Goal: Task Accomplishment & Management: Manage account settings

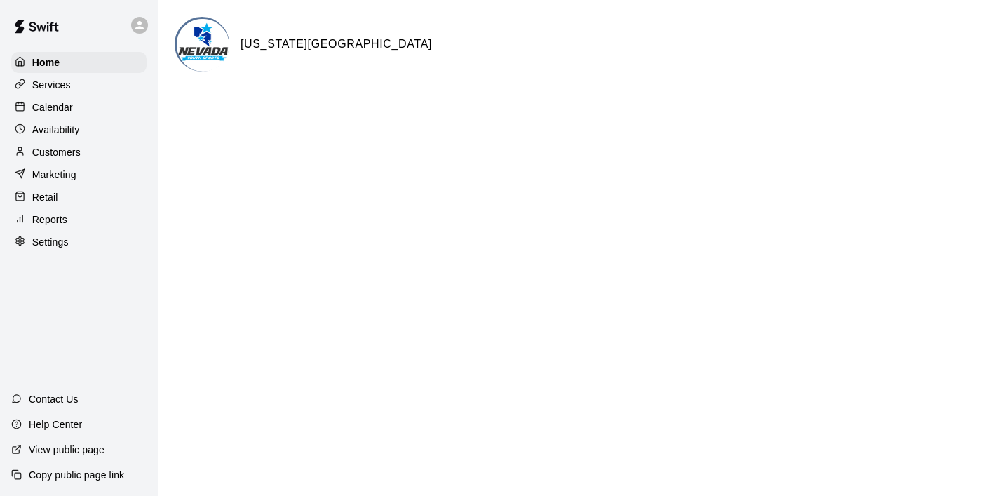
click at [74, 108] on div "Calendar" at bounding box center [78, 107] width 135 height 21
click at [55, 110] on p "Calendar" at bounding box center [52, 107] width 41 height 14
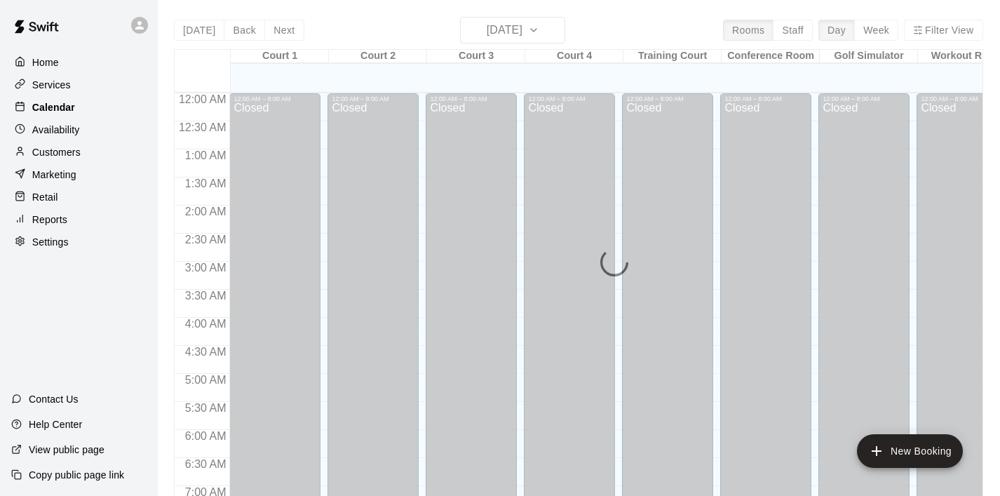
scroll to position [743, 0]
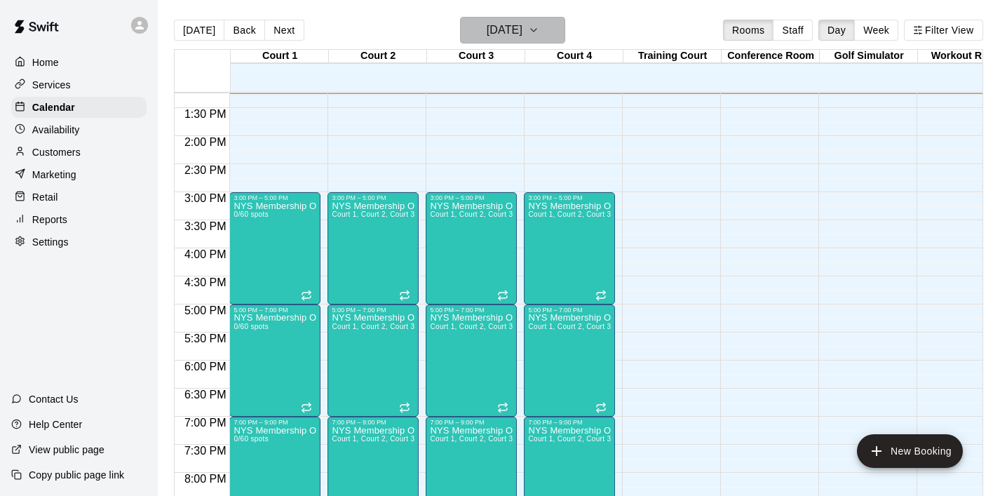
click at [539, 34] on icon "button" at bounding box center [533, 30] width 11 height 17
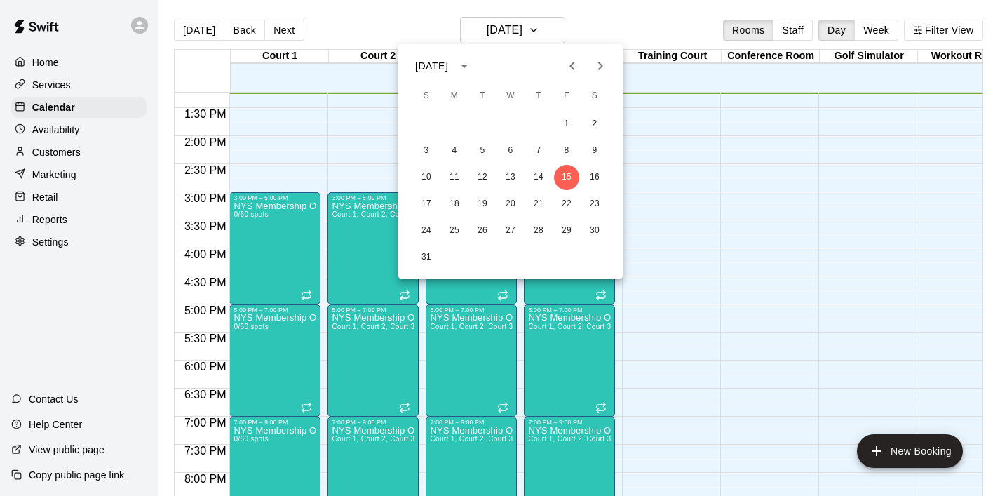
click at [768, 140] on div at bounding box center [500, 248] width 1000 height 496
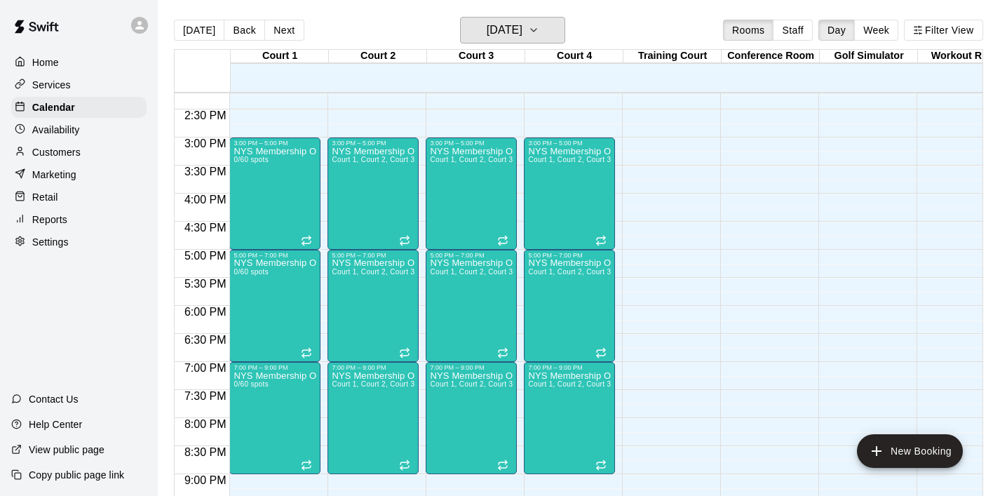
scroll to position [797, 0]
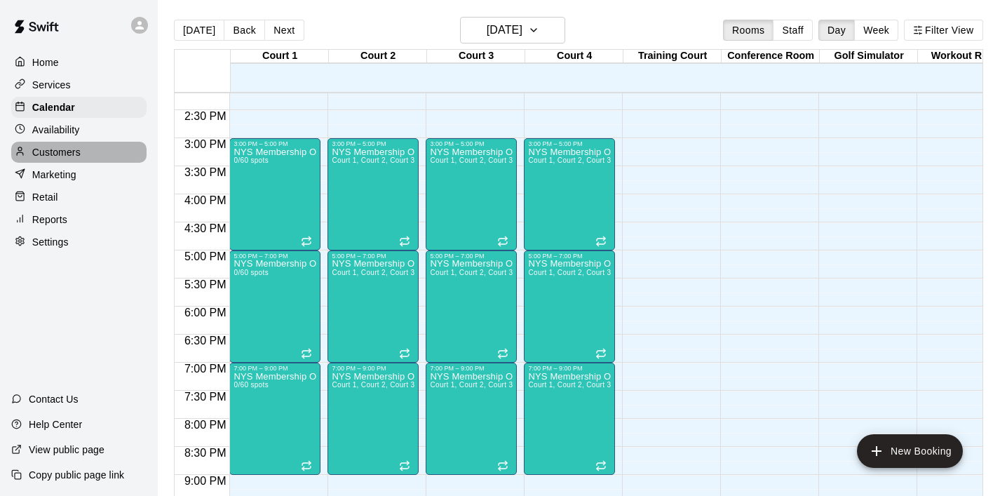
click at [90, 155] on div "Customers" at bounding box center [78, 152] width 135 height 21
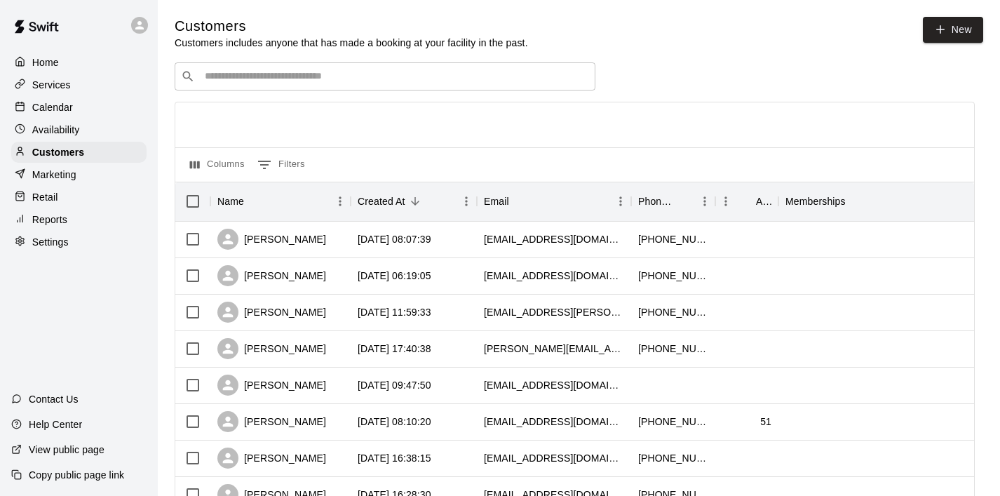
click at [68, 133] on p "Availability" at bounding box center [56, 130] width 48 height 14
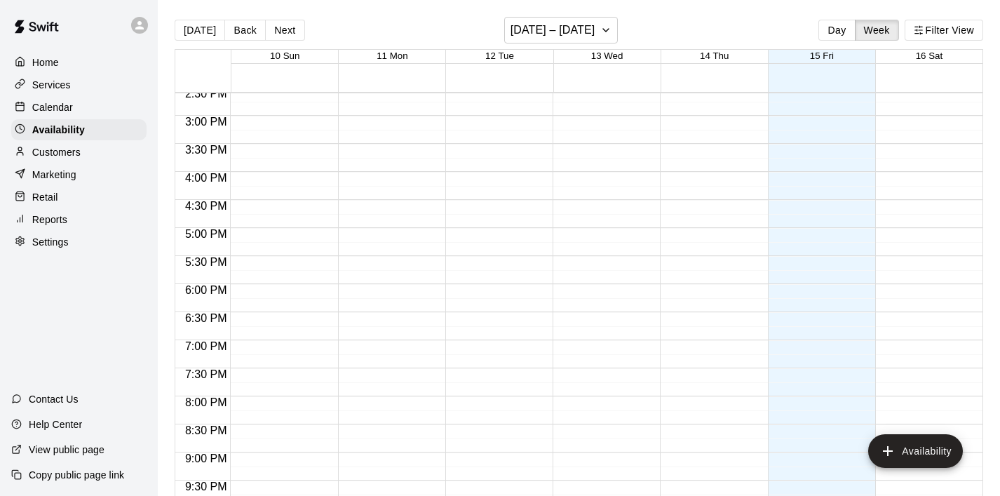
scroll to position [820, 0]
click at [69, 173] on p "Marketing" at bounding box center [54, 175] width 44 height 14
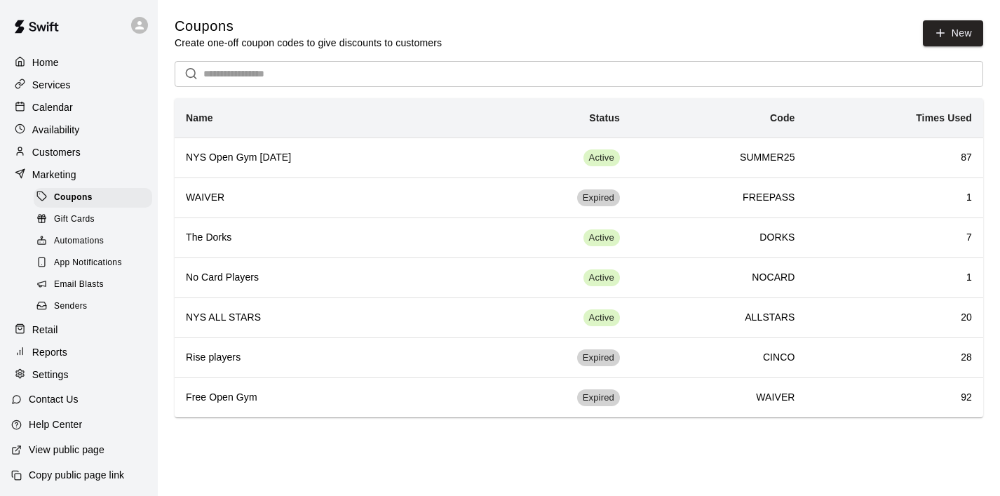
click at [97, 278] on span "Email Blasts" at bounding box center [79, 285] width 50 height 14
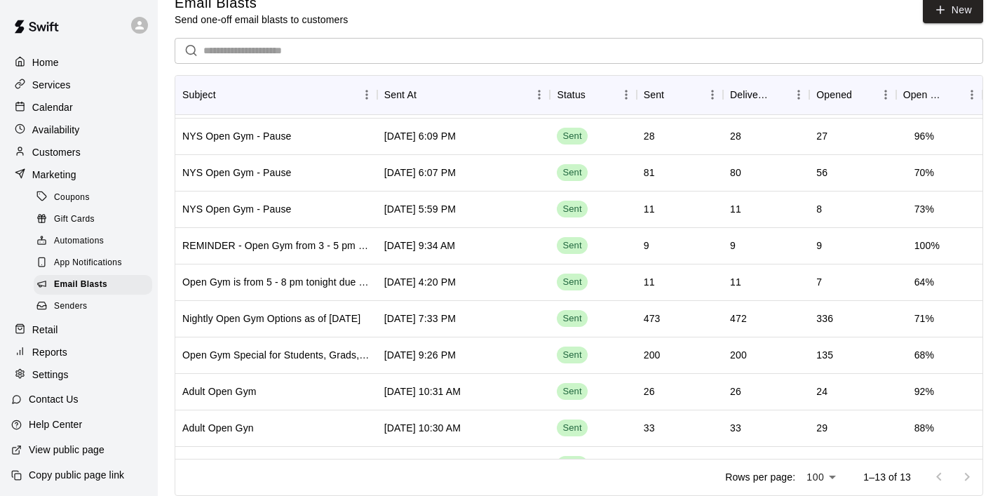
scroll to position [101, 0]
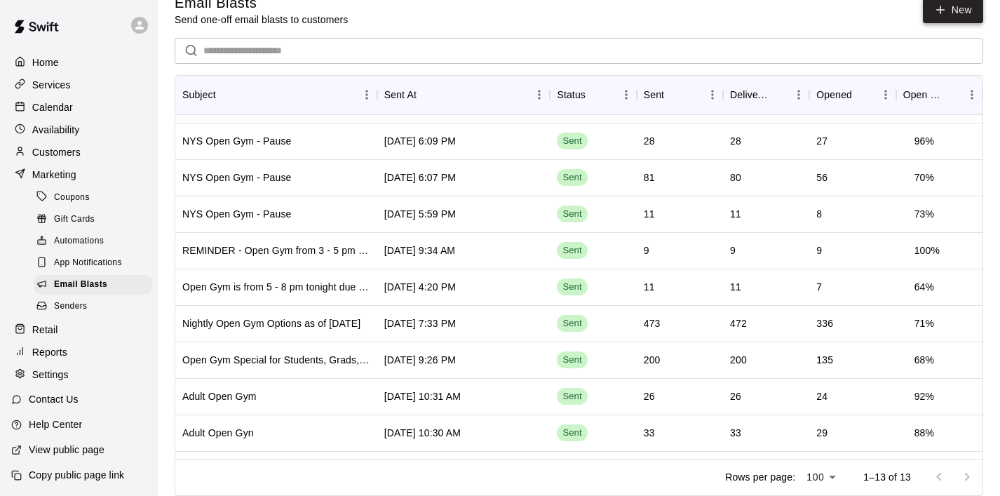
click at [966, 10] on link "New" at bounding box center [953, 10] width 60 height 26
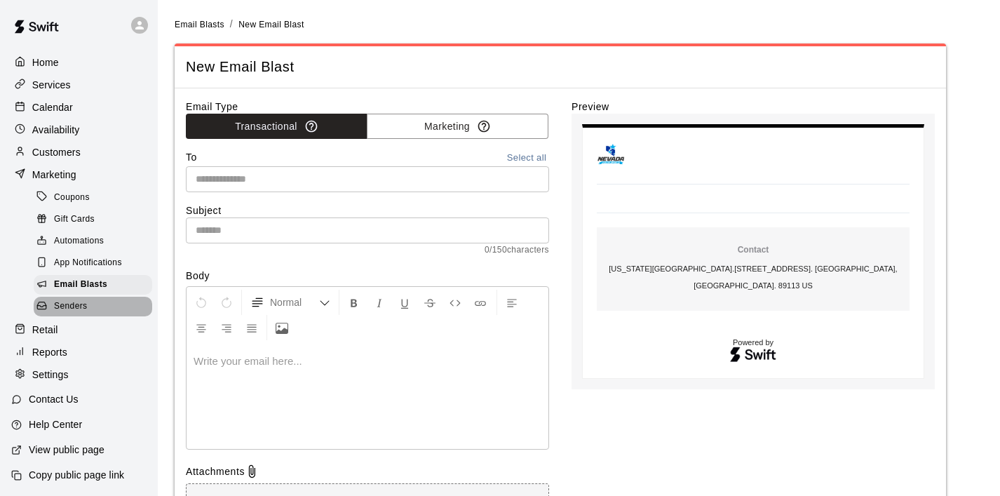
click at [76, 311] on span "Senders" at bounding box center [71, 306] width 34 height 14
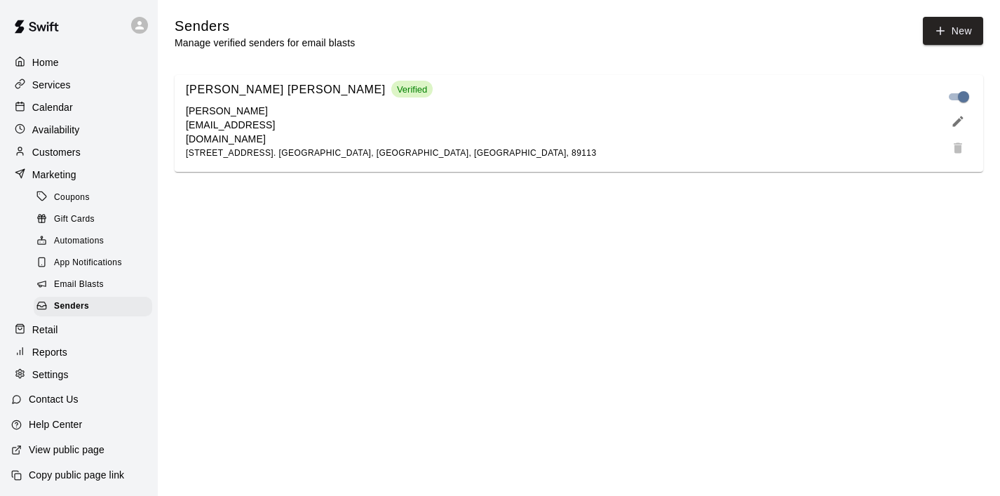
click at [81, 280] on span "Email Blasts" at bounding box center [79, 285] width 50 height 14
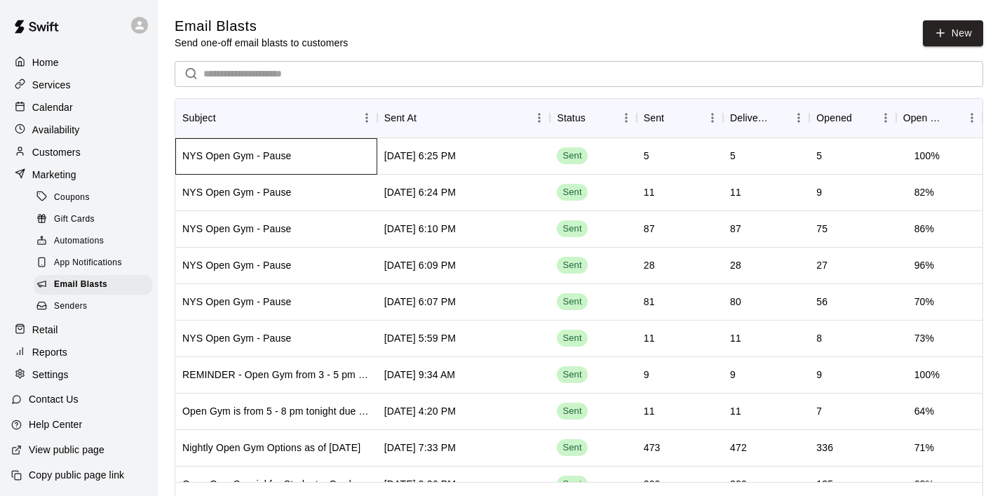
click at [301, 155] on div "NYS Open Gym - Pause" at bounding box center [276, 156] width 202 height 36
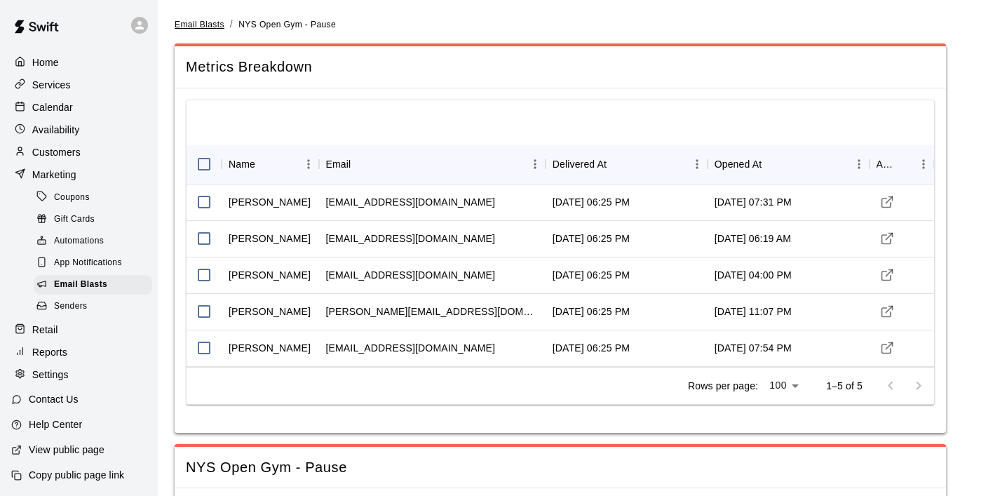
click at [215, 22] on span "Email Blasts" at bounding box center [200, 25] width 50 height 10
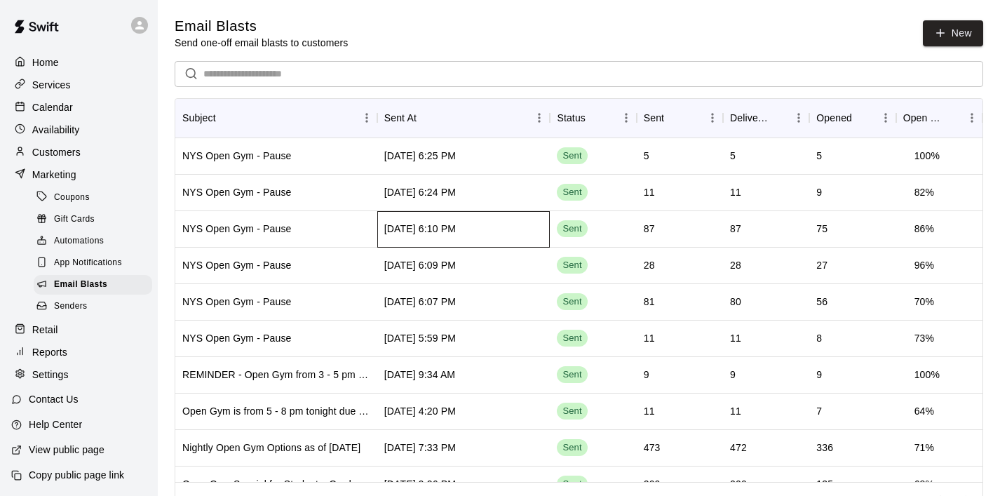
click at [433, 236] on div "[DATE] 6:10 PM" at bounding box center [420, 229] width 72 height 14
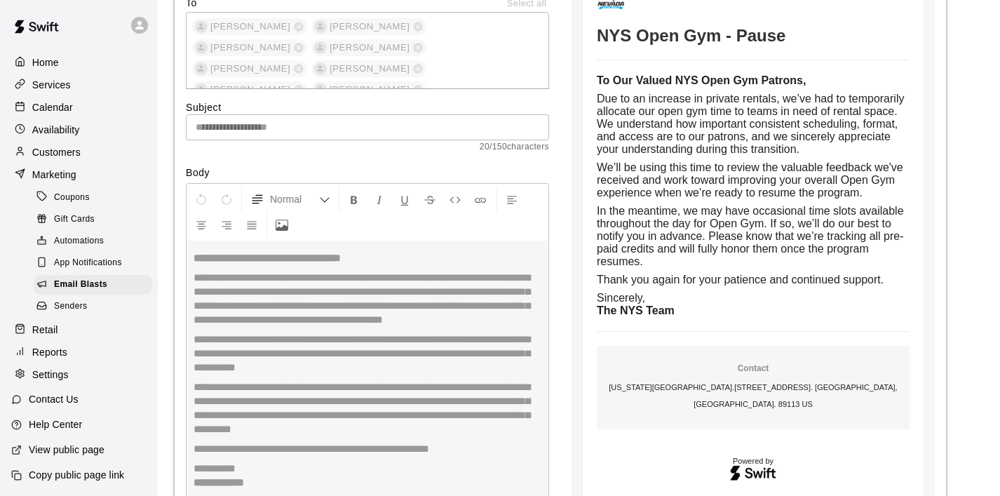
scroll to position [3560, 0]
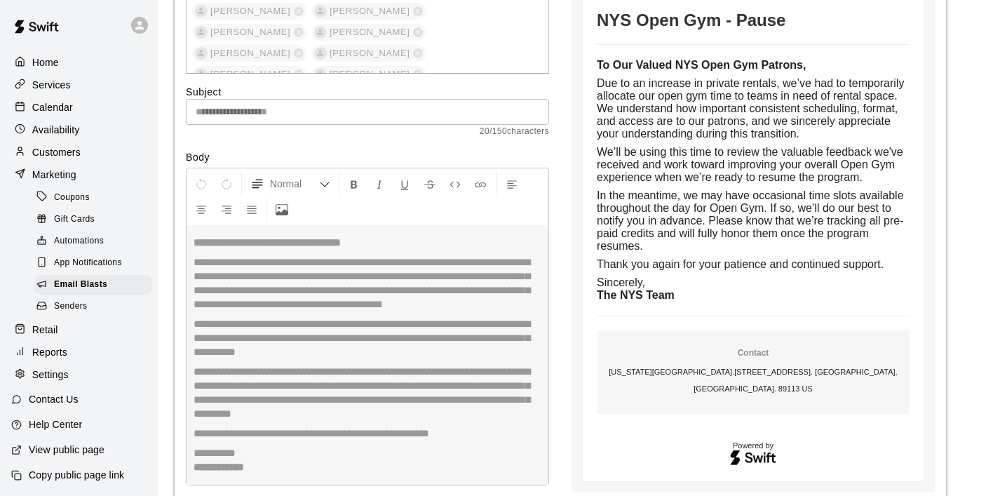
click at [301, 327] on div "**********" at bounding box center [367, 327] width 363 height 318
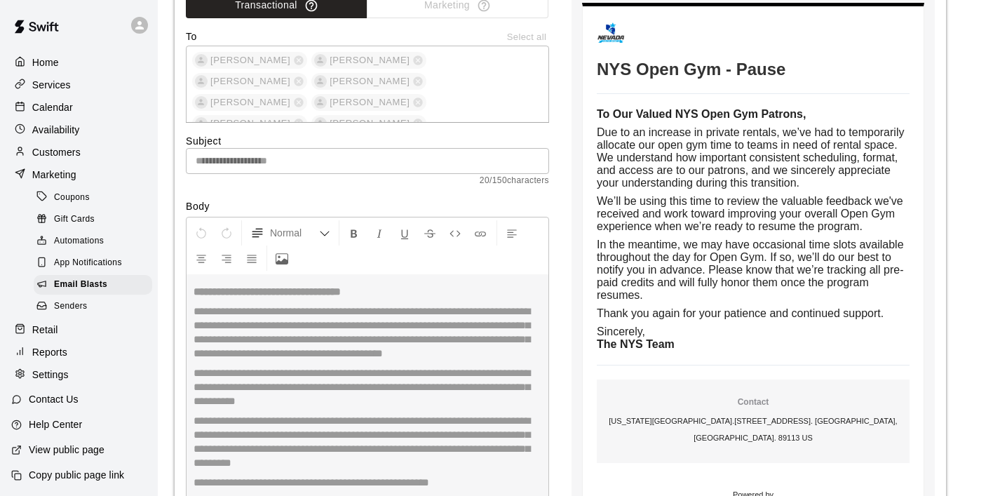
scroll to position [3478, 0]
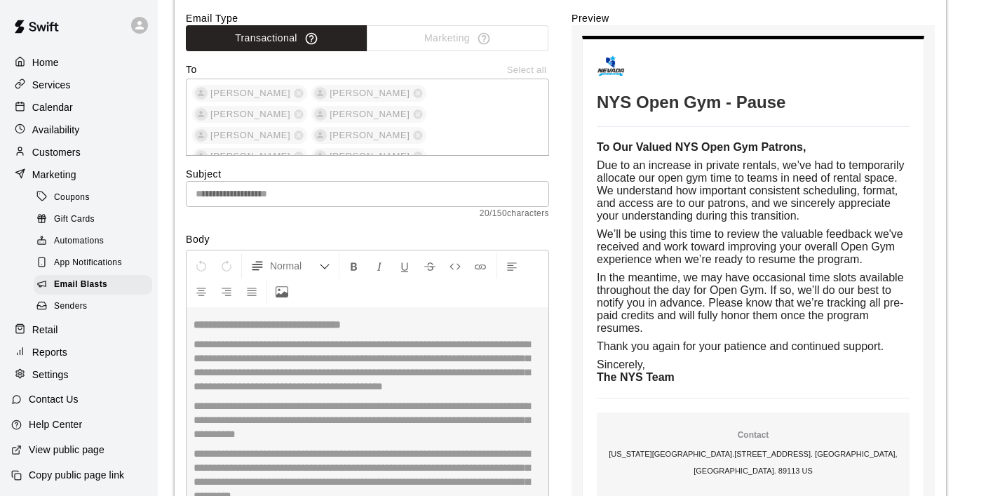
click at [636, 229] on td "To Our Valued NYS Open Gym Patrons, Due to an increase in private rentals, we’v…" at bounding box center [753, 262] width 313 height 243
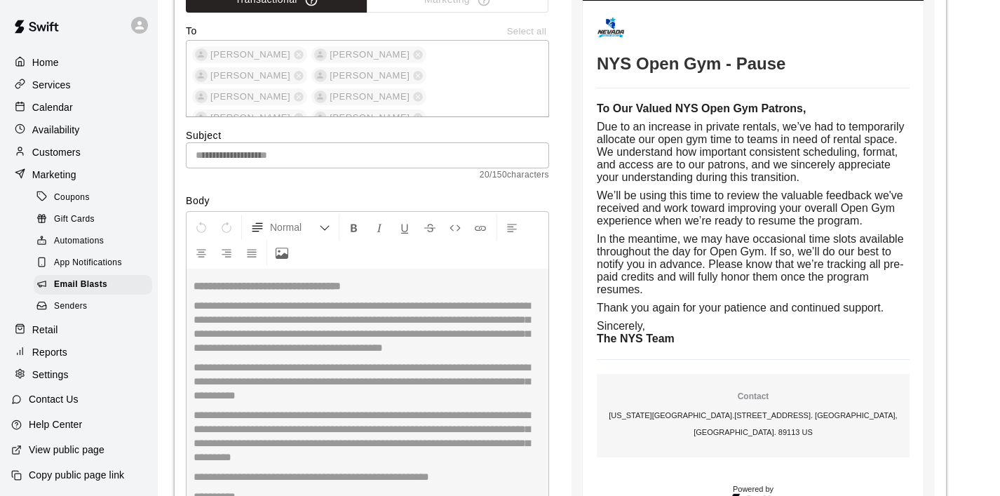
scroll to position [3514, 0]
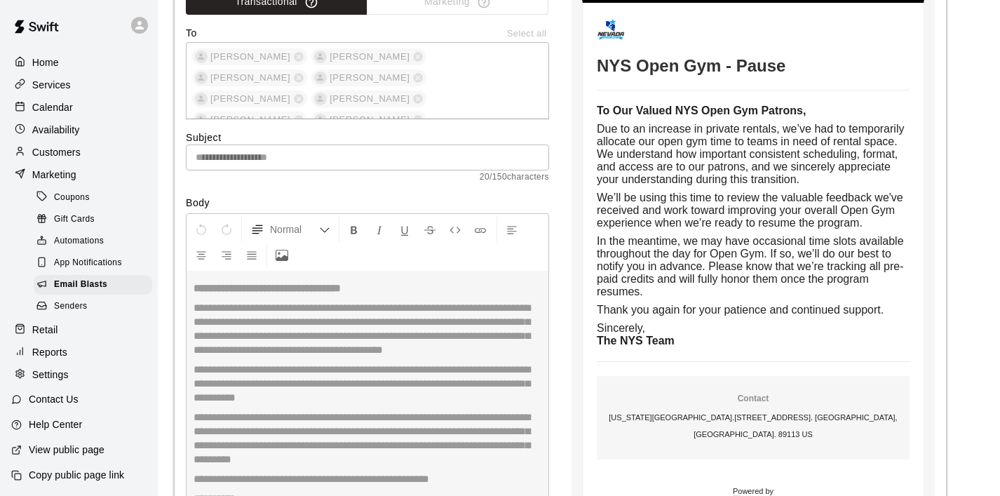
click at [710, 258] on span "In the meantime, we may have occasional time slots available throughout the day…" at bounding box center [752, 266] width 310 height 62
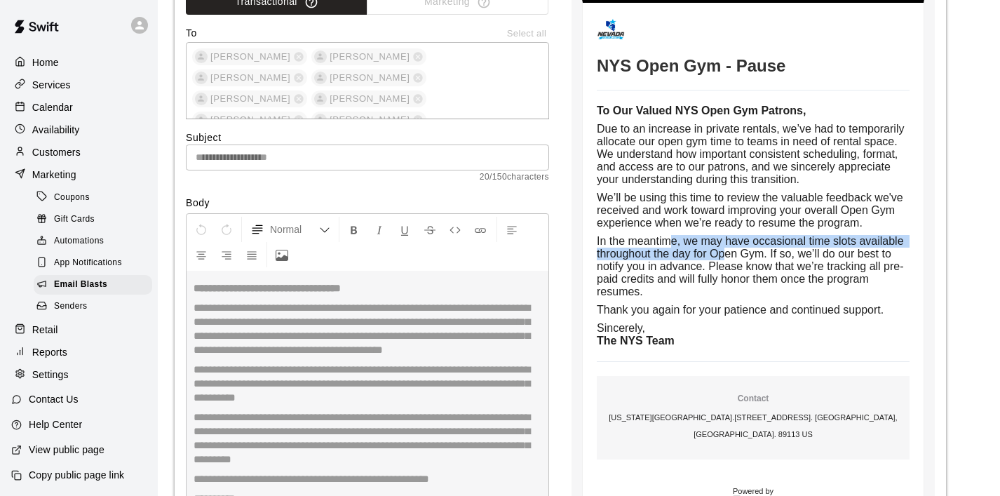
drag, startPoint x: 670, startPoint y: 243, endPoint x: 732, endPoint y: 261, distance: 65.0
click at [732, 260] on span "In the meantime, we may have occasional time slots available throughout the day…" at bounding box center [752, 266] width 310 height 62
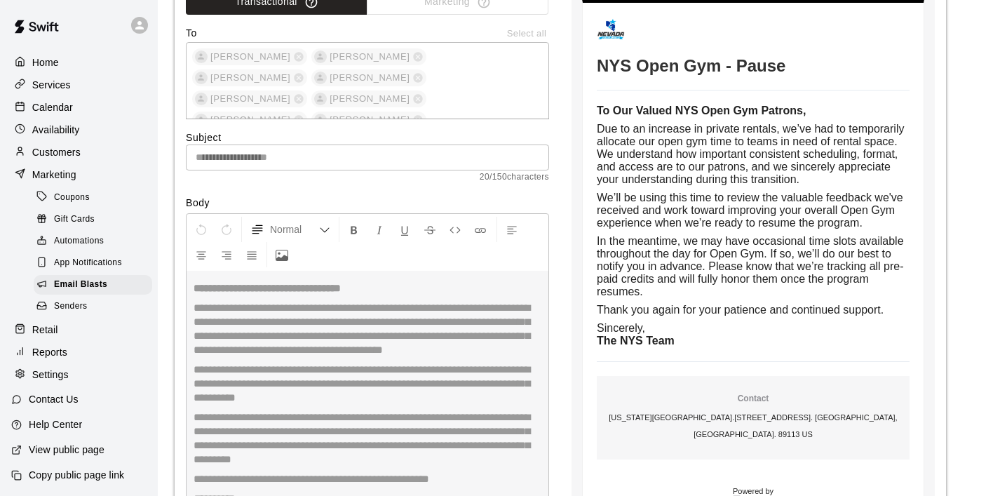
click at [678, 170] on span "Due to an increase in private rentals, we’ve had to temporarily allocate our op…" at bounding box center [752, 154] width 311 height 62
click at [651, 66] on h1 "NYS Open Gym - Pause" at bounding box center [753, 66] width 313 height 20
drag, startPoint x: 670, startPoint y: 68, endPoint x: 719, endPoint y: 71, distance: 48.5
click at [719, 70] on h1 "NYS Open Gym - Pause" at bounding box center [753, 66] width 313 height 20
click at [660, 116] on strong "To Our Valued NYS Open Gym Patrons," at bounding box center [701, 110] width 209 height 12
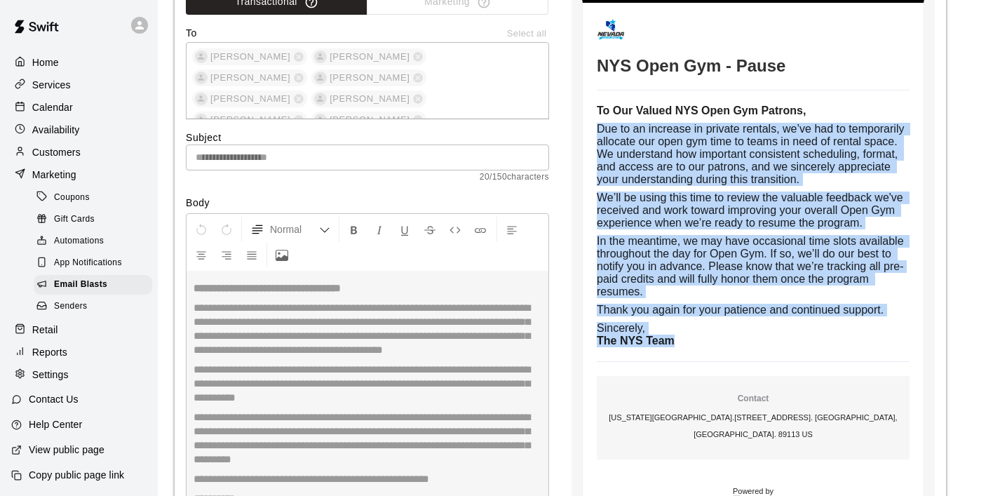
drag, startPoint x: 598, startPoint y: 130, endPoint x: 721, endPoint y: 357, distance: 257.6
click at [721, 347] on td "To Our Valued NYS Open Gym Patrons, Due to an increase in private rentals, we’v…" at bounding box center [753, 225] width 313 height 243
click at [99, 277] on div "Email Blasts" at bounding box center [93, 285] width 118 height 20
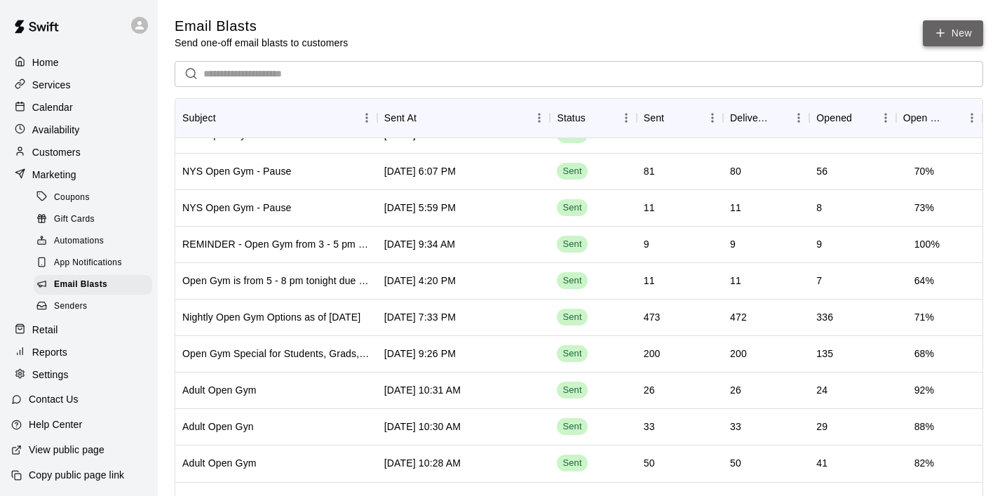
click at [961, 32] on link "New" at bounding box center [953, 33] width 60 height 26
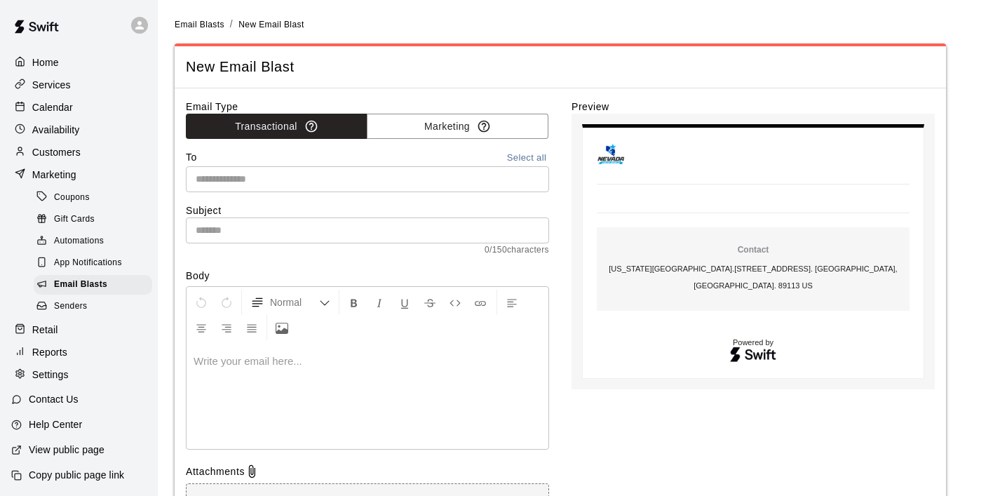
click at [521, 156] on button "Select all" at bounding box center [526, 158] width 45 height 16
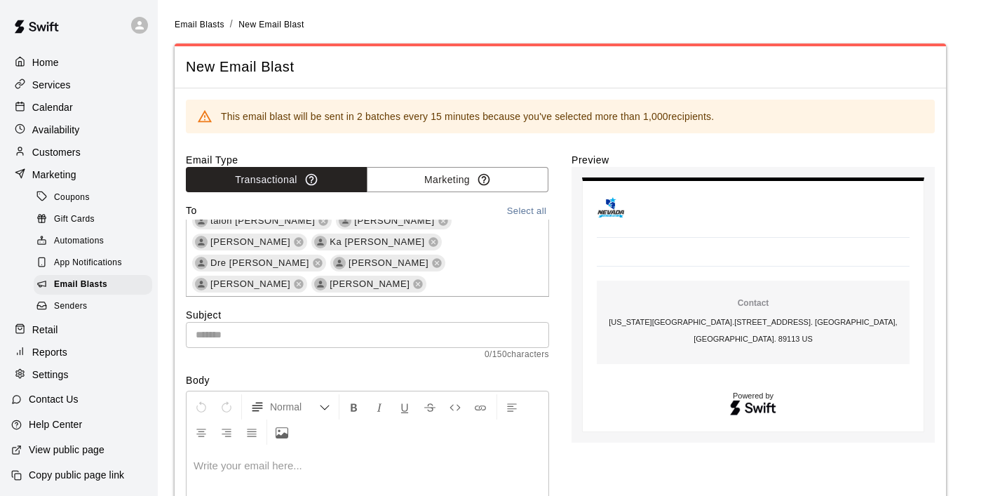
scroll to position [9587, 0]
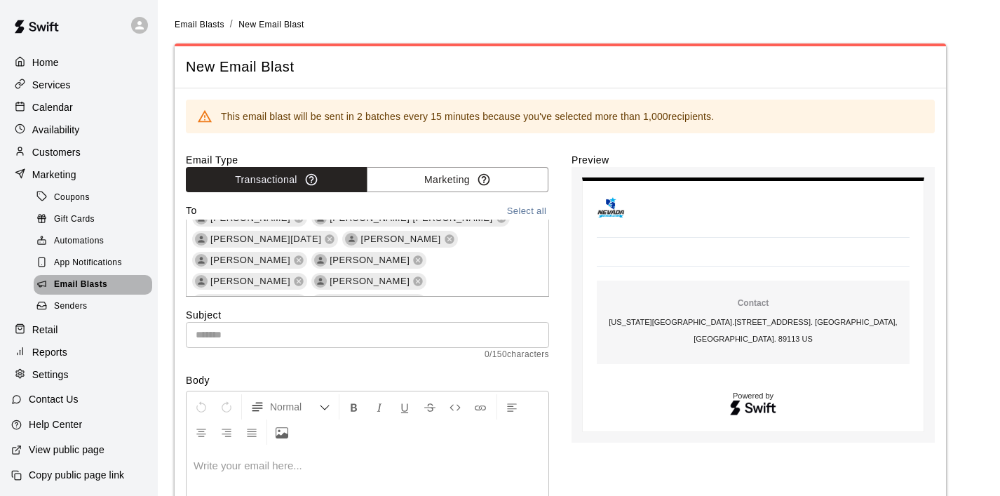
click at [81, 286] on span "Email Blasts" at bounding box center [80, 285] width 53 height 14
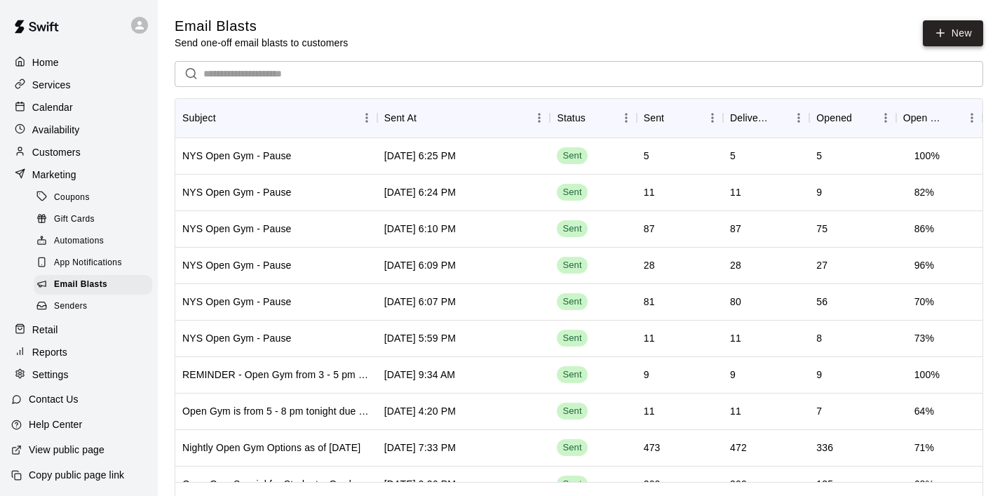
click at [944, 39] on icon at bounding box center [940, 33] width 13 height 13
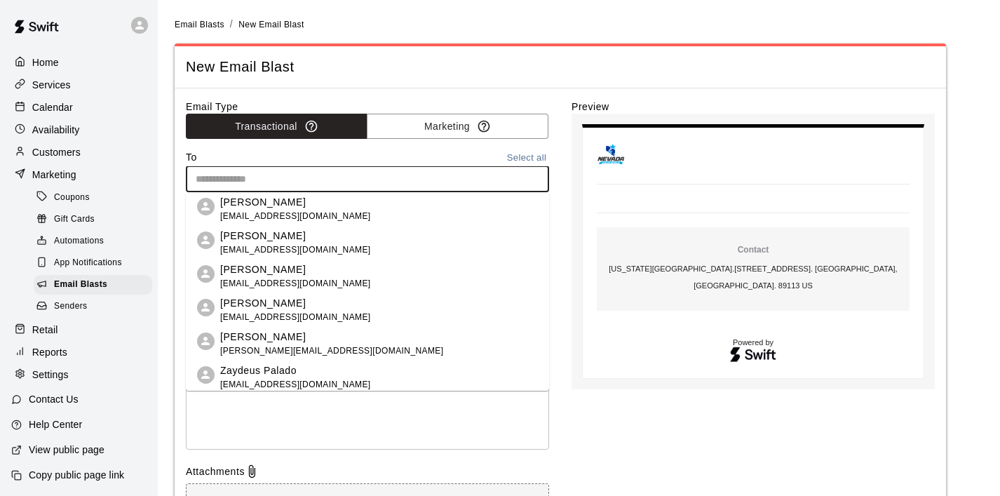
click at [369, 187] on input "text" at bounding box center [366, 179] width 353 height 18
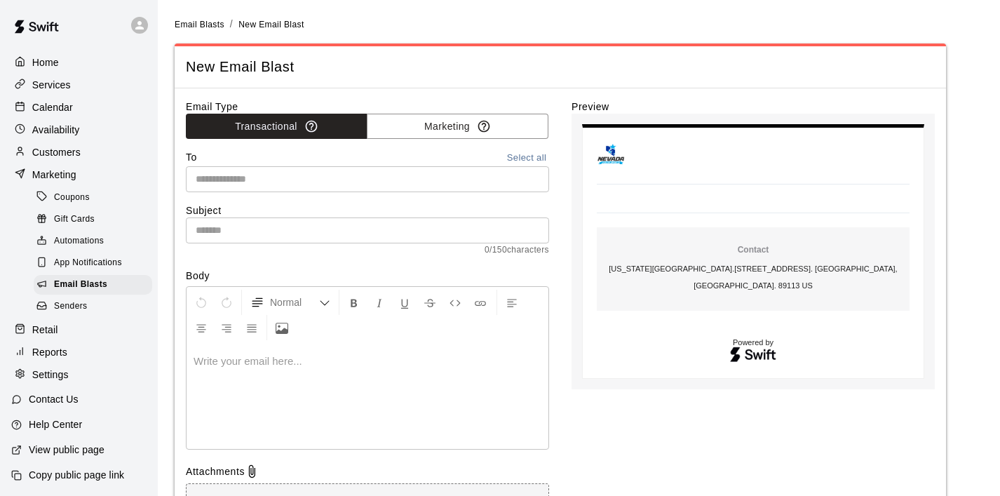
click at [428, 158] on div "To Select all" at bounding box center [367, 158] width 363 height 16
click at [79, 304] on span "Senders" at bounding box center [71, 306] width 34 height 14
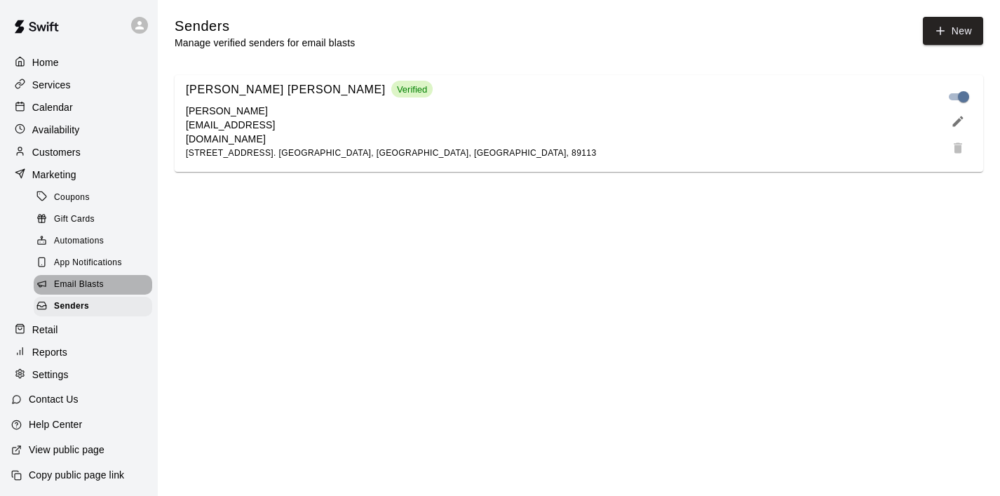
click at [90, 285] on span "Email Blasts" at bounding box center [79, 285] width 50 height 14
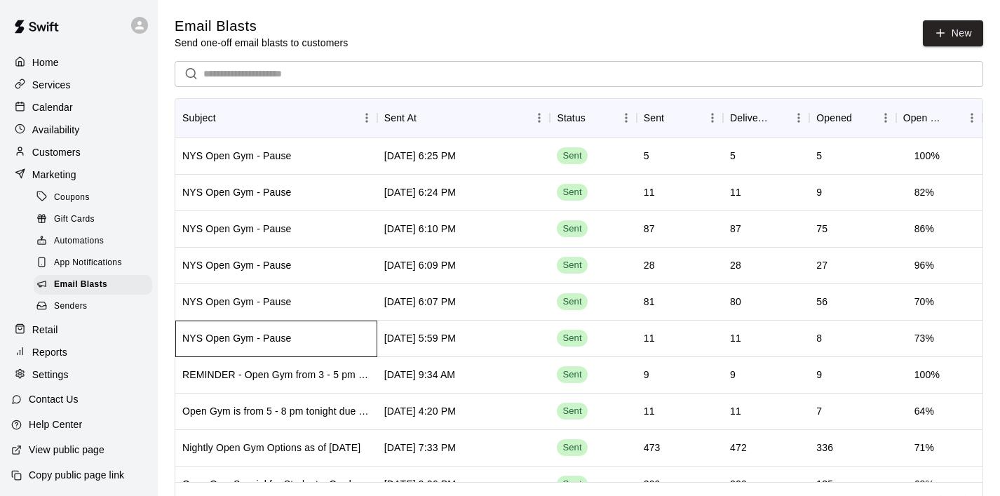
click at [275, 331] on div "NYS Open Gym - Pause" at bounding box center [236, 338] width 109 height 14
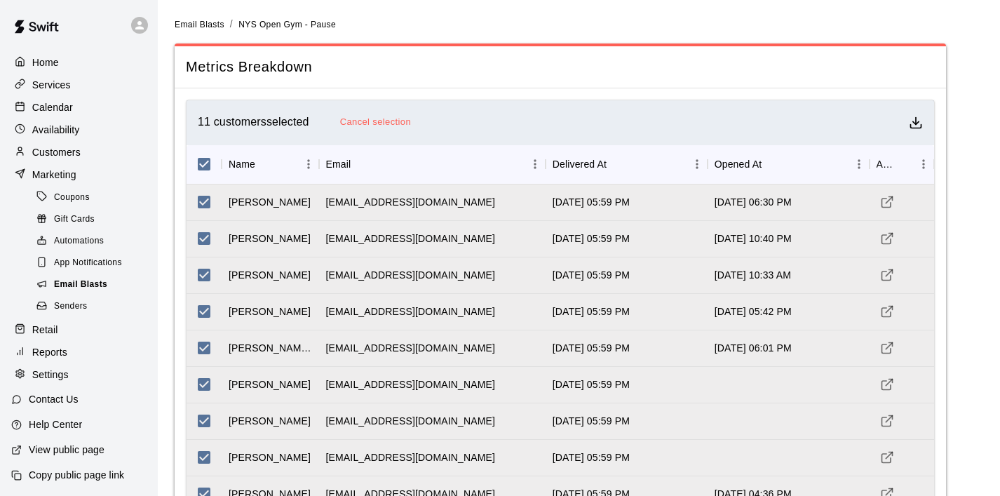
click at [81, 278] on span "Email Blasts" at bounding box center [80, 285] width 53 height 14
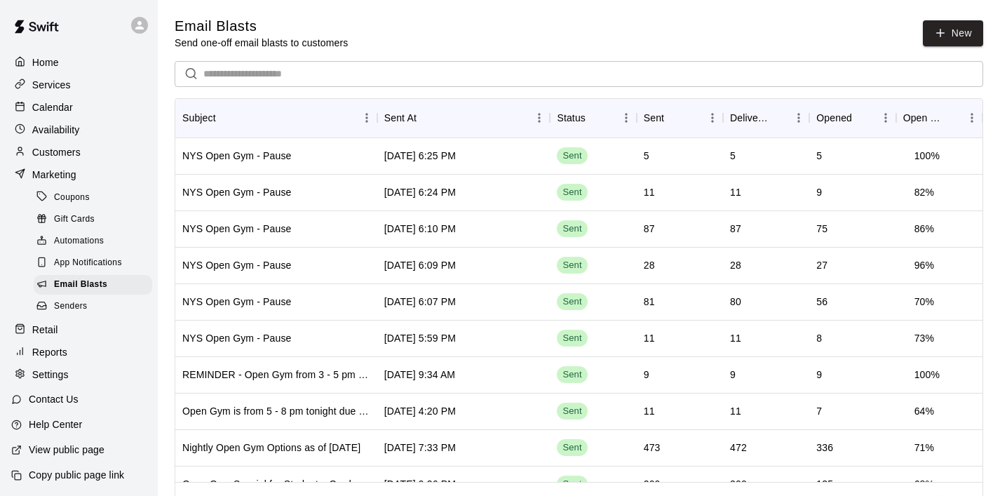
click at [69, 173] on p "Marketing" at bounding box center [54, 175] width 44 height 14
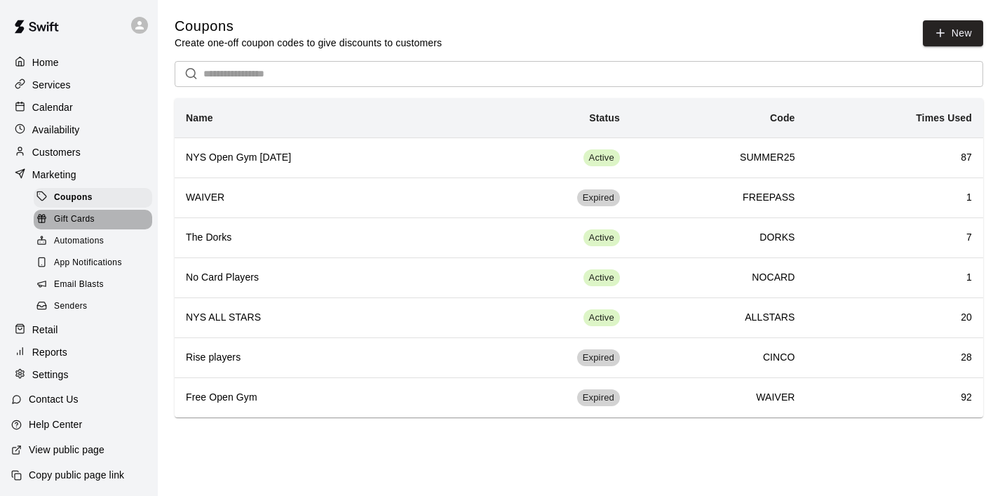
click at [81, 219] on span "Gift Cards" at bounding box center [74, 219] width 41 height 14
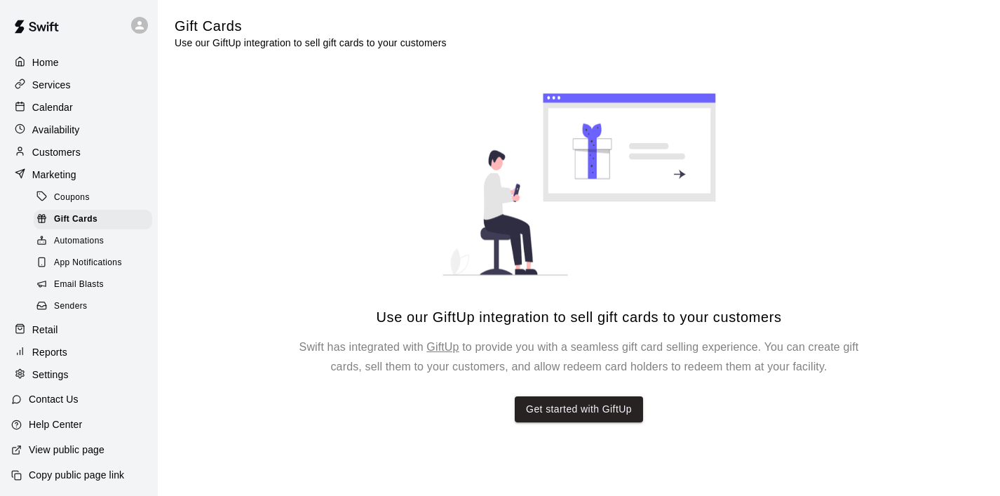
click at [81, 236] on span "Automations" at bounding box center [79, 241] width 50 height 14
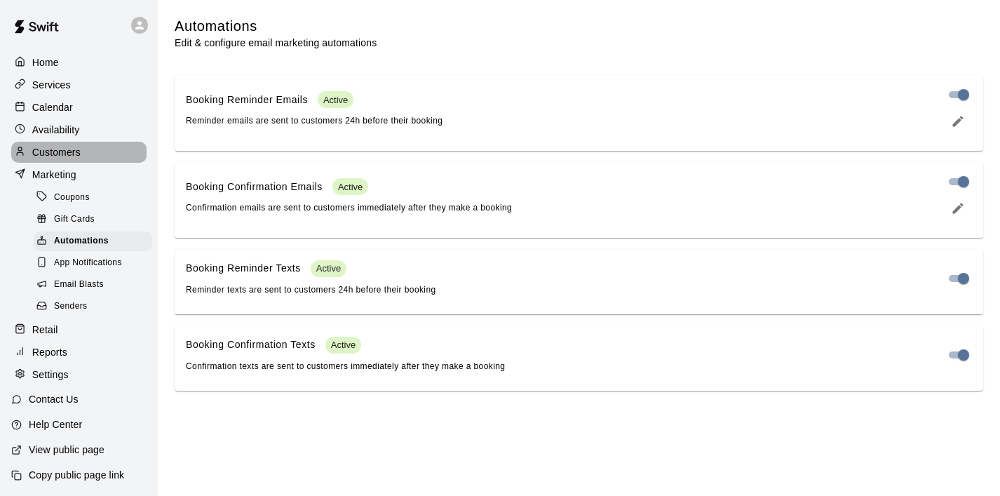
click at [82, 161] on div "Customers" at bounding box center [78, 152] width 135 height 21
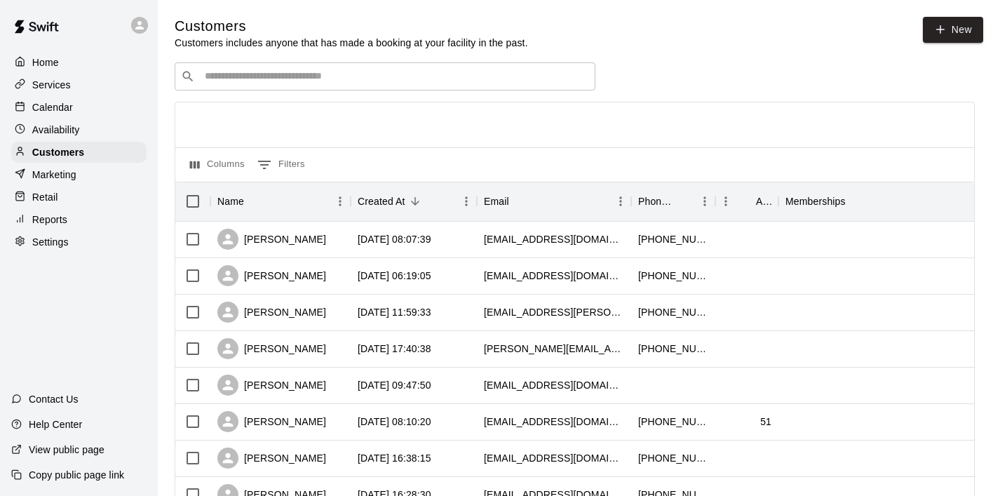
click at [86, 179] on div "Marketing" at bounding box center [78, 174] width 135 height 21
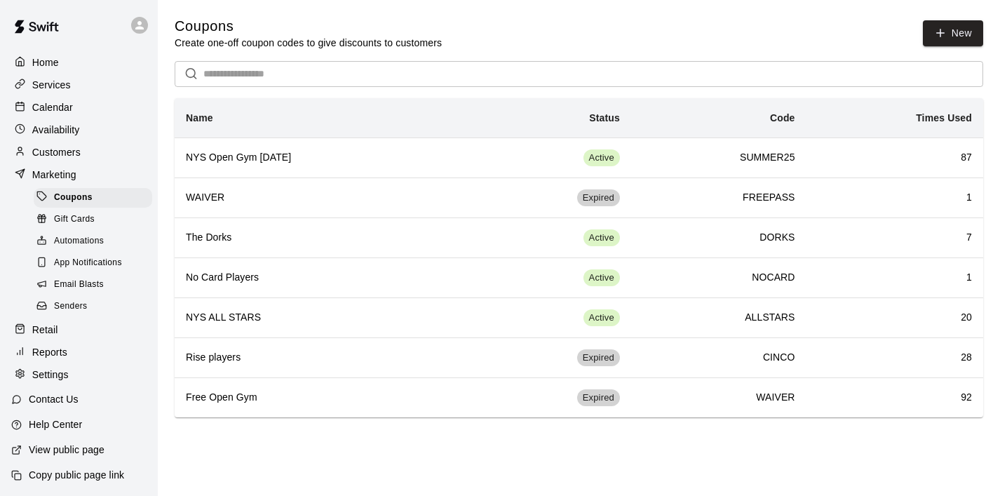
click at [86, 283] on span "Email Blasts" at bounding box center [79, 285] width 50 height 14
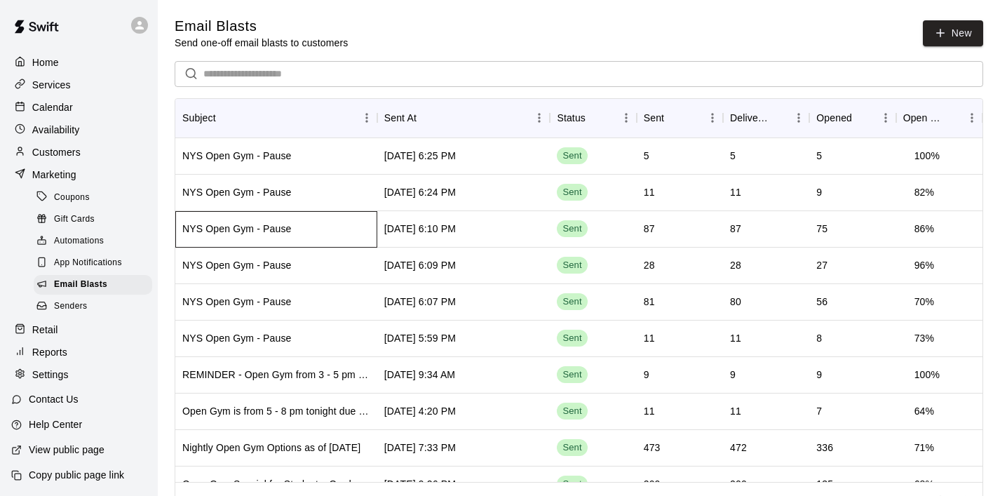
click at [304, 231] on div "NYS Open Gym - Pause" at bounding box center [276, 229] width 202 height 36
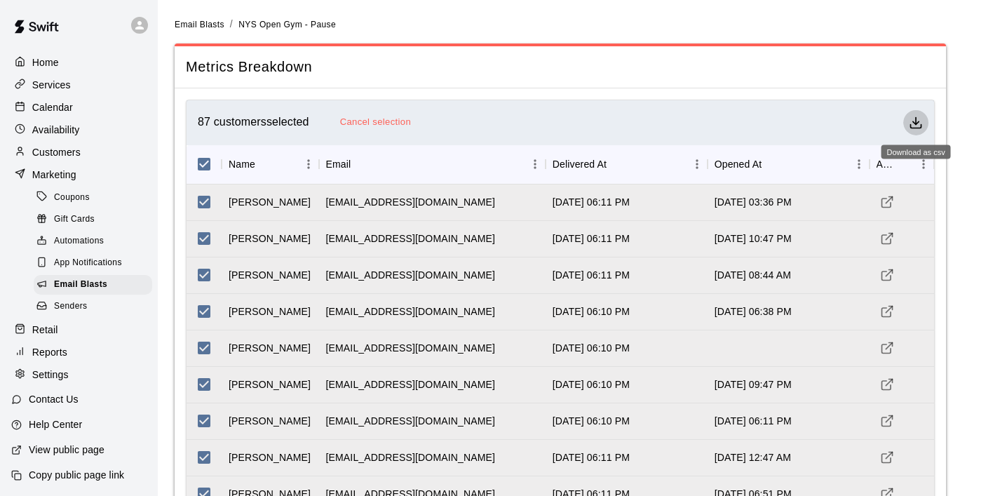
click at [913, 116] on icon "Download as csv" at bounding box center [916, 123] width 14 height 14
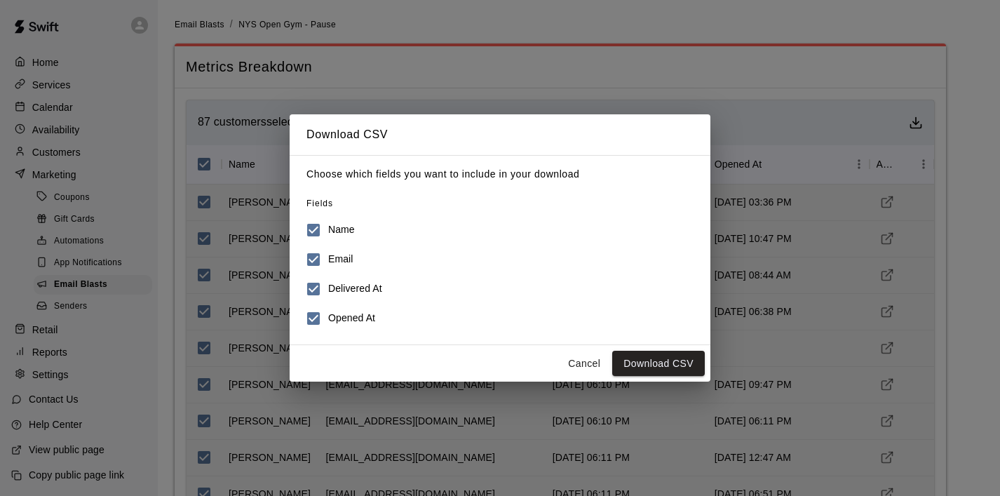
click at [587, 358] on button "Cancel" at bounding box center [584, 364] width 45 height 26
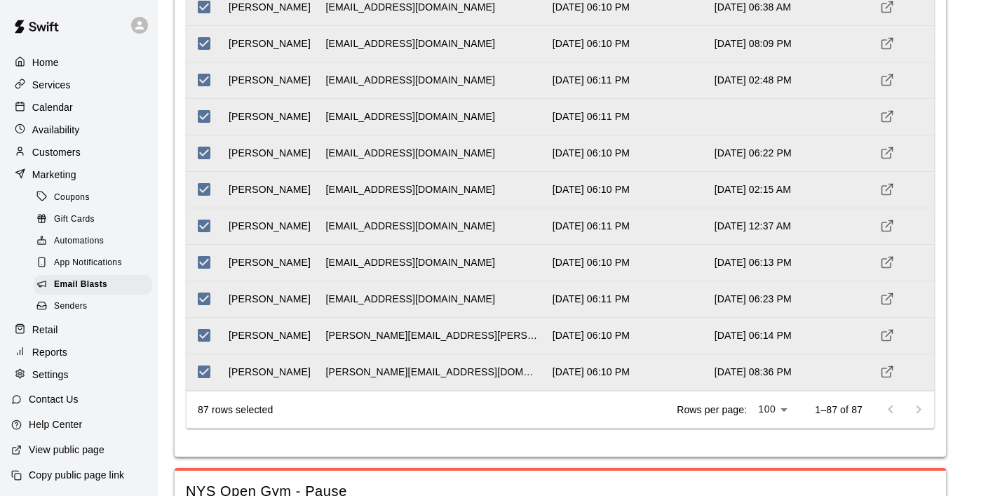
scroll to position [2962, 0]
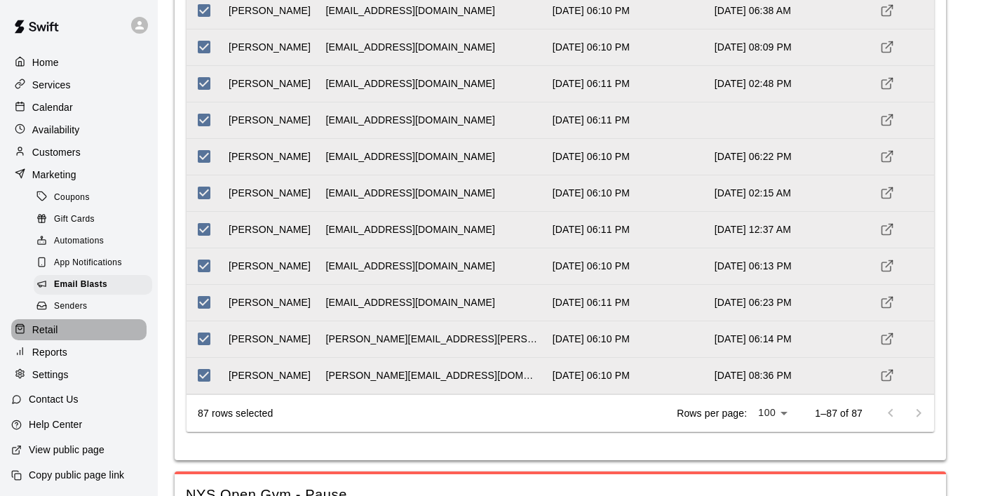
click at [59, 332] on div "Retail" at bounding box center [78, 329] width 135 height 21
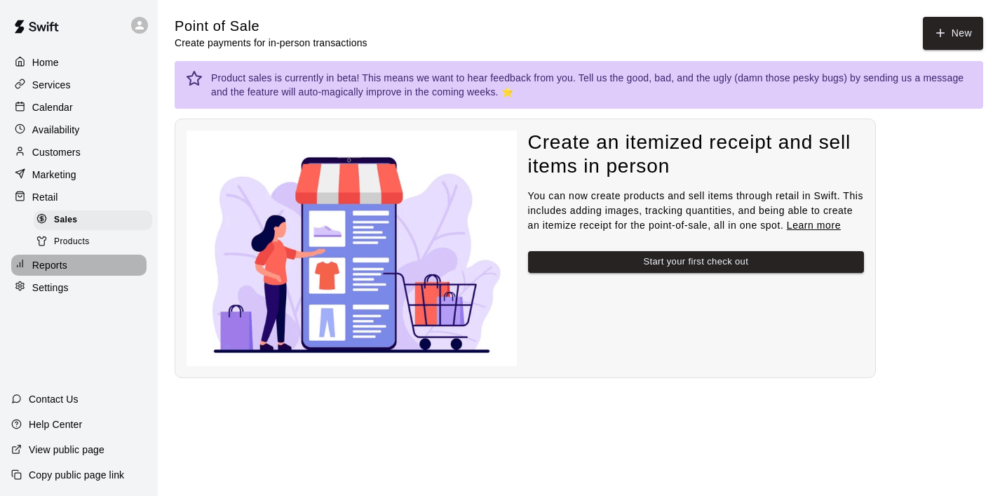
click at [62, 266] on p "Reports" at bounding box center [49, 265] width 35 height 14
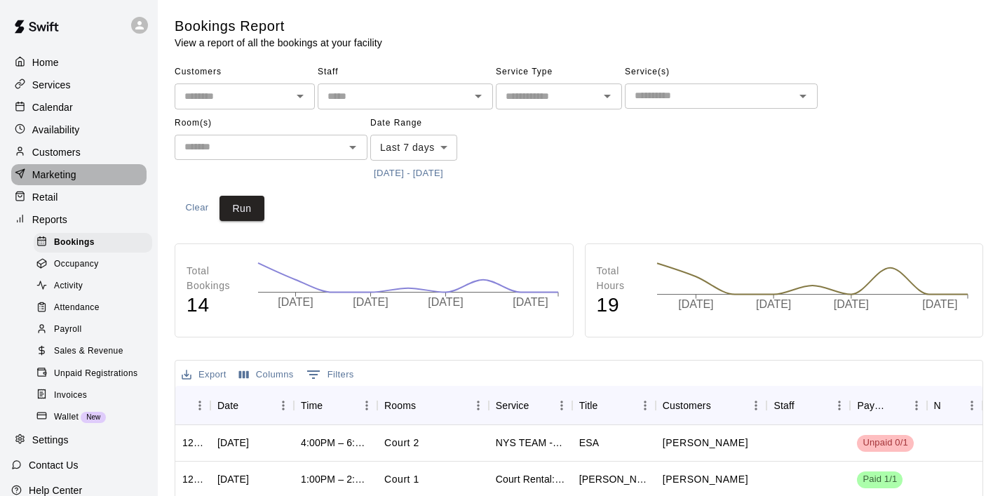
click at [71, 175] on p "Marketing" at bounding box center [54, 175] width 44 height 14
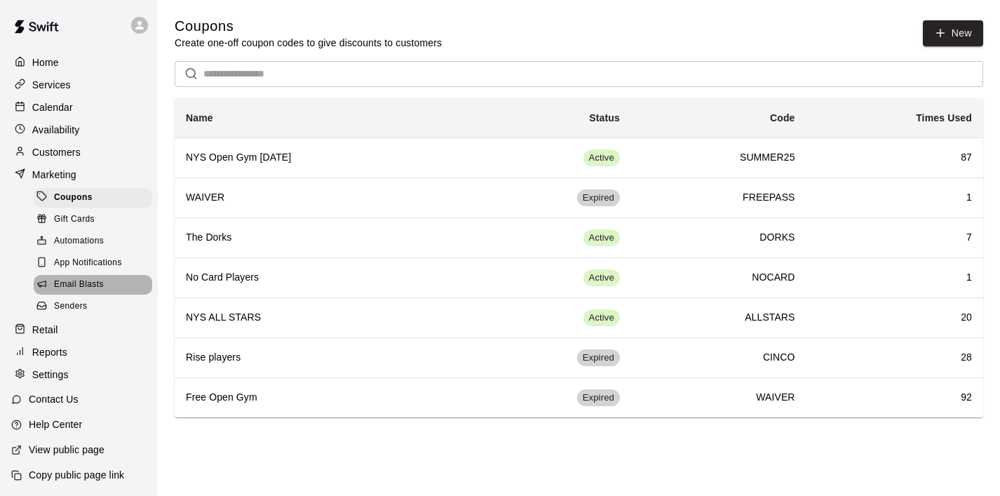
click at [99, 283] on span "Email Blasts" at bounding box center [79, 285] width 50 height 14
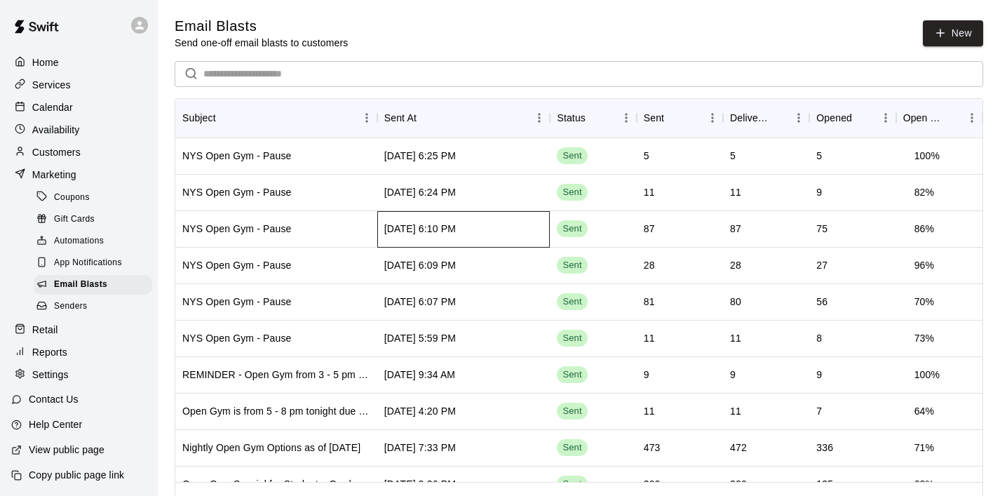
click at [414, 231] on div "[DATE] 6:10 PM" at bounding box center [420, 229] width 72 height 14
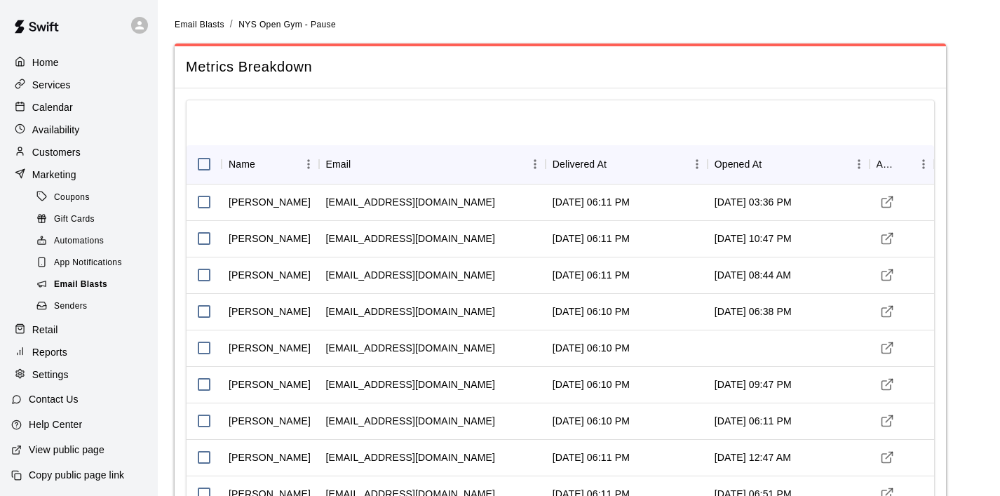
click at [83, 280] on span "Email Blasts" at bounding box center [80, 285] width 53 height 14
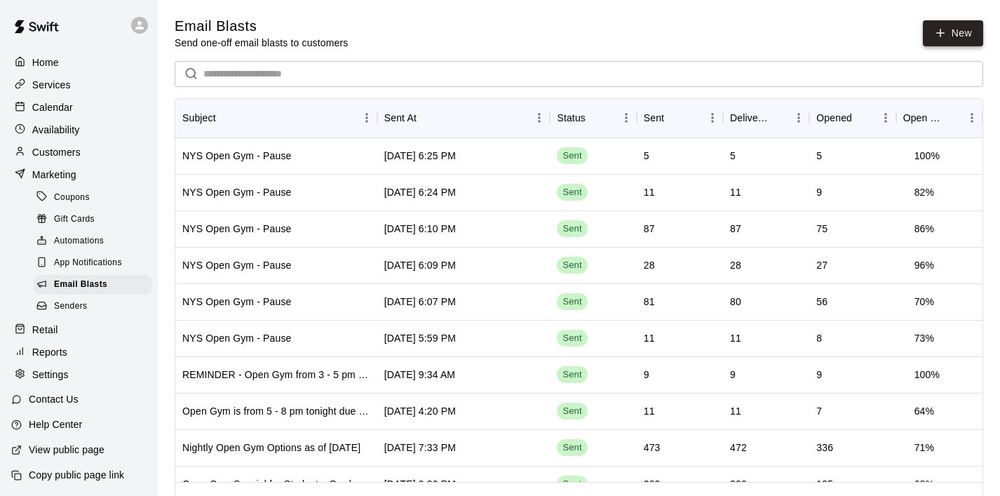
click at [971, 30] on link "New" at bounding box center [953, 33] width 60 height 26
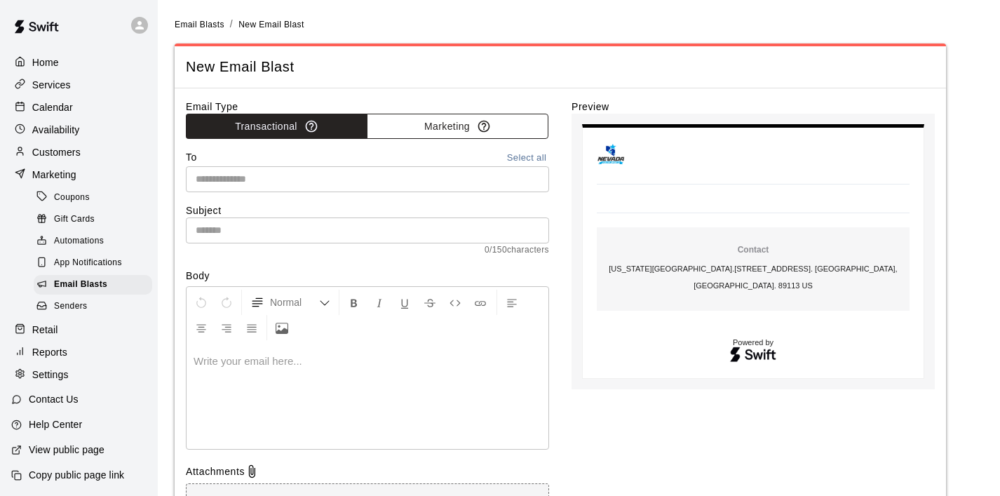
click at [435, 128] on button "Marketing" at bounding box center [458, 127] width 182 height 26
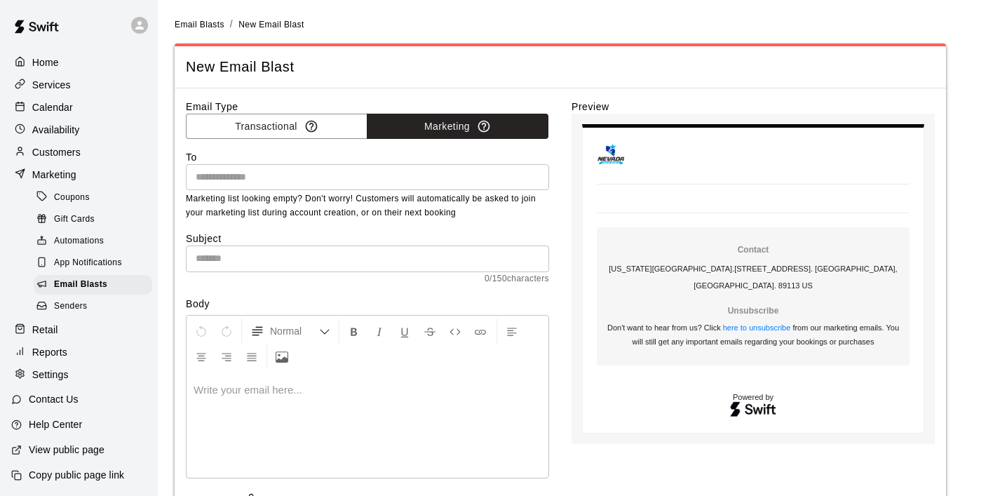
click at [381, 164] on div "​" at bounding box center [367, 177] width 363 height 26
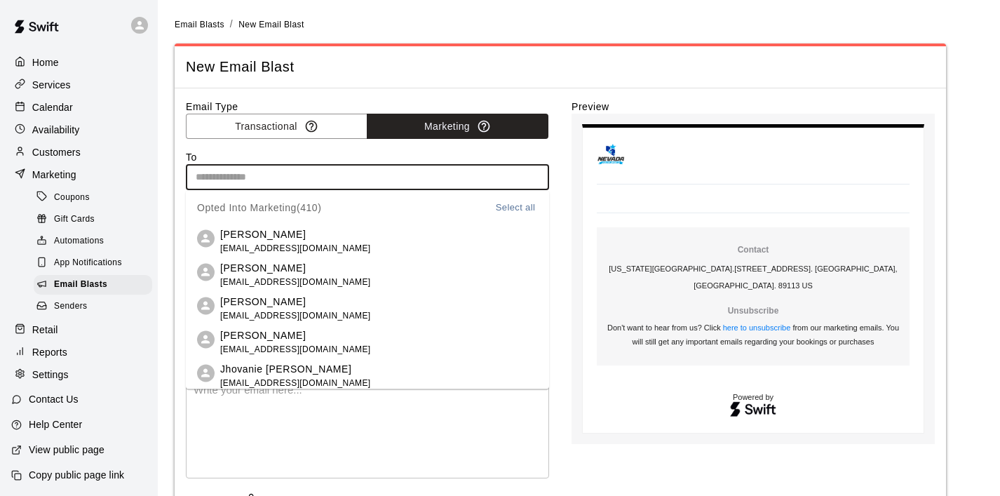
click at [528, 201] on button "Select all" at bounding box center [515, 207] width 45 height 16
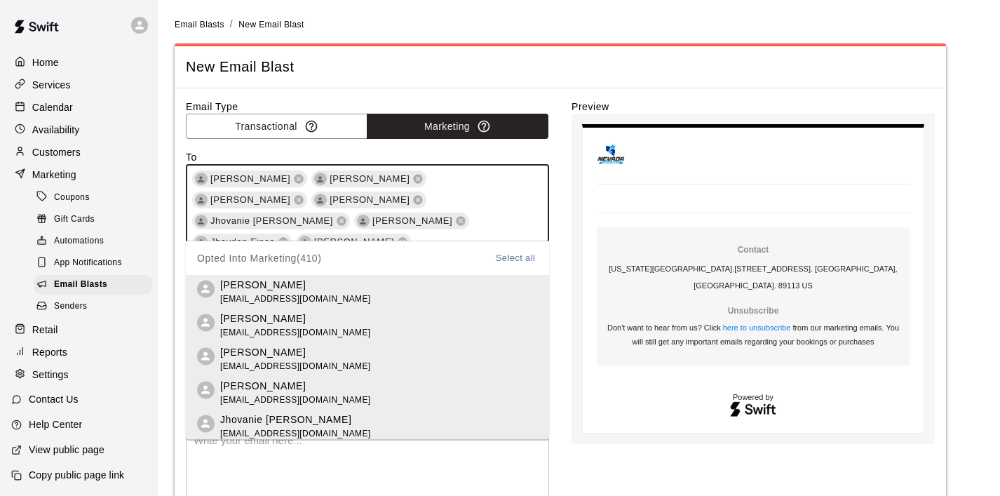
scroll to position [3087, 0]
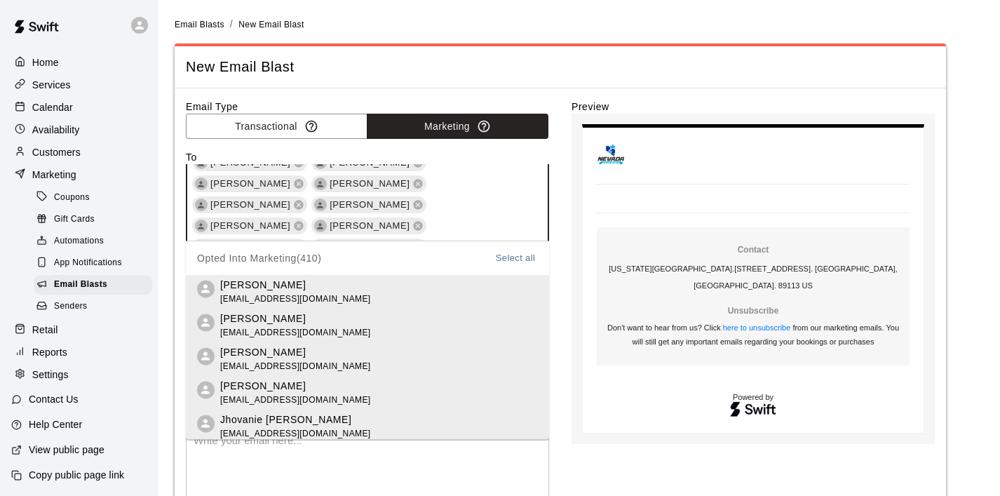
click at [457, 265] on div "Opted Into Marketing ( 410 ) Select all" at bounding box center [367, 258] width 341 height 34
click at [453, 265] on div "Opted Into Marketing ( 410 ) Select all" at bounding box center [367, 258] width 341 height 34
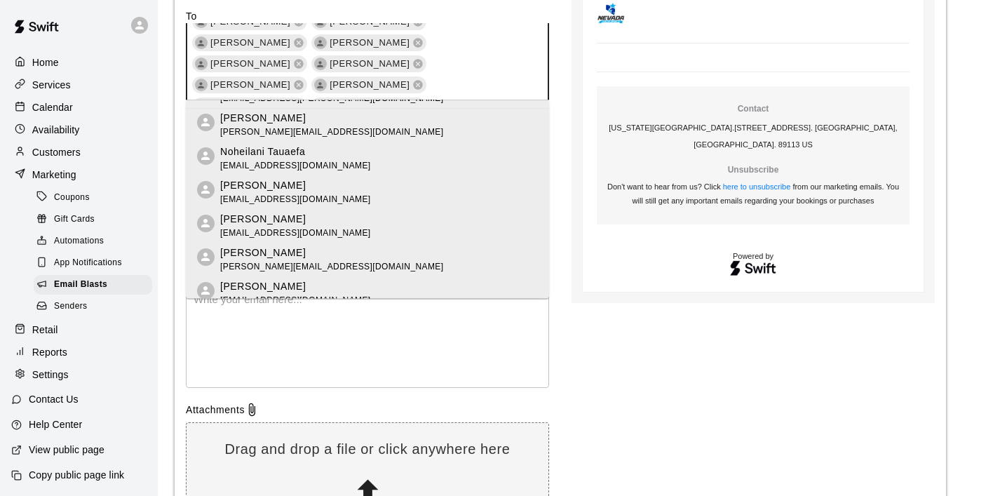
scroll to position [1538, 0]
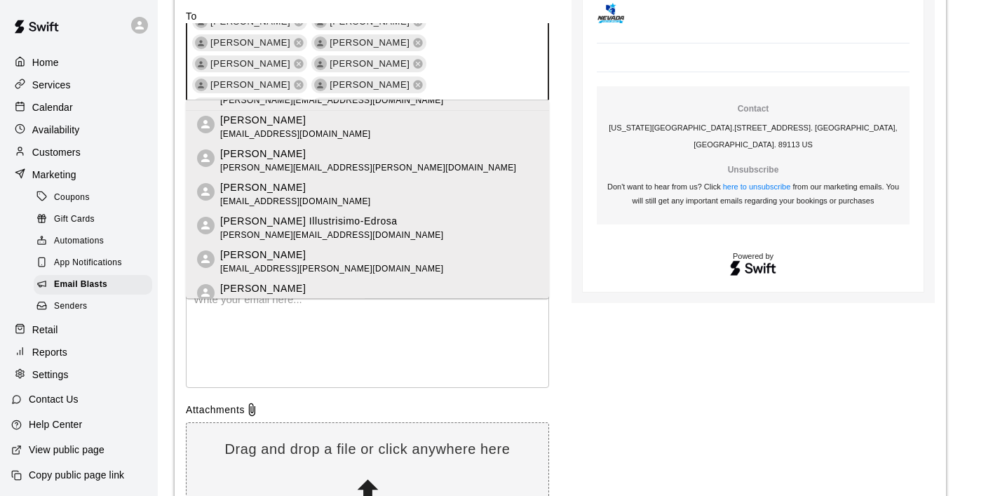
click at [657, 371] on div "Preview Contact [US_STATE] Youth Sports Center . [STREET_ADDRESS]. [GEOGRAPHIC_…" at bounding box center [752, 250] width 363 height 583
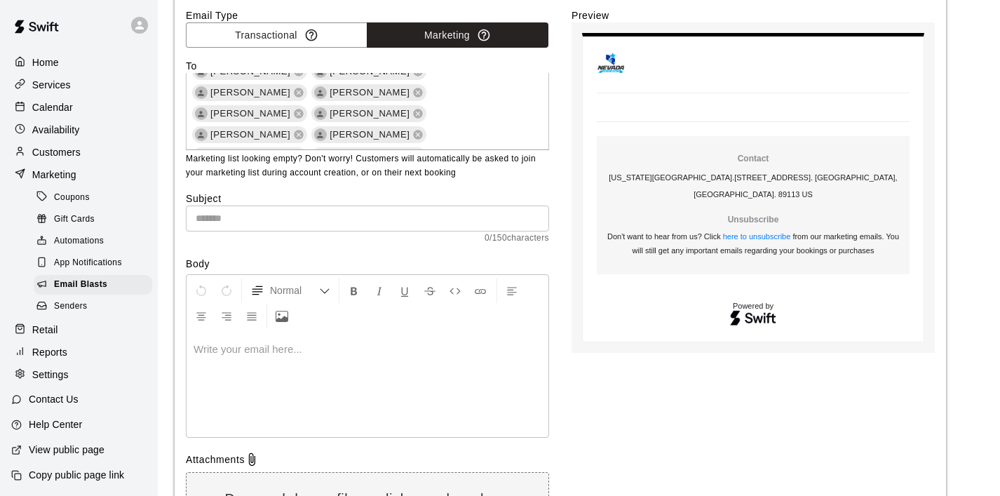
scroll to position [0, 0]
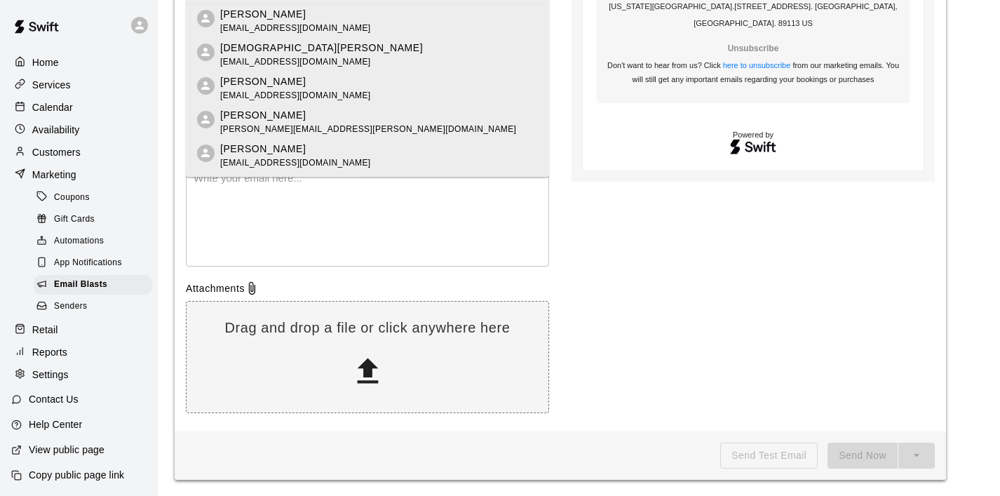
scroll to position [3614, 0]
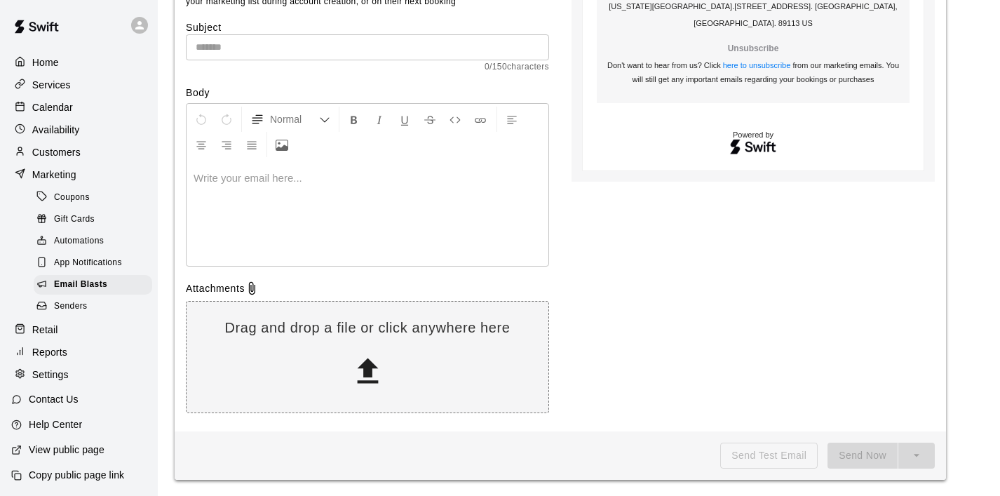
click at [593, 251] on div "Preview Contact Nevada Youth Sports Center . 6370 South Pioneer Way, 112-113. L…" at bounding box center [752, 128] width 363 height 583
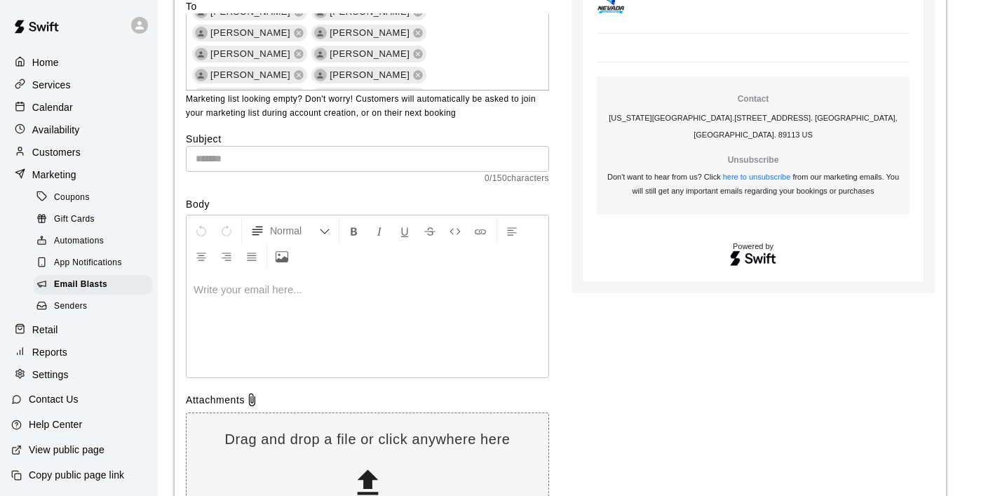
scroll to position [140, 0]
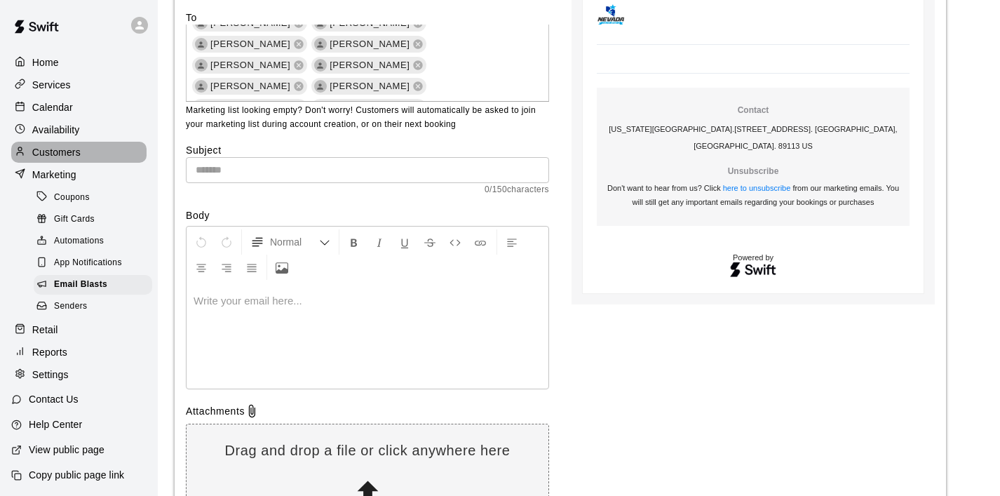
click at [71, 157] on p "Customers" at bounding box center [56, 152] width 48 height 14
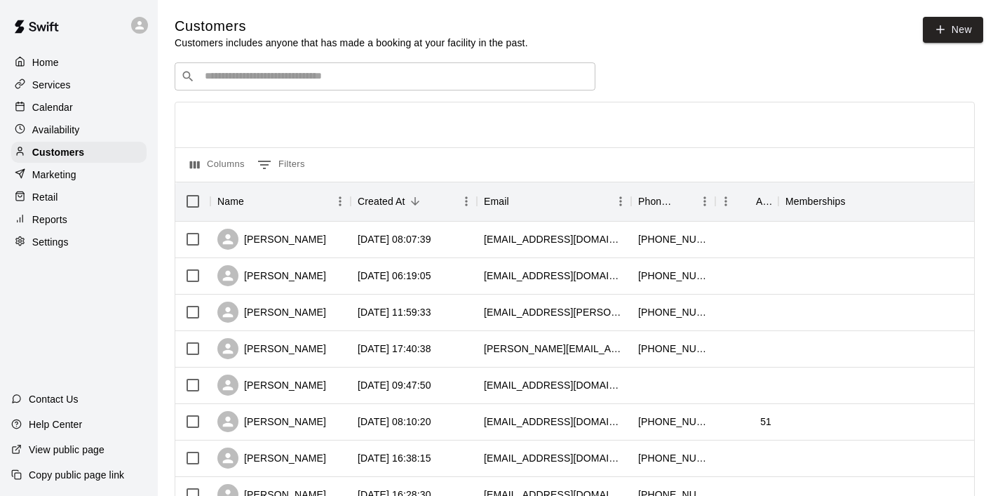
click at [291, 84] on div "​ ​" at bounding box center [385, 76] width 421 height 28
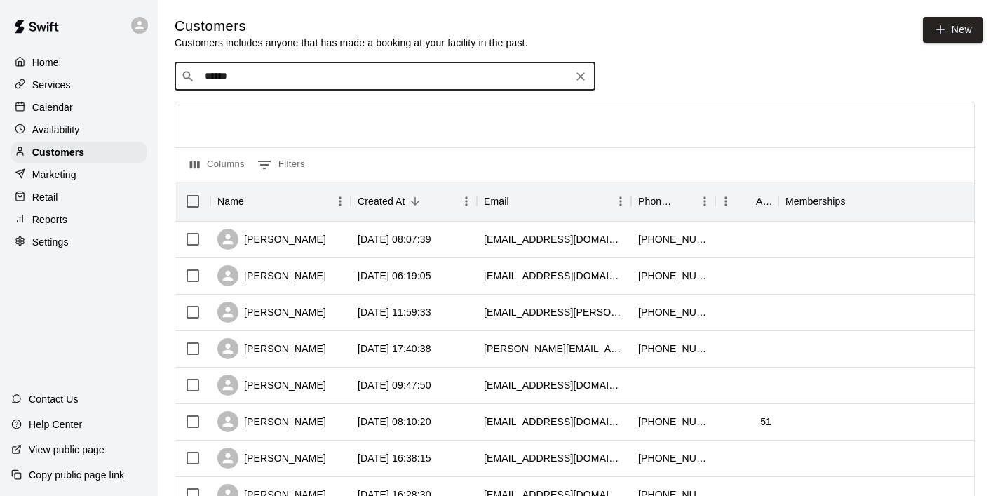
click at [341, 76] on input "******" at bounding box center [384, 76] width 367 height 14
type input "*"
type input "******"
drag, startPoint x: 272, startPoint y: 83, endPoint x: 177, endPoint y: 67, distance: 95.9
click at [177, 67] on div "​ ****** ​" at bounding box center [385, 76] width 421 height 28
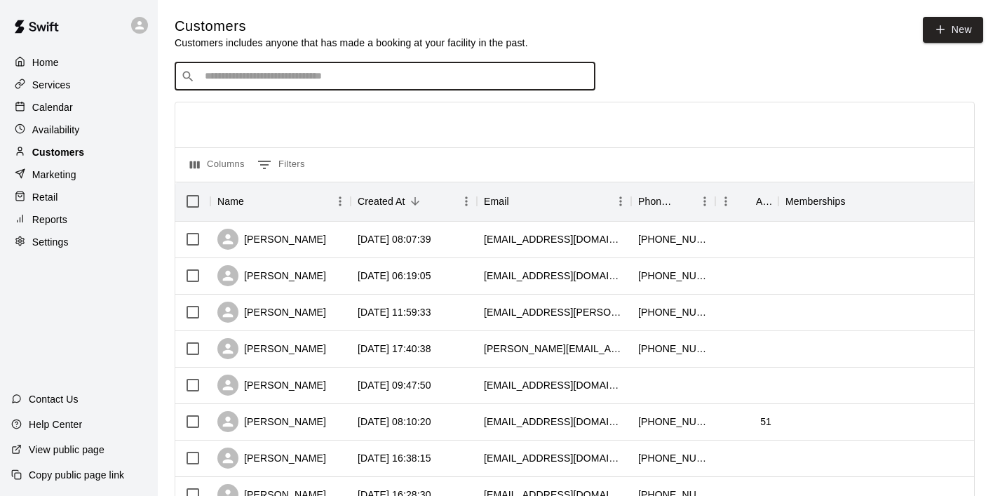
click at [78, 149] on p "Customers" at bounding box center [58, 152] width 52 height 14
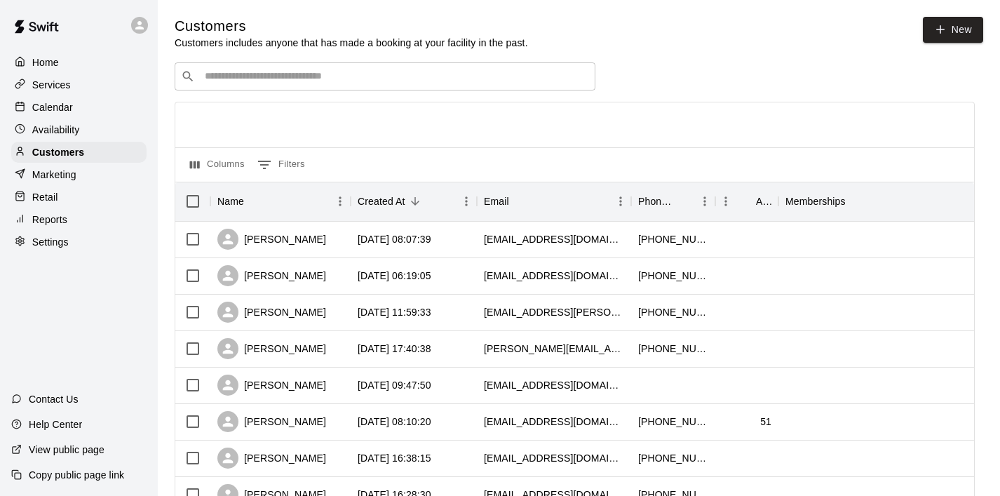
click at [189, 73] on icon "Search customers by name or email" at bounding box center [188, 76] width 11 height 11
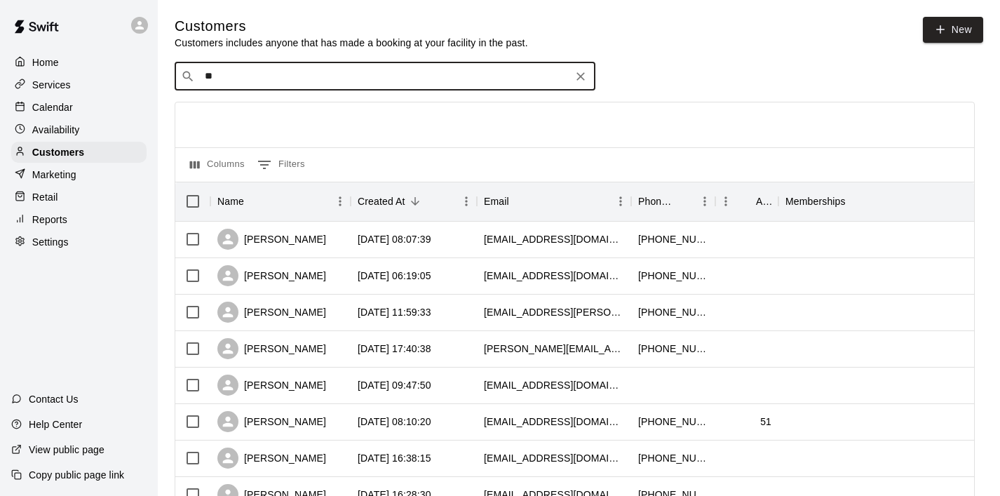
type input "*"
type input "*******"
click at [586, 74] on icon "Clear" at bounding box center [581, 76] width 14 height 14
click at [185, 74] on icon "Search customers by name or email" at bounding box center [188, 76] width 14 height 14
type input "*******"
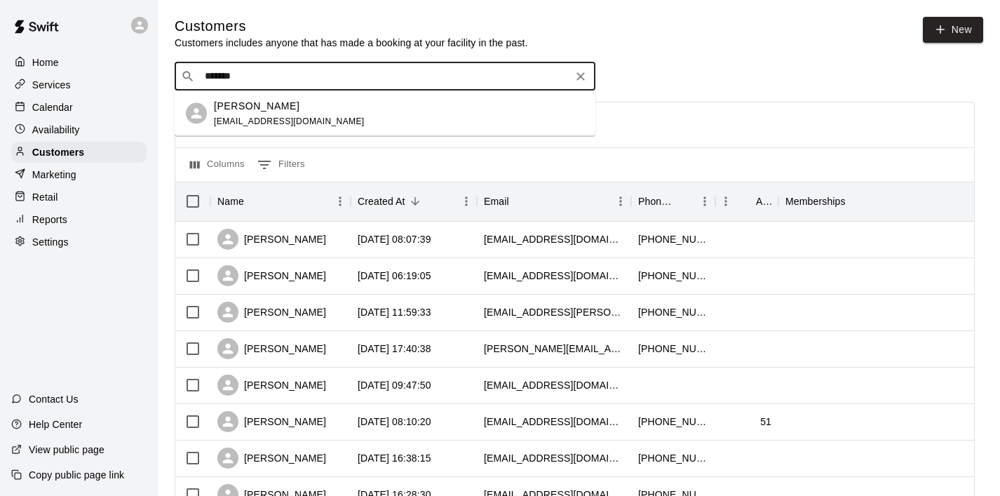
click at [251, 102] on p "[PERSON_NAME]" at bounding box center [257, 105] width 86 height 15
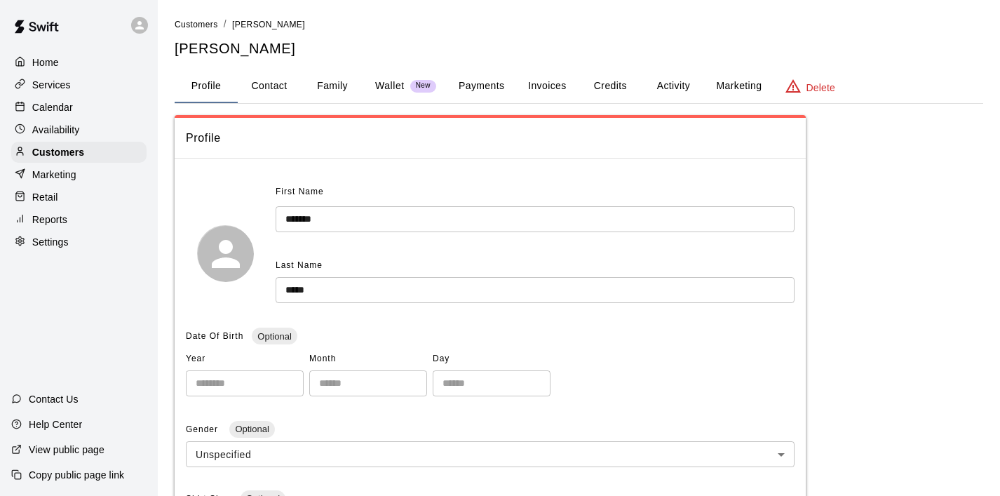
click at [731, 76] on button "Marketing" at bounding box center [739, 86] width 68 height 34
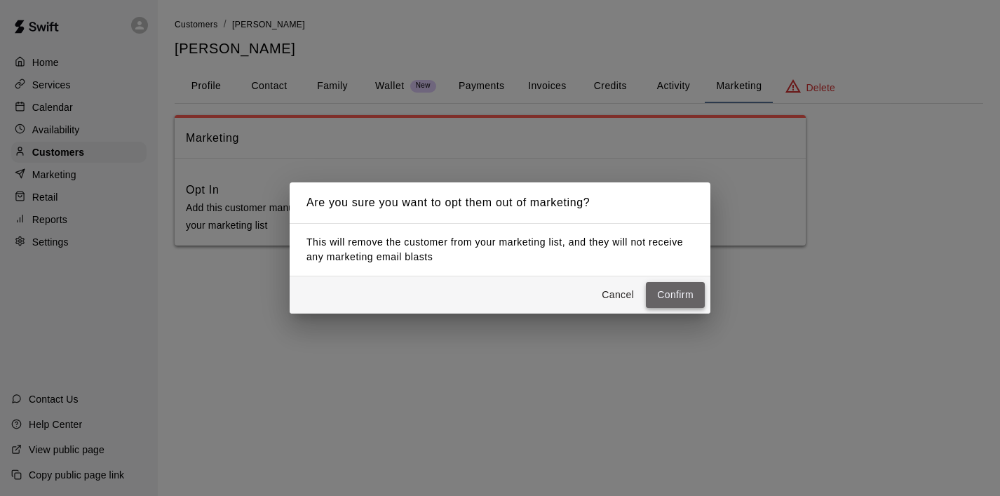
click at [665, 290] on button "Confirm" at bounding box center [675, 295] width 59 height 26
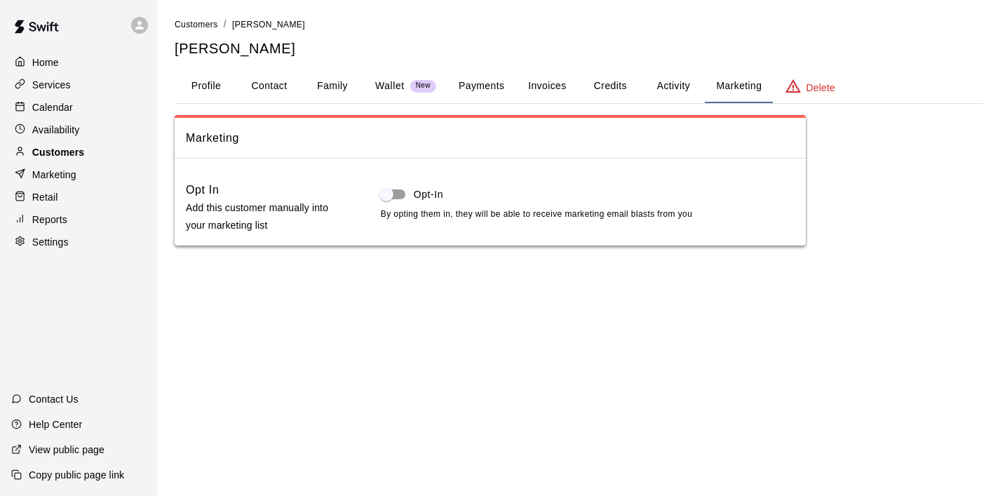
click at [89, 156] on div "Customers" at bounding box center [78, 152] width 135 height 21
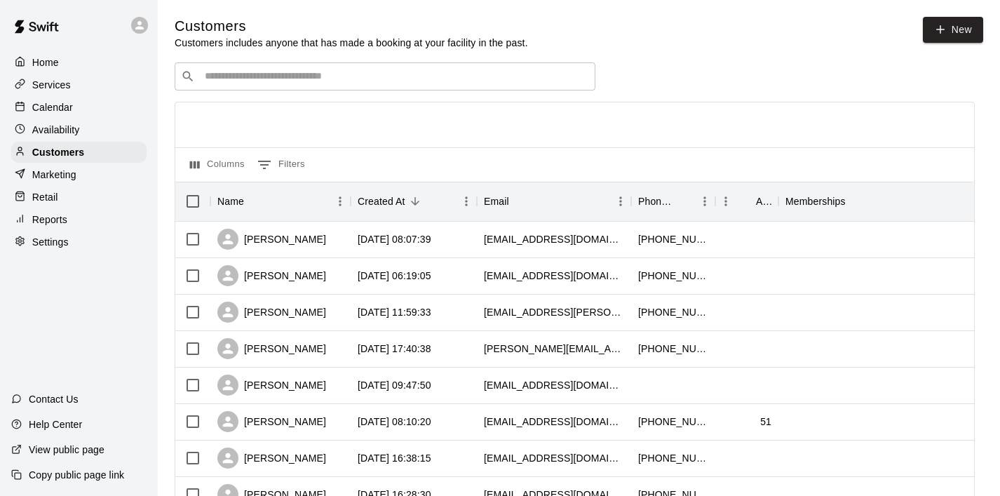
click at [294, 81] on input "Search customers by name or email" at bounding box center [395, 76] width 388 height 14
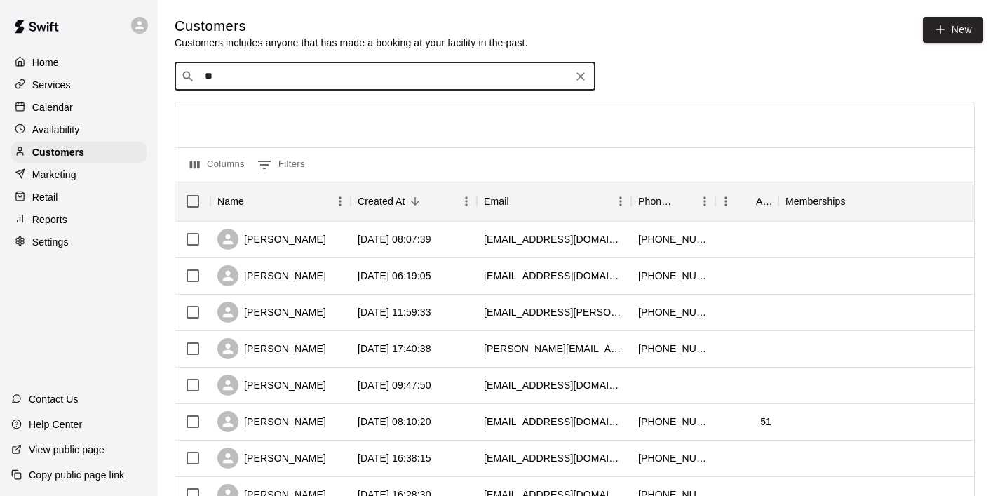
type input "*"
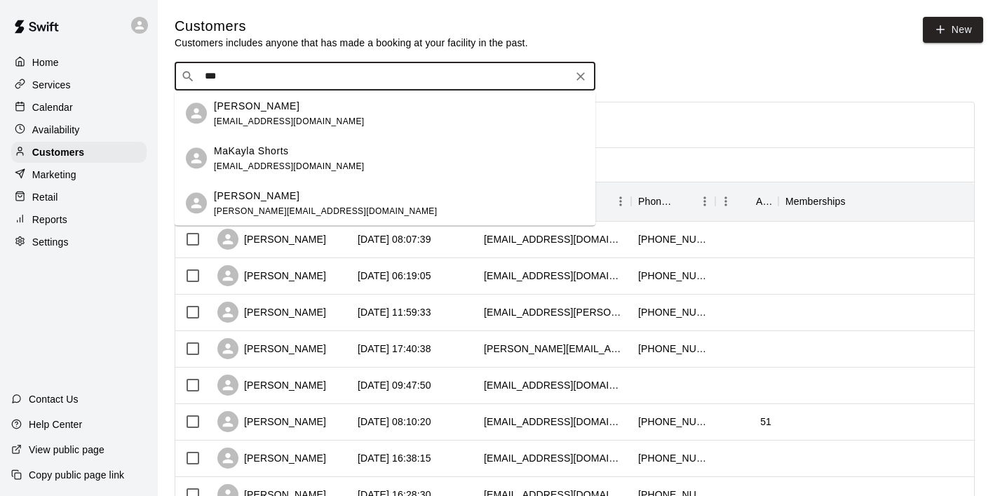
type input "***"
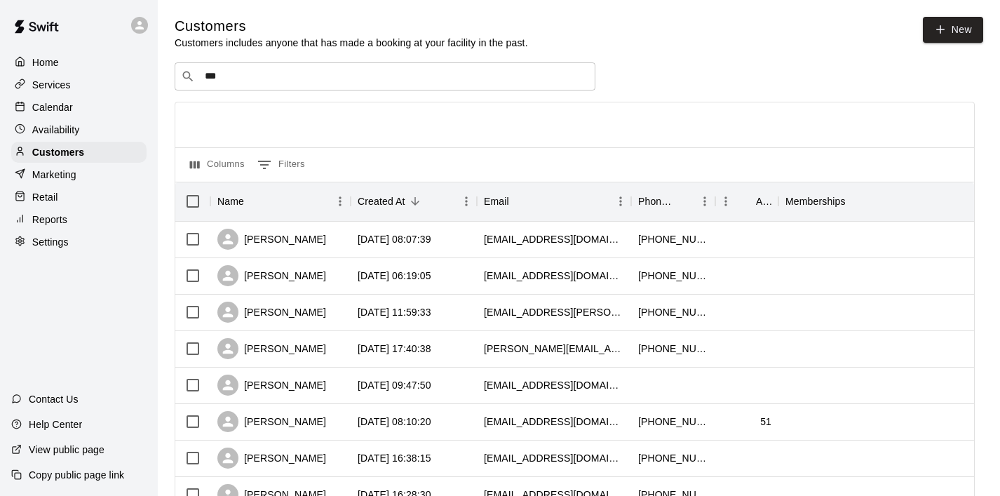
click at [701, 84] on div "​ *** ​" at bounding box center [575, 76] width 800 height 28
click at [43, 182] on div "Marketing" at bounding box center [78, 174] width 135 height 21
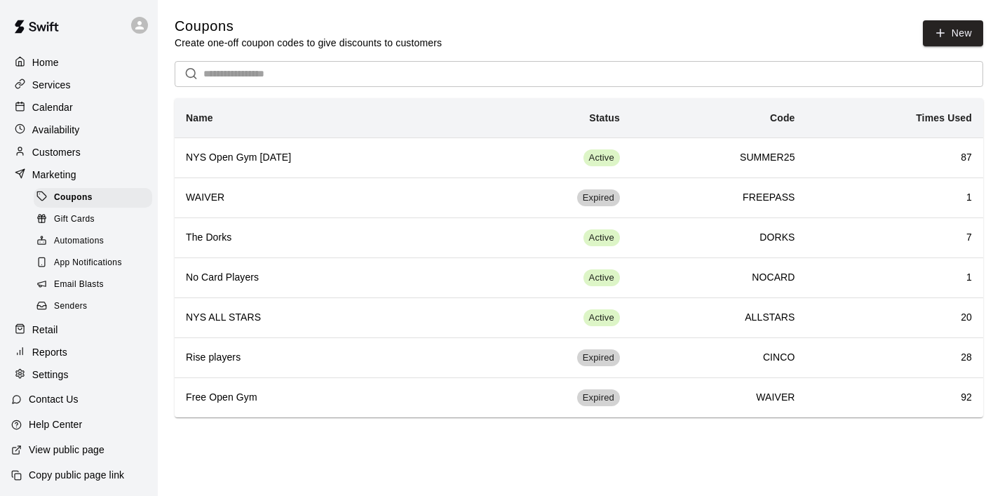
click at [91, 283] on span "Email Blasts" at bounding box center [79, 285] width 50 height 14
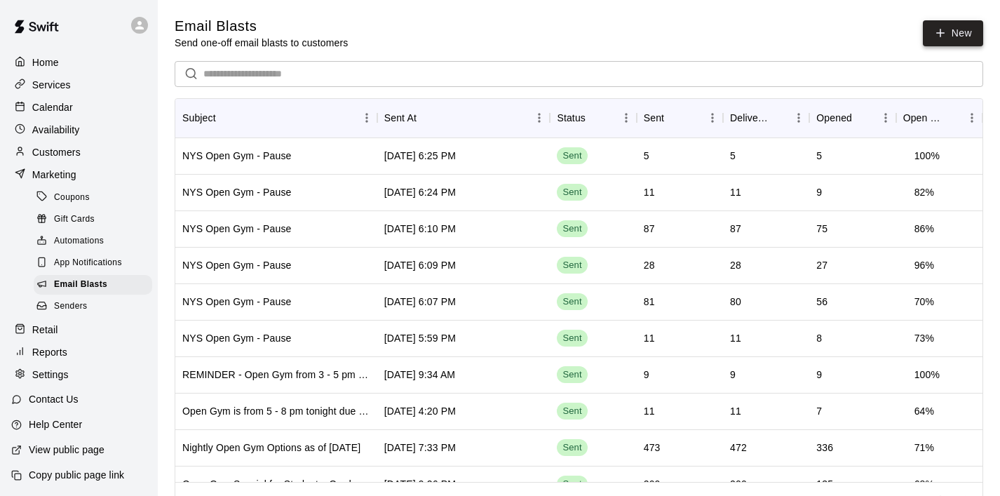
click at [950, 32] on link "New" at bounding box center [953, 33] width 60 height 26
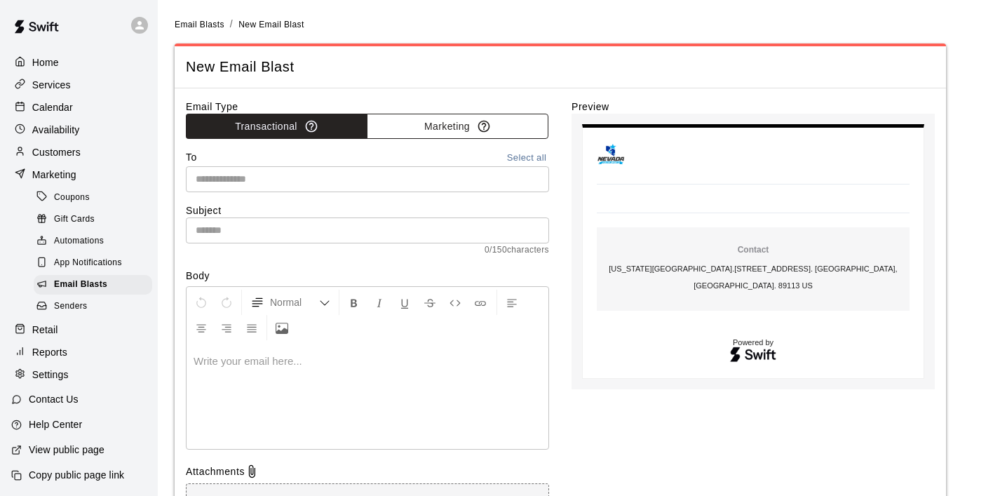
click at [428, 120] on button "Marketing" at bounding box center [458, 127] width 182 height 26
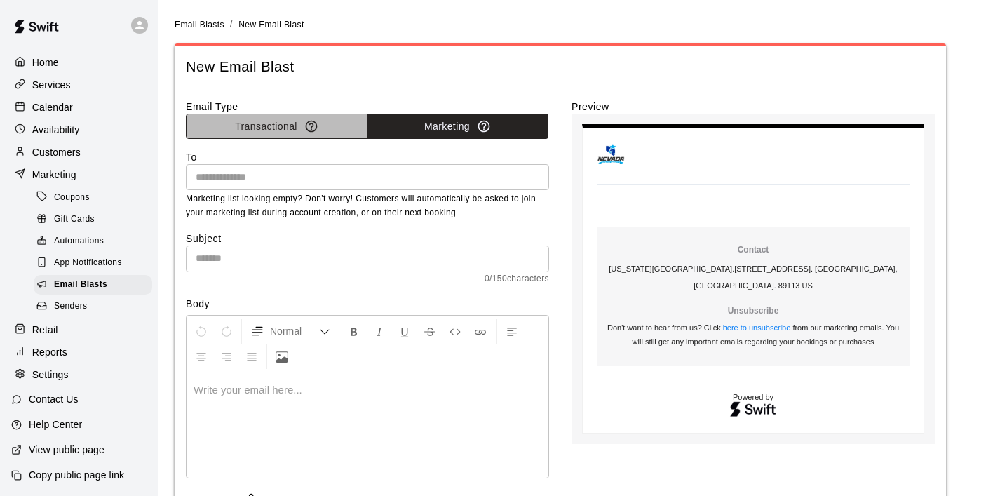
click at [266, 122] on button "Transactional" at bounding box center [277, 127] width 182 height 26
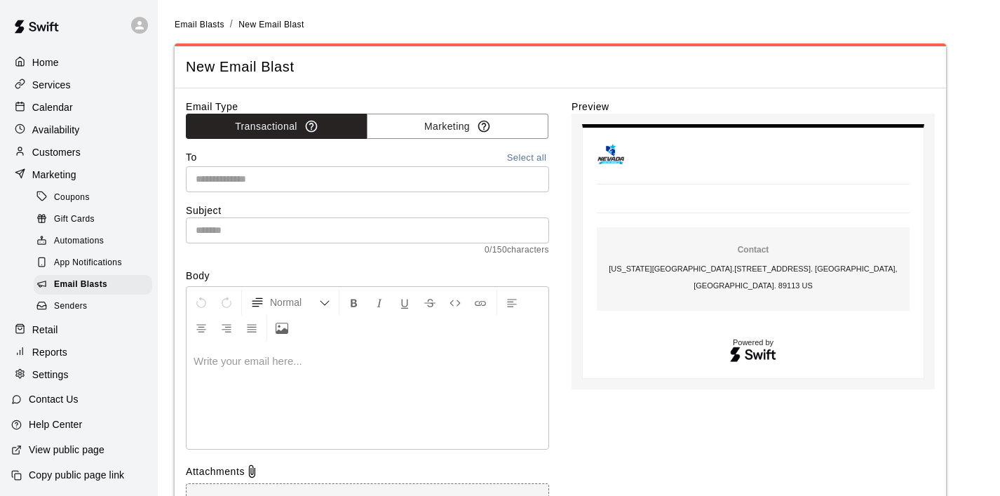
click at [527, 154] on button "Select all" at bounding box center [526, 158] width 45 height 16
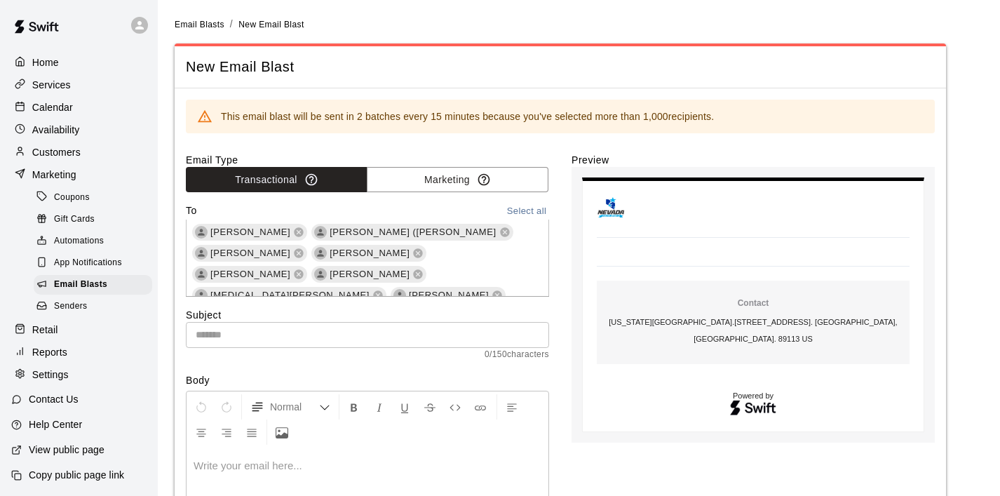
scroll to position [1809, 0]
click at [466, 182] on button "Marketing" at bounding box center [458, 180] width 182 height 26
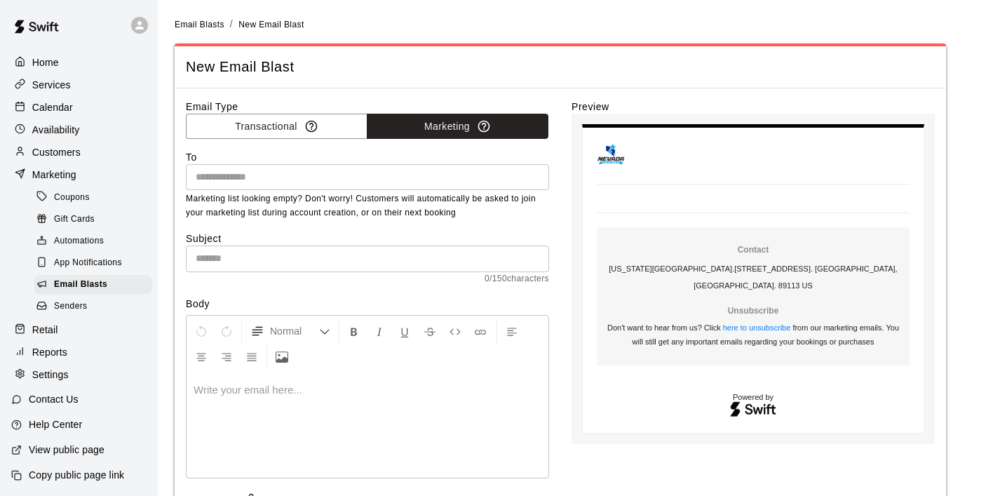
scroll to position [0, 0]
click at [445, 126] on button "Marketing" at bounding box center [458, 127] width 182 height 26
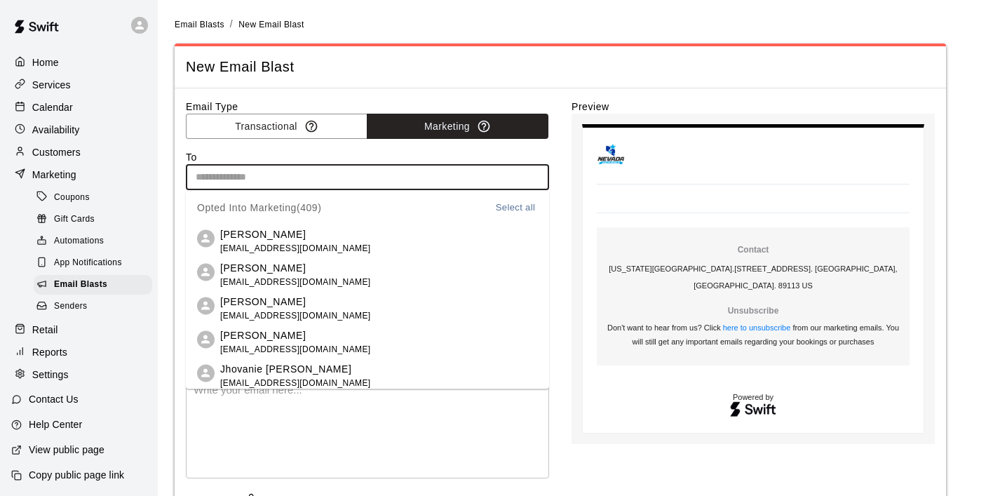
click at [400, 175] on input "text" at bounding box center [366, 177] width 353 height 18
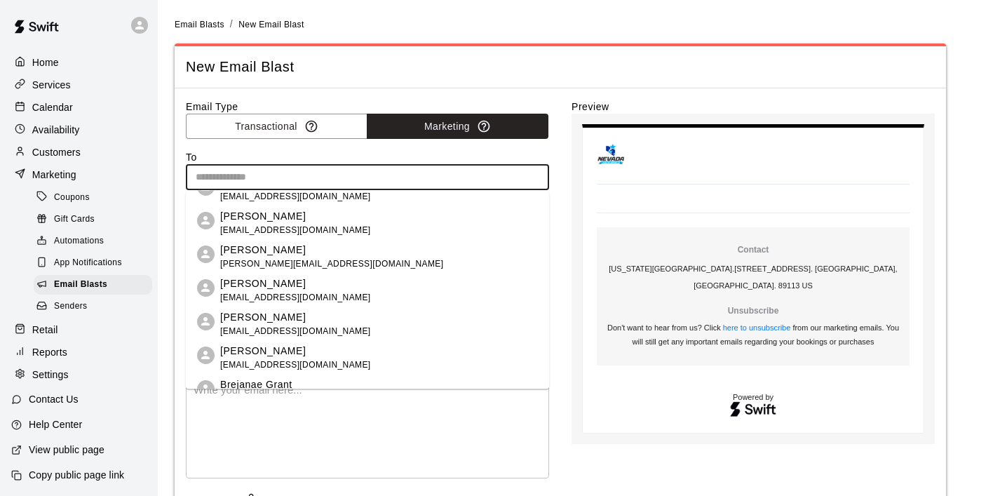
scroll to position [7179, 0]
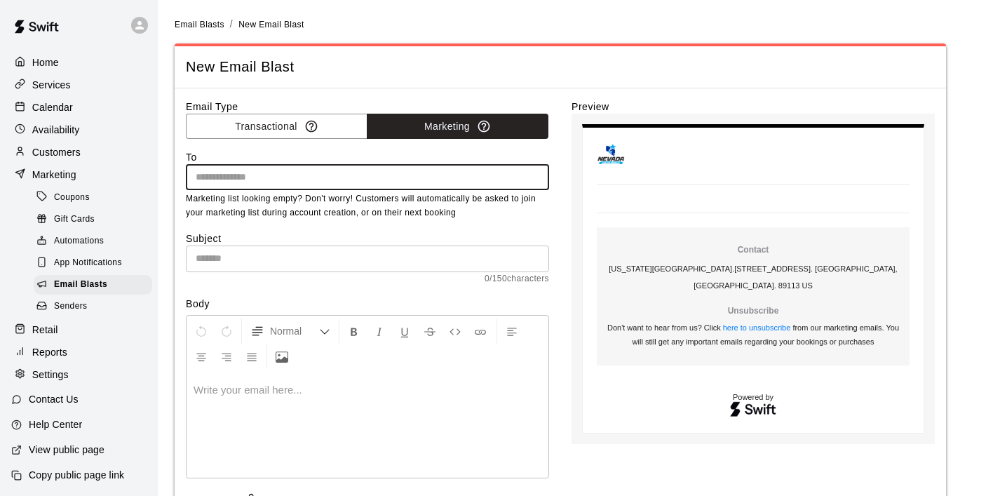
click at [212, 384] on p at bounding box center [368, 390] width 348 height 14
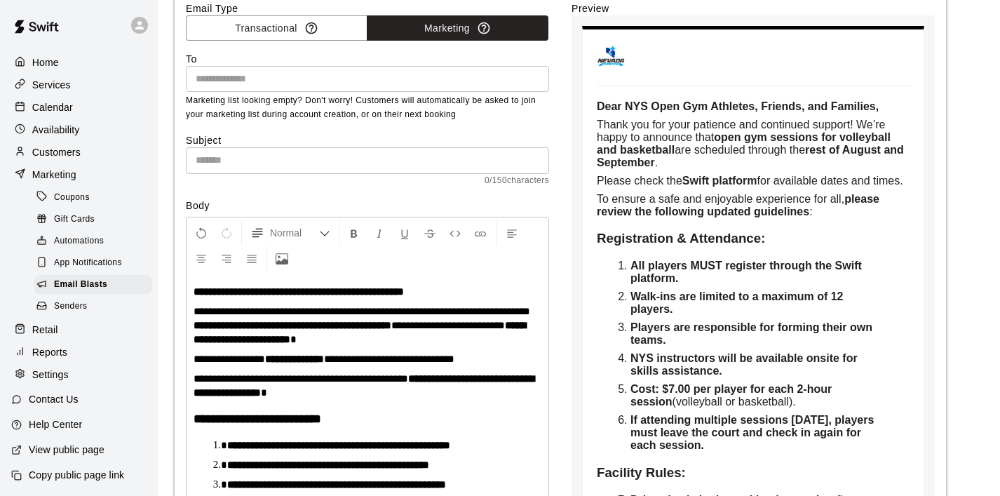
scroll to position [95, 0]
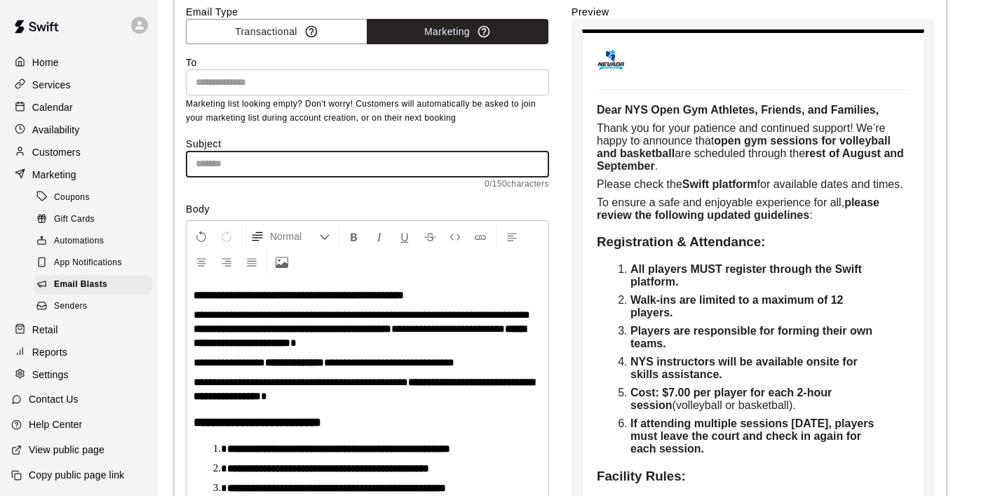
click at [229, 166] on input "text" at bounding box center [367, 164] width 363 height 26
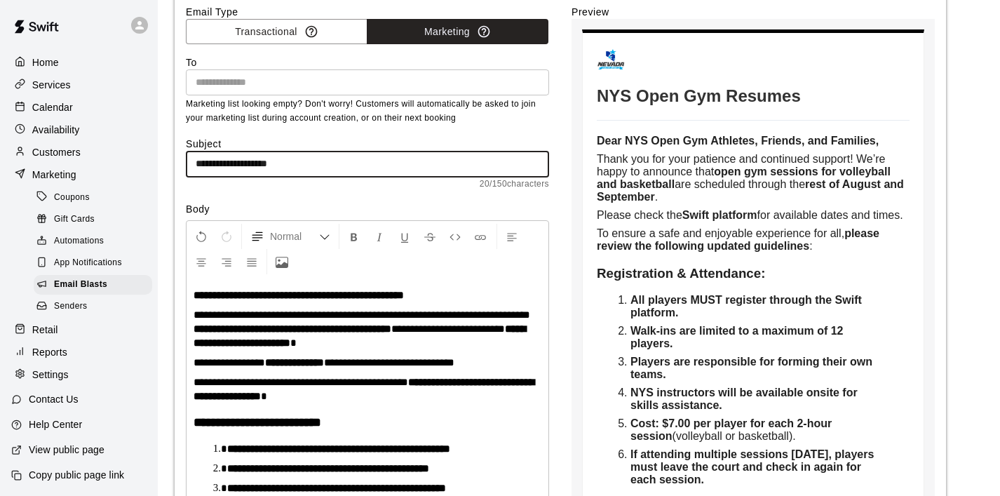
drag, startPoint x: 338, startPoint y: 169, endPoint x: 181, endPoint y: 162, distance: 157.2
click at [181, 162] on div "**********" at bounding box center [560, 465] width 771 height 943
paste input "**********"
type input "**********"
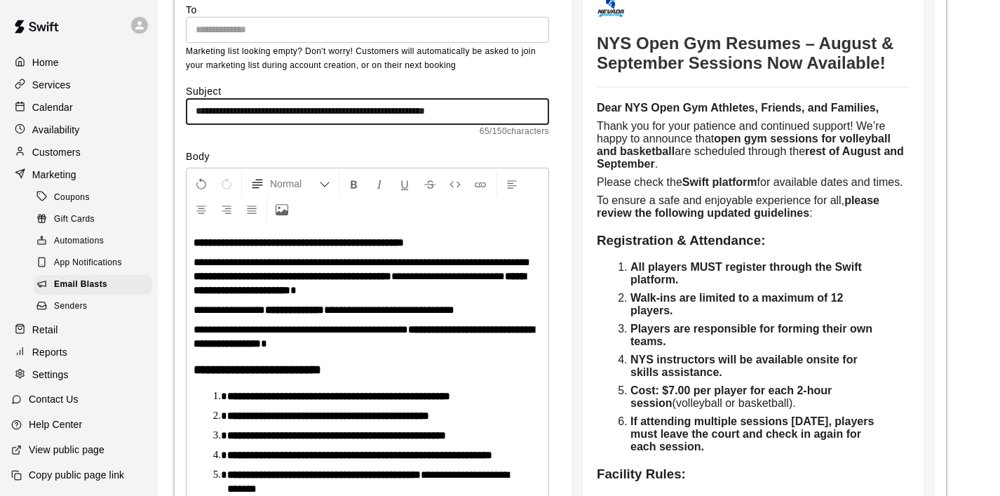
scroll to position [155, 0]
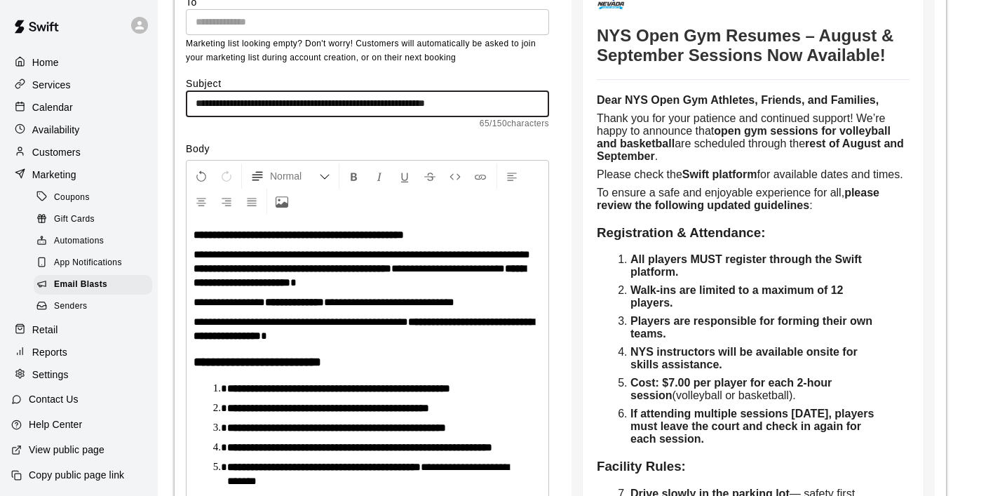
click at [234, 304] on span "**********" at bounding box center [230, 302] width 72 height 11
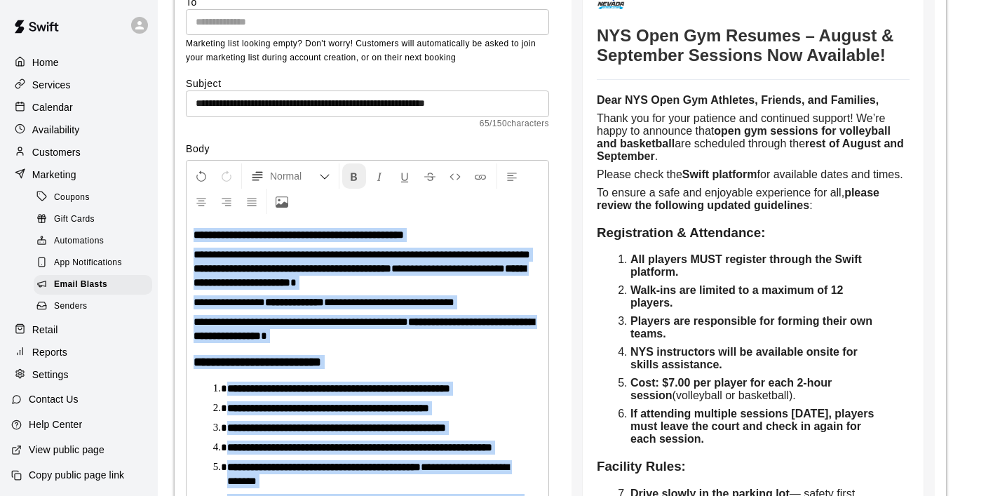
click at [349, 178] on icon "Format Bold" at bounding box center [354, 176] width 13 height 13
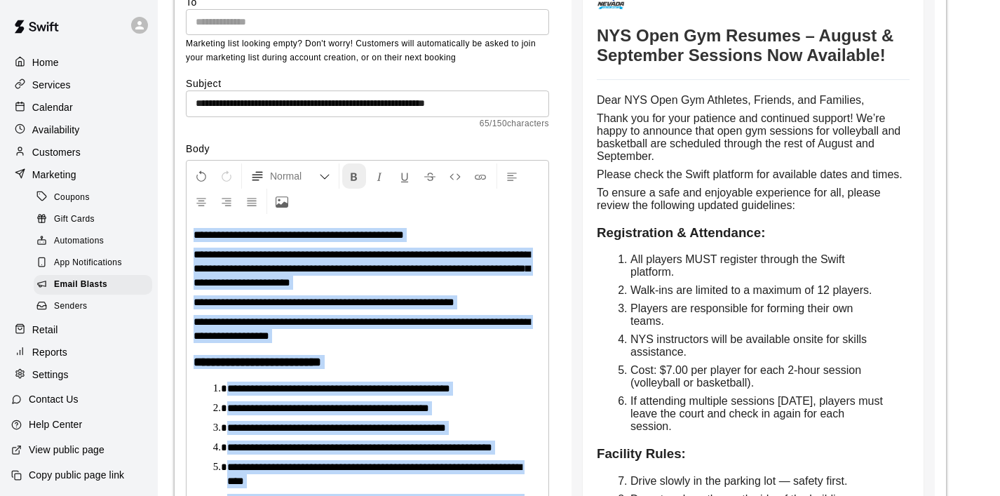
click at [349, 178] on icon "Format Bold" at bounding box center [354, 176] width 13 height 13
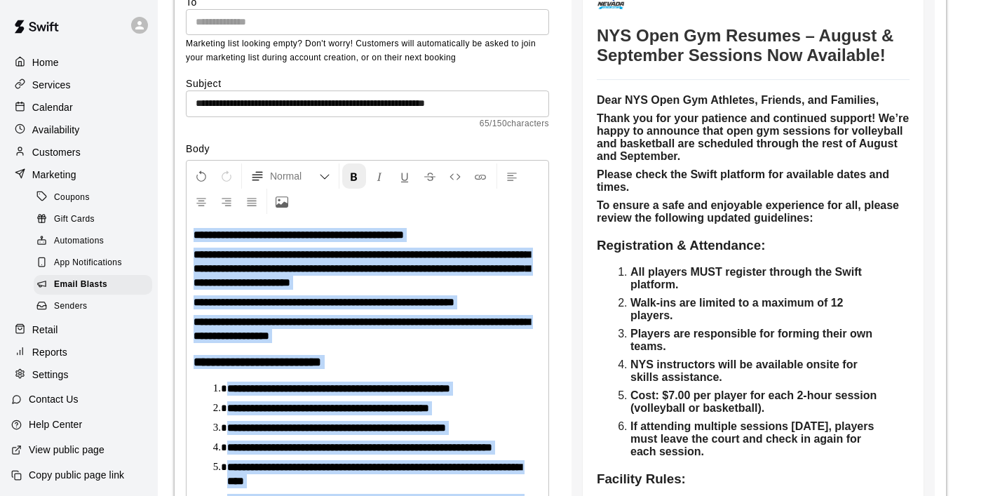
click at [349, 178] on icon "Format Bold" at bounding box center [354, 176] width 13 height 13
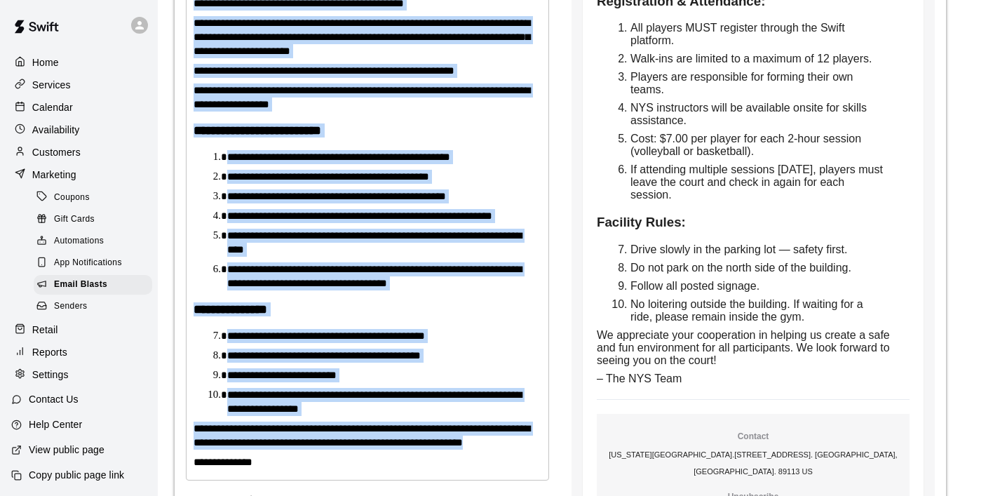
scroll to position [419, 0]
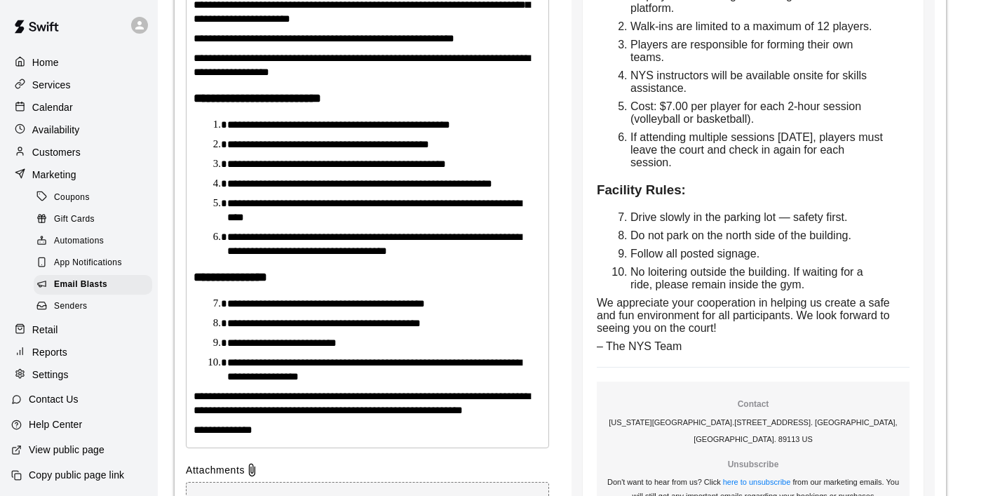
click at [452, 304] on li "**********" at bounding box center [373, 304] width 292 height 14
click at [783, 241] on span "Do not park on the north side of the building." at bounding box center [740, 235] width 221 height 12
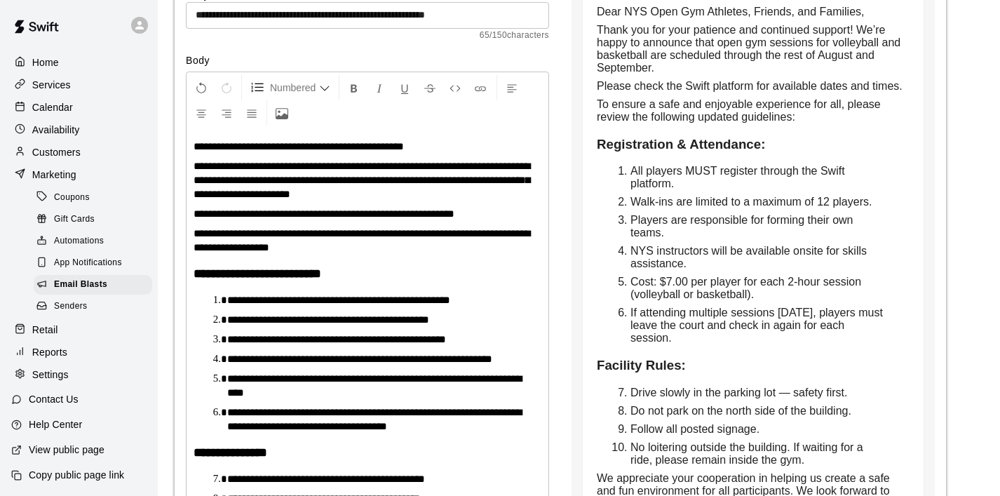
scroll to position [224, 0]
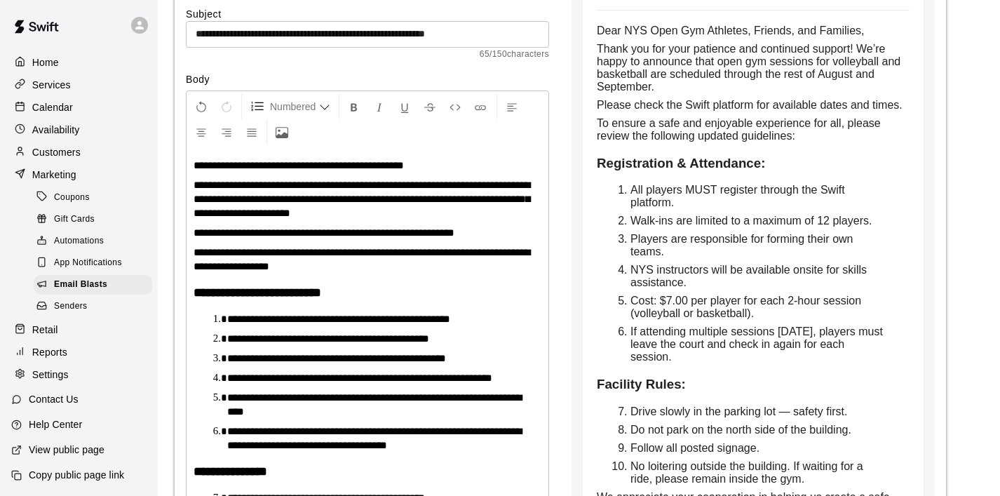
click at [710, 209] on li "All players MUST register through the Swift platform." at bounding box center [758, 196] width 257 height 25
click at [684, 209] on li "All players MUST register through the Swift platform." at bounding box center [758, 196] width 257 height 25
click at [385, 283] on div "**********" at bounding box center [368, 395] width 362 height 494
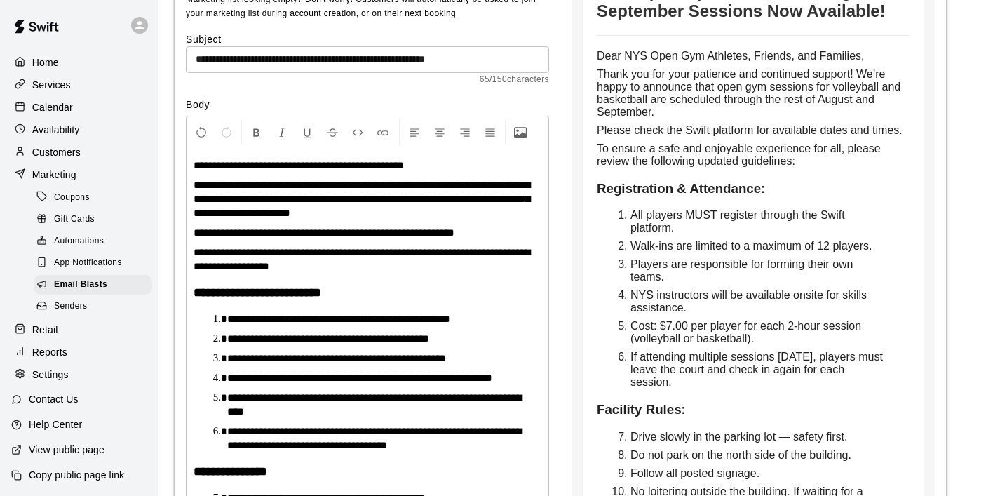
click at [488, 319] on li "**********" at bounding box center [373, 319] width 292 height 14
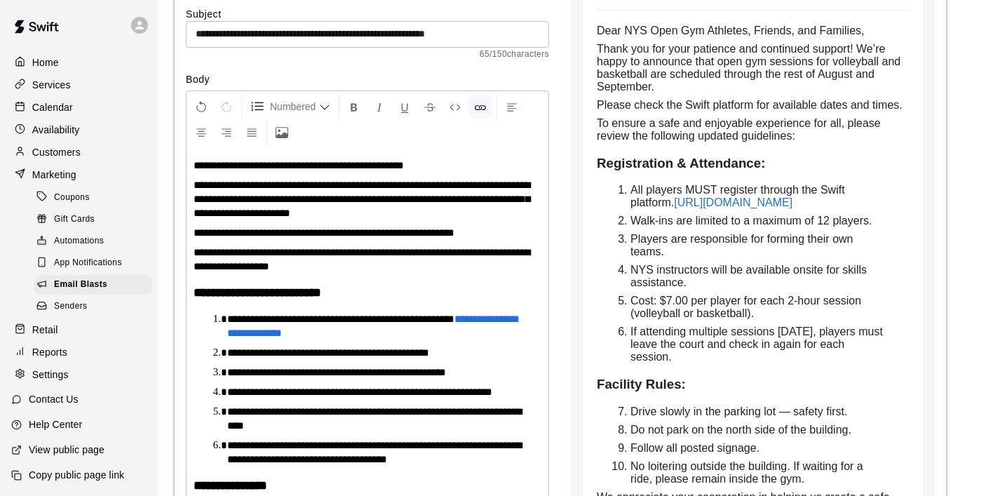
click at [698, 311] on span "Cost: $7.00 per player for each 2-hour session (volleyball or basketball)." at bounding box center [747, 306] width 234 height 25
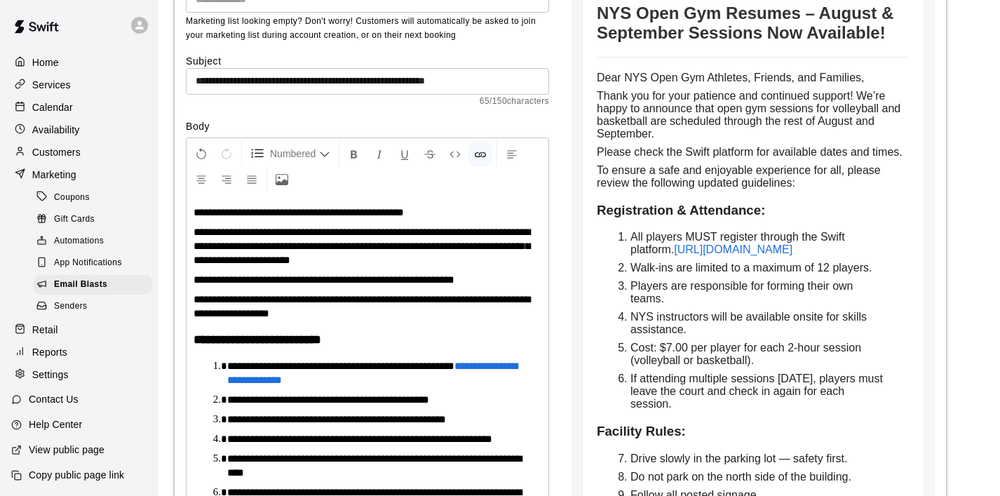
scroll to position [172, 0]
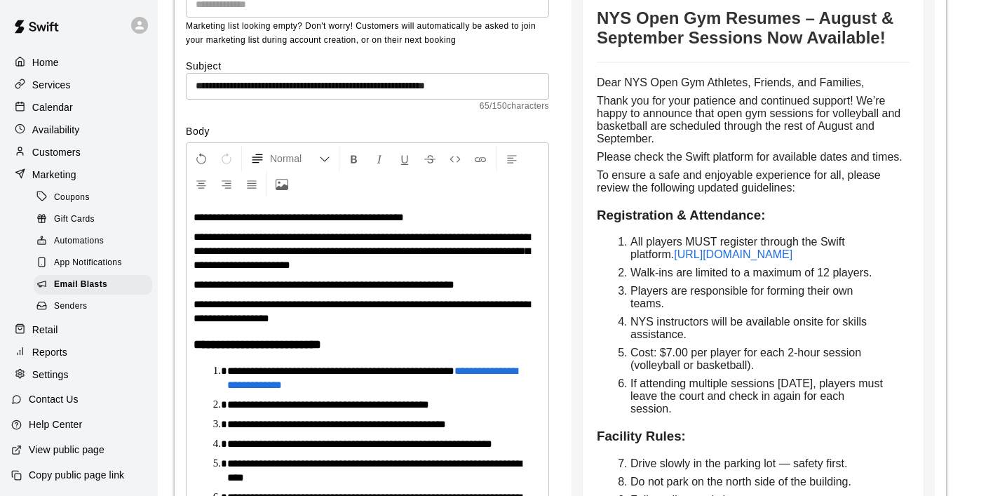
click at [495, 286] on p "**********" at bounding box center [368, 285] width 348 height 14
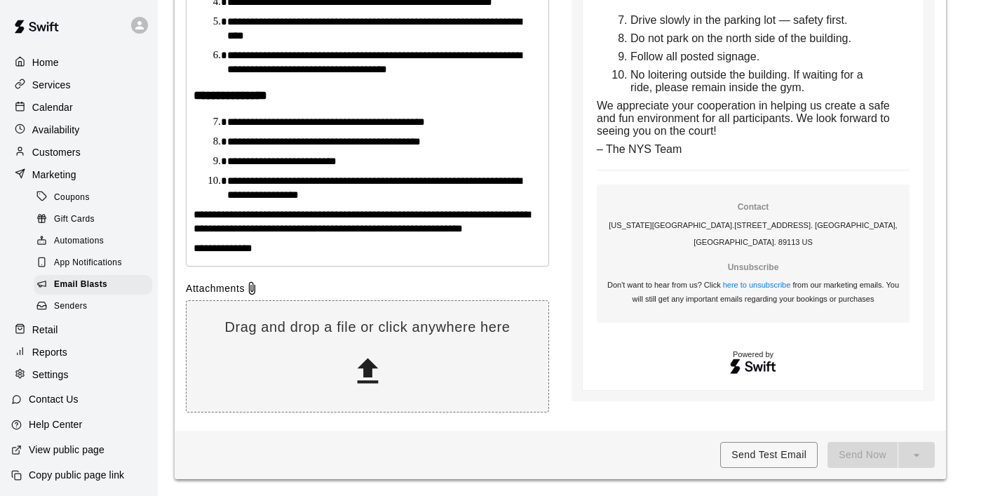
scroll to position [642, 0]
click at [752, 452] on button "Send Test Email" at bounding box center [768, 455] width 97 height 26
click at [384, 243] on p "**********" at bounding box center [368, 248] width 348 height 14
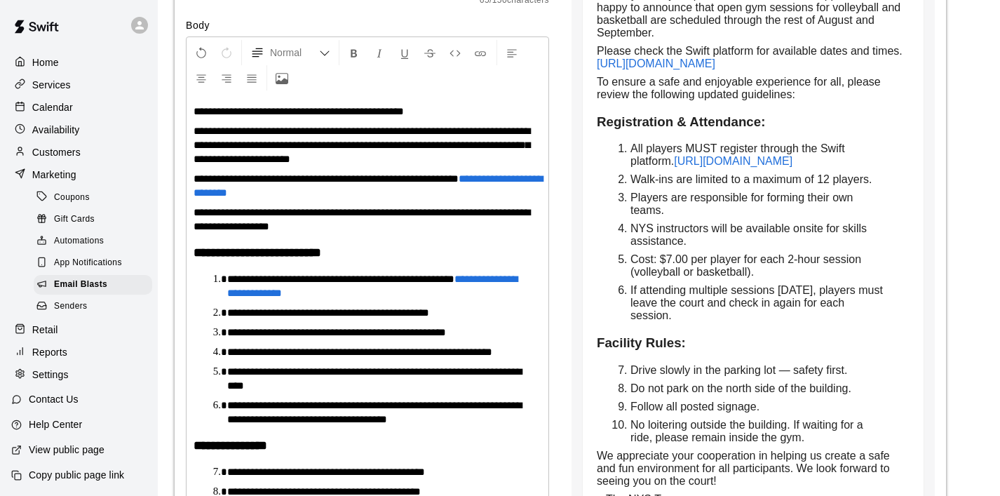
scroll to position [286, 0]
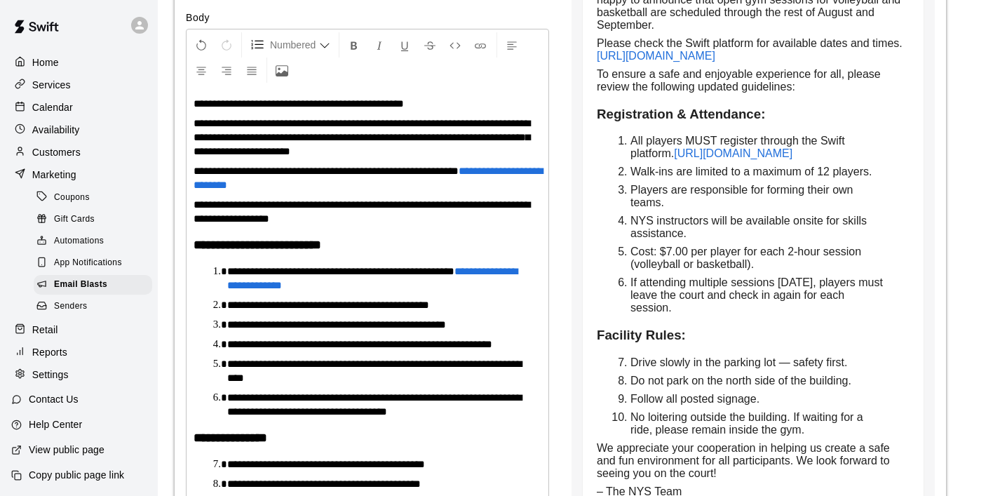
click at [229, 305] on span "**********" at bounding box center [328, 304] width 202 height 11
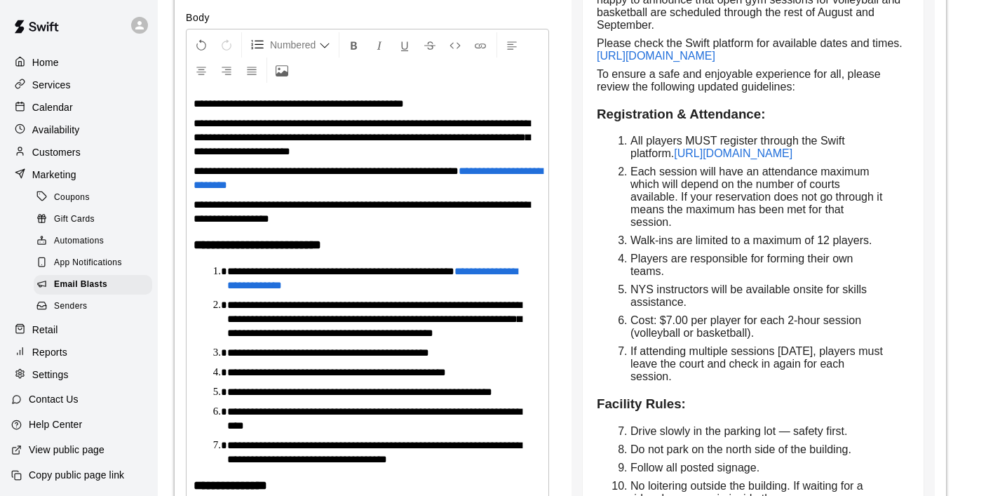
click at [383, 335] on span "**********" at bounding box center [374, 318] width 294 height 39
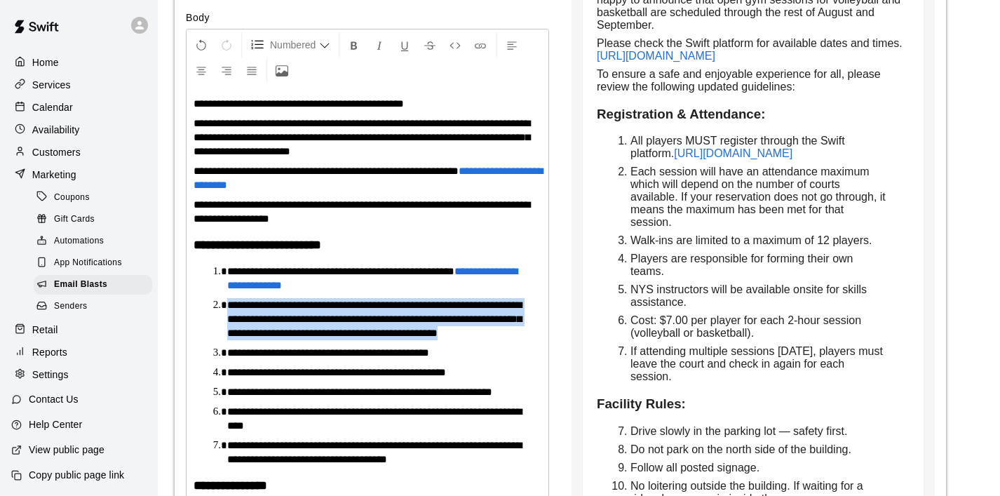
drag, startPoint x: 358, startPoint y: 350, endPoint x: 224, endPoint y: 308, distance: 141.0
click at [227, 308] on li "**********" at bounding box center [373, 319] width 292 height 42
copy span "**********"
click at [344, 338] on span "**********" at bounding box center [374, 318] width 294 height 39
drag, startPoint x: 355, startPoint y: 346, endPoint x: 219, endPoint y: 308, distance: 141.2
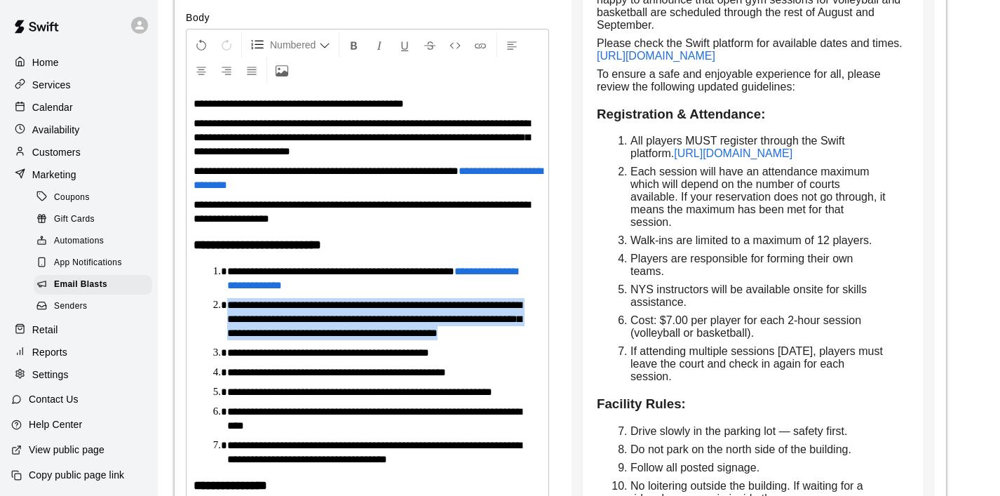
click at [227, 308] on li "**********" at bounding box center [373, 319] width 292 height 42
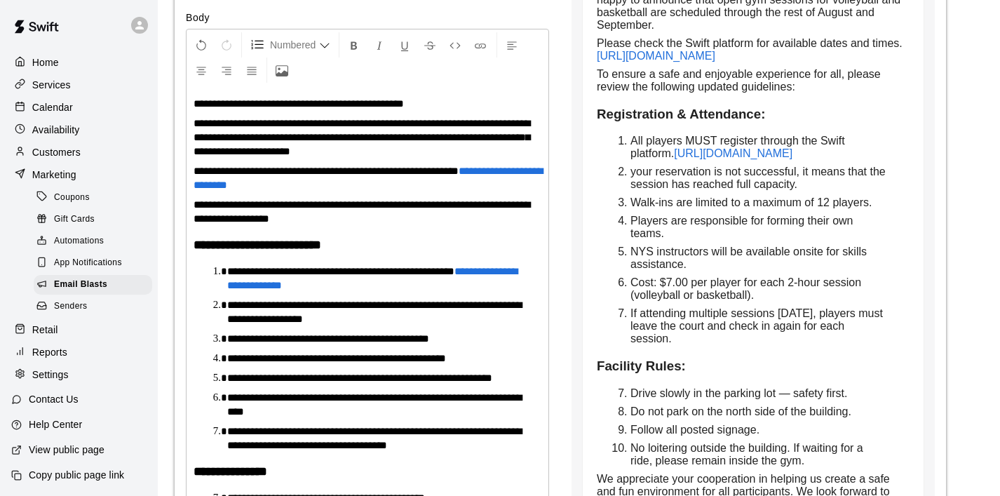
click at [227, 306] on span "**********" at bounding box center [374, 311] width 294 height 25
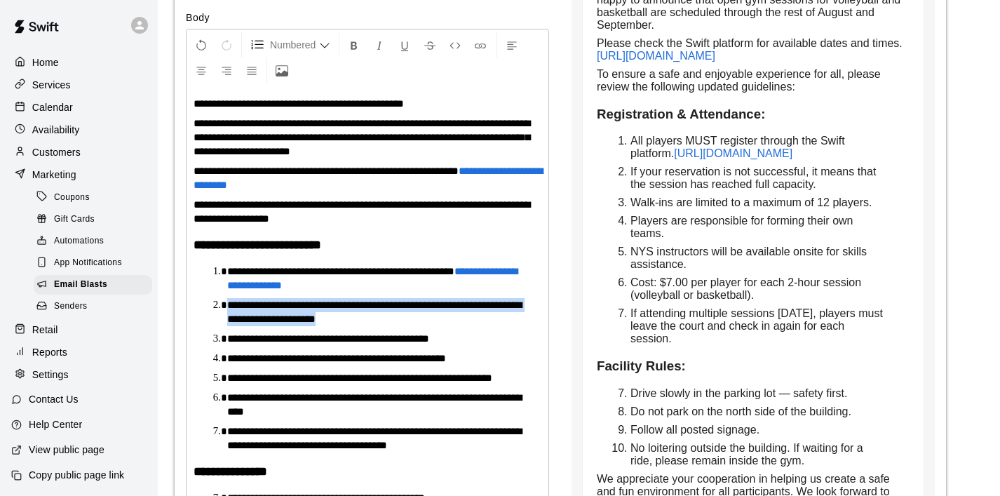
drag, startPoint x: 227, startPoint y: 306, endPoint x: 426, endPoint y: 314, distance: 198.6
click at [426, 314] on li "**********" at bounding box center [373, 312] width 292 height 28
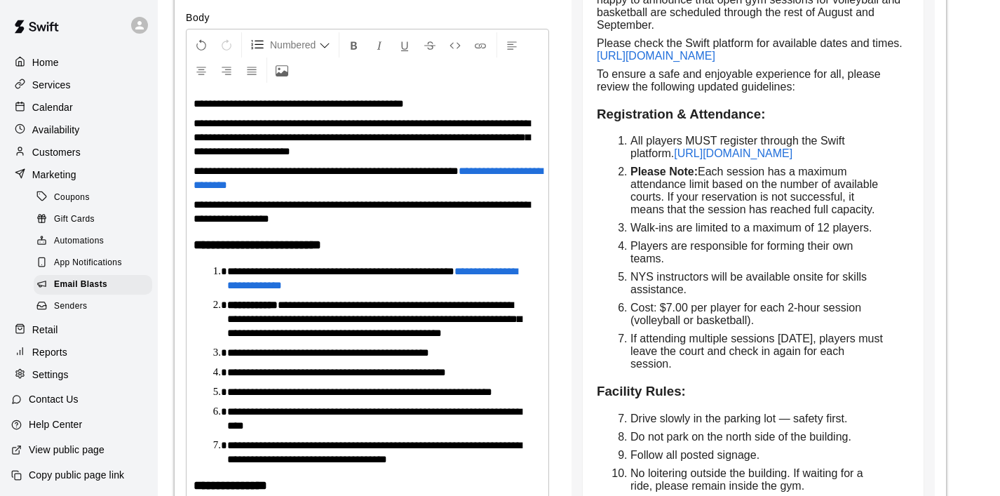
click at [228, 306] on strong "**********" at bounding box center [252, 304] width 50 height 11
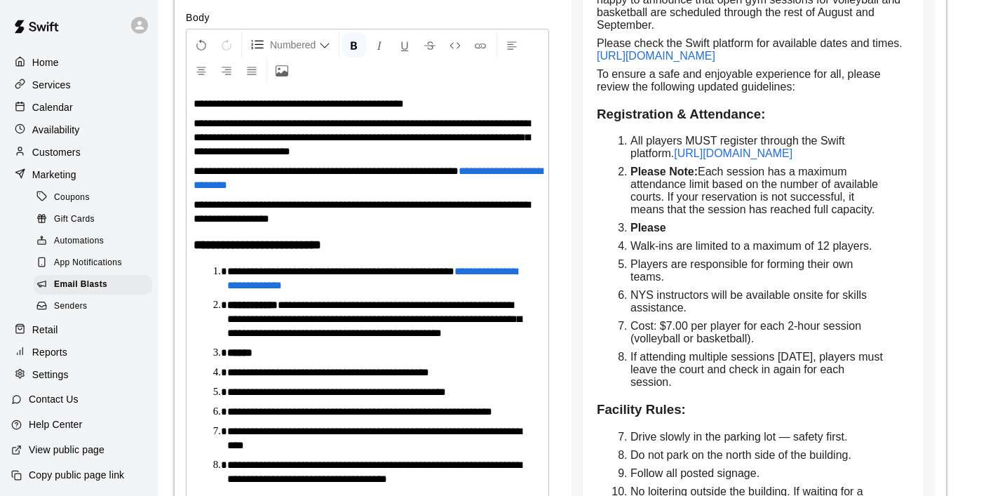
click at [280, 360] on li "******" at bounding box center [373, 353] width 292 height 14
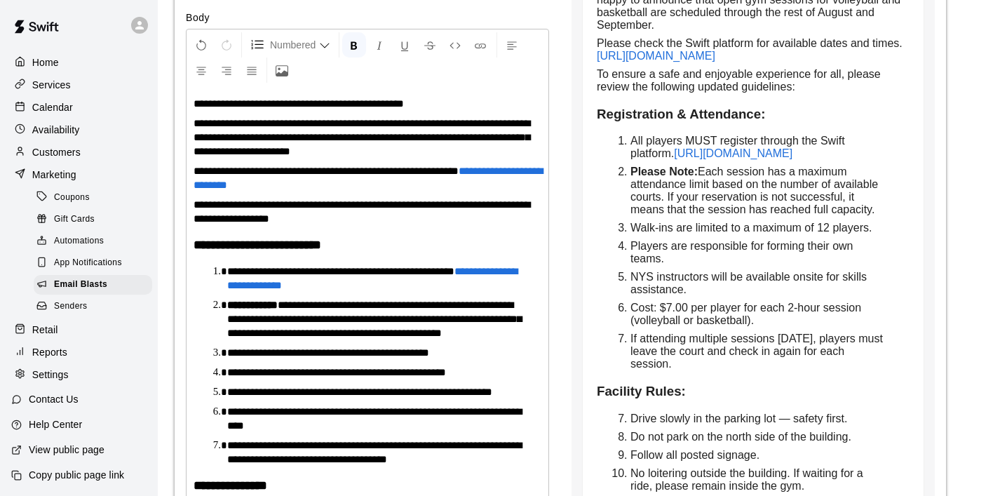
click at [227, 302] on strong "**********" at bounding box center [252, 304] width 50 height 11
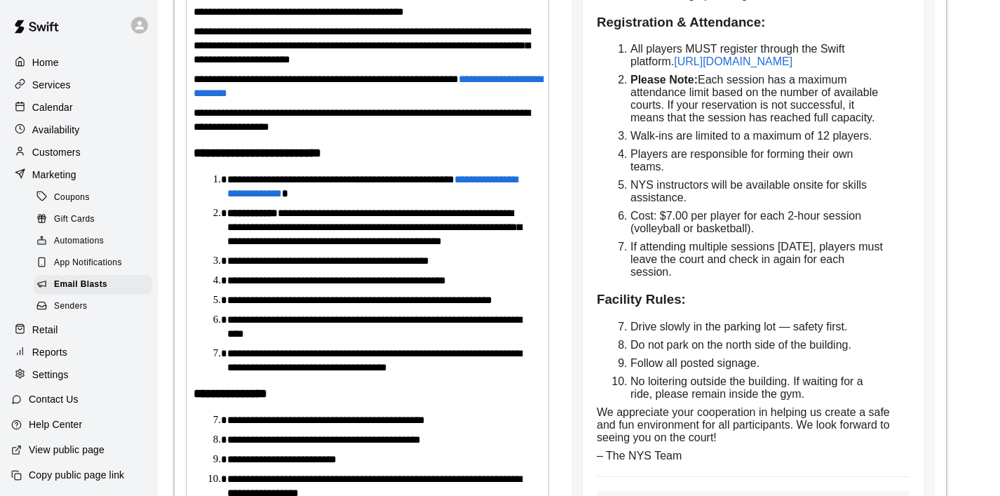
scroll to position [382, 0]
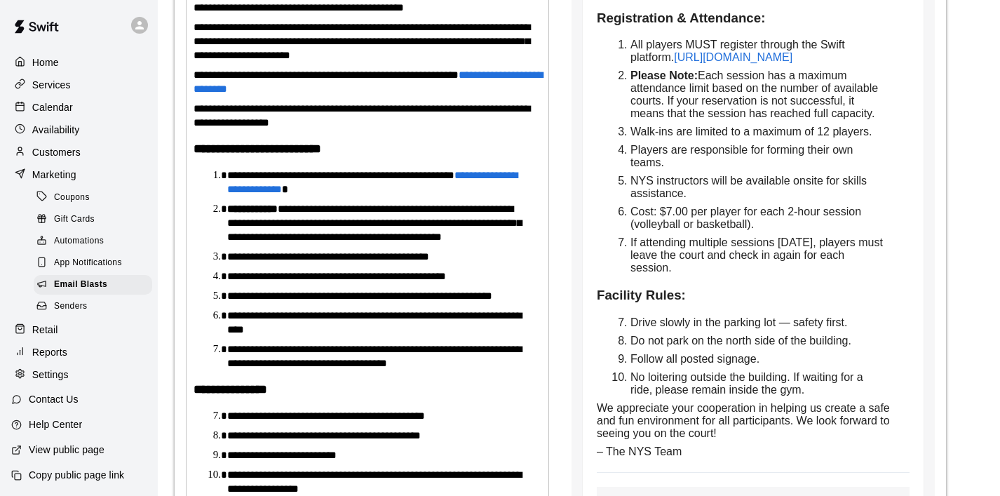
click at [468, 264] on li "**********" at bounding box center [373, 257] width 292 height 14
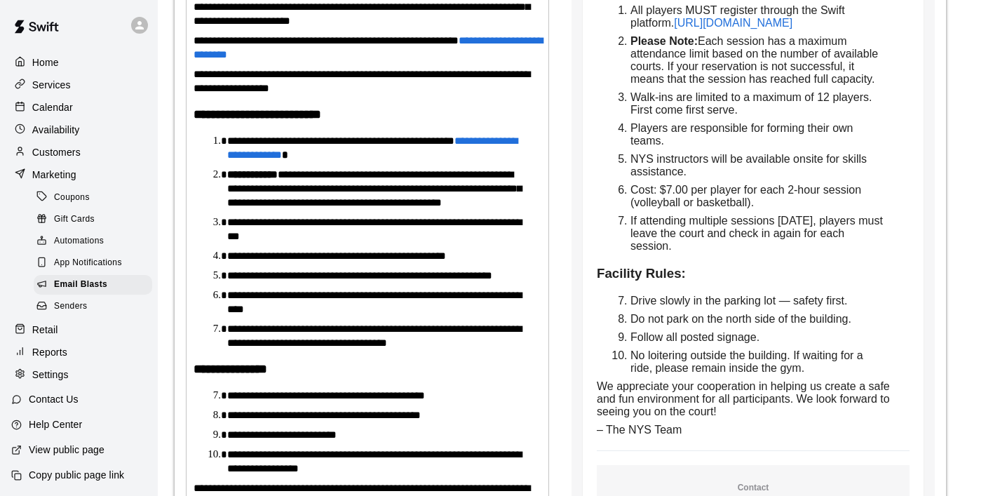
scroll to position [425, 0]
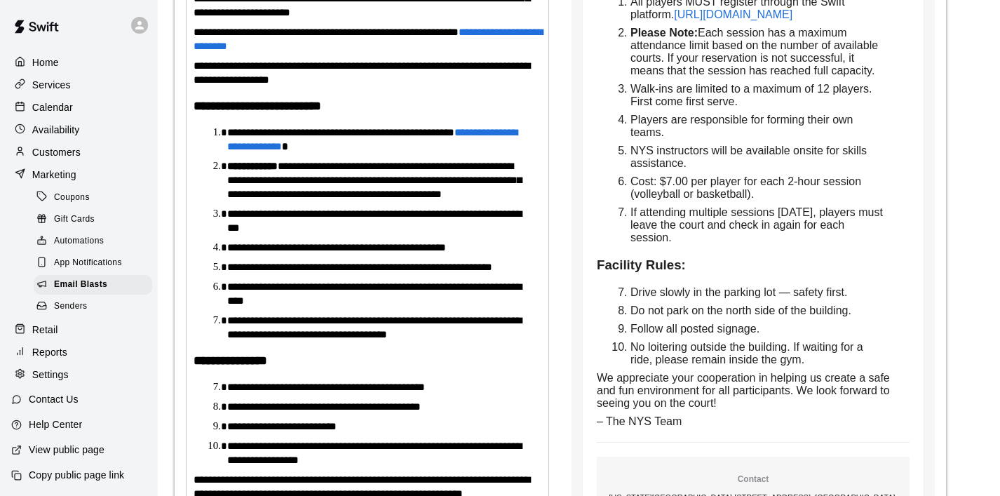
click at [442, 272] on span "**********" at bounding box center [359, 267] width 265 height 11
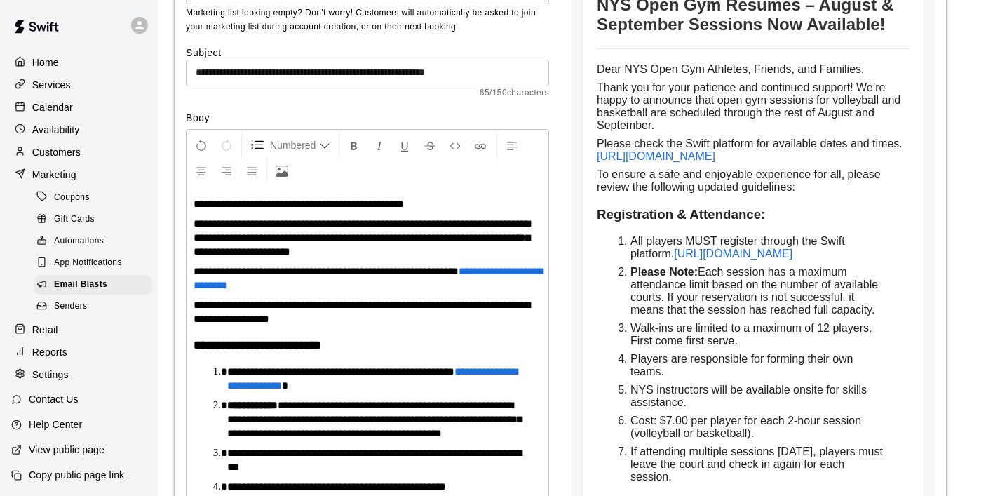
scroll to position [0, 0]
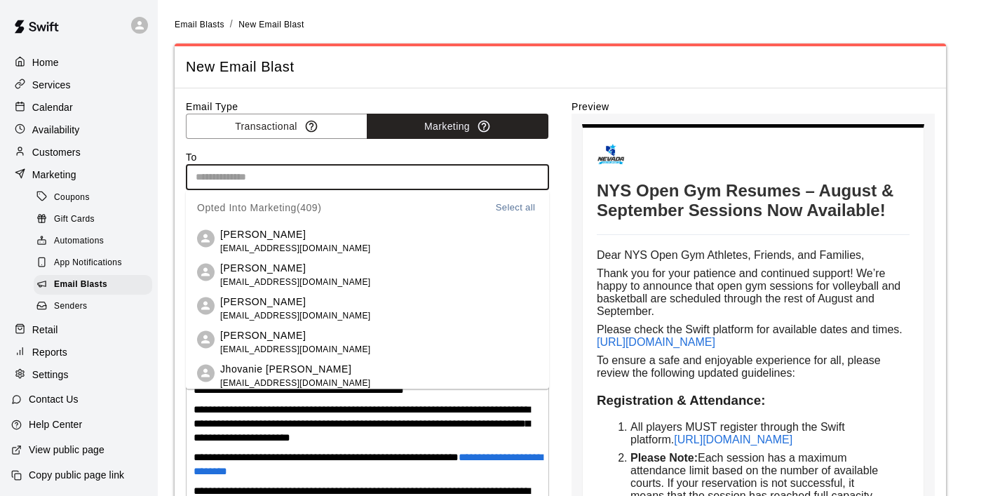
click at [283, 174] on input "text" at bounding box center [366, 177] width 353 height 18
click at [516, 204] on button "Select all" at bounding box center [515, 207] width 45 height 16
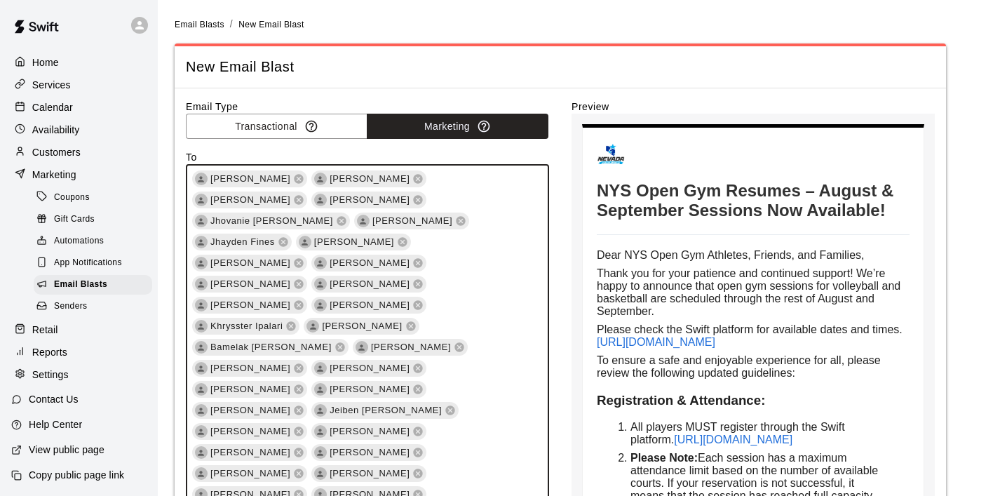
scroll to position [3087, 0]
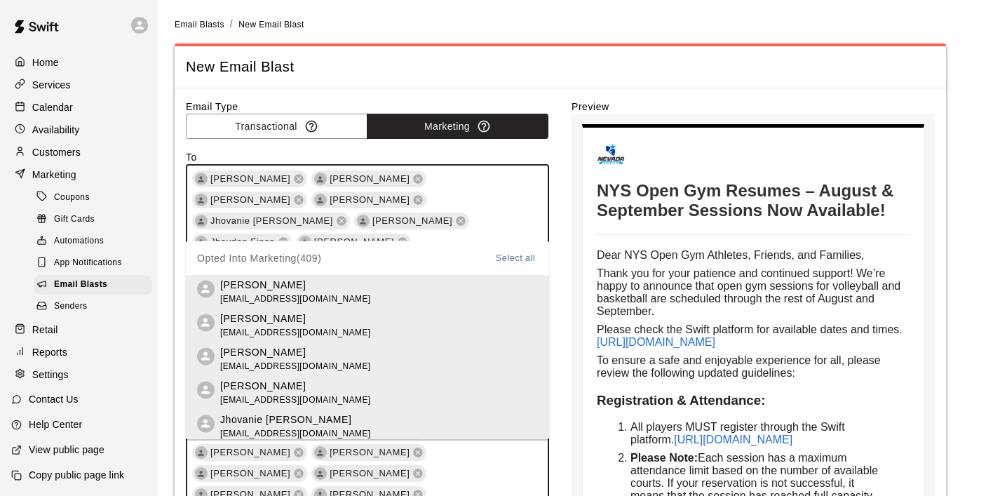
click at [388, 264] on div "Opted Into Marketing ( 409 ) Select all" at bounding box center [367, 258] width 341 height 34
click at [547, 49] on div "New Email Blast" at bounding box center [560, 66] width 771 height 41
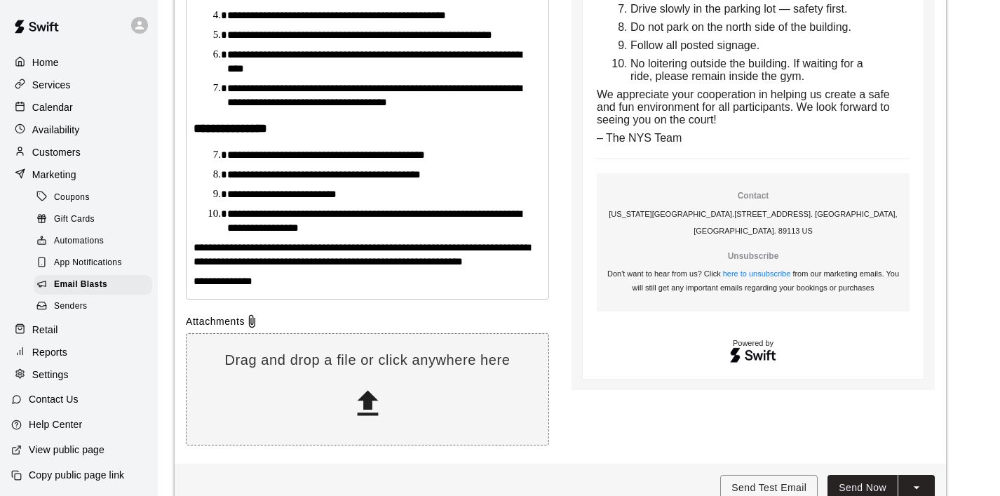
scroll to position [769, 0]
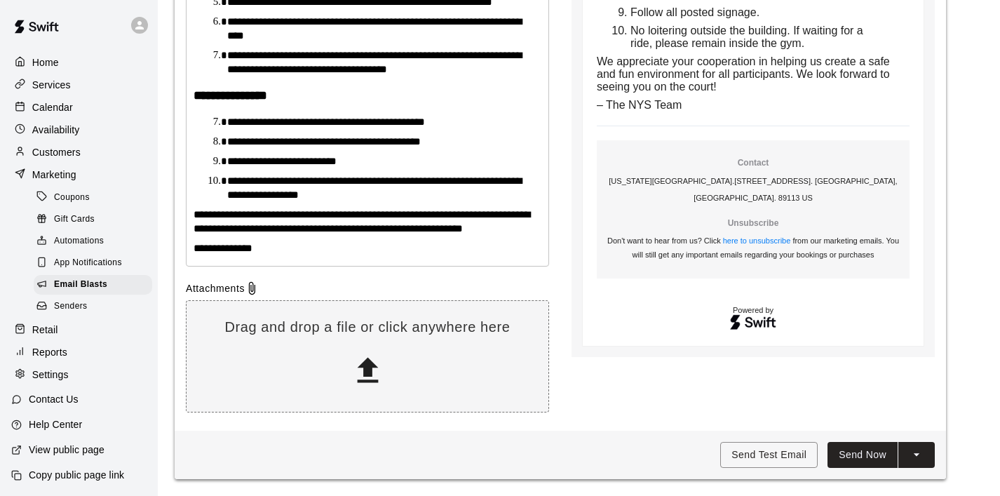
click at [864, 459] on button "Send Now" at bounding box center [862, 455] width 70 height 26
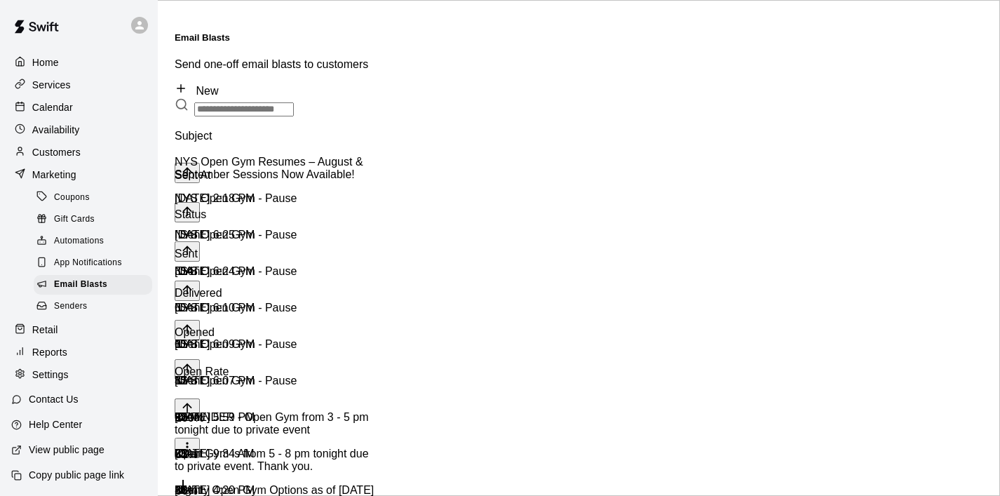
click at [318, 156] on div "NYS Open Gym Resumes – August & September Sessions Now Available!" at bounding box center [276, 168] width 202 height 25
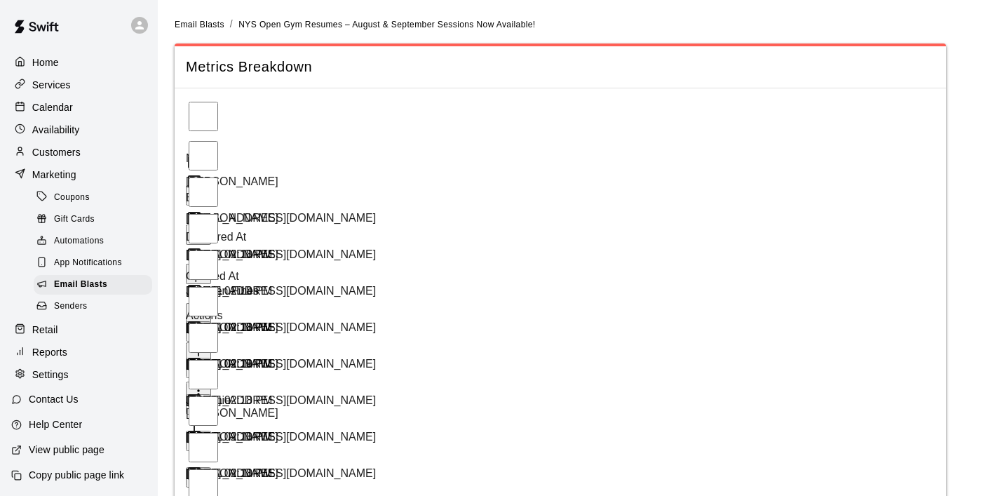
click at [72, 149] on p "Customers" at bounding box center [56, 152] width 48 height 14
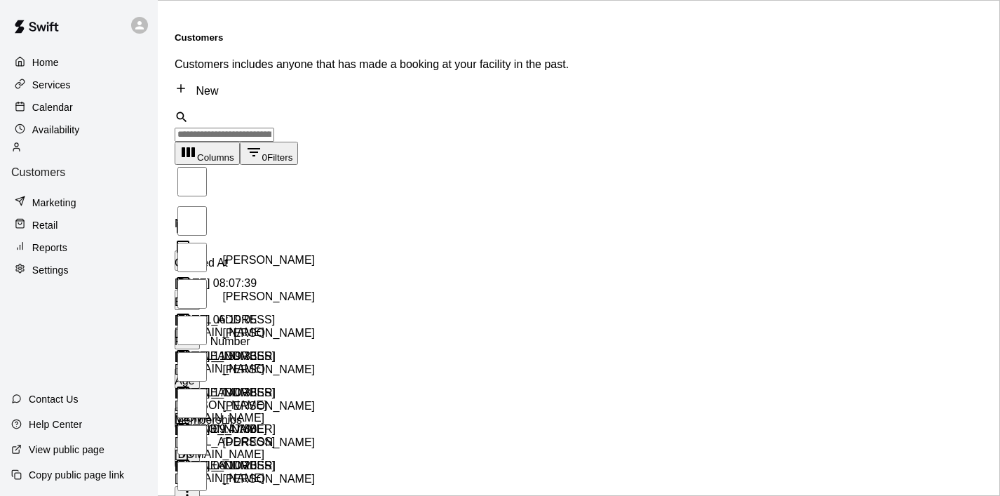
click at [67, 111] on p "Calendar" at bounding box center [52, 107] width 41 height 14
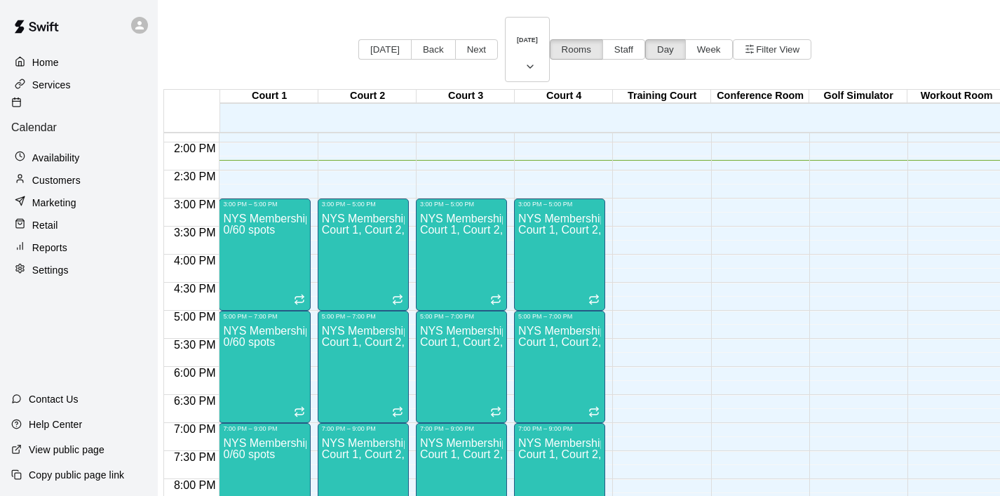
scroll to position [771, 0]
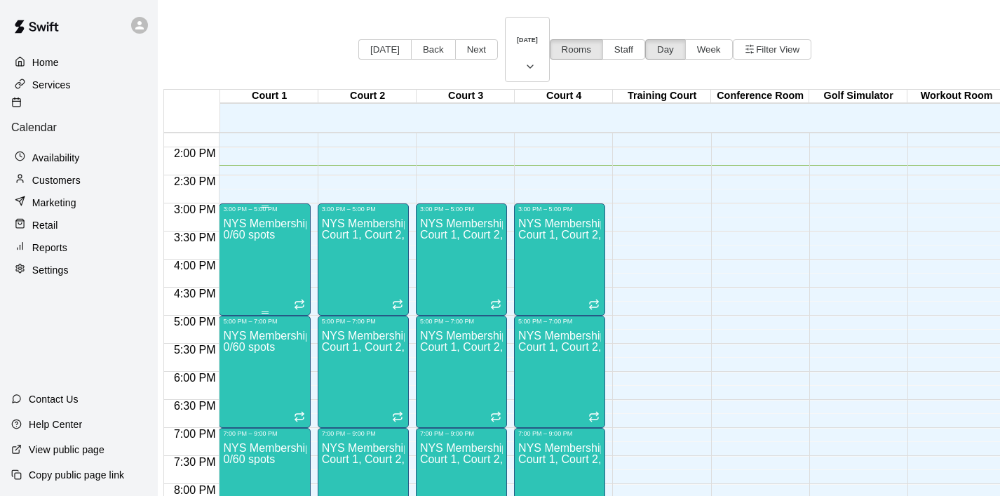
click at [286, 233] on div "NYS Membership Open Gym / Drop-Ins 0/60 spots" at bounding box center [264, 460] width 83 height 496
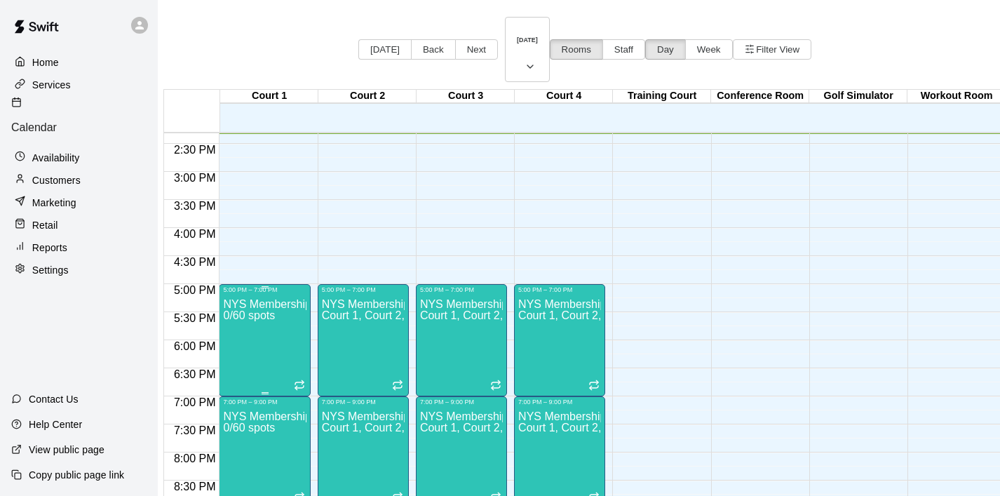
scroll to position [804, 0]
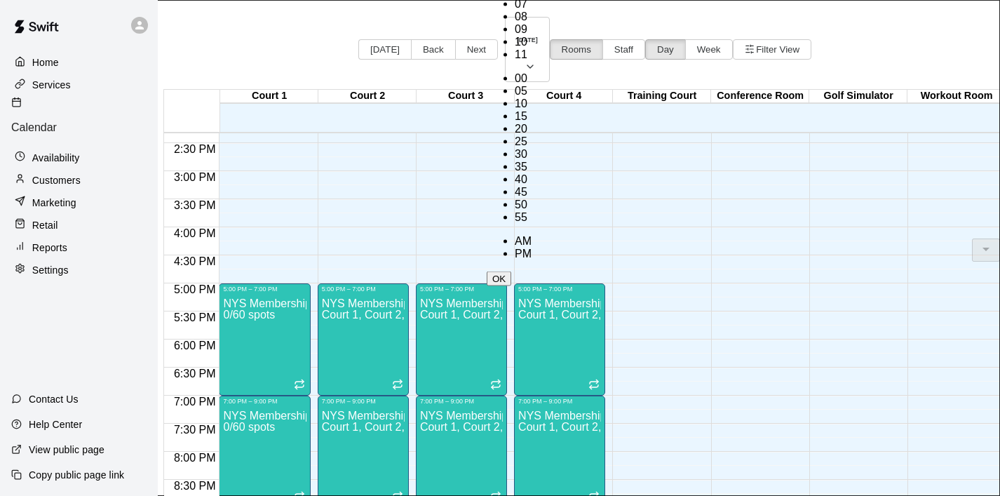
scroll to position [85, 0]
type input "********"
click at [511, 271] on button "OK" at bounding box center [499, 278] width 25 height 15
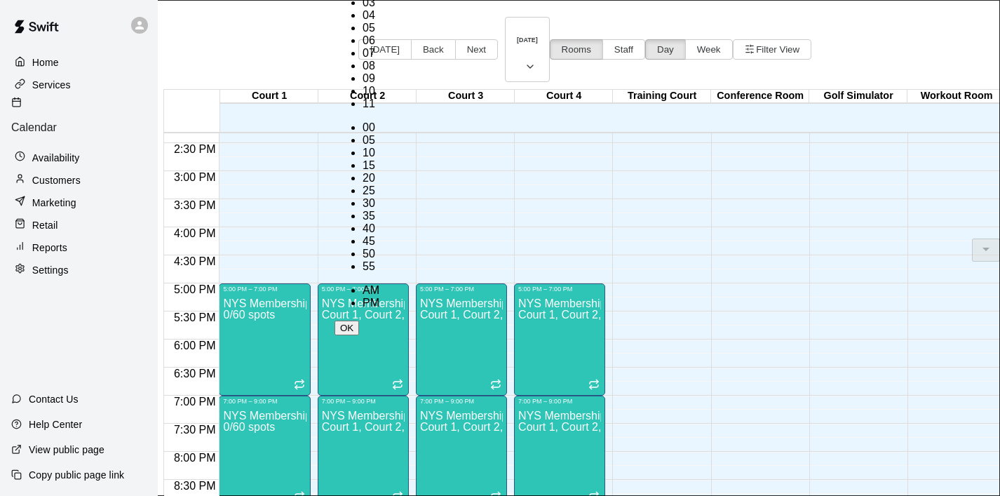
scroll to position [144, 0]
click at [363, 47] on li "06" at bounding box center [371, 40] width 17 height 13
type input "********"
click at [359, 320] on button "OK" at bounding box center [346, 327] width 25 height 15
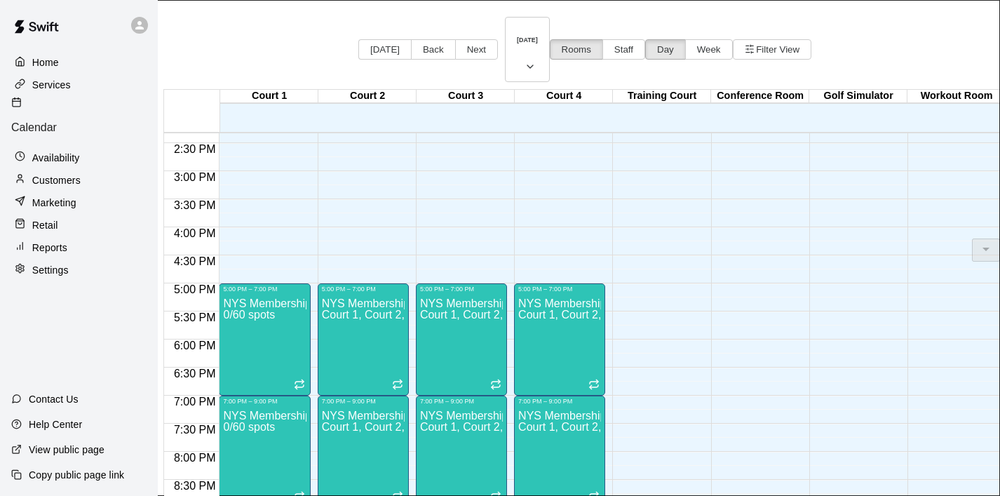
scroll to position [57, 0]
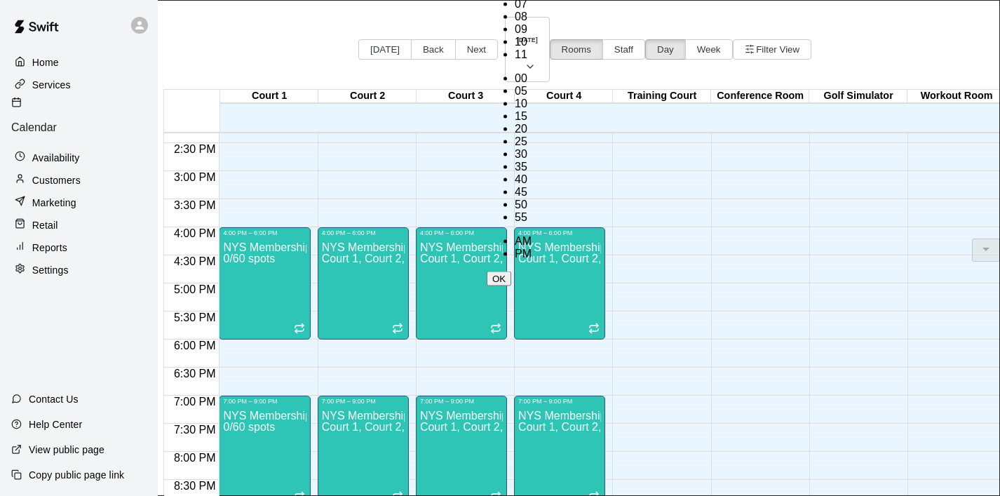
scroll to position [25, 0]
type input "********"
click at [511, 271] on button "OK" at bounding box center [499, 278] width 25 height 15
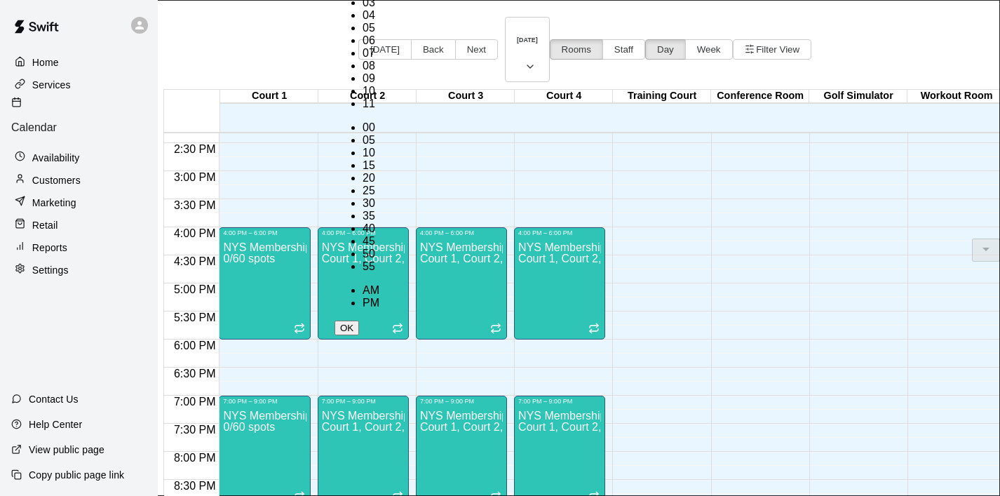
scroll to position [25, 0]
click at [363, 72] on li "08" at bounding box center [371, 66] width 17 height 13
type input "********"
click at [359, 320] on button "OK" at bounding box center [346, 327] width 25 height 15
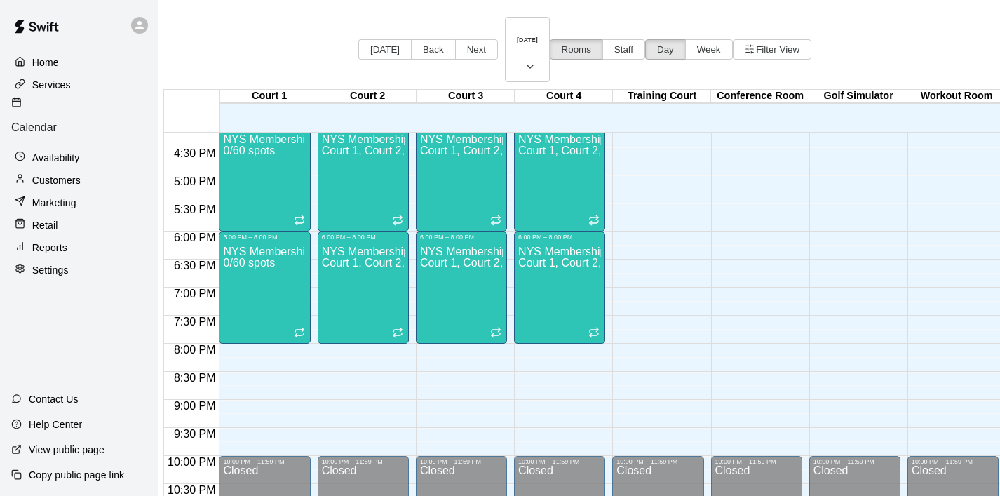
scroll to position [914, 0]
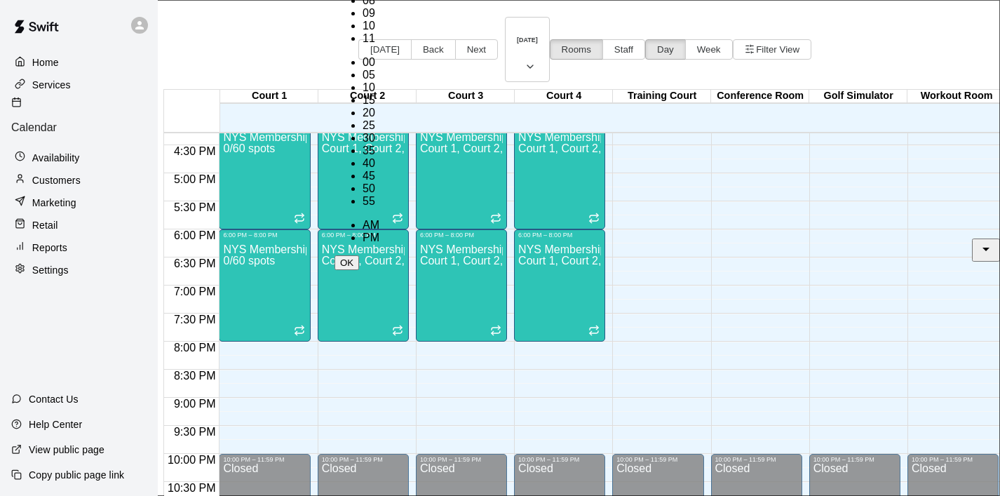
scroll to position [25, 0]
click at [363, 32] on li "10" at bounding box center [371, 26] width 17 height 13
click at [379, 69] on li "00" at bounding box center [371, 62] width 17 height 13
type input "********"
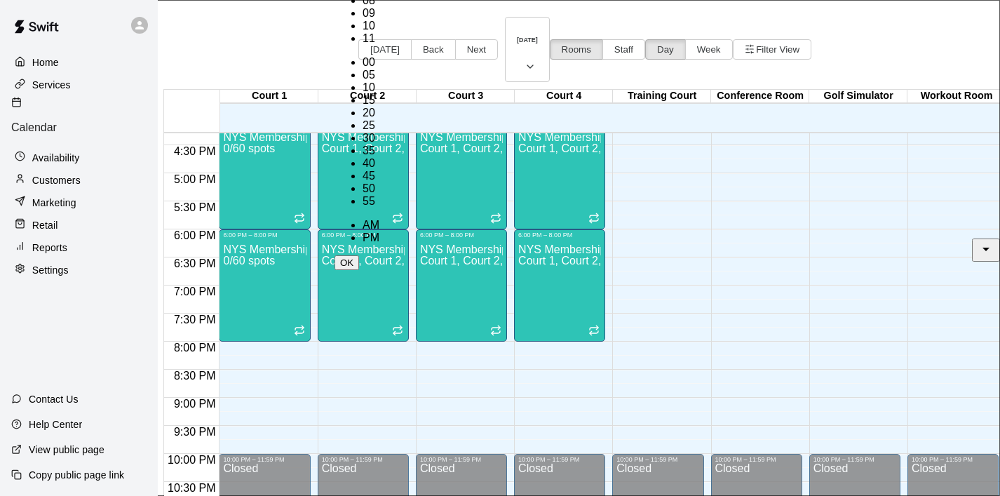
click at [359, 255] on button "OK" at bounding box center [346, 262] width 25 height 15
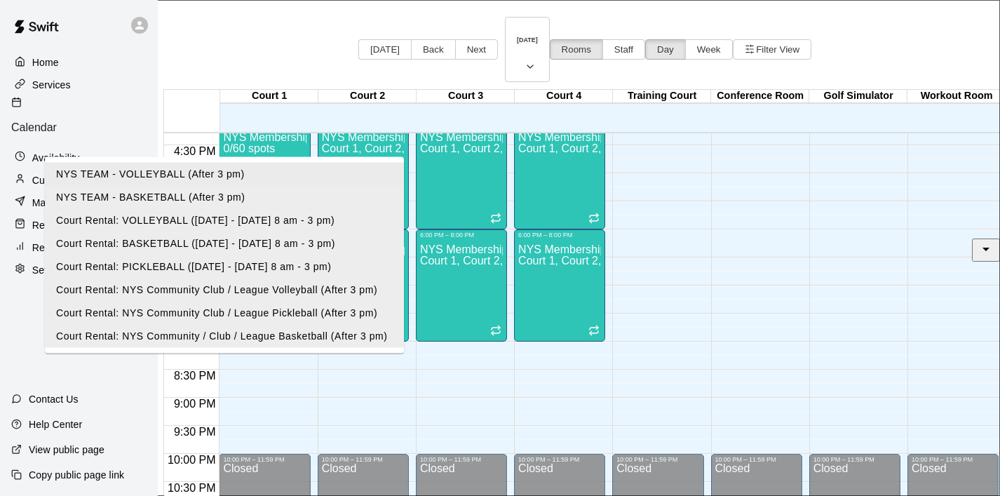
click at [404, 186] on li "NYS TEAM - VOLLEYBALL (After 3 pm)" at bounding box center [224, 174] width 359 height 23
type input "**********"
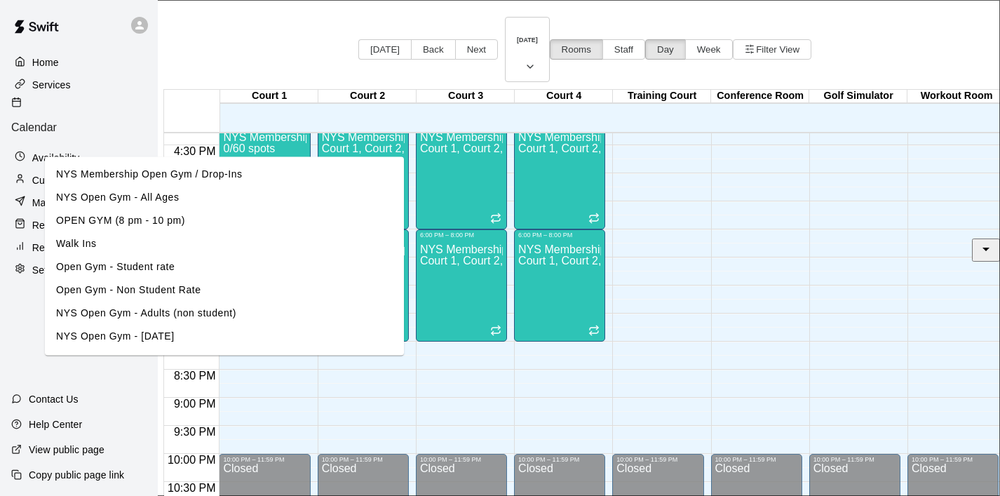
click at [404, 186] on li "NYS Membership Open Gym / Drop-Ins" at bounding box center [224, 174] width 359 height 23
type input "**********"
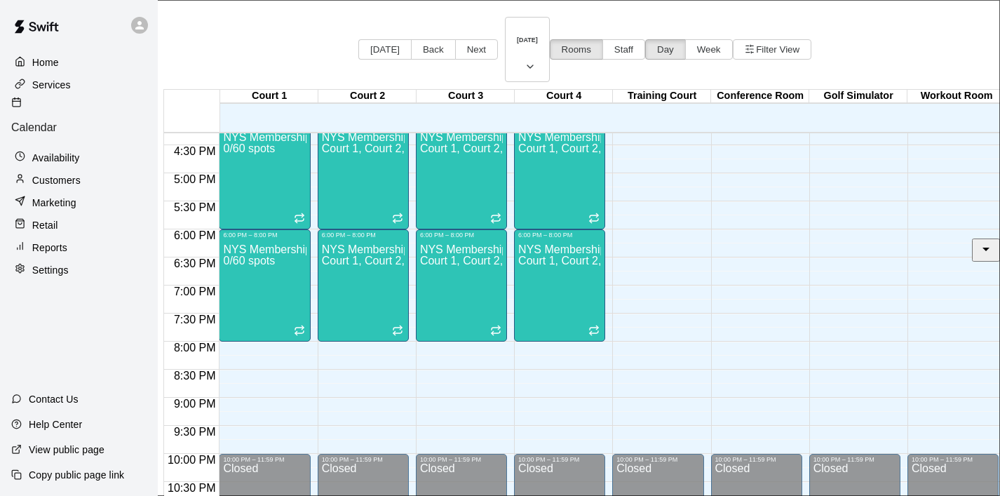
drag, startPoint x: 388, startPoint y: 229, endPoint x: 335, endPoint y: 227, distance: 53.3
type input "**"
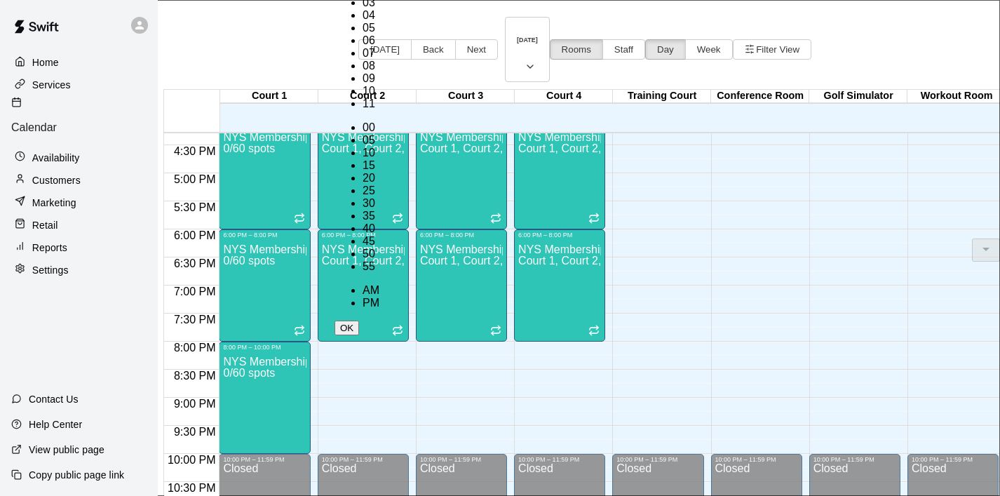
scroll to position [25, 0]
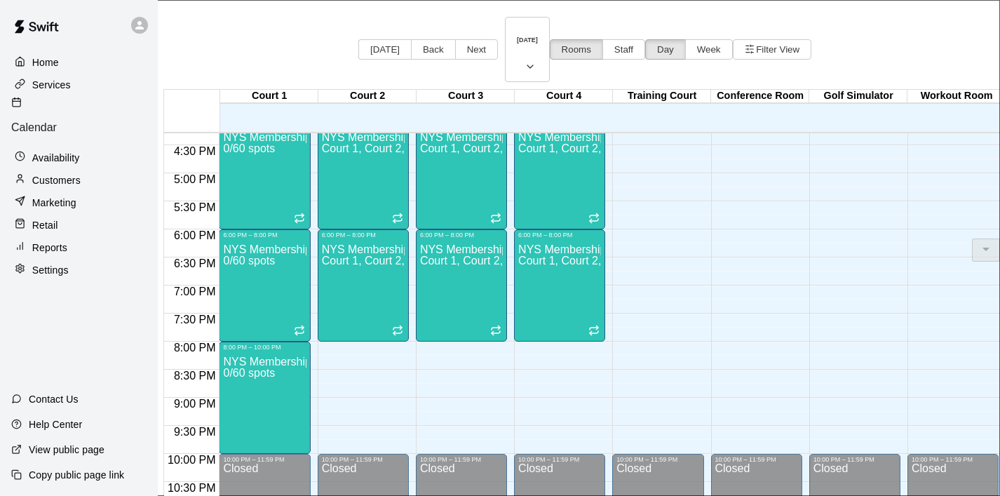
scroll to position [177, 0]
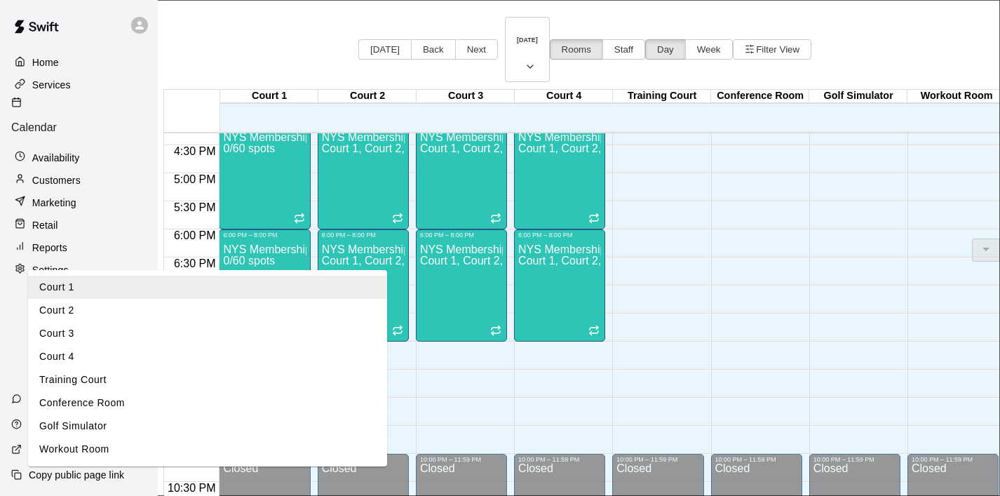
click at [387, 299] on li "Court 2" at bounding box center [207, 310] width 359 height 23
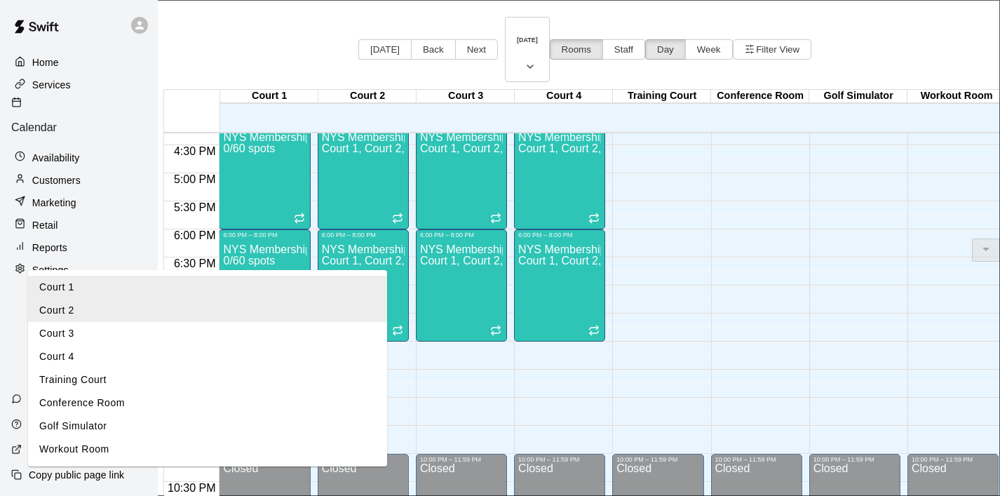
click at [387, 322] on li "Court 3" at bounding box center [207, 333] width 359 height 23
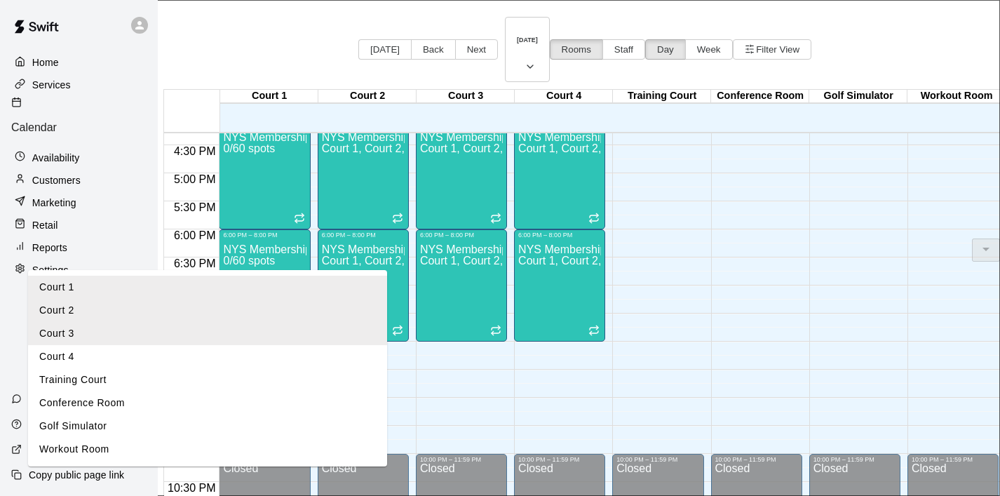
click at [387, 345] on li "Court 4" at bounding box center [207, 356] width 359 height 23
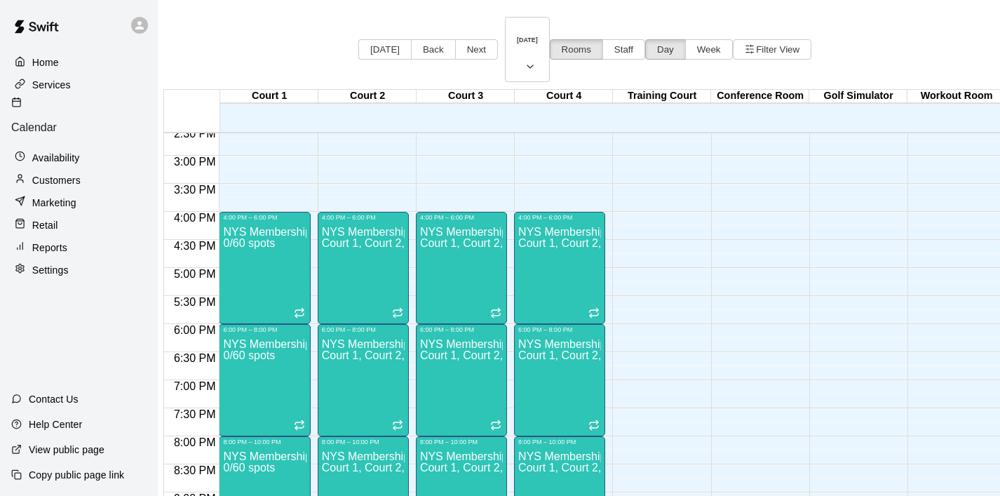
scroll to position [823, 0]
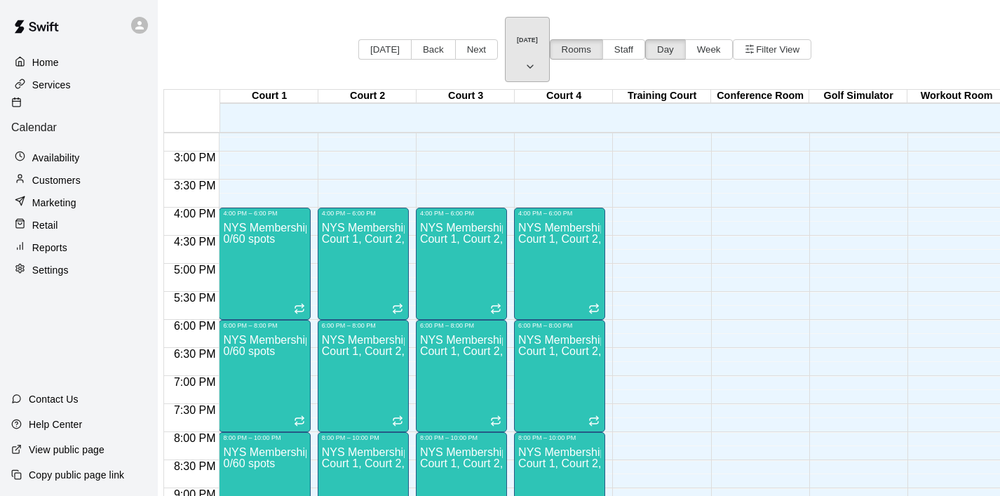
click at [536, 58] on icon "button" at bounding box center [529, 66] width 11 height 17
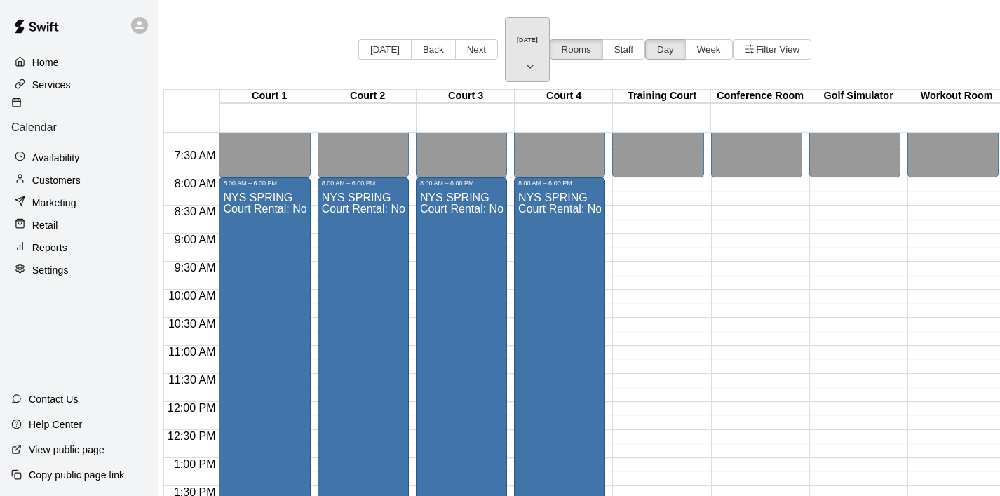
scroll to position [414, 0]
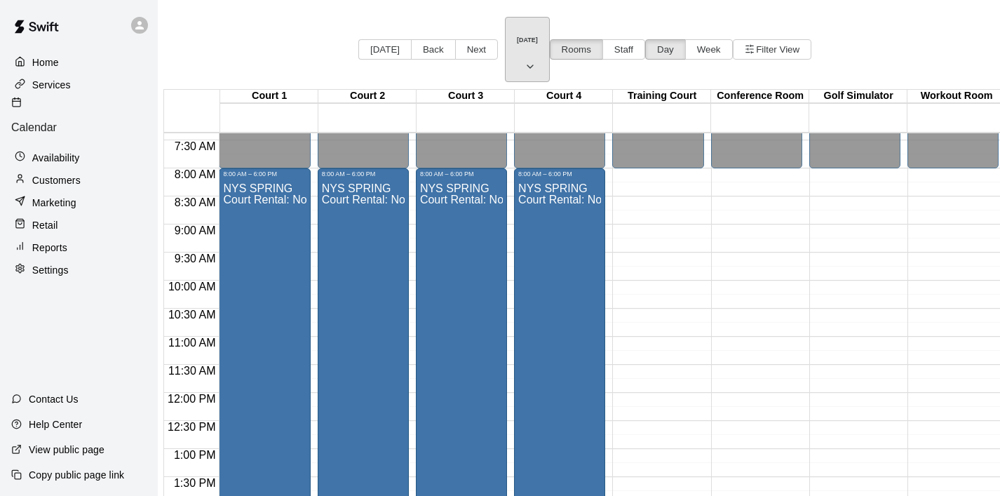
click at [536, 58] on icon "button" at bounding box center [529, 66] width 11 height 17
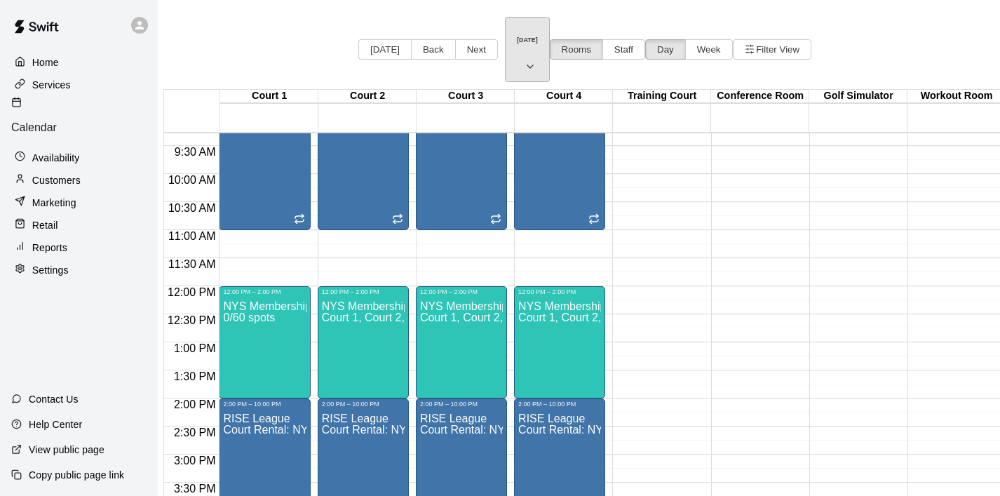
scroll to position [516, 0]
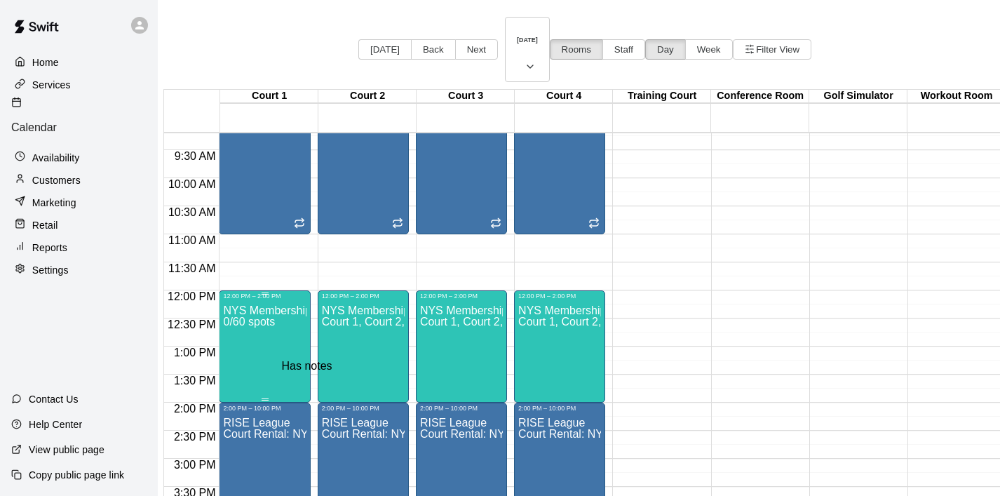
click at [308, 398] on icon "Has notes" at bounding box center [313, 405] width 14 height 14
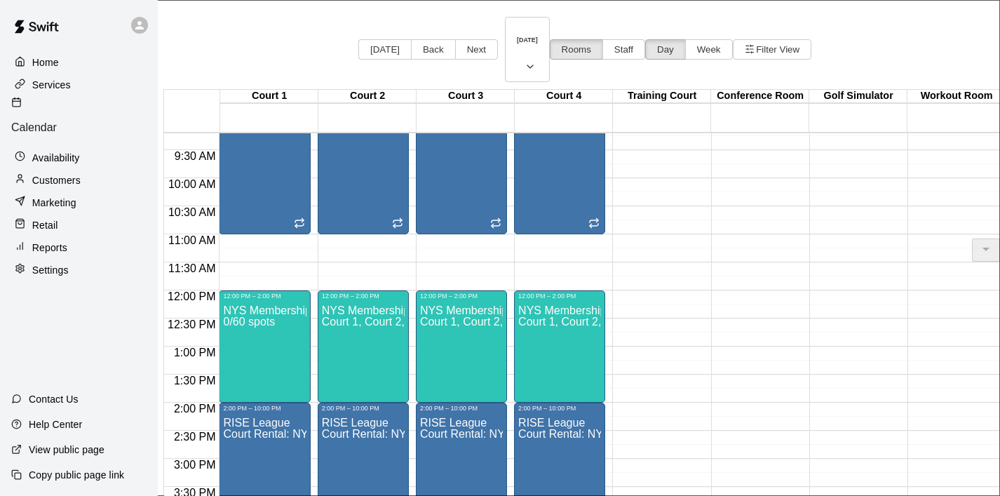
scroll to position [0, 0]
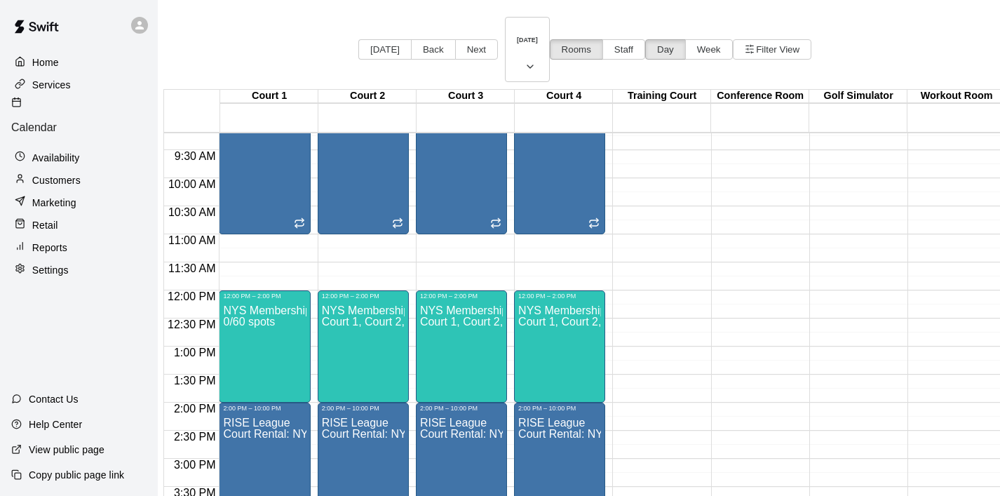
click at [736, 217] on div "12:00 AM – 8:00 AM Closed 10:00 PM – 11:59 PM Closed" at bounding box center [756, 290] width 91 height 1346
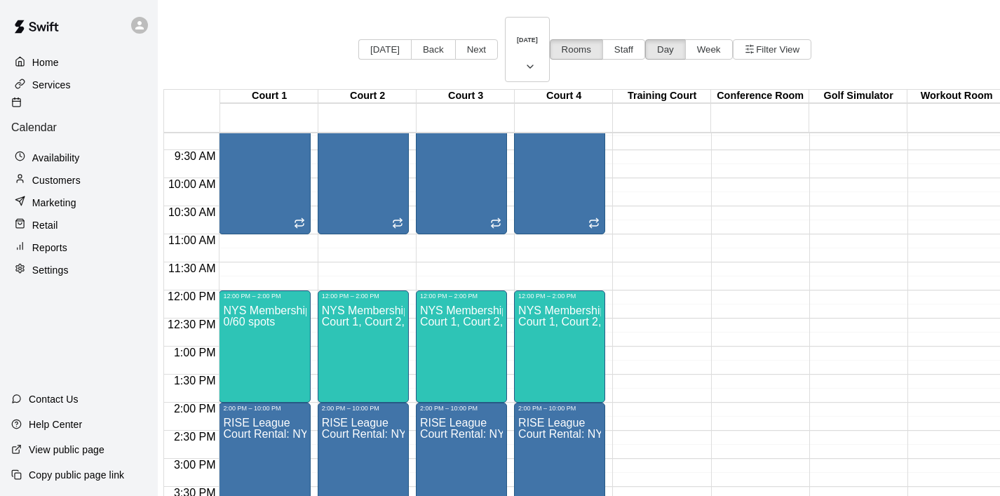
click at [41, 57] on p "Home" at bounding box center [45, 62] width 27 height 14
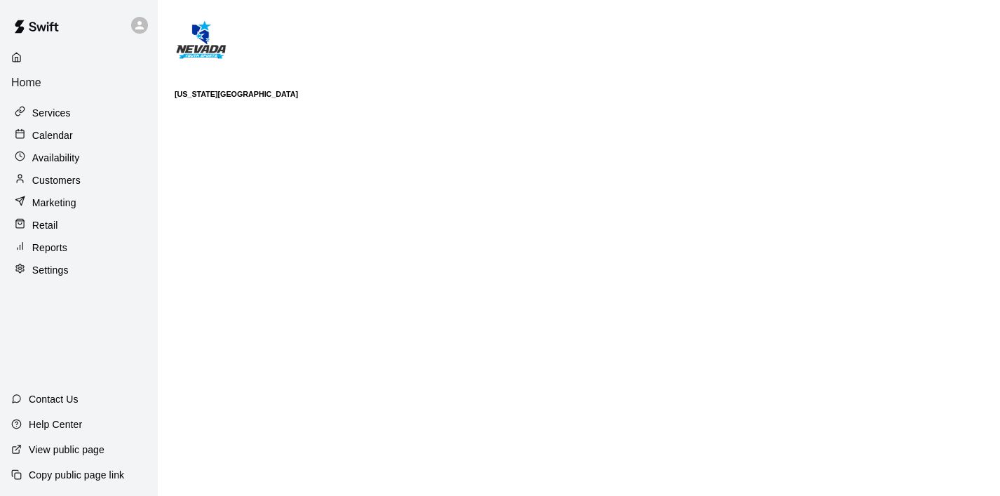
click at [54, 128] on p "Calendar" at bounding box center [52, 135] width 41 height 14
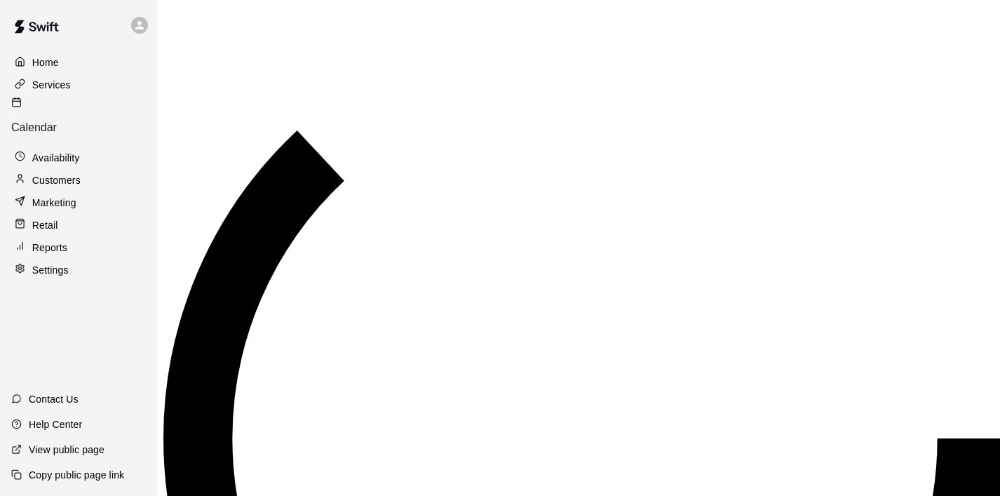
scroll to position [806, 0]
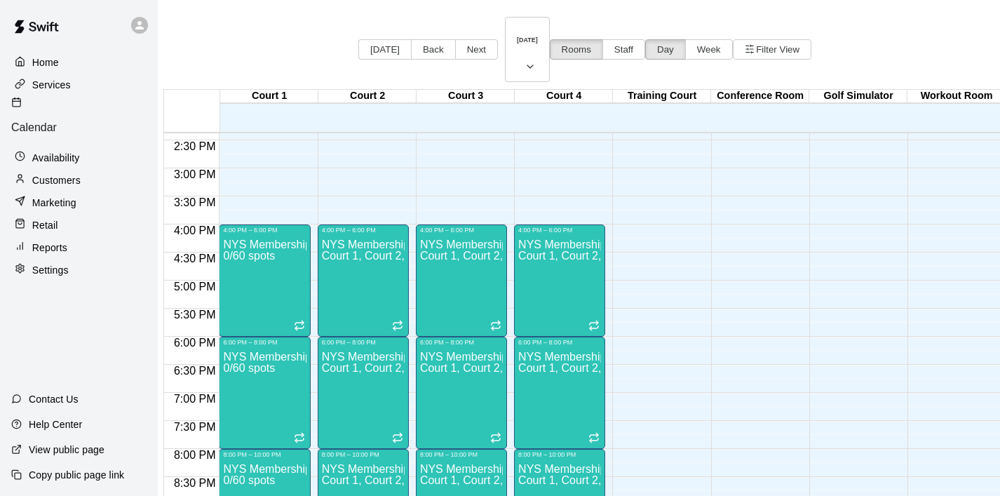
click at [36, 60] on p "Home" at bounding box center [45, 62] width 27 height 14
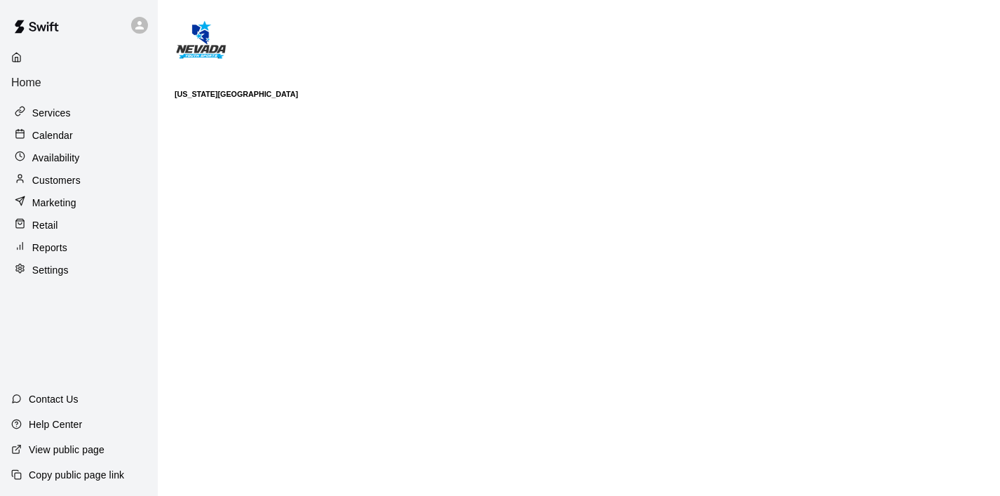
click at [77, 102] on div "Services" at bounding box center [78, 112] width 135 height 21
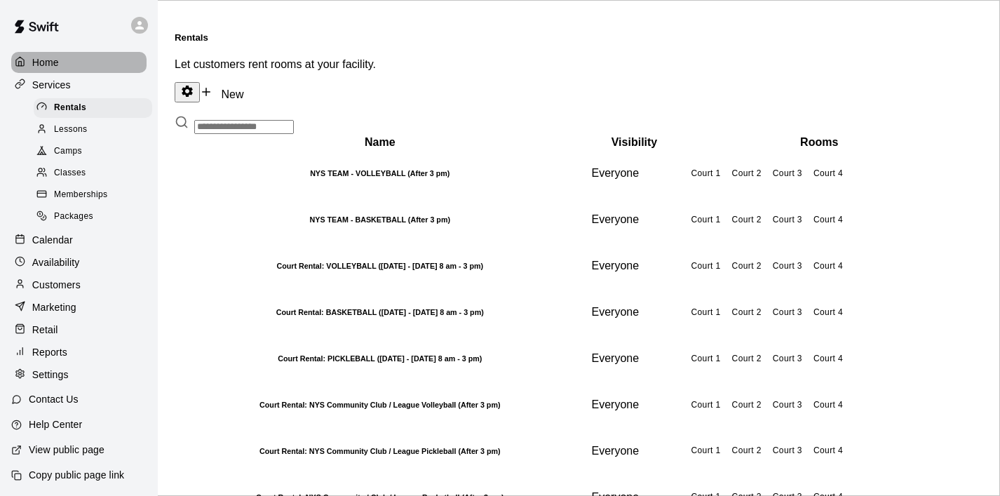
click at [66, 66] on div "Home" at bounding box center [78, 62] width 135 height 21
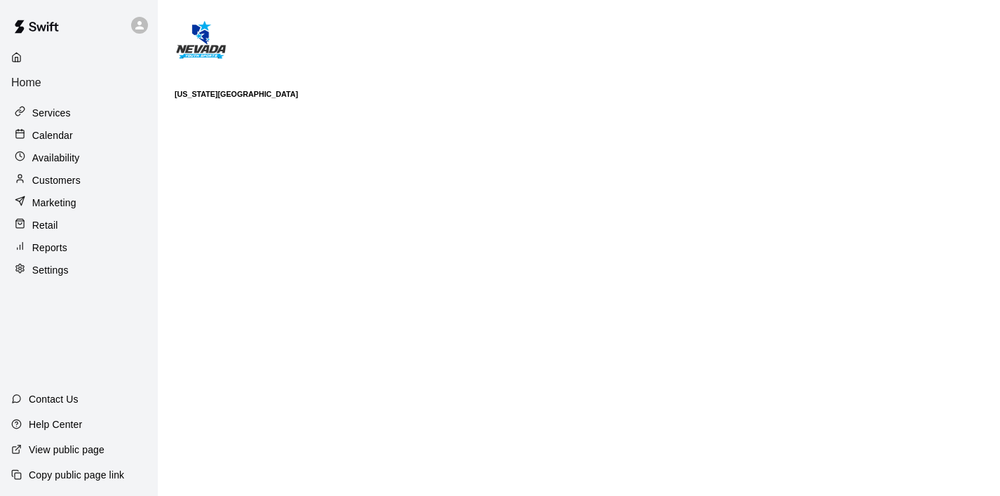
click at [71, 173] on p "Customers" at bounding box center [56, 180] width 48 height 14
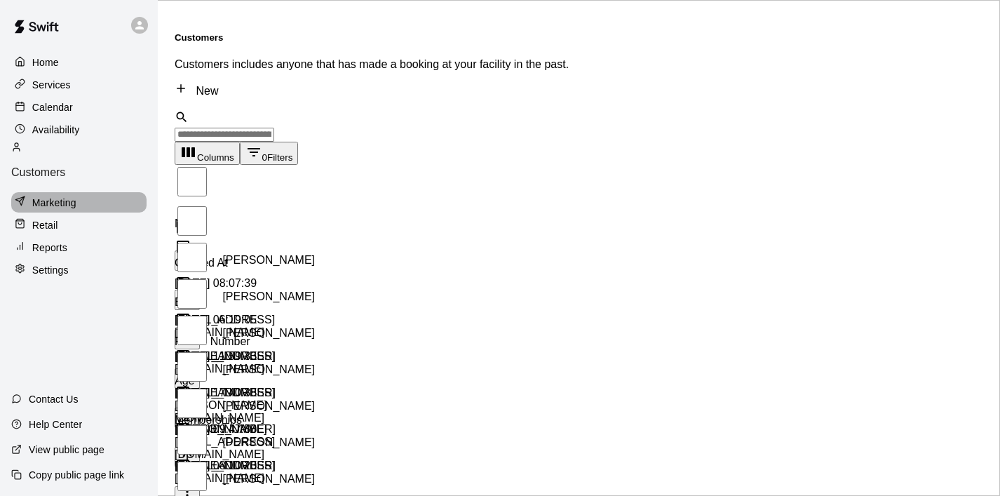
click at [69, 196] on p "Marketing" at bounding box center [54, 203] width 44 height 14
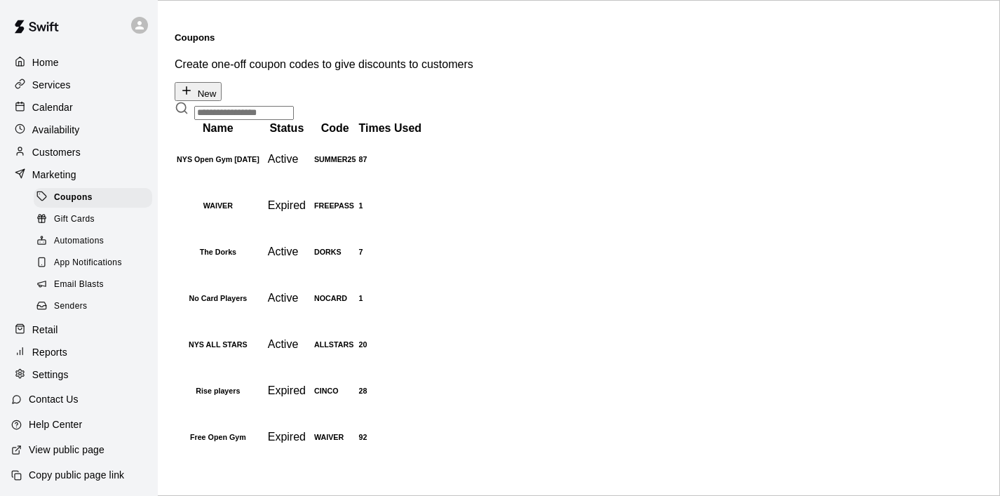
click at [99, 278] on span "Email Blasts" at bounding box center [79, 285] width 50 height 14
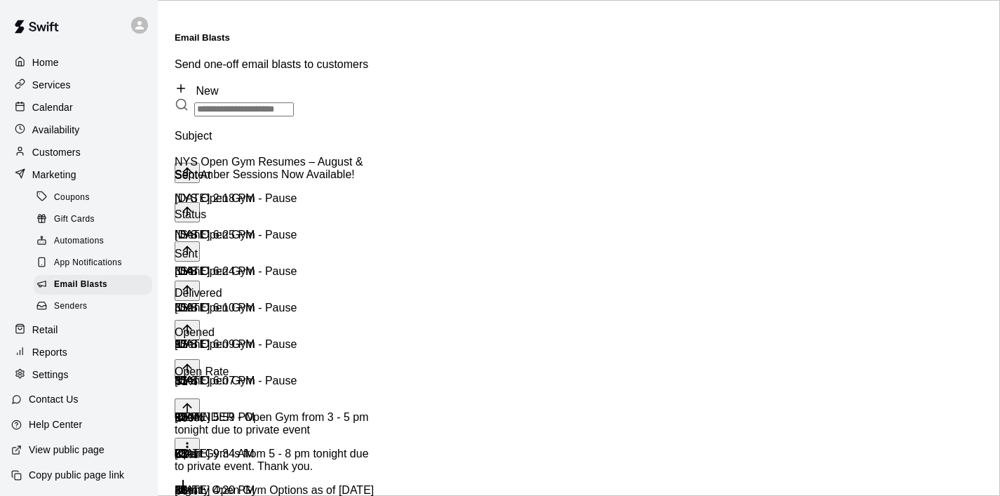
click at [348, 192] on div "Aug 15 2025, 2:18 PM" at bounding box center [261, 198] width 173 height 13
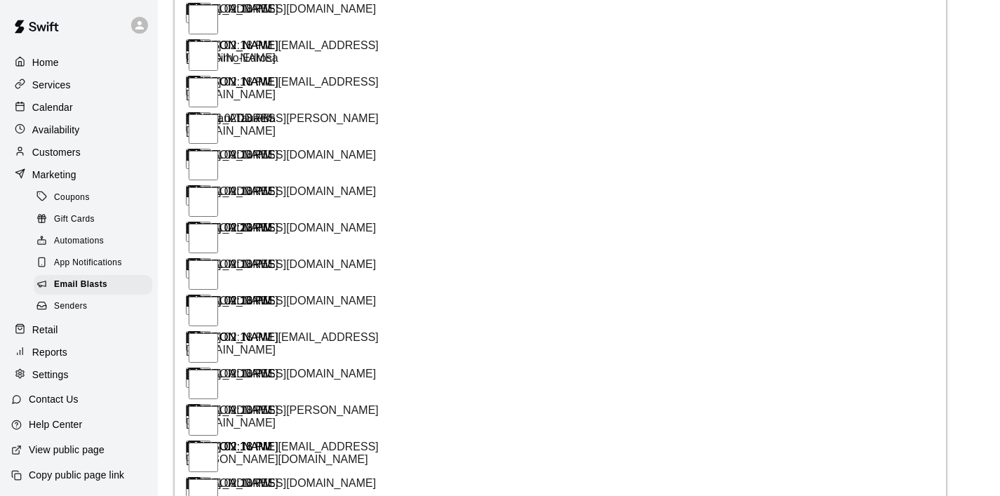
scroll to position [1926, 0]
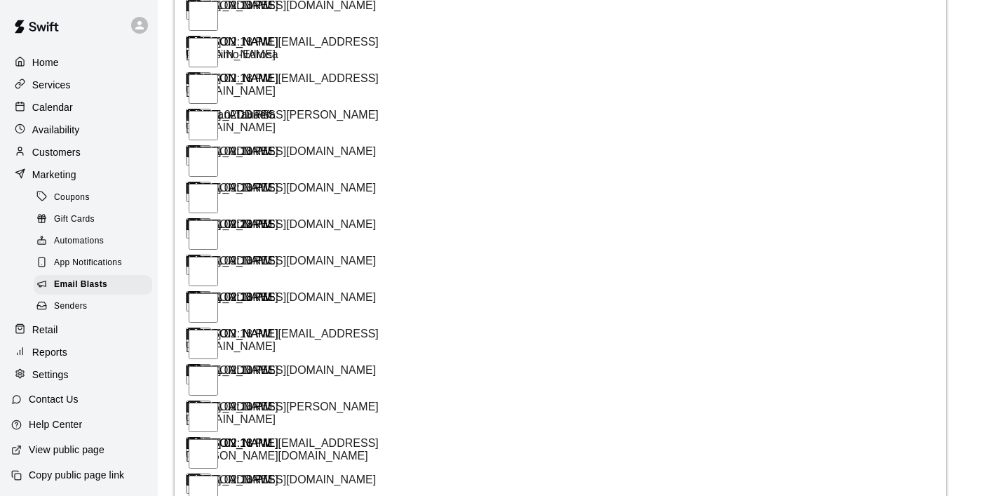
click at [58, 64] on div "Home" at bounding box center [78, 62] width 135 height 21
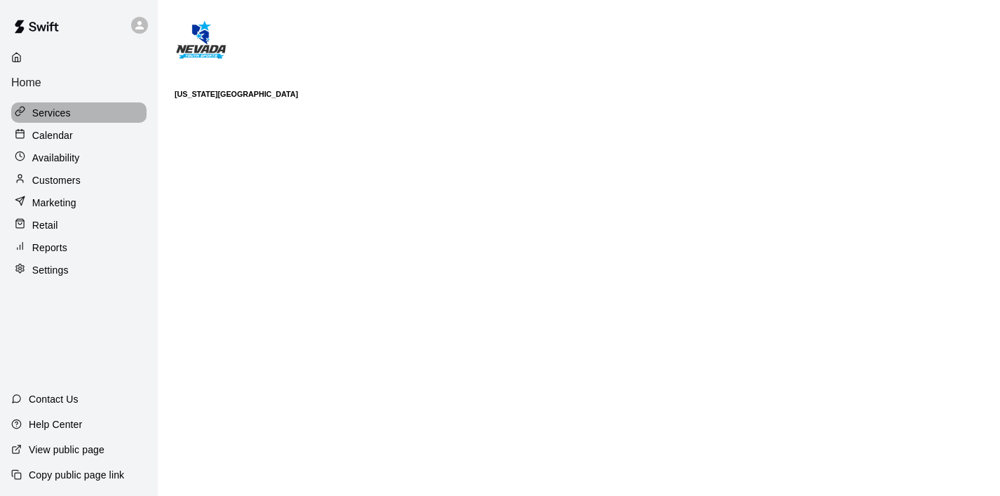
click at [76, 102] on div "Services" at bounding box center [78, 112] width 135 height 21
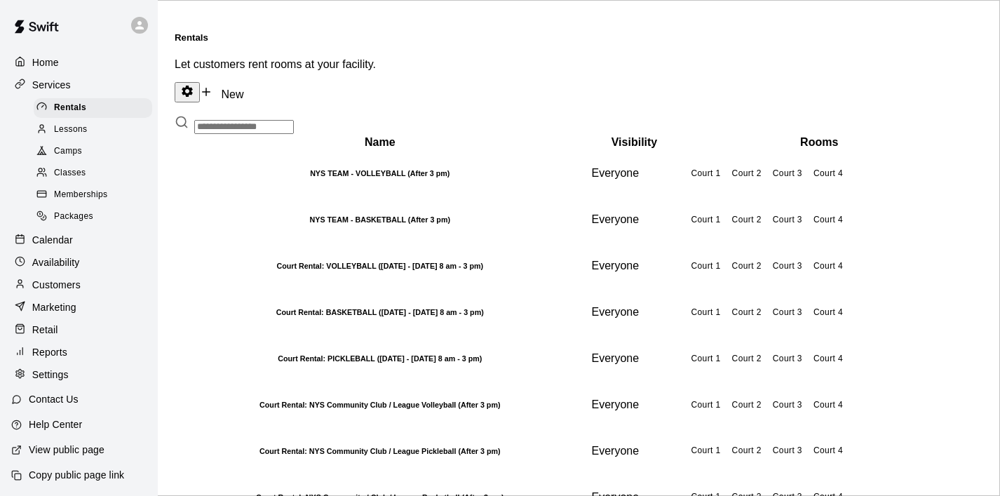
click at [71, 238] on p "Calendar" at bounding box center [52, 240] width 41 height 14
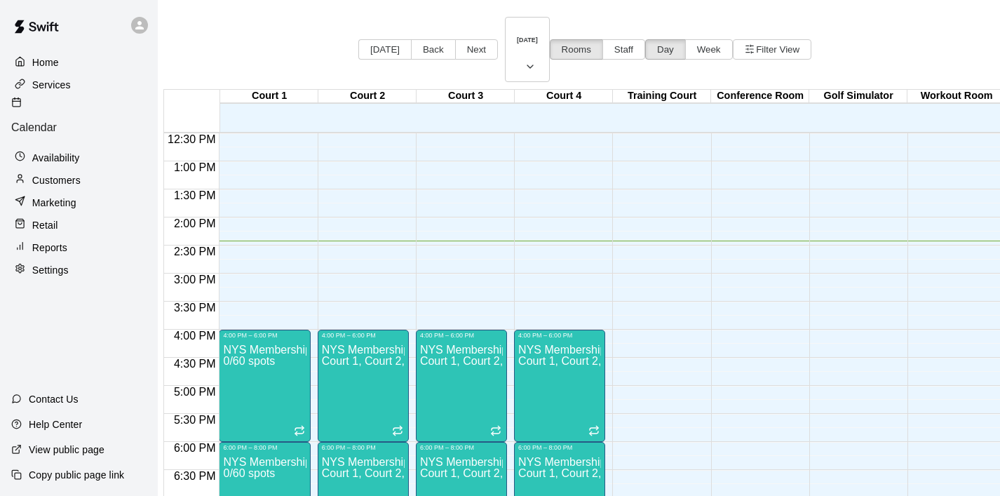
scroll to position [695, 0]
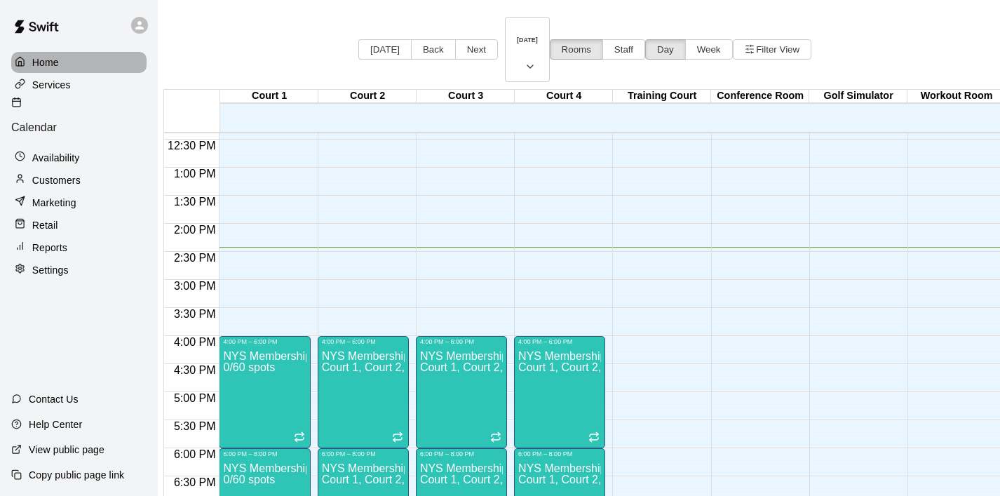
click at [37, 57] on p "Home" at bounding box center [45, 62] width 27 height 14
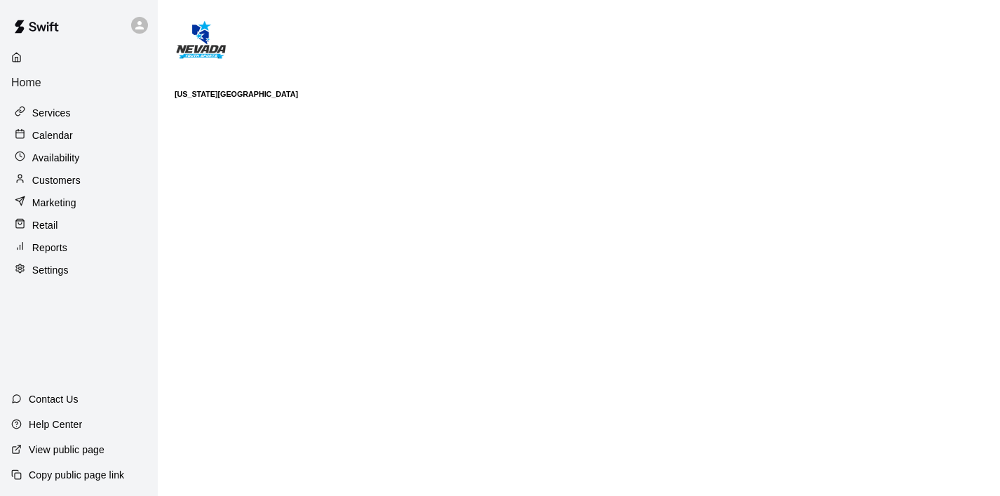
click at [103, 102] on div "Services" at bounding box center [78, 112] width 135 height 21
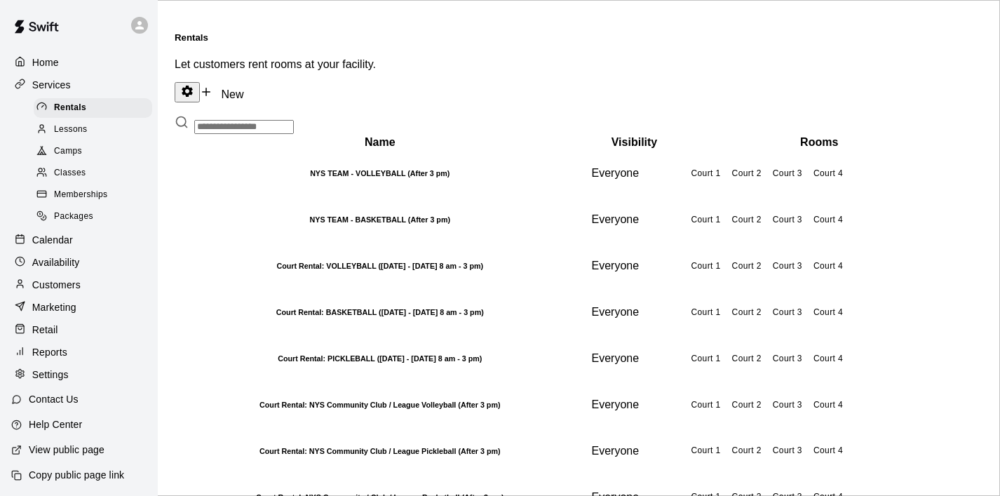
click at [82, 62] on div "Home" at bounding box center [78, 62] width 135 height 21
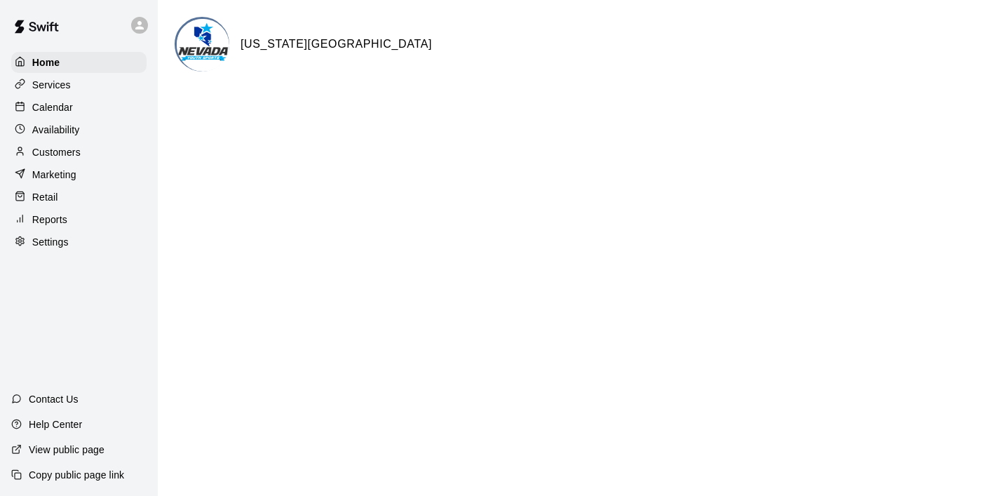
click at [60, 87] on p "Services" at bounding box center [51, 85] width 39 height 14
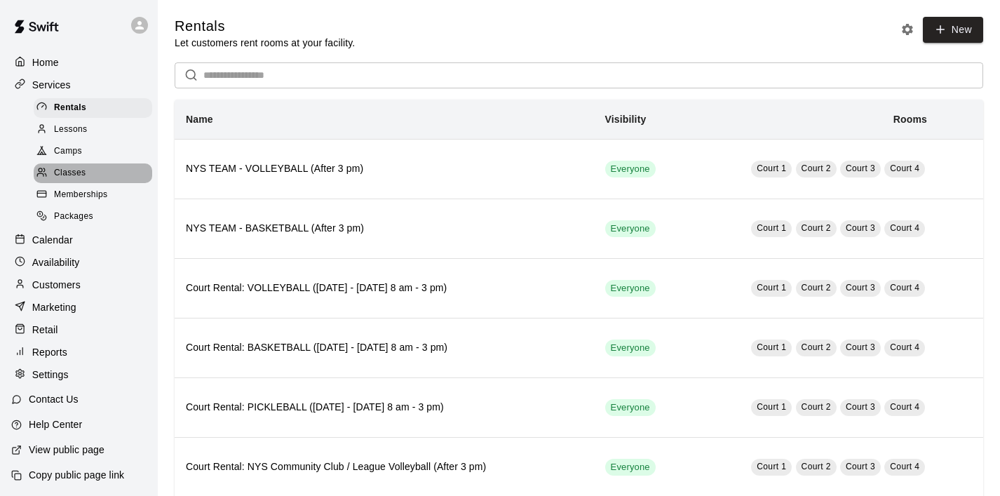
click at [86, 168] on div "Classes" at bounding box center [93, 173] width 118 height 20
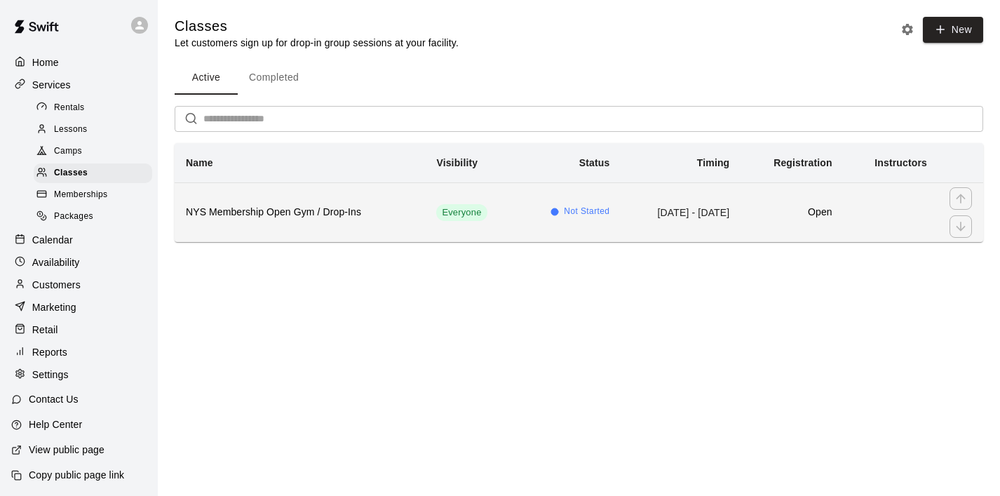
click at [327, 212] on h6 "NYS Membership Open Gym / Drop-Ins" at bounding box center [300, 212] width 228 height 15
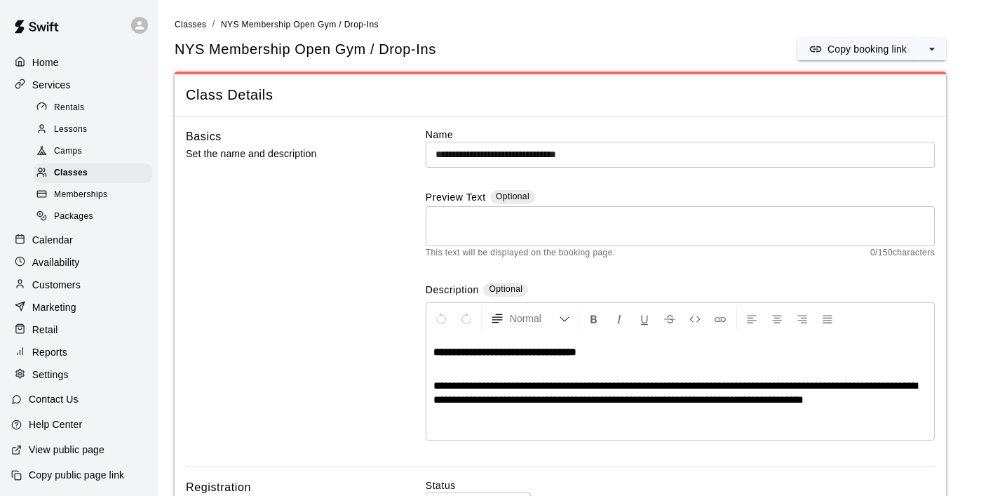
click at [84, 104] on span "Rentals" at bounding box center [69, 108] width 31 height 14
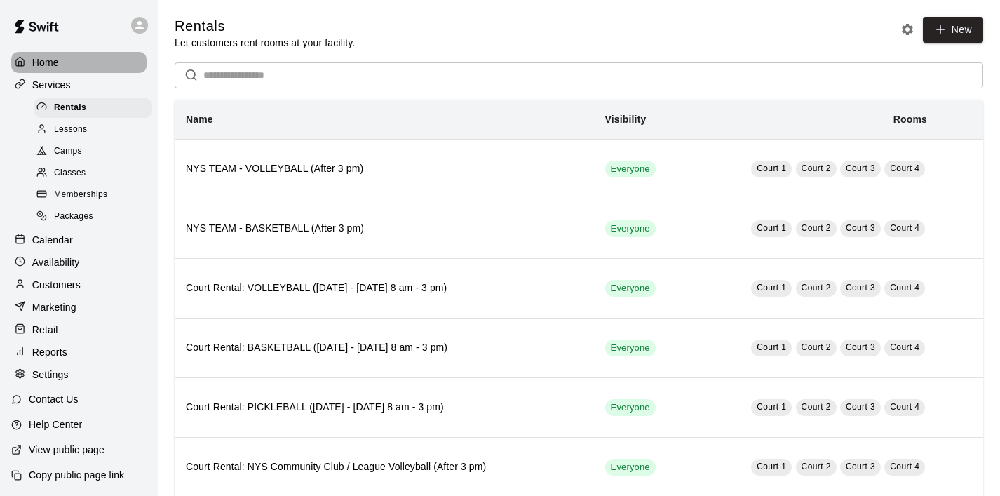
click at [54, 59] on p "Home" at bounding box center [45, 62] width 27 height 14
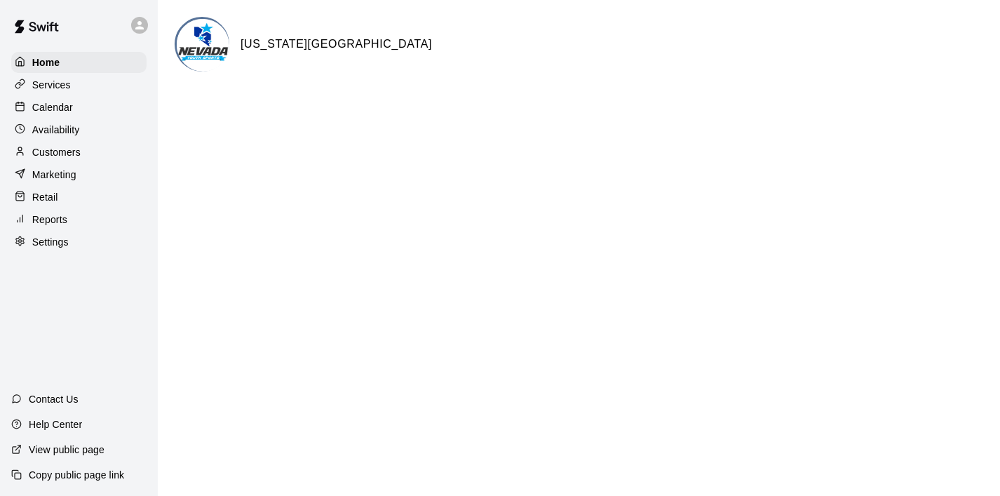
click at [69, 107] on p "Calendar" at bounding box center [52, 107] width 41 height 14
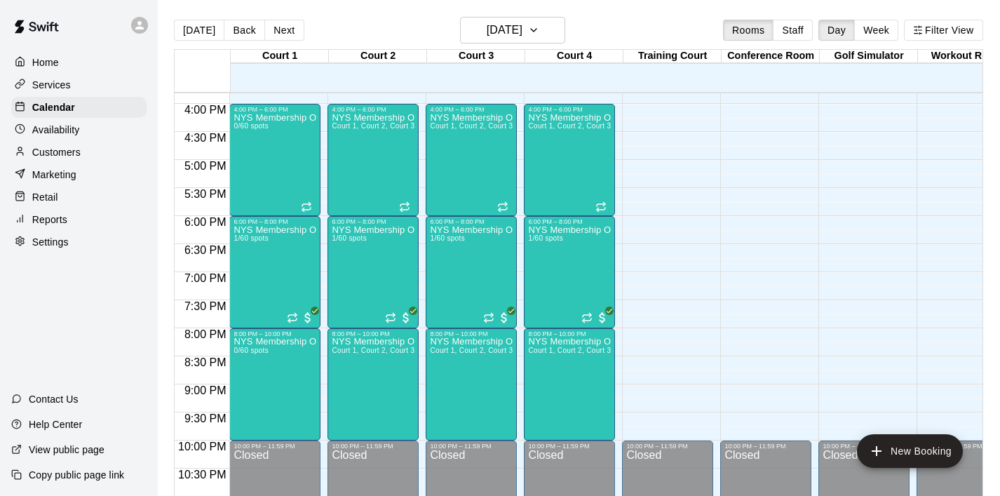
scroll to position [892, 0]
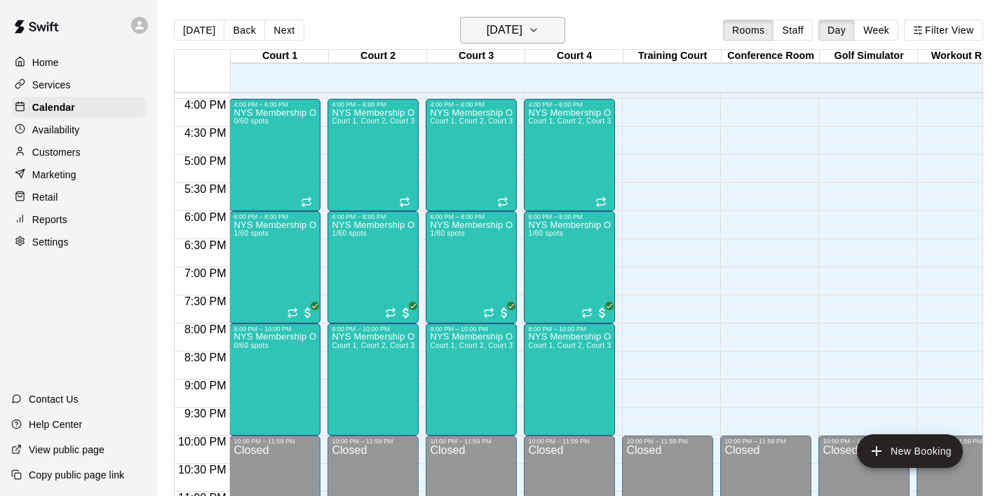
click at [539, 36] on icon "button" at bounding box center [533, 30] width 11 height 17
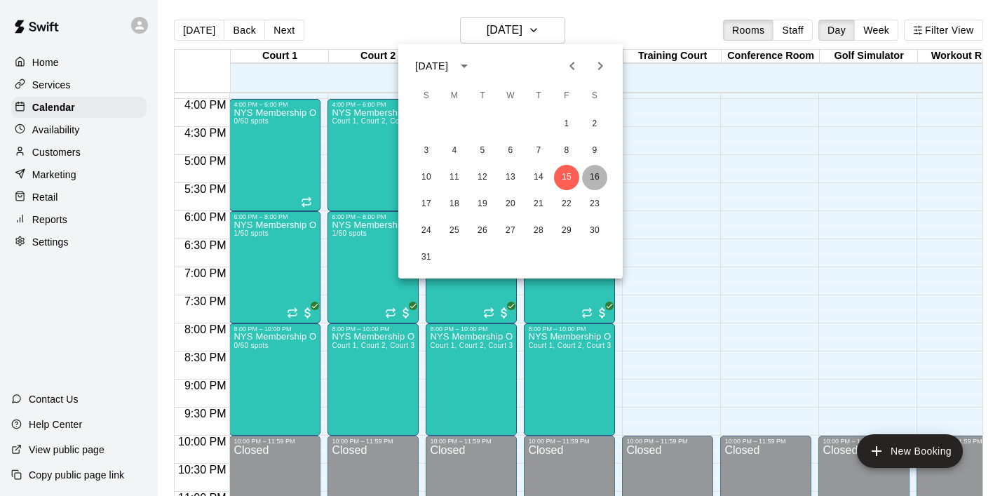
click at [590, 177] on button "16" at bounding box center [594, 177] width 25 height 25
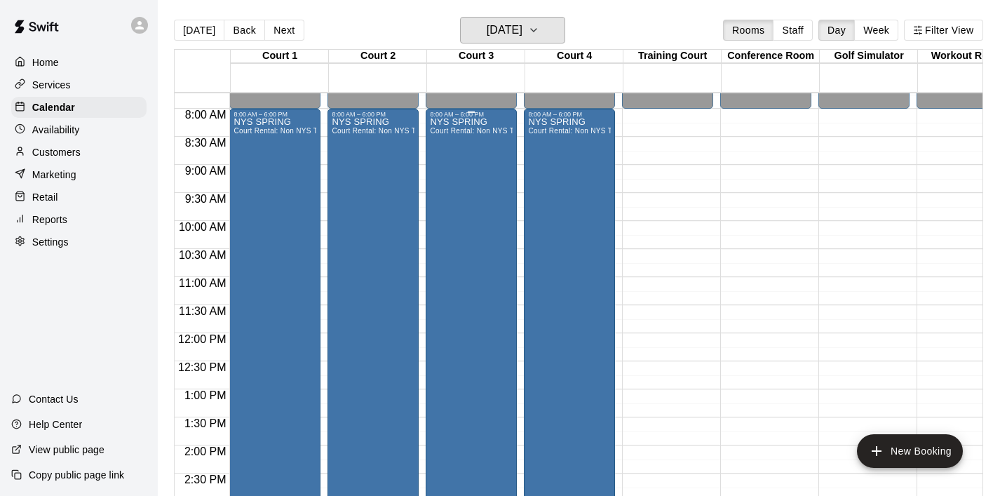
scroll to position [438, 0]
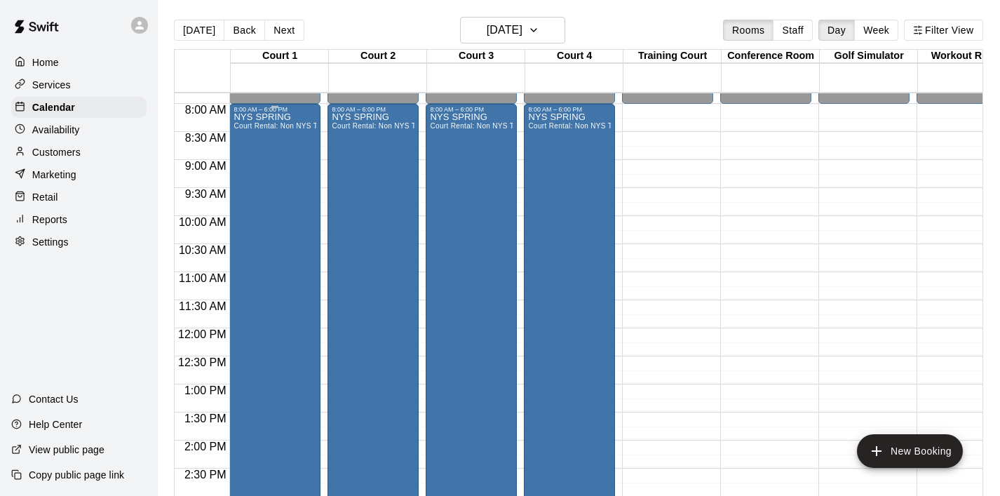
click at [309, 184] on div "NYS SPRING Court Rental: Non NYS Team" at bounding box center [274, 361] width 83 height 496
click at [256, 197] on icon "delete" at bounding box center [248, 194] width 17 height 17
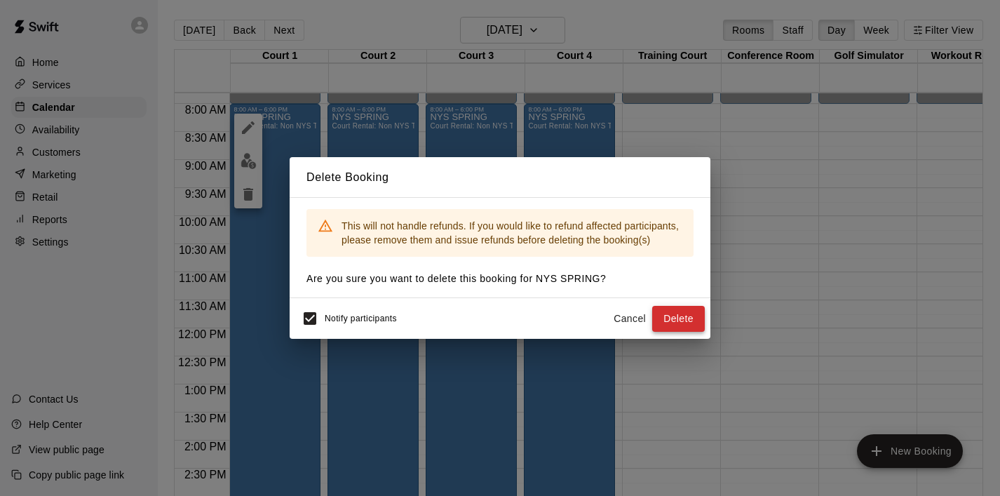
click at [693, 324] on button "Delete" at bounding box center [678, 319] width 53 height 26
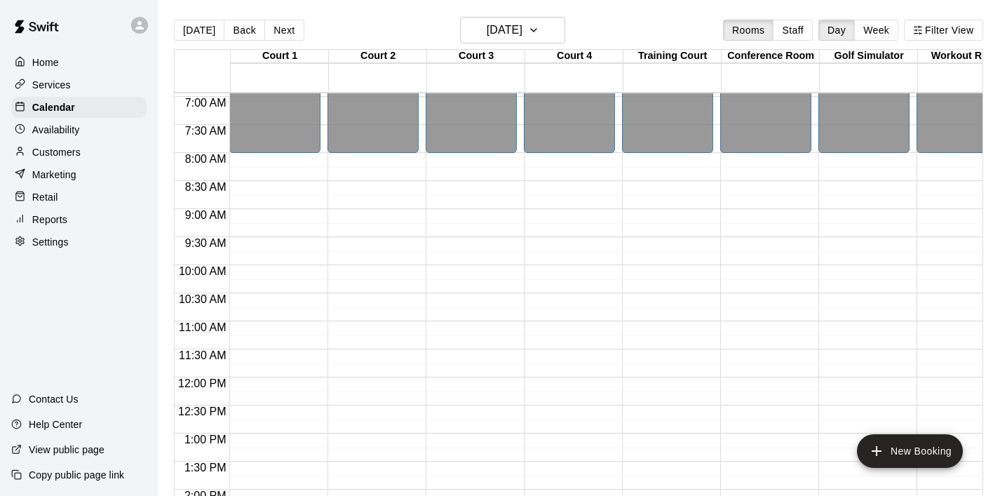
scroll to position [388, 0]
click at [279, 169] on div "12:00 AM – 8:00 AM Closed 6:00 PM – 8:00 PM Coach April - 13u elite NYS TEAM - …" at bounding box center [274, 379] width 91 height 1346
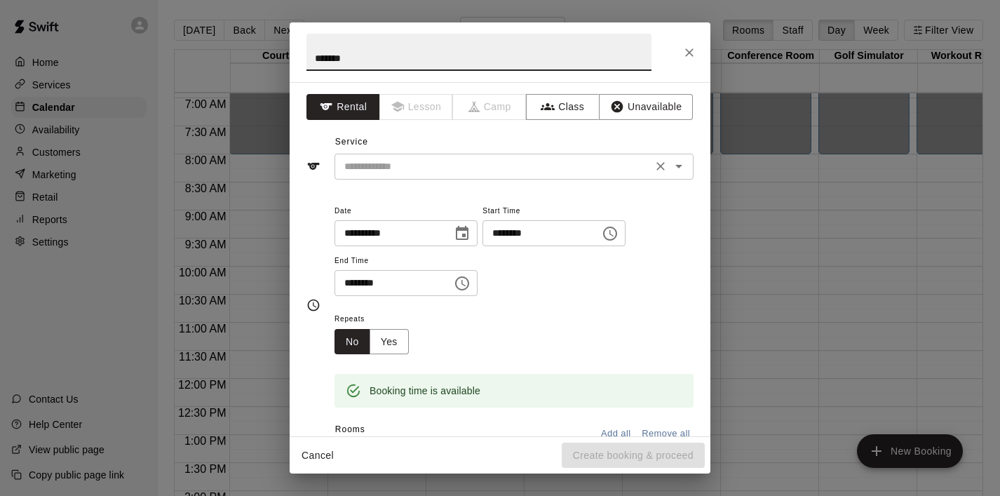
type input "*******"
click at [601, 167] on input "text" at bounding box center [493, 167] width 309 height 18
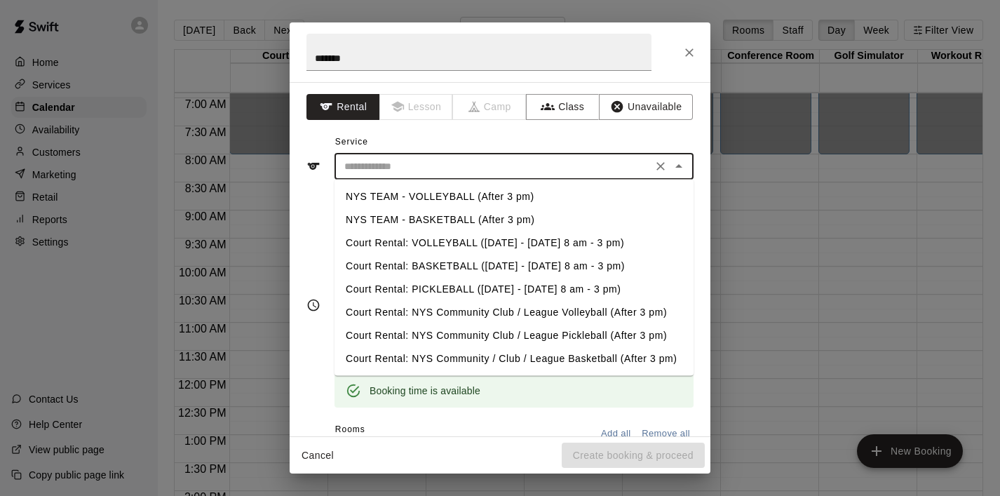
click at [525, 201] on li "NYS TEAM - VOLLEYBALL (After 3 pm)" at bounding box center [513, 196] width 359 height 23
type input "**********"
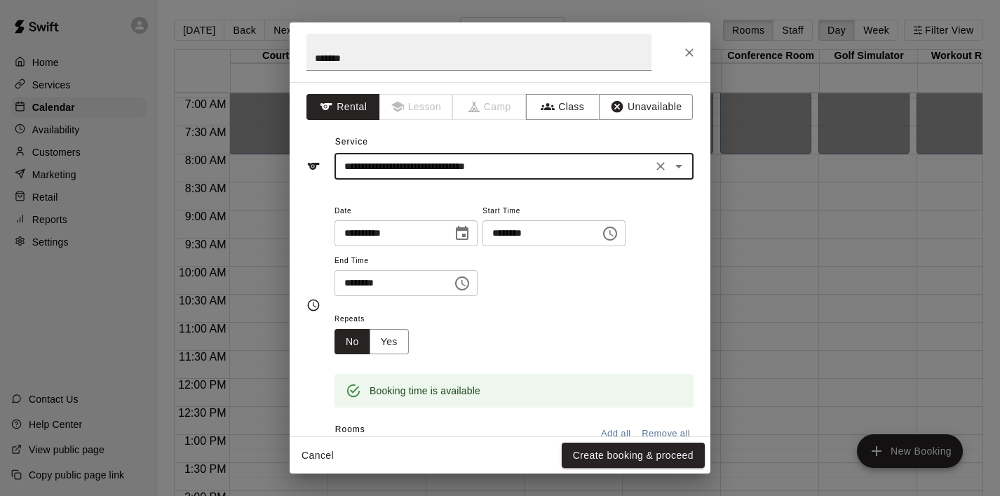
click at [617, 239] on icon "Choose time, selected time is 8:15 AM" at bounding box center [610, 233] width 14 height 14
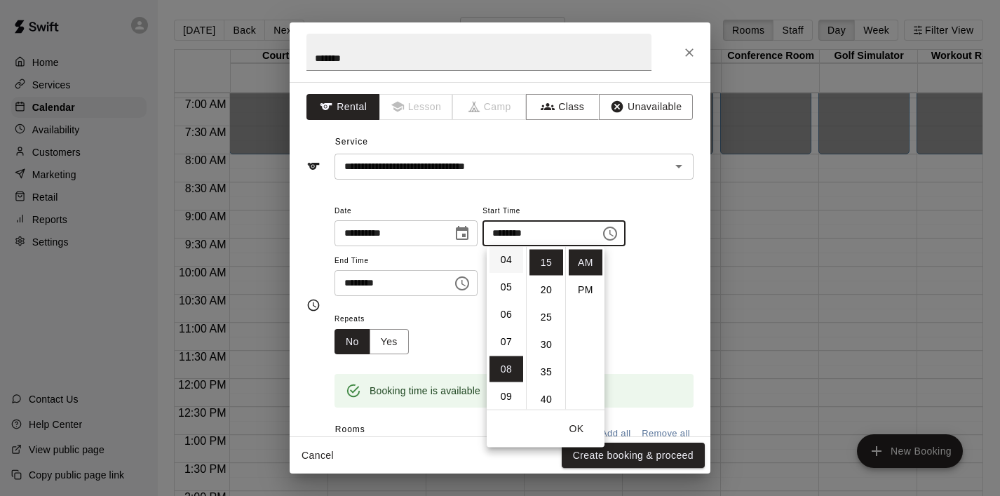
scroll to position [116, 0]
click at [505, 374] on li "08" at bounding box center [506, 365] width 34 height 26
click at [542, 337] on li "30" at bounding box center [546, 345] width 34 height 26
click at [546, 256] on li "00" at bounding box center [546, 263] width 34 height 26
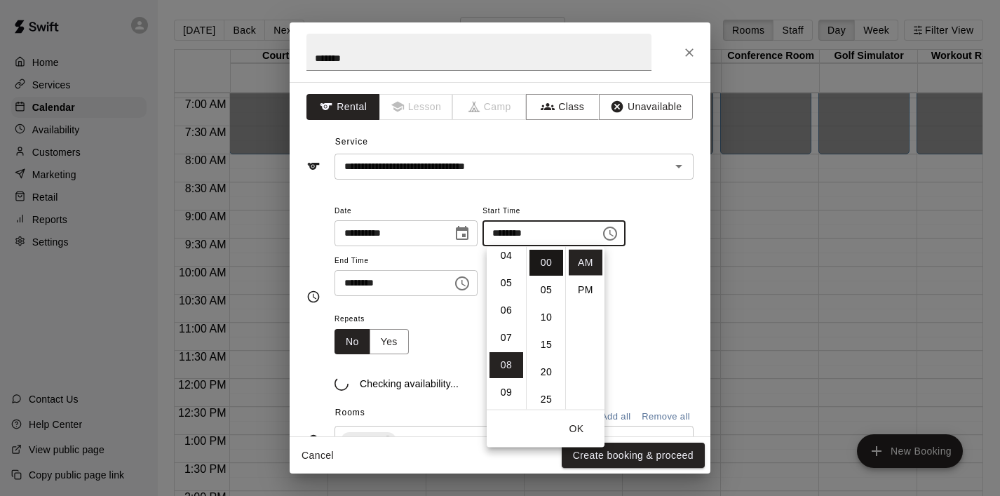
type input "********"
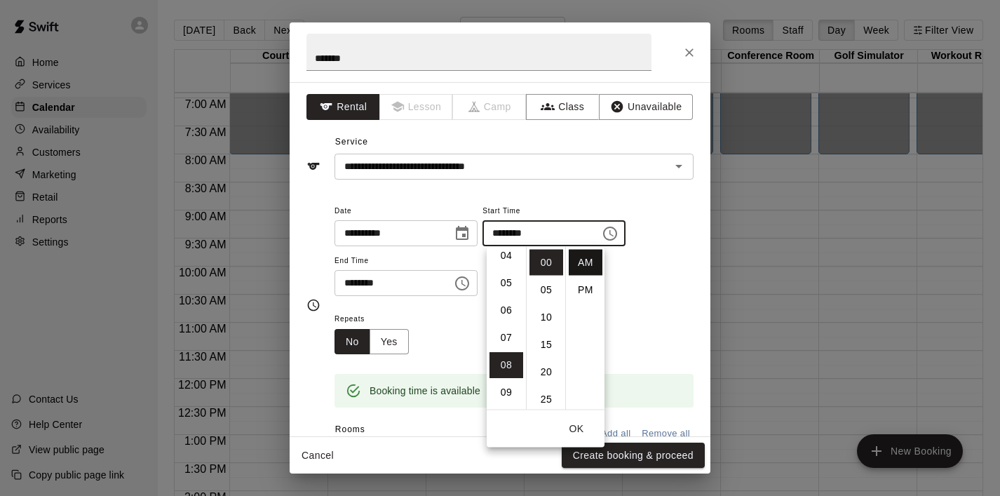
click at [588, 266] on li "AM" at bounding box center [586, 263] width 34 height 26
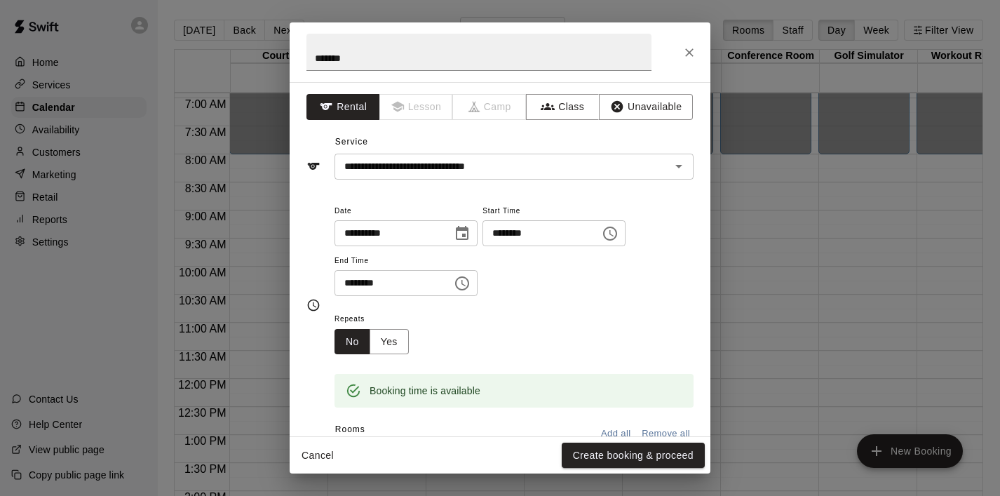
click at [467, 280] on icon "Choose time, selected time is 8:45 AM" at bounding box center [462, 283] width 17 height 17
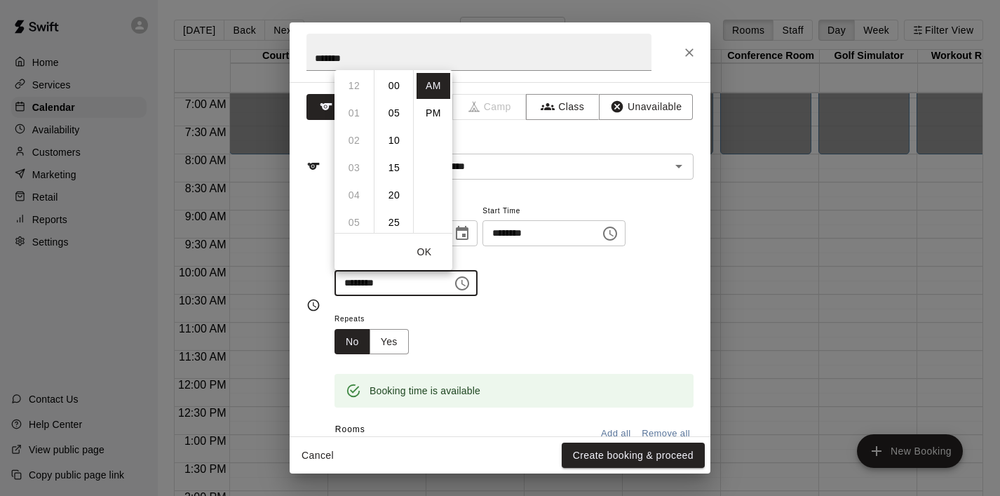
scroll to position [246, 0]
click at [357, 145] on li "10" at bounding box center [354, 141] width 34 height 26
click at [396, 87] on li "00" at bounding box center [394, 86] width 34 height 26
type input "********"
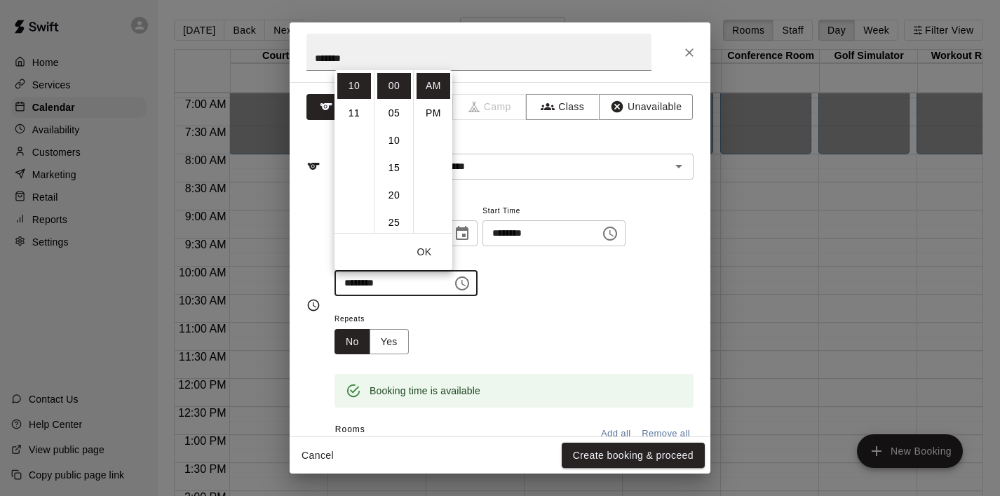
click at [428, 252] on button "OK" at bounding box center [424, 252] width 45 height 26
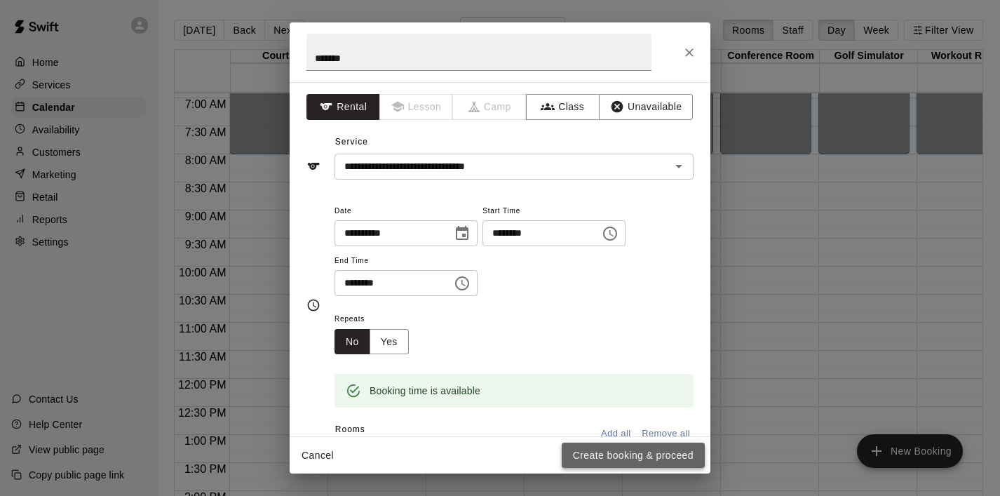
click at [613, 460] on button "Create booking & proceed" at bounding box center [633, 455] width 143 height 26
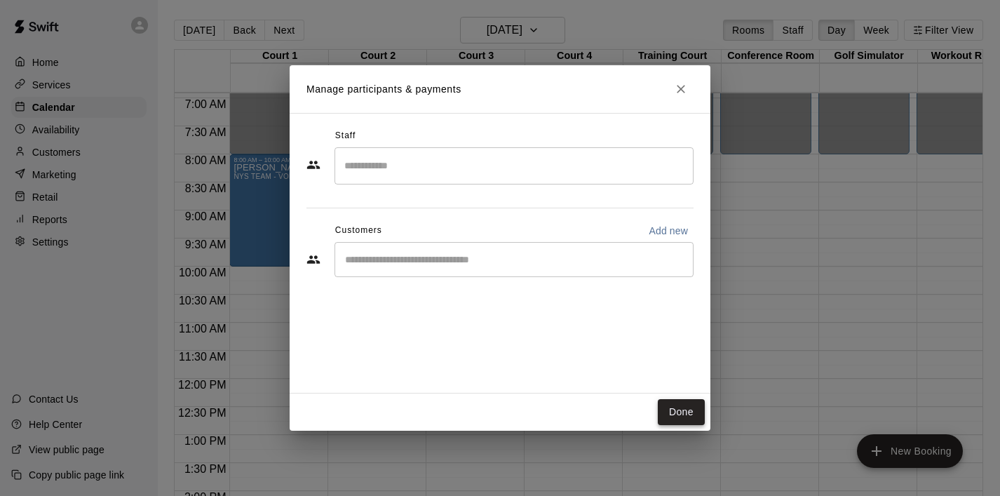
click at [677, 417] on button "Done" at bounding box center [681, 412] width 47 height 26
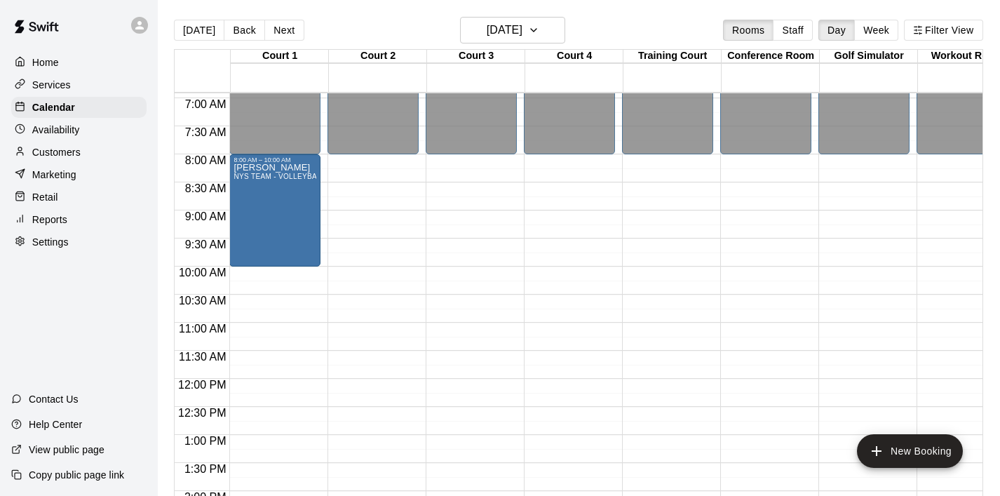
click at [283, 276] on div "12:00 AM – 8:00 AM Closed 8:00 AM – 10:00 AM [PERSON_NAME] NYS TEAM - VOLLEYBAL…" at bounding box center [274, 379] width 91 height 1346
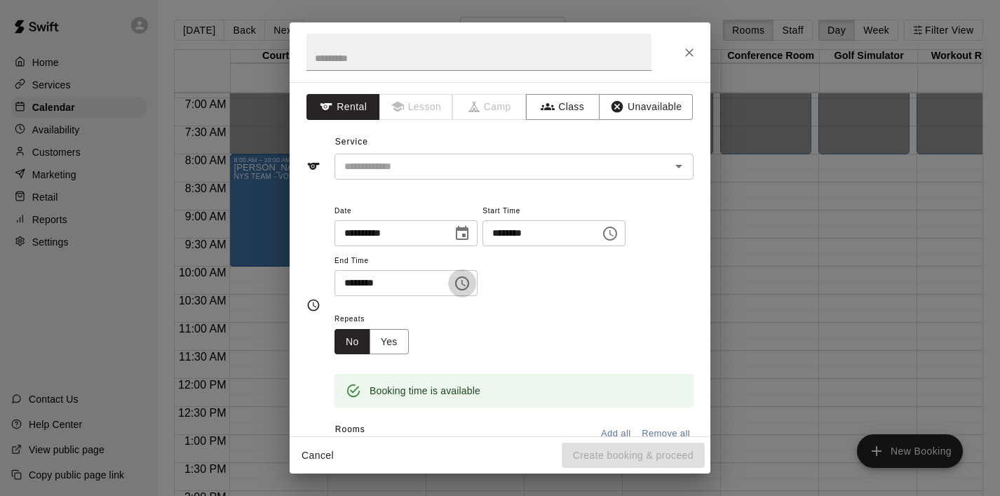
click at [461, 285] on icon "Choose time, selected time is 10:30 AM" at bounding box center [462, 283] width 17 height 17
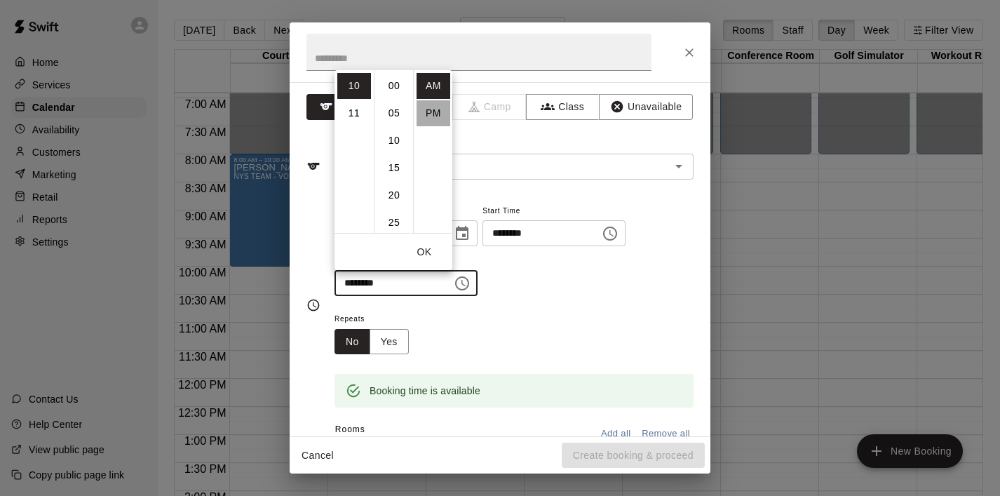
click at [440, 109] on li "PM" at bounding box center [433, 113] width 34 height 26
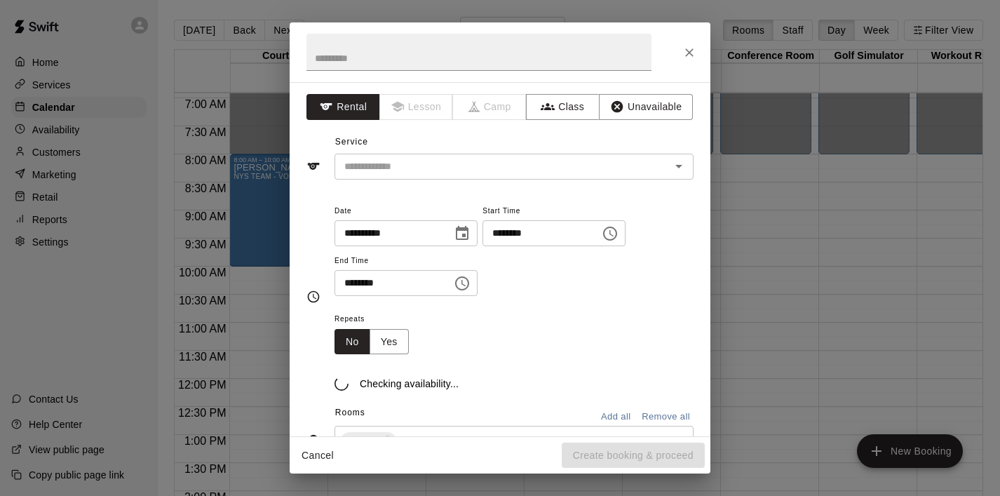
scroll to position [25, 0]
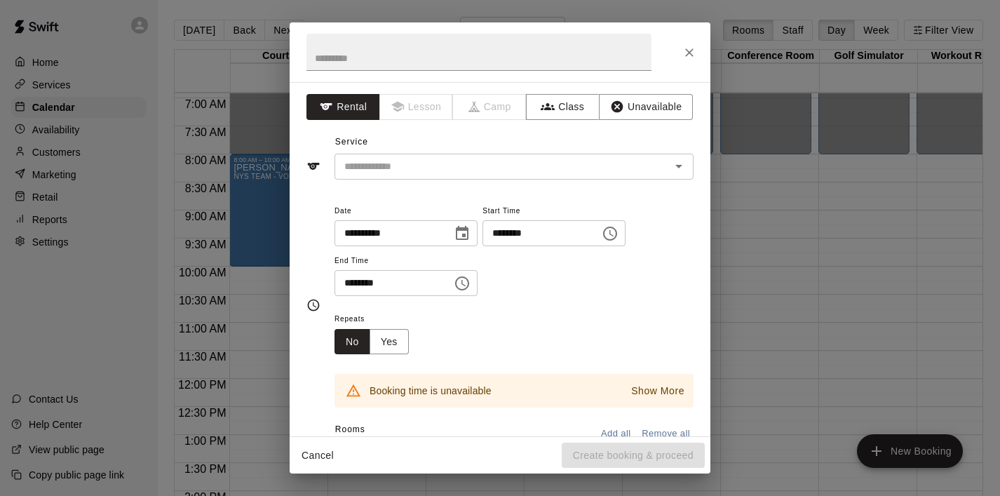
click at [460, 279] on icon "Choose time, selected time is 10:30 PM" at bounding box center [462, 283] width 17 height 17
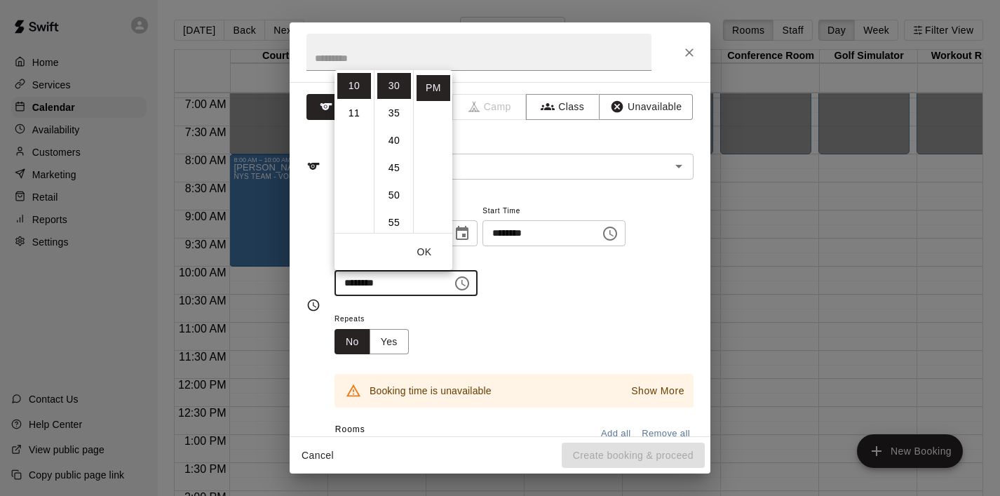
click at [330, 142] on div "Service ​" at bounding box center [499, 155] width 387 height 48
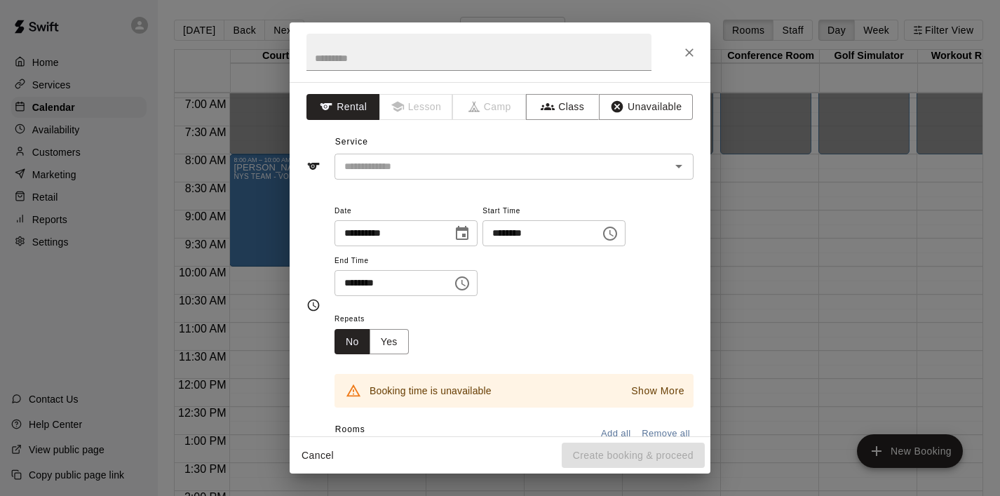
click at [462, 285] on icon "Choose time, selected time is 10:30 PM" at bounding box center [462, 283] width 17 height 17
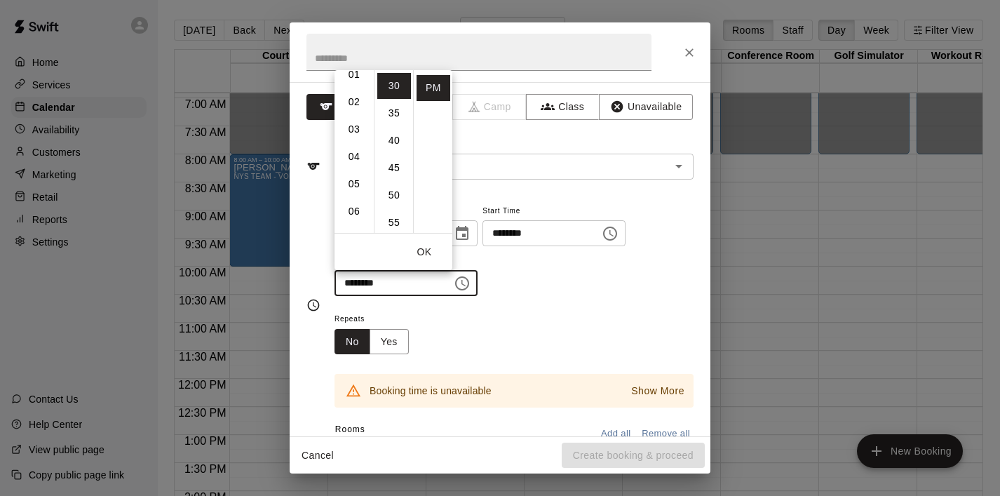
scroll to position [0, 0]
click at [353, 86] on li "12" at bounding box center [354, 86] width 34 height 26
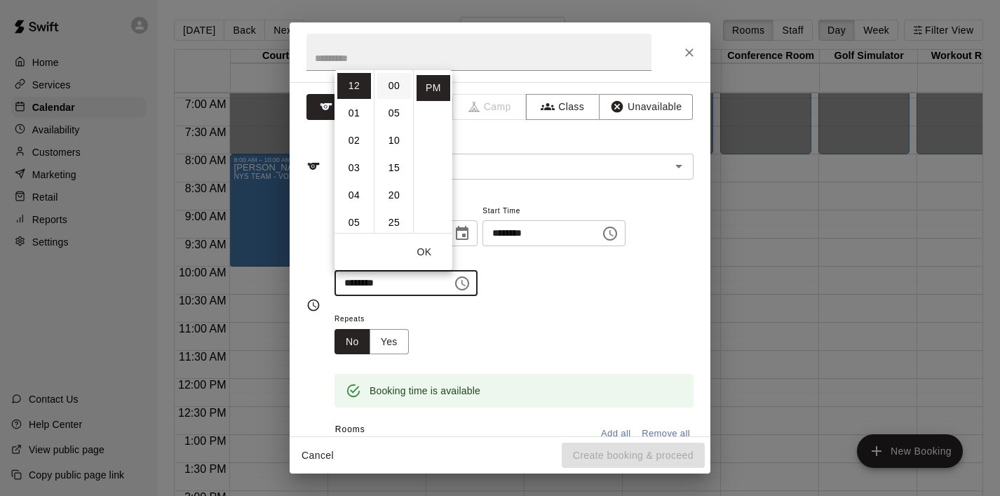
click at [394, 83] on li "00" at bounding box center [394, 86] width 34 height 26
type input "********"
click at [428, 250] on button "OK" at bounding box center [424, 252] width 45 height 26
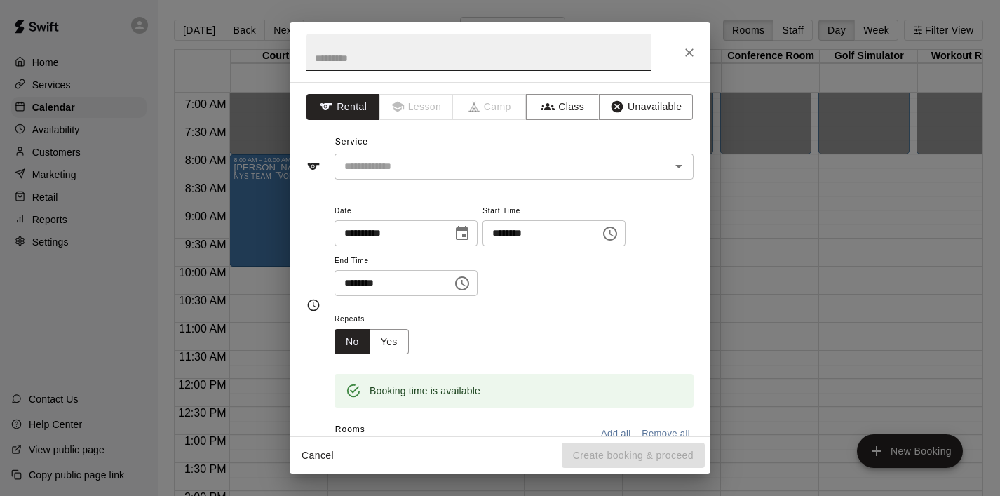
click at [394, 60] on input "text" at bounding box center [478, 52] width 345 height 37
click at [566, 111] on button "Class" at bounding box center [563, 107] width 74 height 26
click at [507, 174] on input "text" at bounding box center [502, 167] width 327 height 18
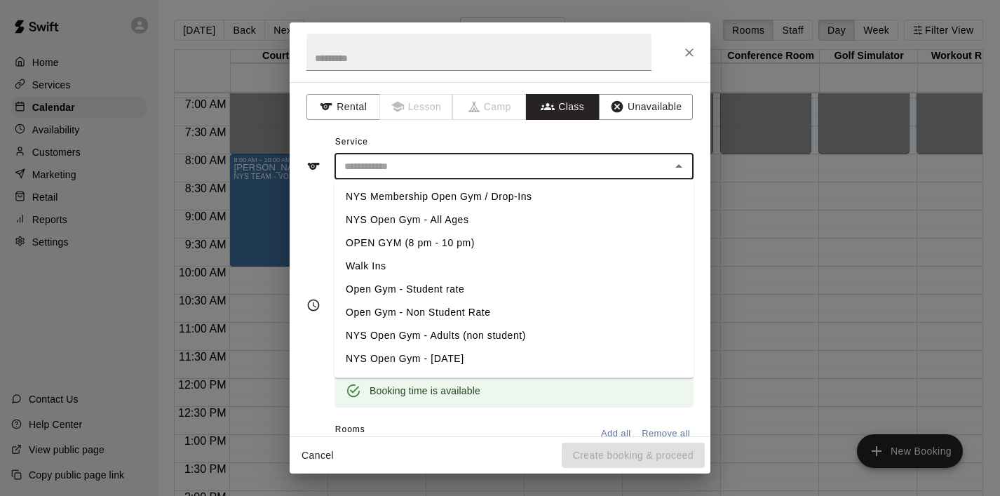
click at [499, 193] on li "NYS Membership Open Gym / Drop-Ins" at bounding box center [513, 196] width 359 height 23
type input "**********"
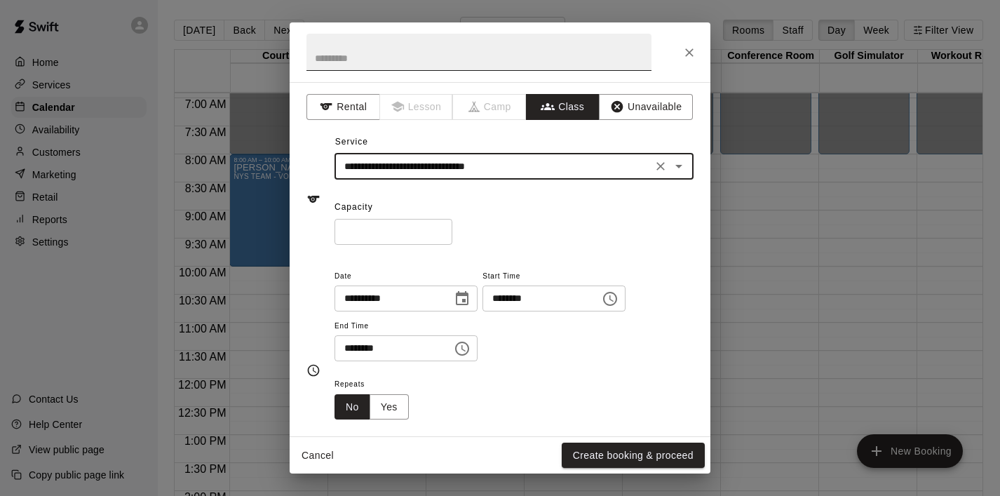
click at [386, 60] on input "text" at bounding box center [478, 52] width 345 height 37
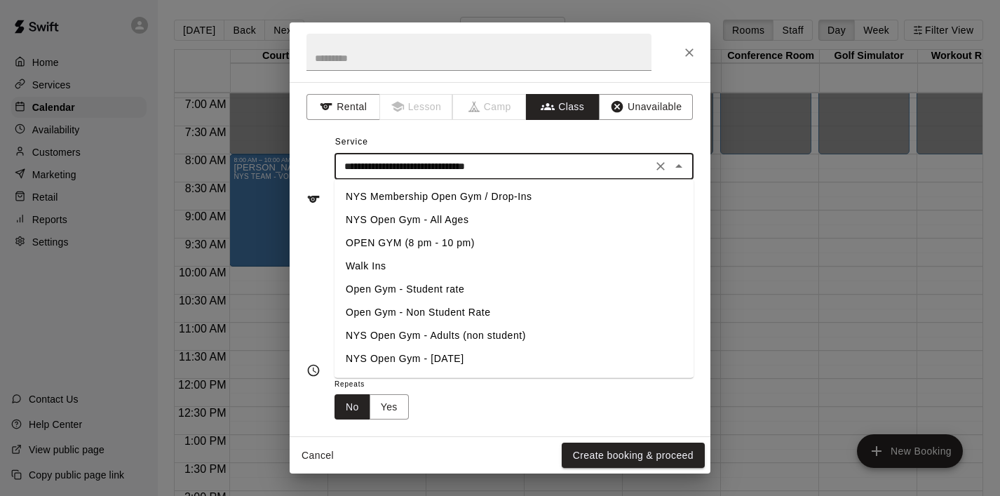
drag, startPoint x: 541, startPoint y: 165, endPoint x: 247, endPoint y: 169, distance: 294.5
click at [247, 169] on div "**********" at bounding box center [500, 248] width 1000 height 496
click at [385, 61] on input "text" at bounding box center [478, 52] width 345 height 37
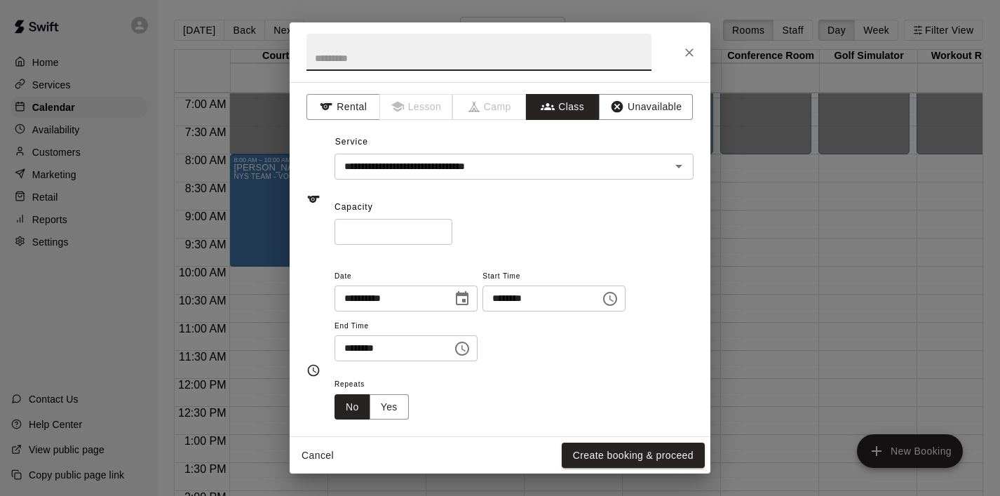
paste input "**********"
type input "**********"
click at [555, 203] on div "Capacity * ​" at bounding box center [513, 220] width 359 height 48
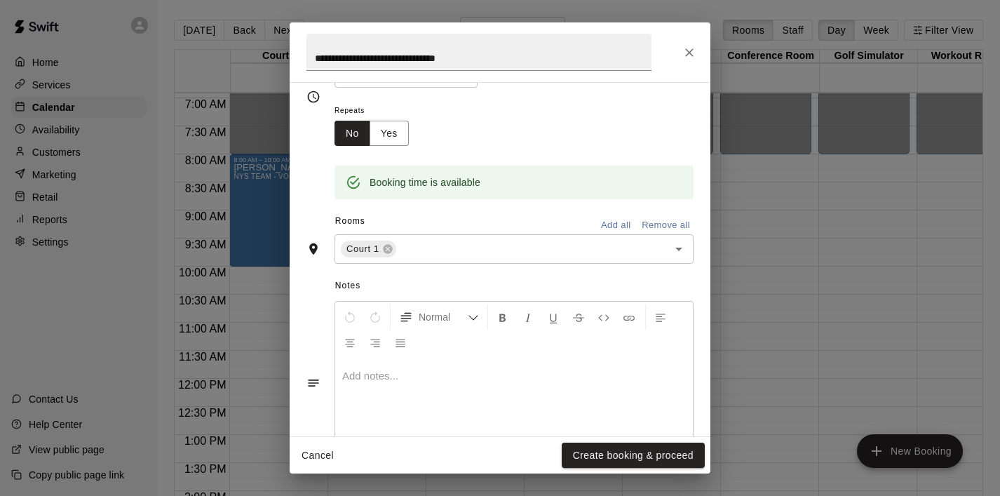
scroll to position [297, 0]
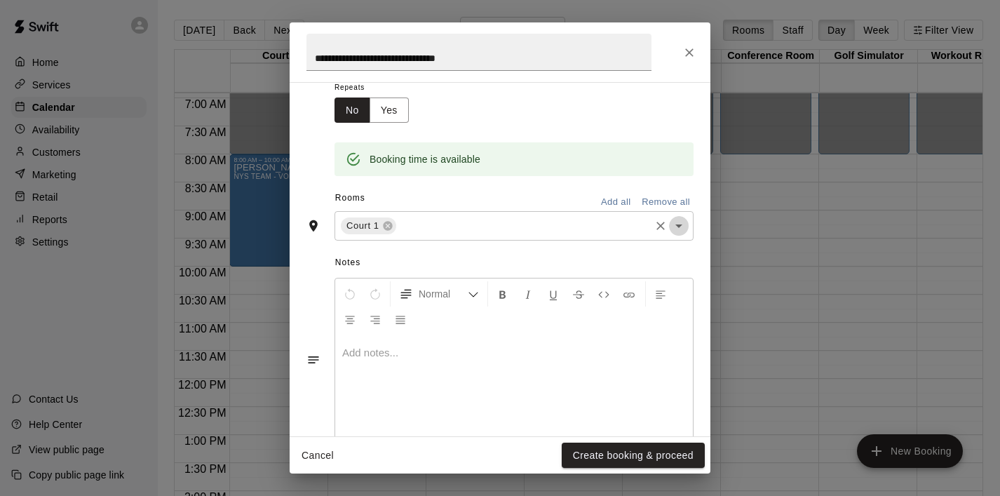
click at [682, 225] on icon "Open" at bounding box center [678, 225] width 17 height 17
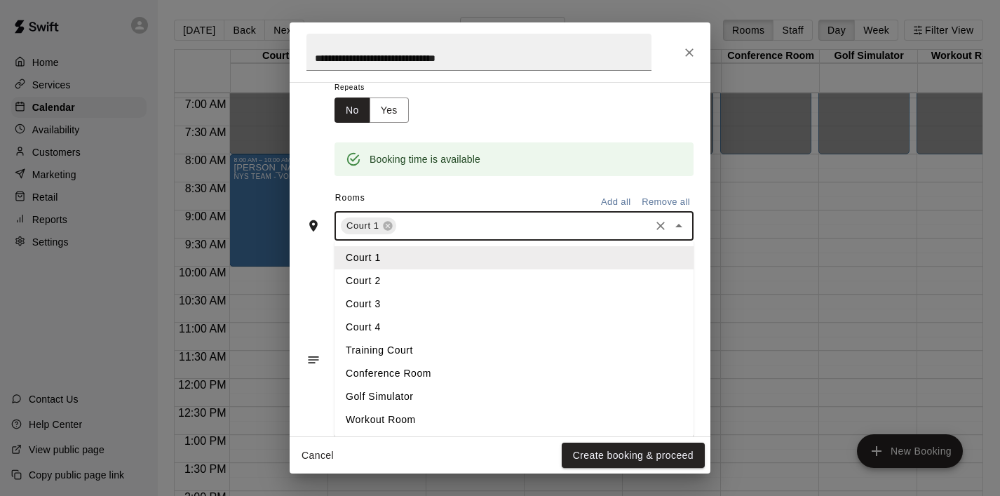
click at [505, 278] on li "Court 2" at bounding box center [513, 280] width 359 height 23
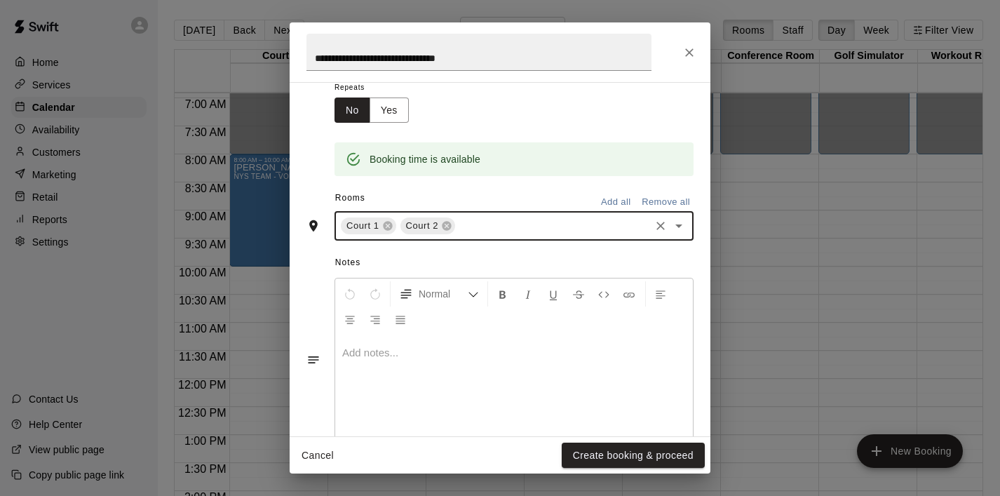
click at [677, 227] on icon "Open" at bounding box center [678, 225] width 17 height 17
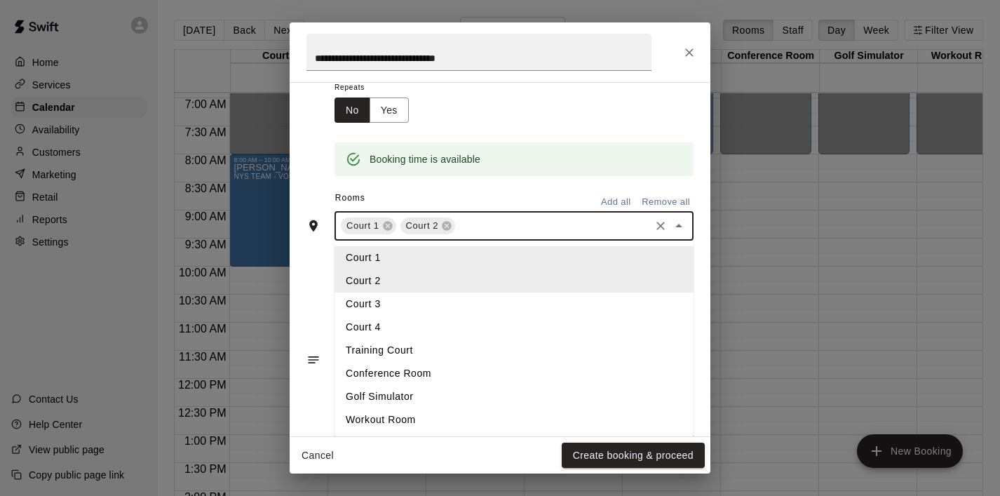
click at [426, 303] on li "Court 3" at bounding box center [513, 303] width 359 height 23
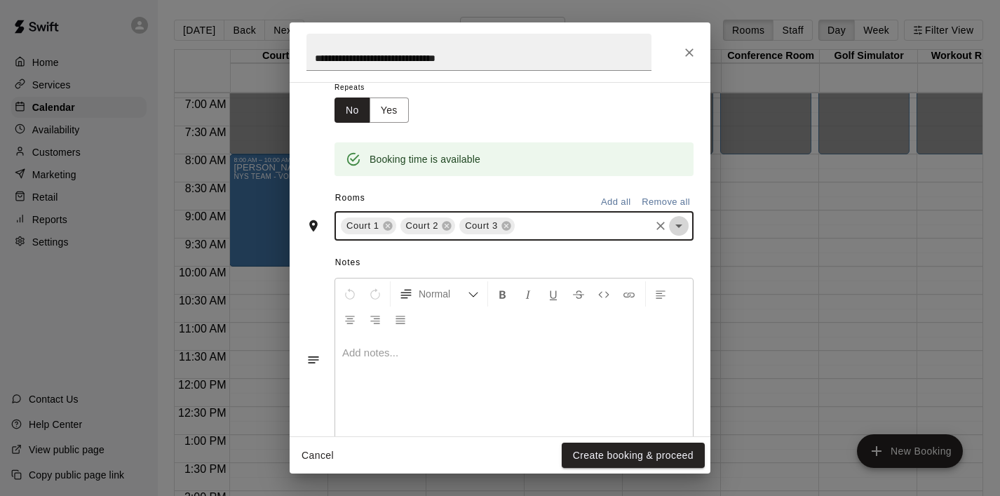
click at [674, 226] on icon "Open" at bounding box center [678, 225] width 17 height 17
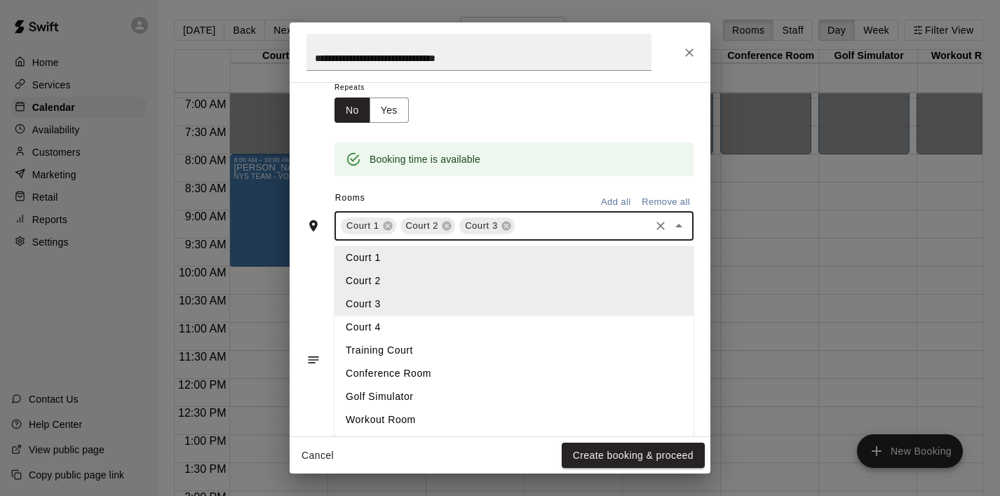
click at [485, 318] on li "Court 4" at bounding box center [513, 327] width 359 height 23
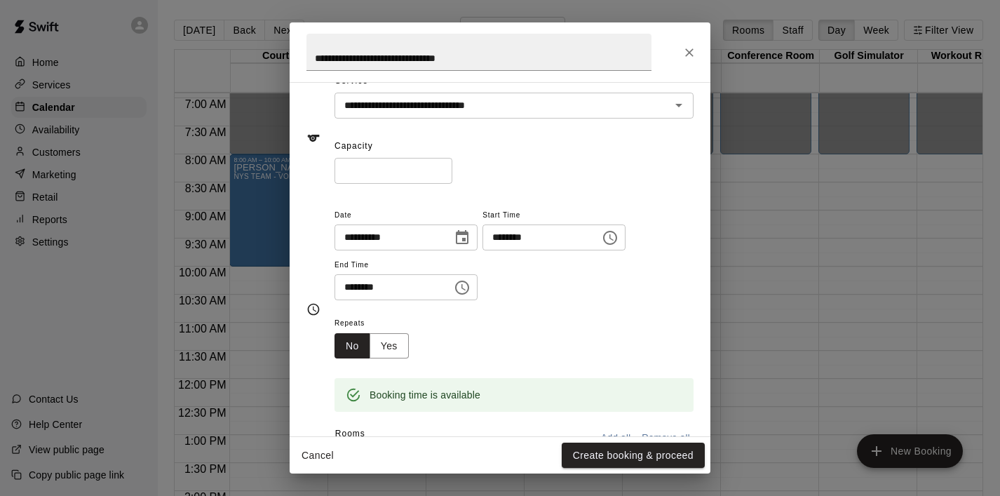
scroll to position [48, 0]
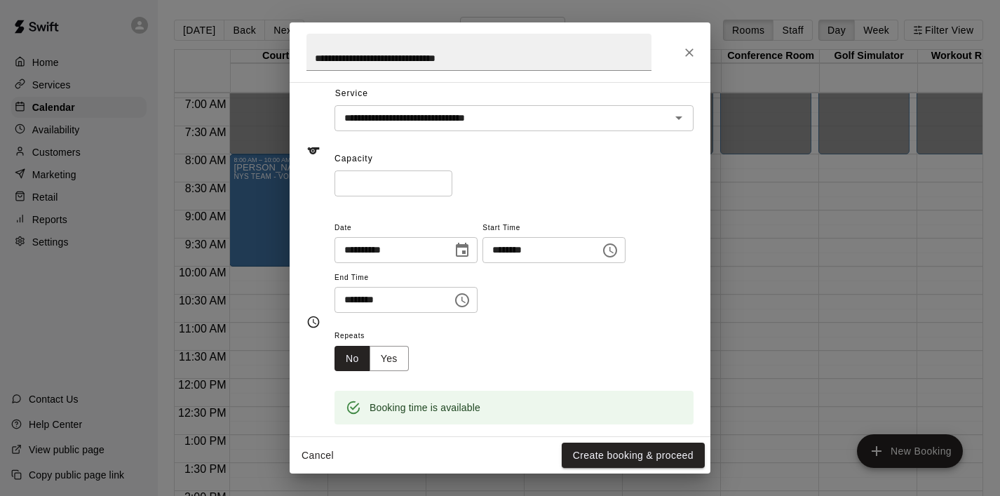
click at [392, 182] on input "*" at bounding box center [393, 183] width 118 height 26
drag, startPoint x: 346, startPoint y: 183, endPoint x: 338, endPoint y: 183, distance: 7.7
click at [338, 183] on input "*" at bounding box center [393, 183] width 118 height 26
type input "**"
click at [514, 179] on div "** ​" at bounding box center [513, 183] width 359 height 26
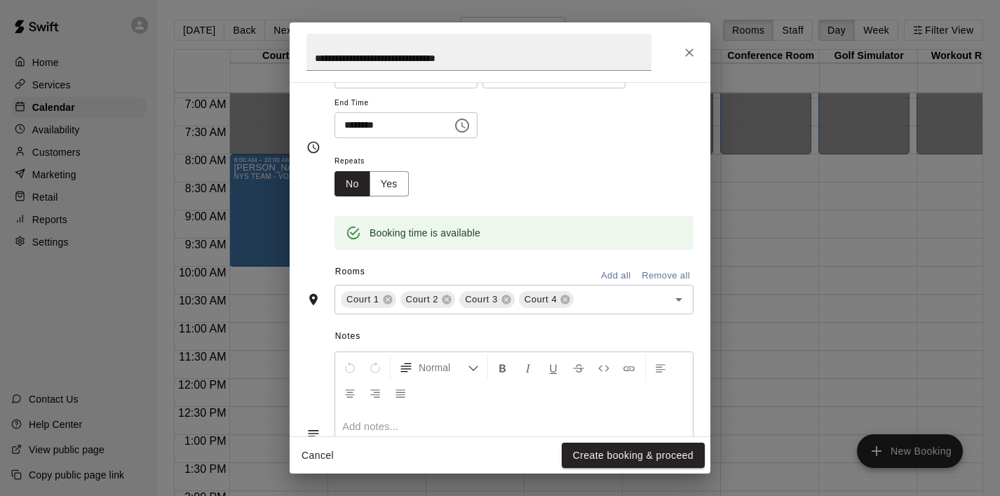
scroll to position [327, 0]
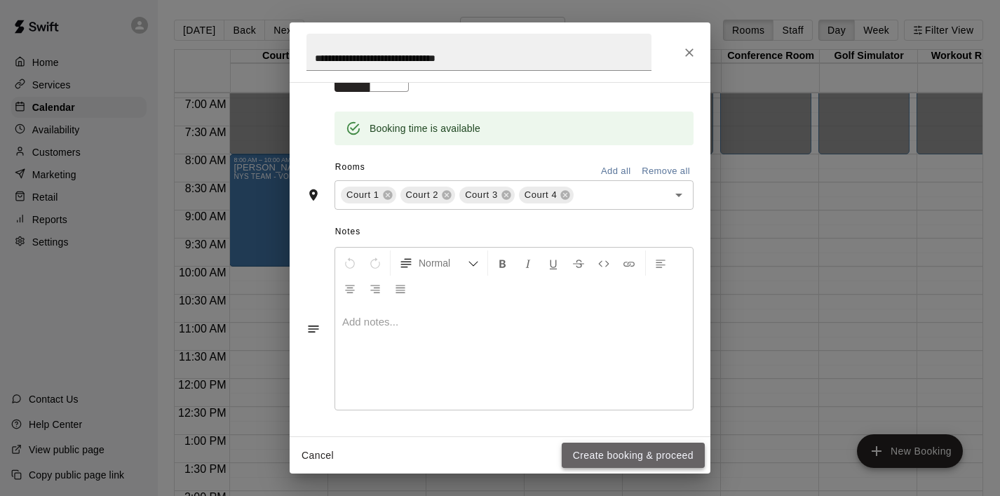
click at [627, 452] on button "Create booking & proceed" at bounding box center [633, 455] width 143 height 26
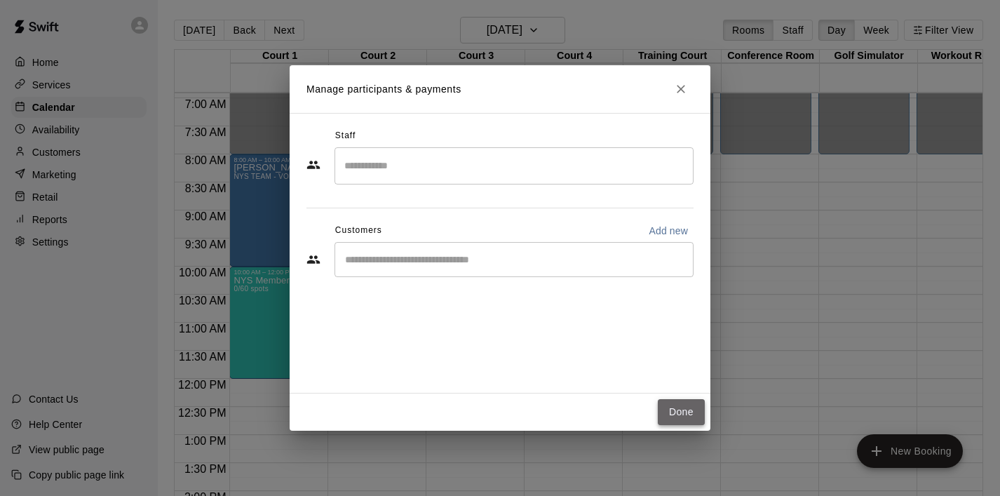
click at [677, 404] on button "Done" at bounding box center [681, 412] width 47 height 26
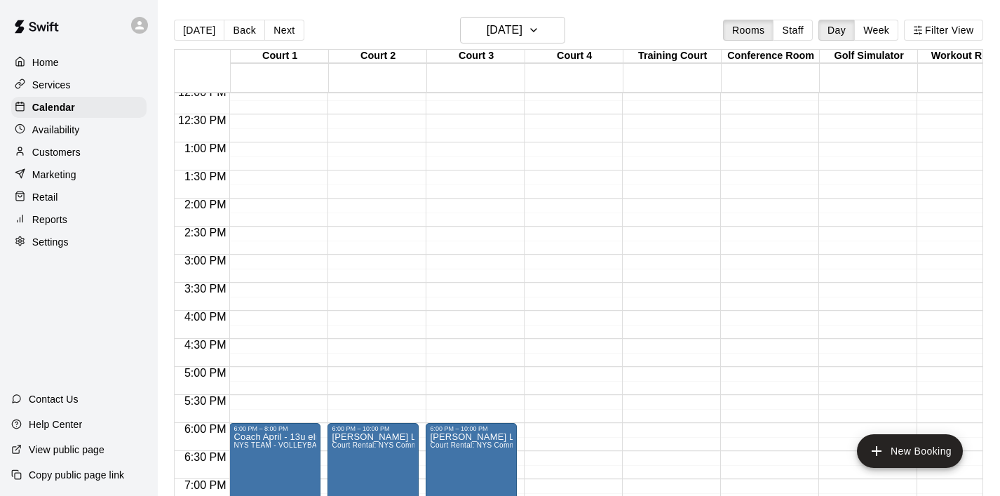
scroll to position [682, 0]
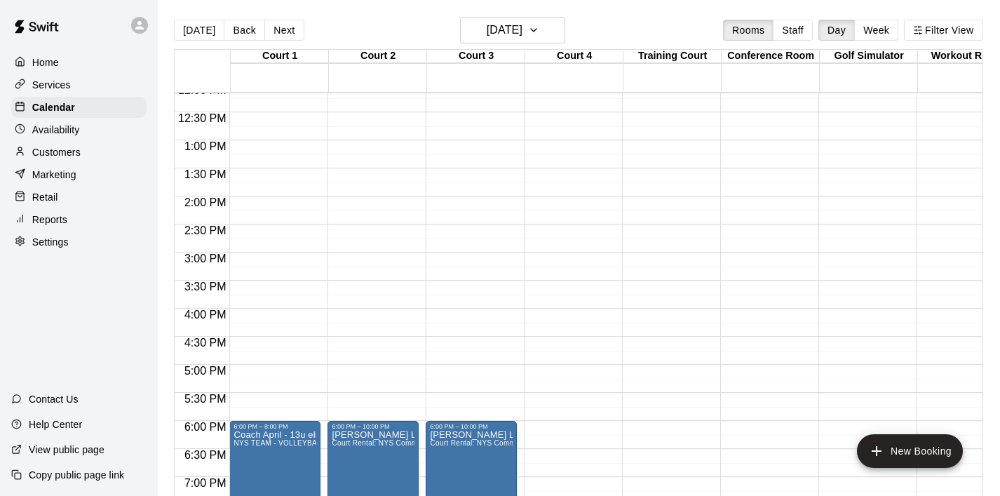
click at [275, 206] on div "12:00 AM – 8:00 AM Closed 8:00 AM – 10:00 AM [PERSON_NAME] NYS TEAM - VOLLEYBAL…" at bounding box center [274, 84] width 91 height 1346
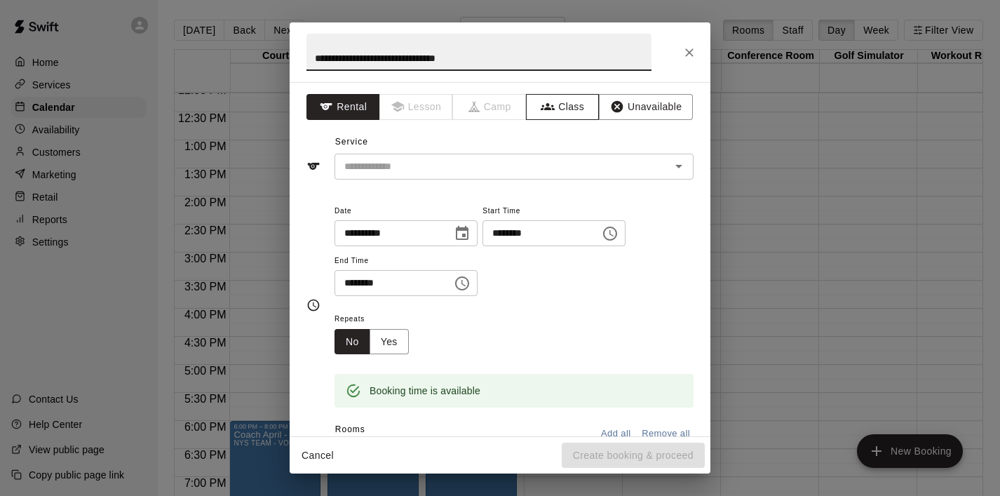
type input "**********"
click at [578, 106] on button "Class" at bounding box center [563, 107] width 74 height 26
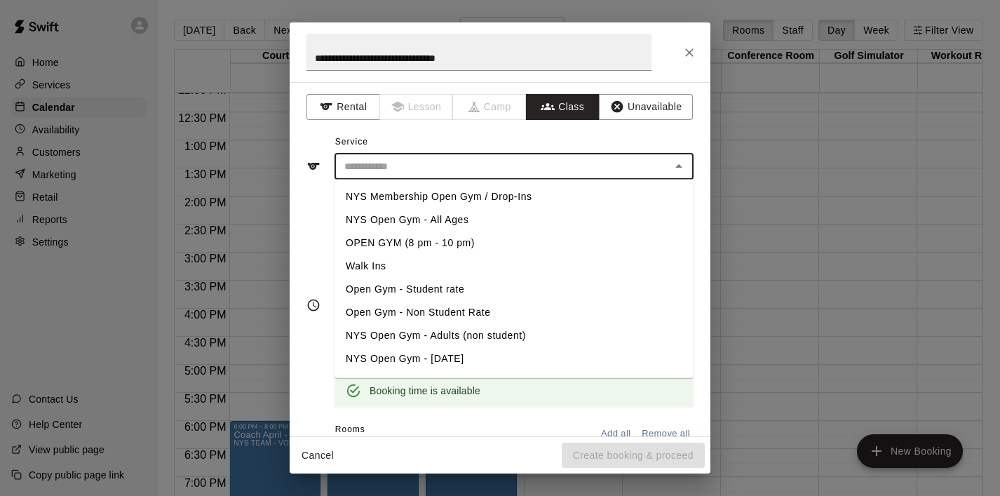
click at [424, 174] on input "text" at bounding box center [502, 167] width 327 height 18
click at [428, 185] on li "NYS Membership Open Gym / Drop-Ins" at bounding box center [513, 196] width 359 height 23
type input "**********"
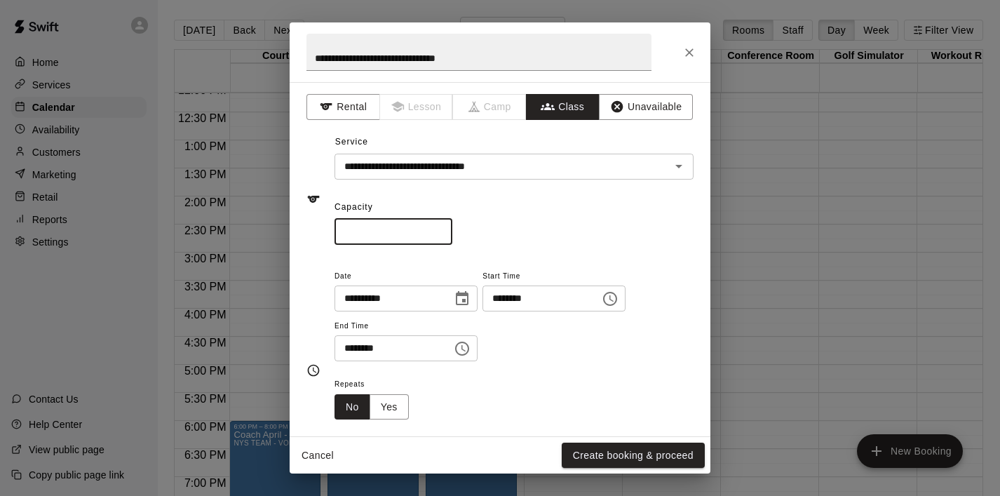
drag, startPoint x: 405, startPoint y: 233, endPoint x: 306, endPoint y: 231, distance: 98.2
click at [306, 231] on div "**********" at bounding box center [499, 199] width 387 height 91
type input "**"
click at [470, 346] on icon "Choose time, selected time is 2:30 PM" at bounding box center [462, 348] width 17 height 17
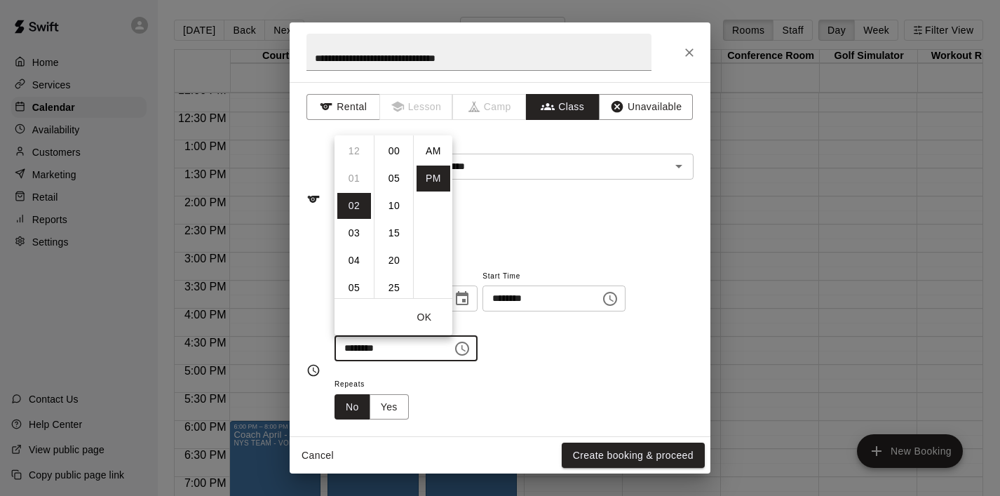
scroll to position [25, 0]
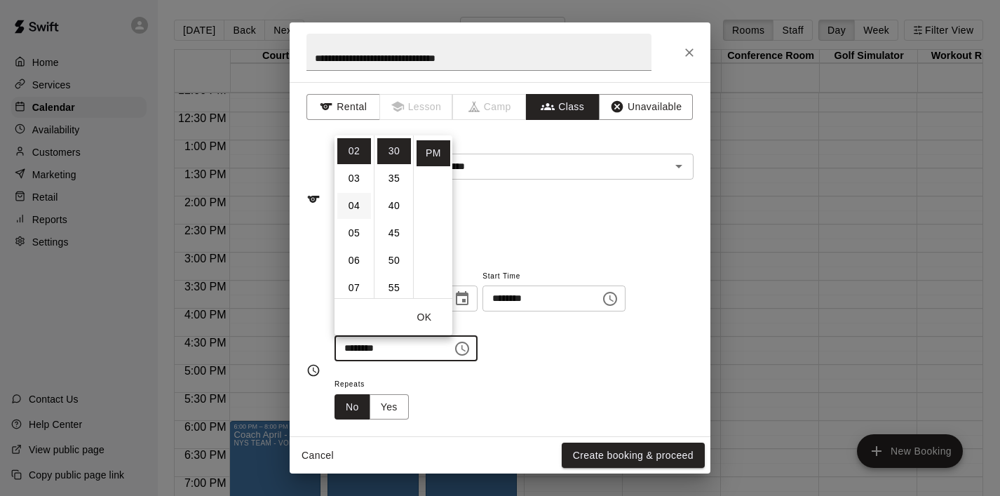
click at [357, 208] on li "04" at bounding box center [354, 206] width 34 height 26
click at [395, 147] on li "00" at bounding box center [394, 151] width 34 height 26
type input "********"
click at [430, 311] on button "OK" at bounding box center [424, 317] width 45 height 26
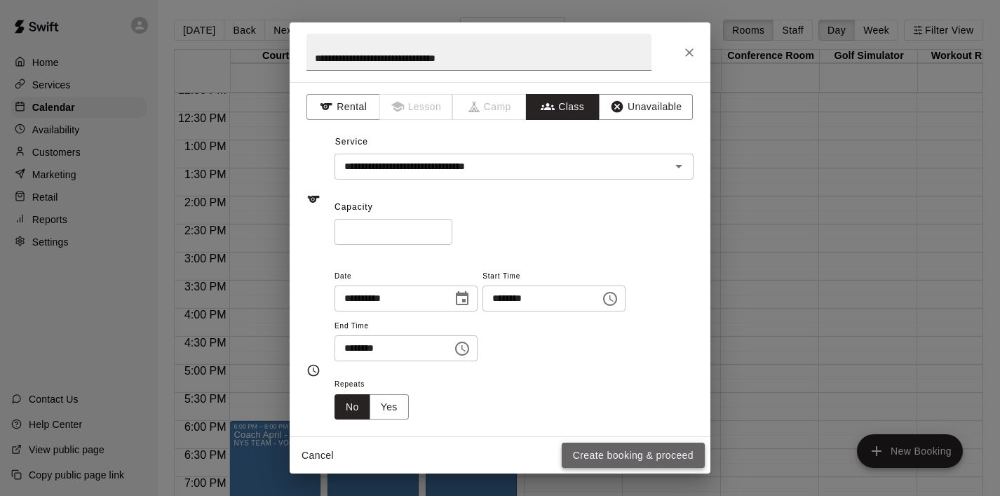
click at [606, 447] on button "Create booking & proceed" at bounding box center [633, 455] width 143 height 26
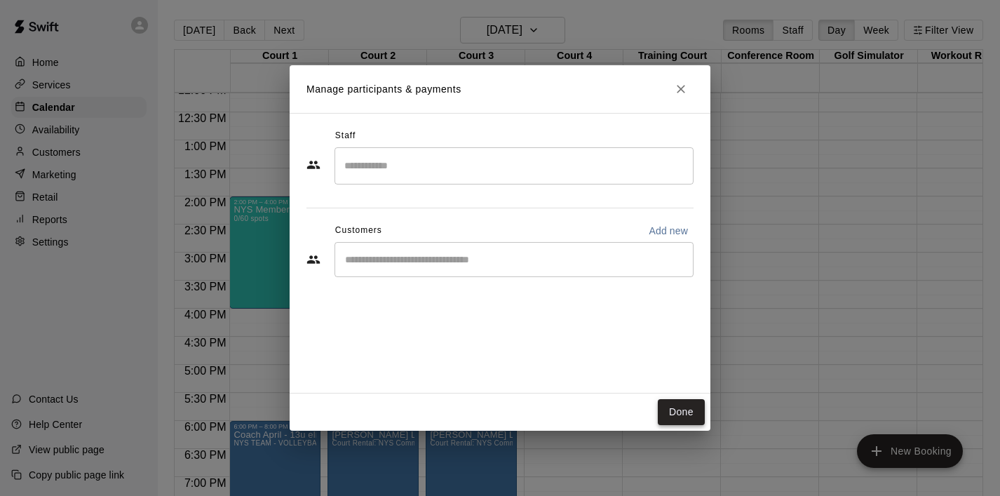
click at [677, 409] on button "Done" at bounding box center [681, 412] width 47 height 26
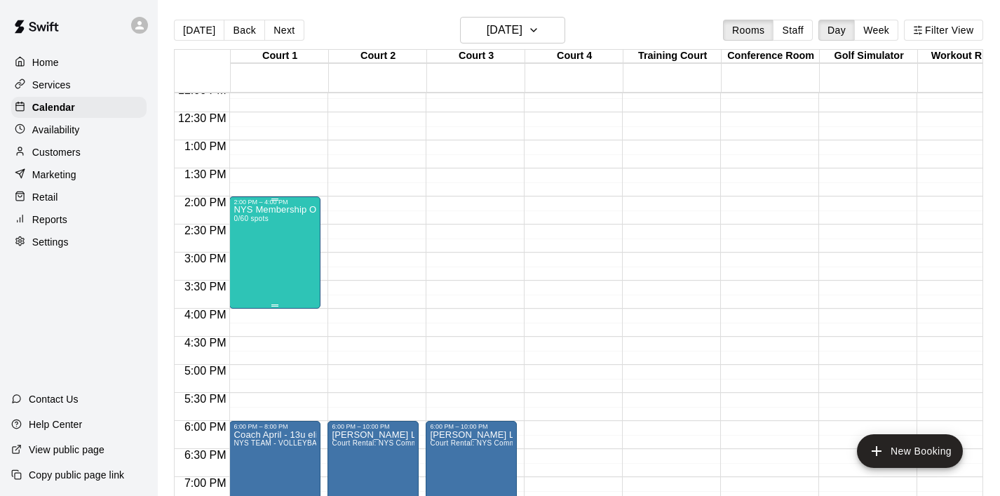
click at [283, 286] on div "NYS Membership Open Gym / Drop-Ins 0/60 spots" at bounding box center [274, 453] width 83 height 496
click at [243, 222] on icon "edit" at bounding box center [248, 220] width 17 height 17
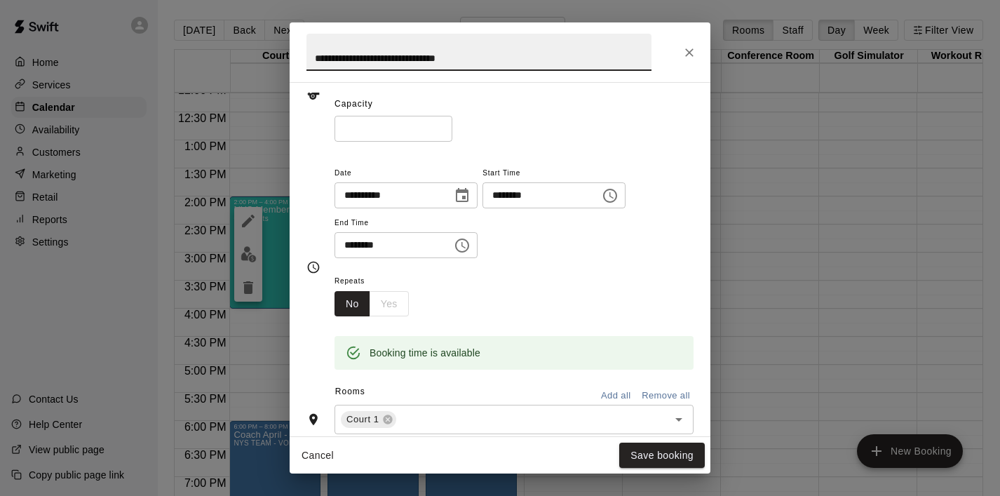
scroll to position [183, 0]
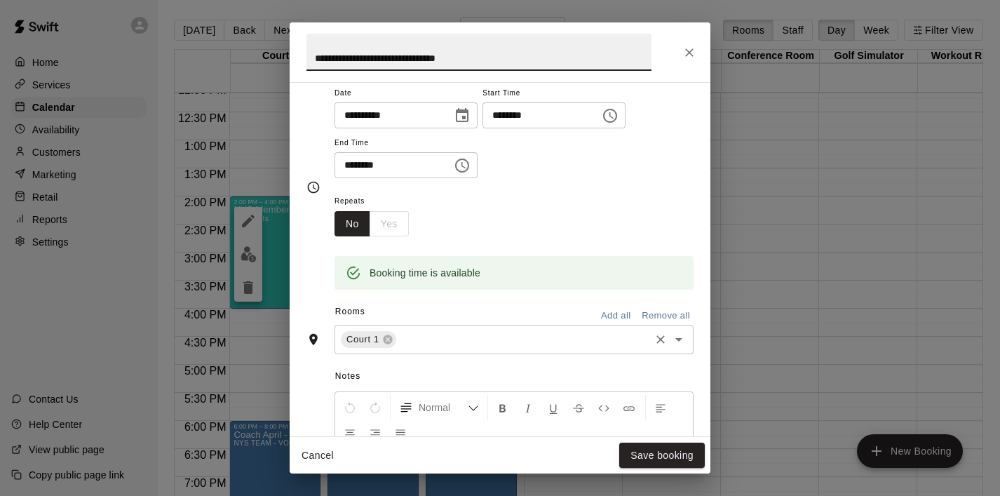
click at [680, 350] on div "Court 1 ​" at bounding box center [513, 339] width 359 height 29
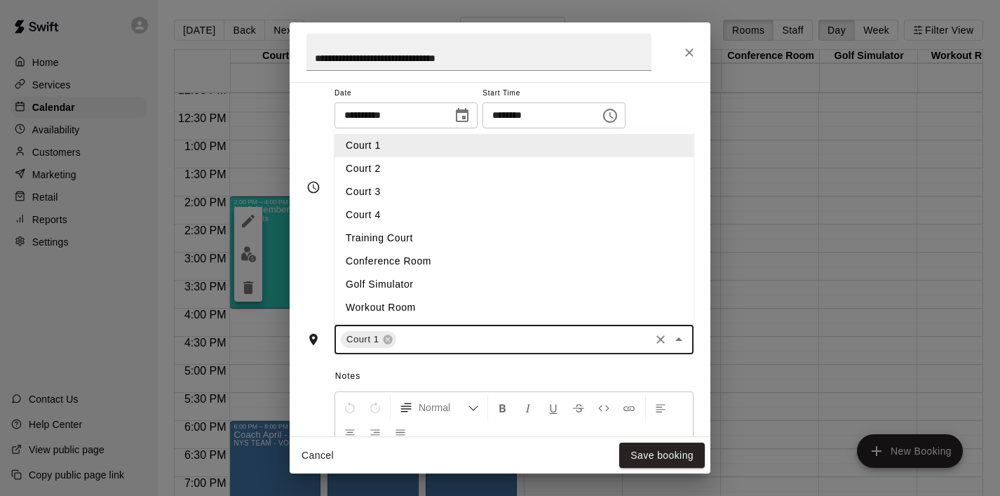
click at [509, 176] on li "Court 2" at bounding box center [513, 168] width 359 height 23
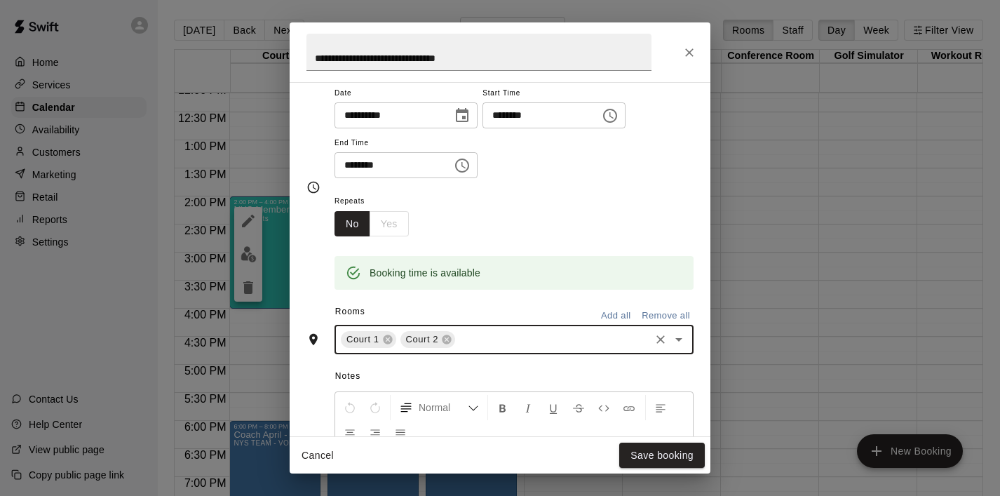
click at [675, 344] on icon "Open" at bounding box center [678, 339] width 17 height 17
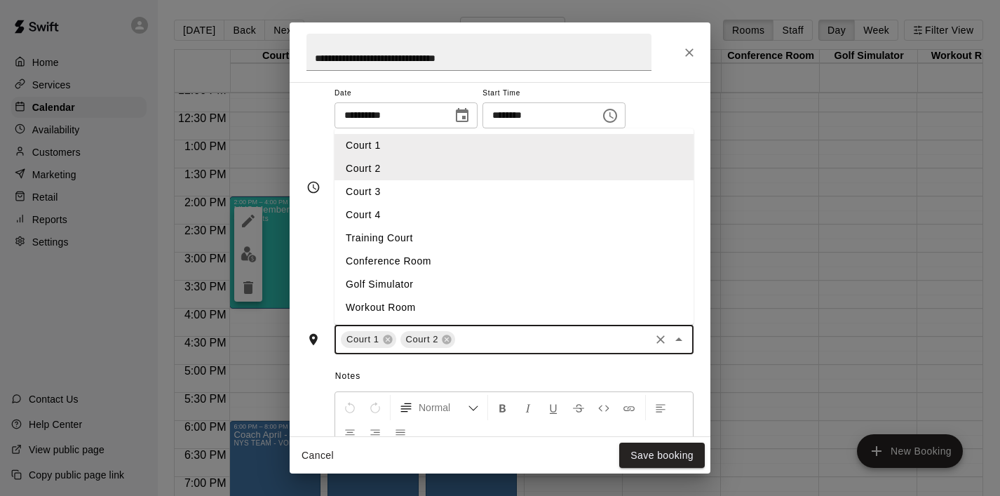
click at [577, 199] on li "Court 3" at bounding box center [513, 191] width 359 height 23
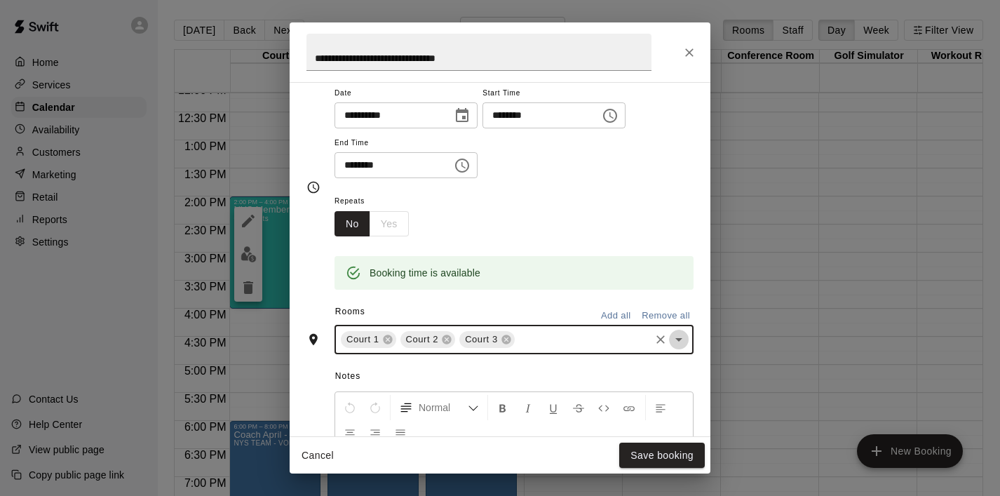
click at [680, 341] on icon "Open" at bounding box center [678, 339] width 17 height 17
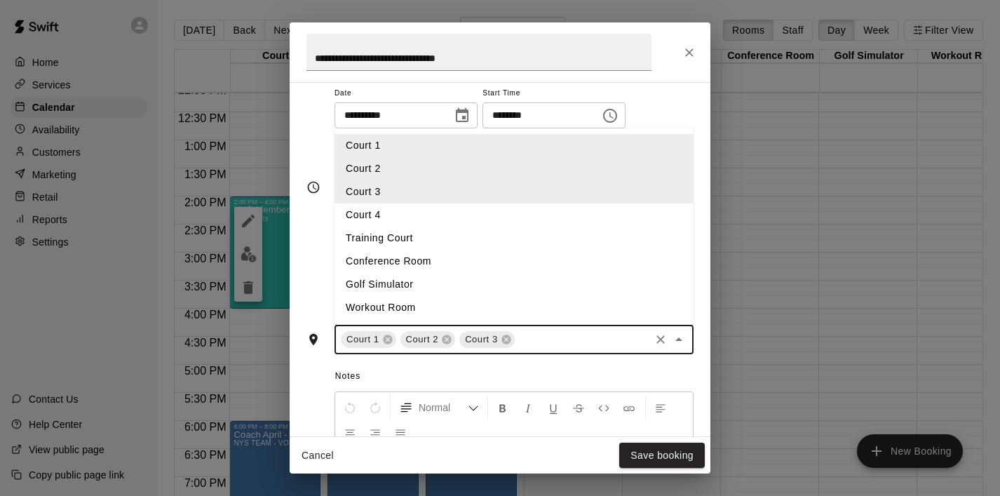
click at [595, 225] on li "Court 4" at bounding box center [513, 214] width 359 height 23
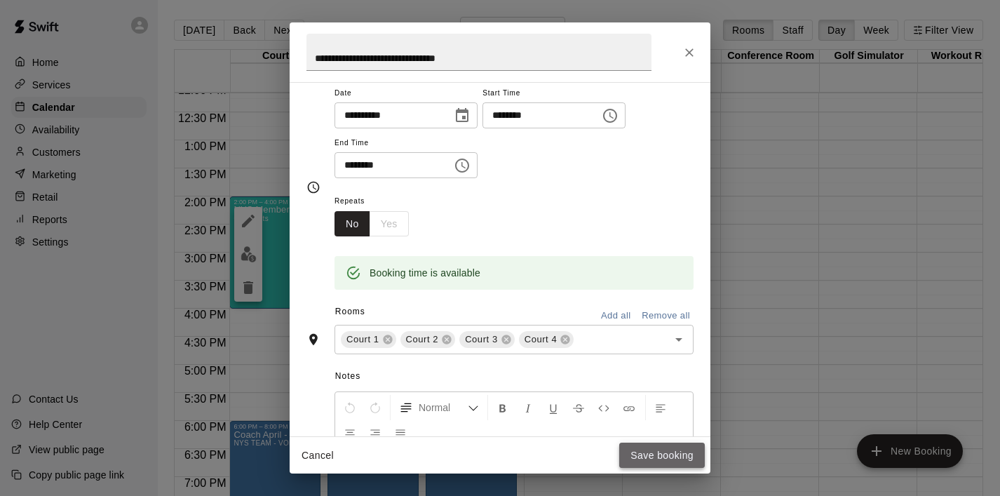
click at [651, 454] on button "Save booking" at bounding box center [662, 455] width 86 height 26
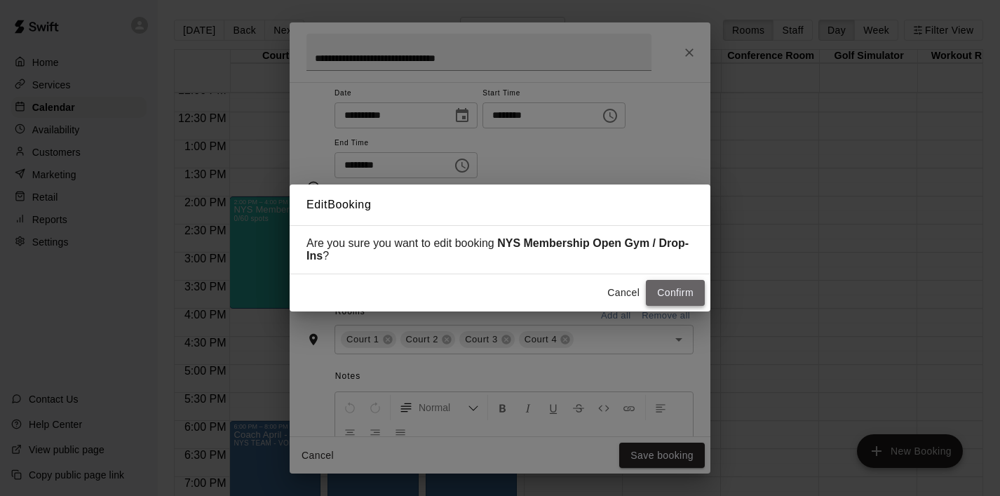
click at [688, 290] on button "Confirm" at bounding box center [675, 293] width 59 height 26
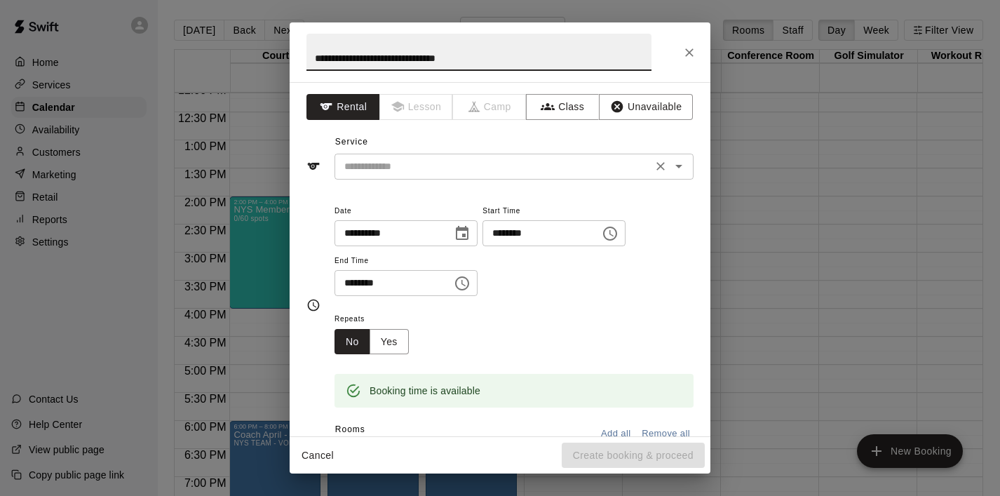
type input "**********"
click at [384, 161] on input "text" at bounding box center [493, 167] width 309 height 18
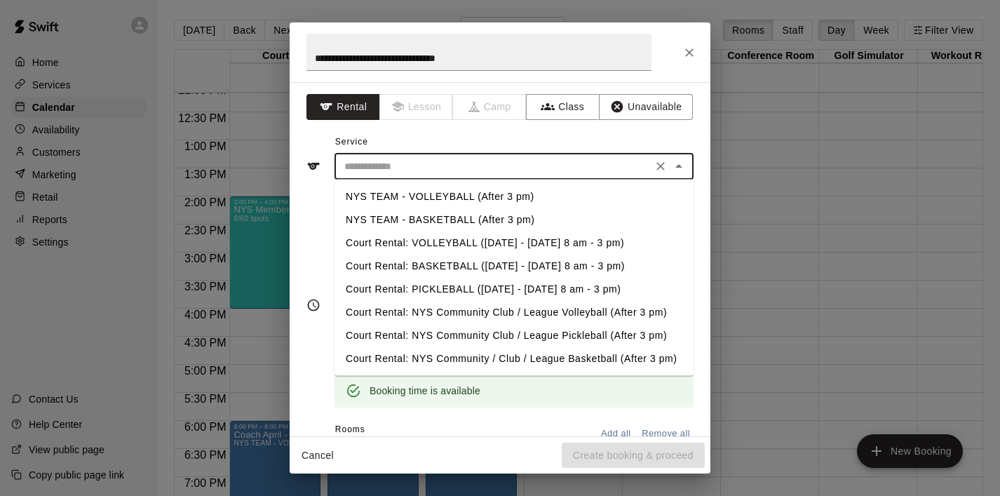
click at [433, 218] on li "NYS TEAM - BASKETBALL (After 3 pm)" at bounding box center [513, 219] width 359 height 23
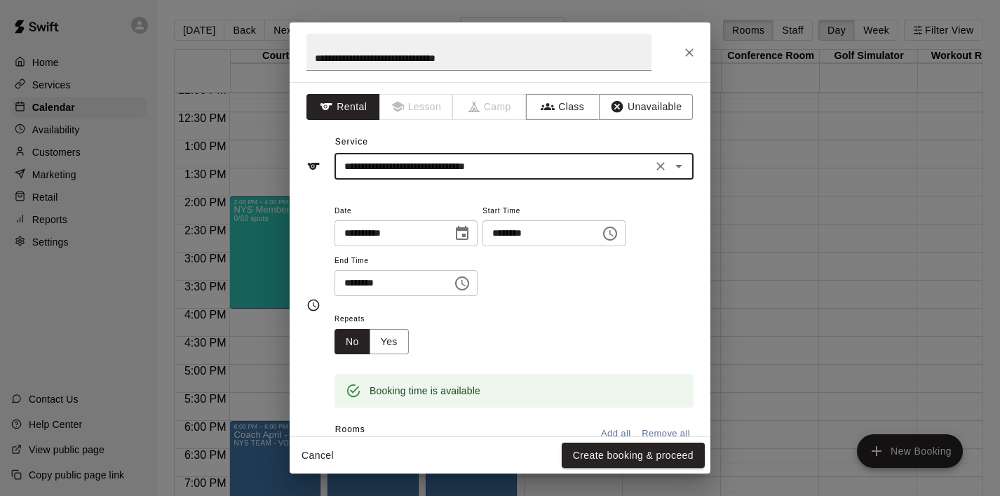
click at [432, 169] on input "**********" at bounding box center [493, 167] width 309 height 18
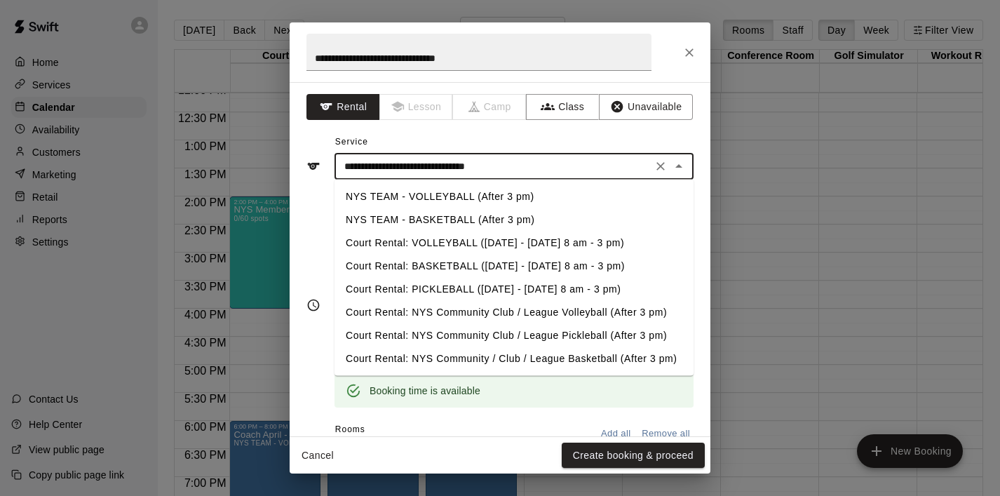
click at [439, 197] on li "NYS TEAM - VOLLEYBALL (After 3 pm)" at bounding box center [513, 196] width 359 height 23
type input "**********"
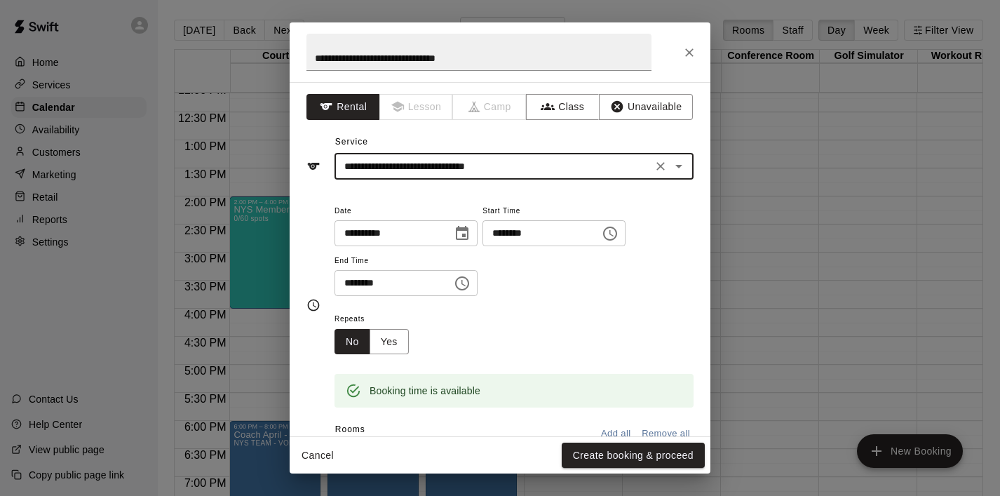
click at [463, 285] on icon "Choose time, selected time is 4:30 PM" at bounding box center [462, 283] width 17 height 17
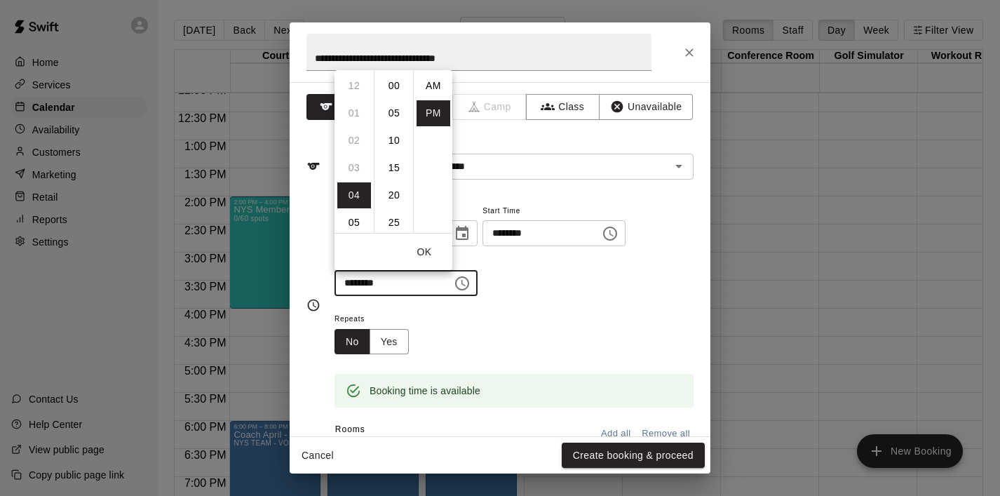
scroll to position [25, 0]
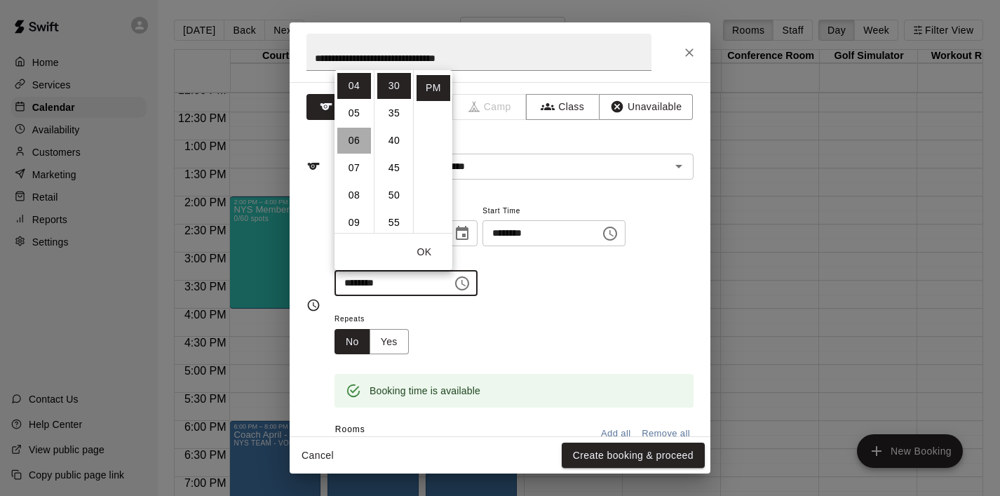
click at [353, 144] on li "06" at bounding box center [354, 141] width 34 height 26
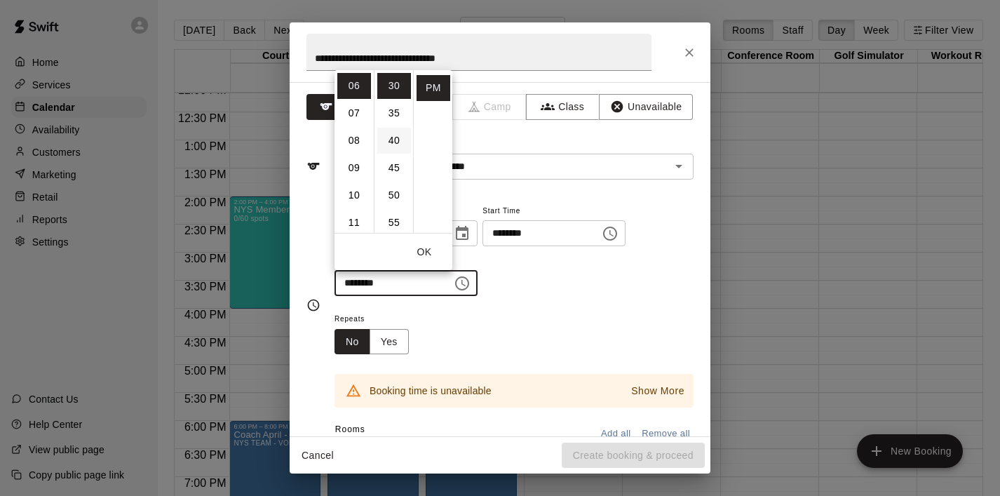
scroll to position [0, 0]
click at [394, 89] on li "00" at bounding box center [394, 86] width 34 height 26
type input "********"
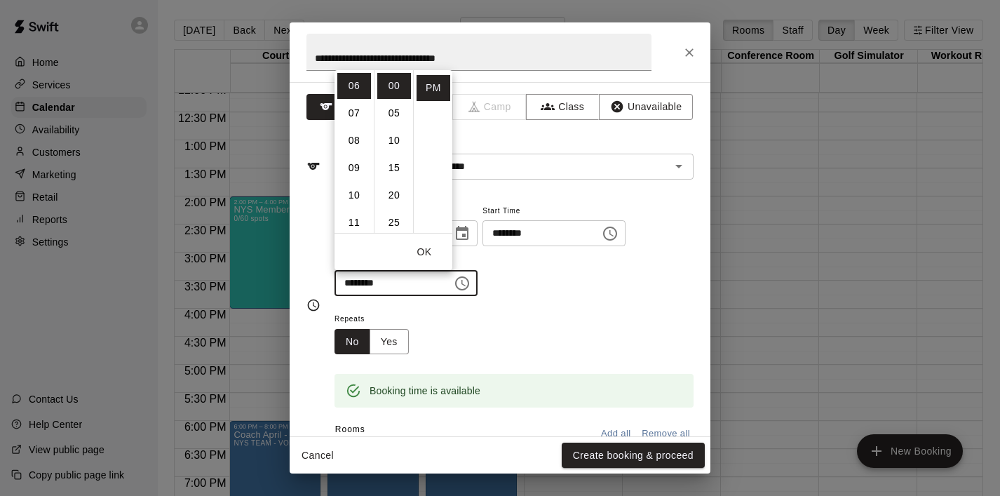
click at [424, 252] on button "OK" at bounding box center [424, 252] width 45 height 26
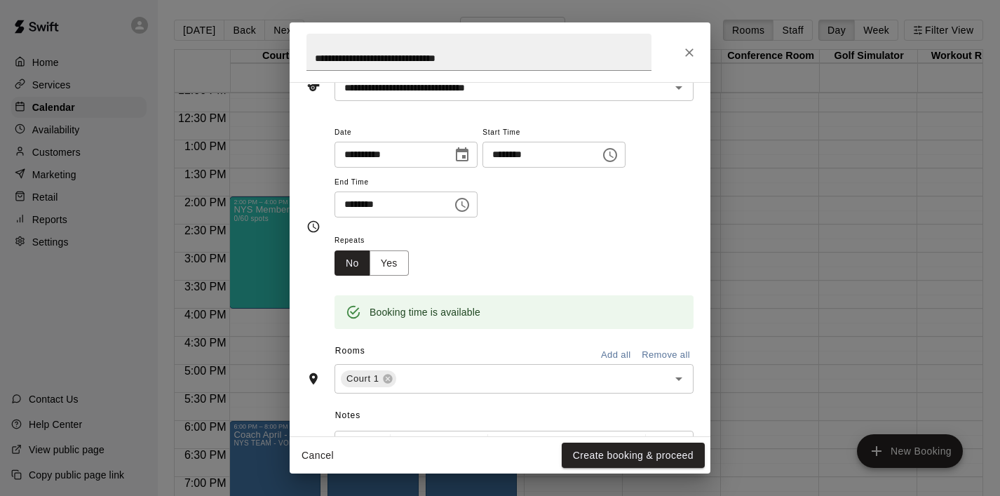
scroll to position [80, 0]
click at [682, 377] on icon "Open" at bounding box center [678, 377] width 17 height 17
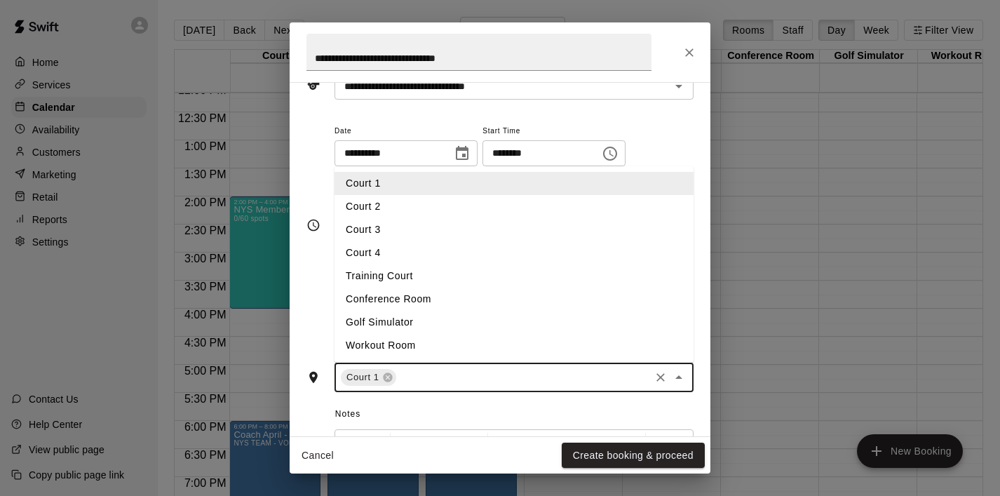
click at [582, 216] on li "Court 2" at bounding box center [513, 206] width 359 height 23
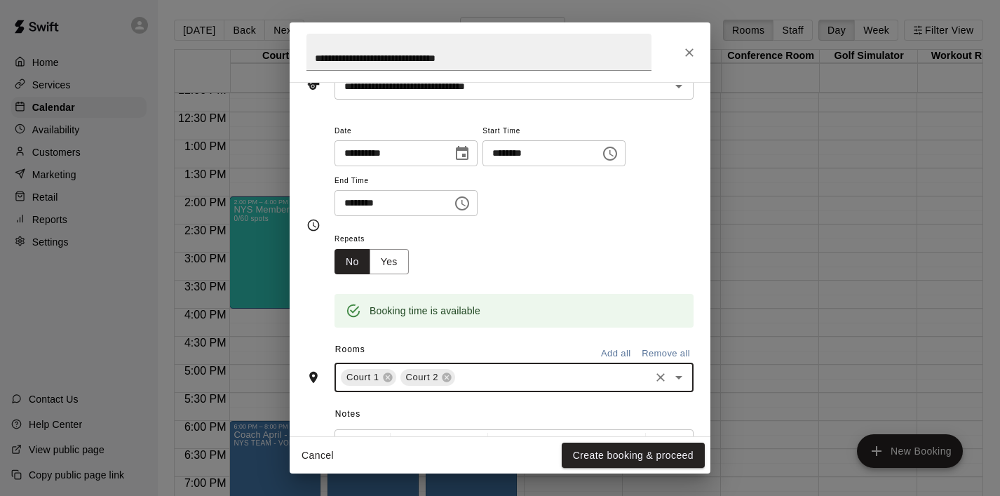
click at [684, 375] on icon "Open" at bounding box center [678, 377] width 17 height 17
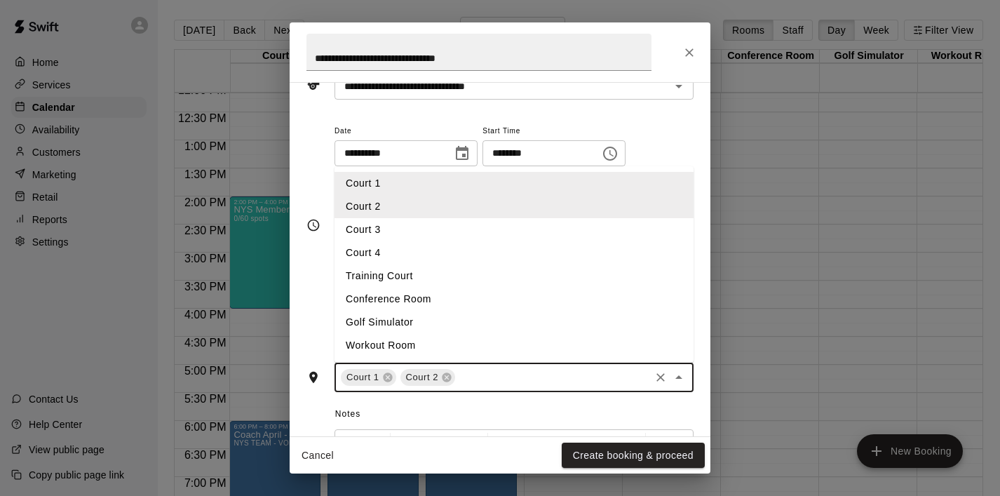
click at [584, 236] on li "Court 3" at bounding box center [513, 229] width 359 height 23
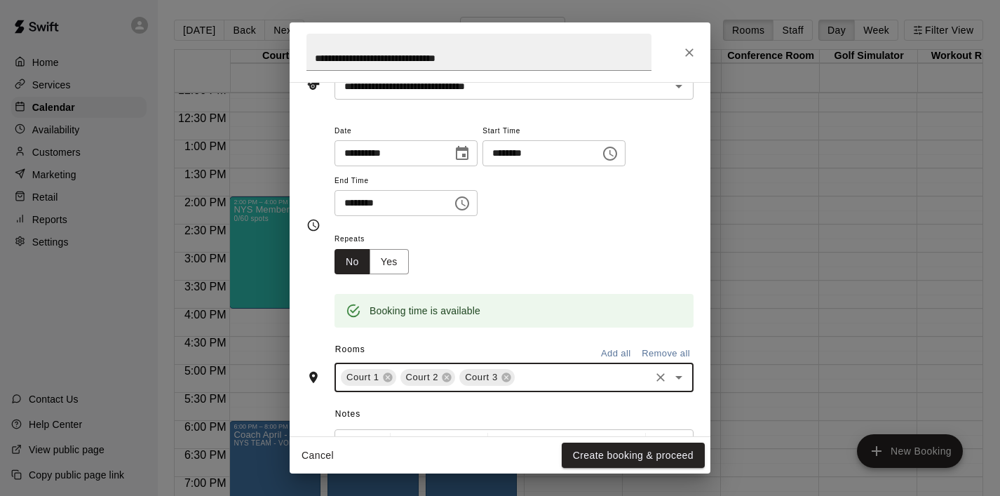
click at [682, 381] on icon "Open" at bounding box center [678, 377] width 17 height 17
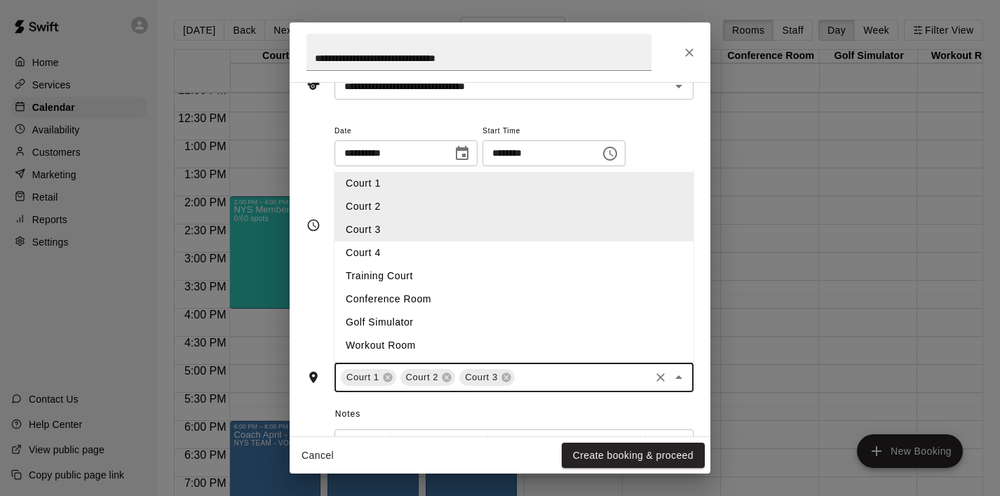
click at [617, 259] on li "Court 4" at bounding box center [513, 252] width 359 height 23
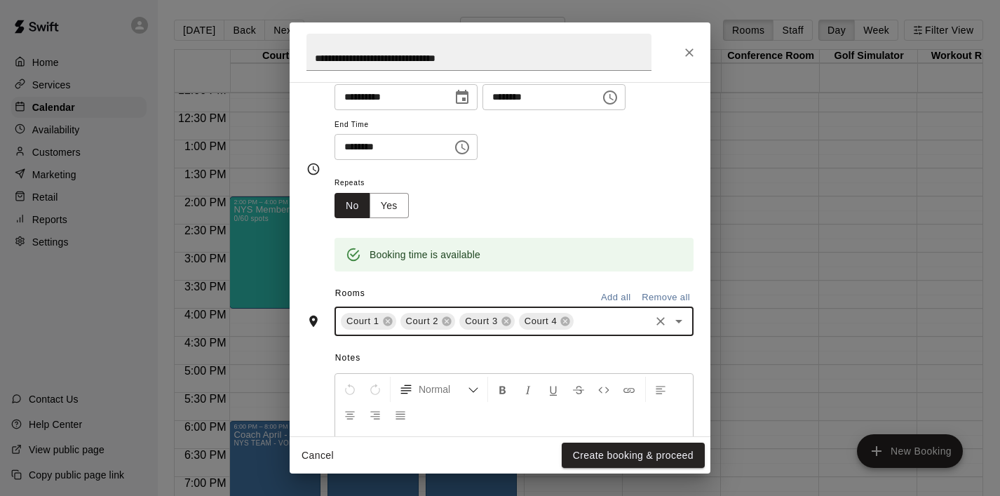
scroll to position [137, 0]
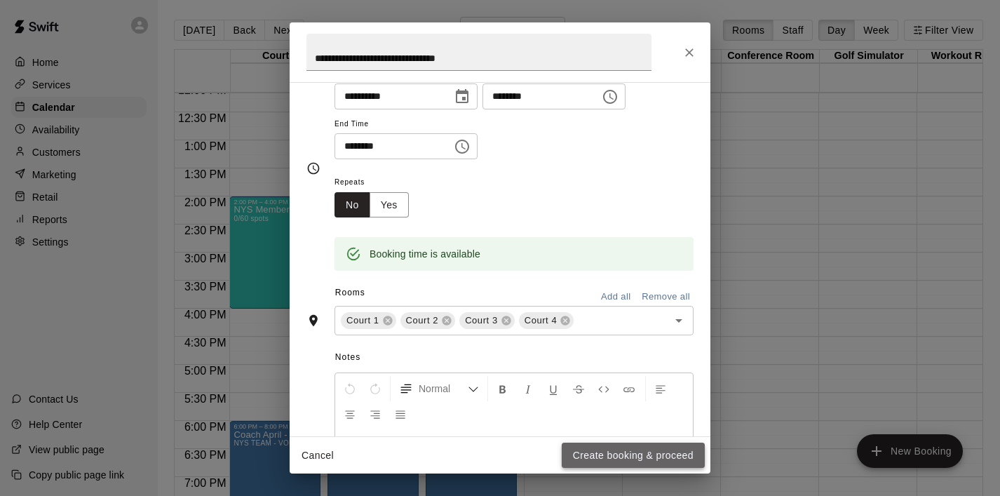
click at [591, 457] on button "Create booking & proceed" at bounding box center [633, 455] width 143 height 26
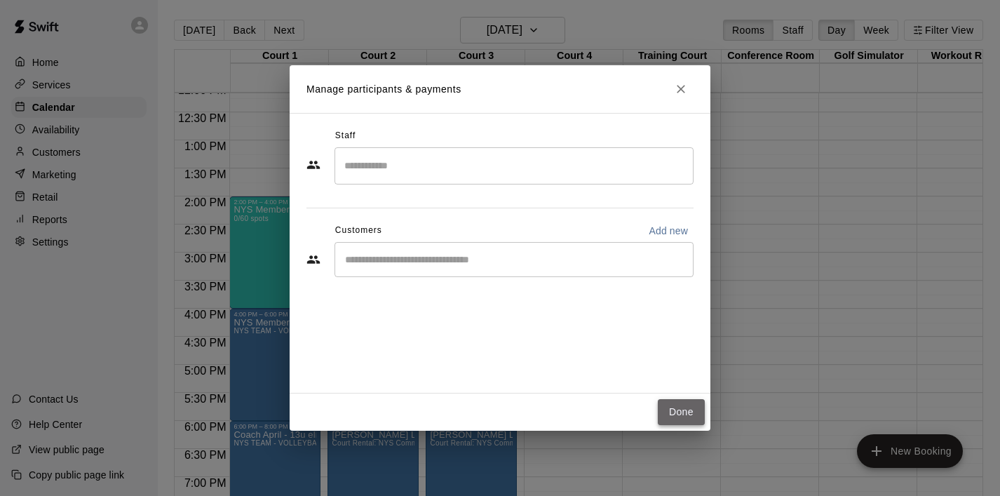
click at [665, 413] on button "Done" at bounding box center [681, 412] width 47 height 26
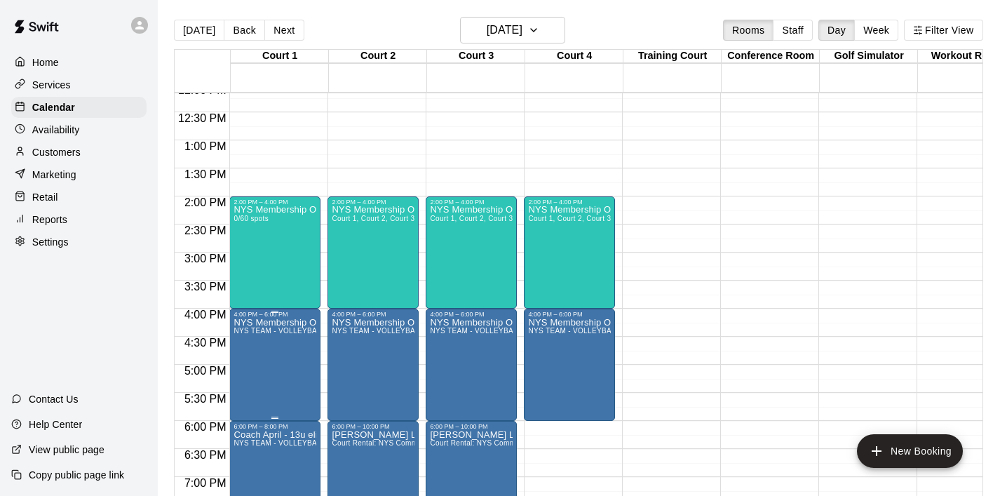
click at [244, 334] on icon "edit" at bounding box center [248, 332] width 13 height 13
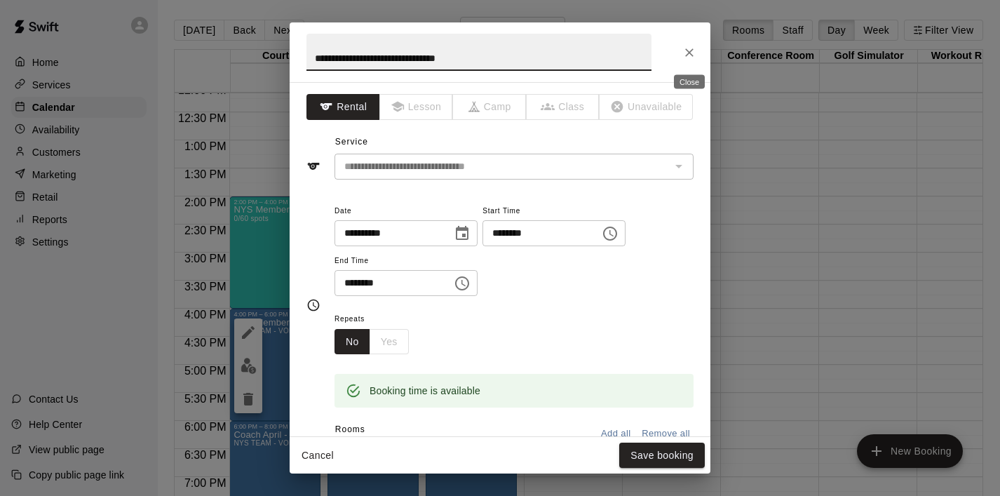
click at [693, 49] on icon "Close" at bounding box center [689, 53] width 14 height 14
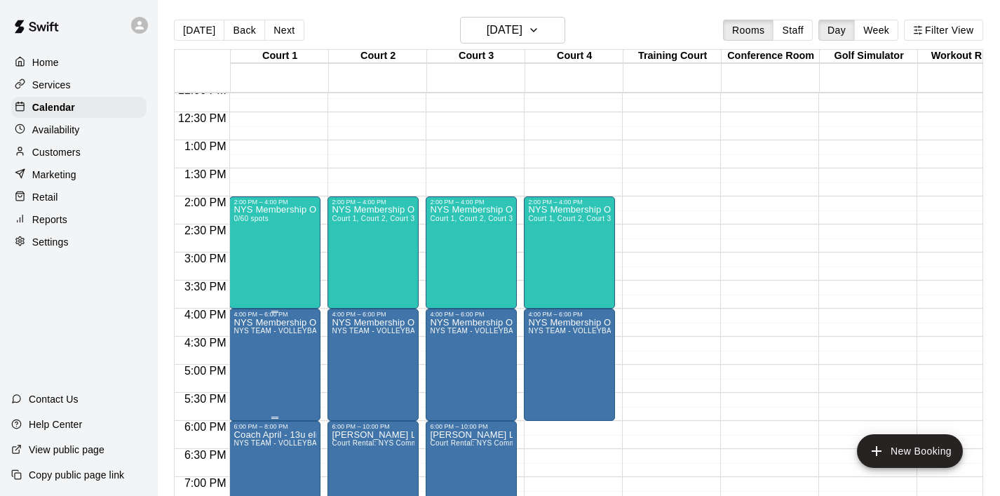
click at [238, 398] on button "delete" at bounding box center [248, 399] width 28 height 28
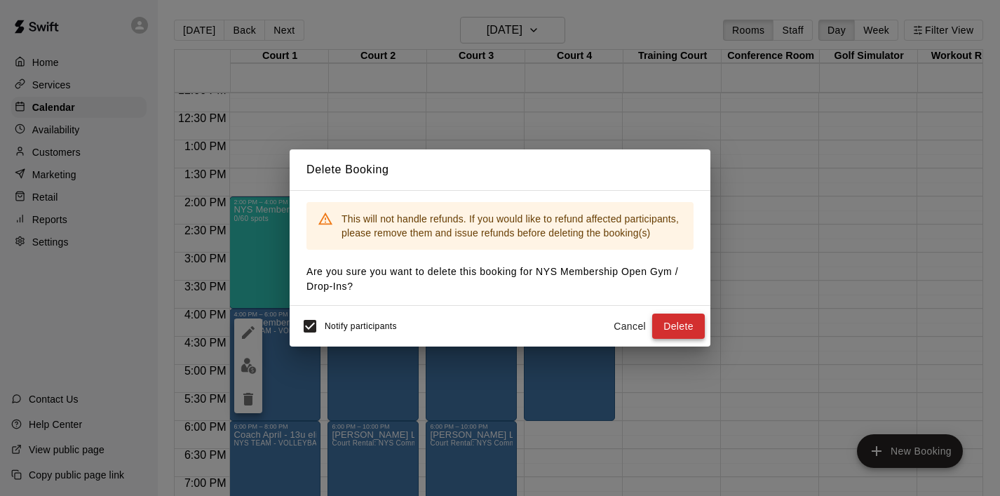
click at [689, 321] on button "Delete" at bounding box center [678, 326] width 53 height 26
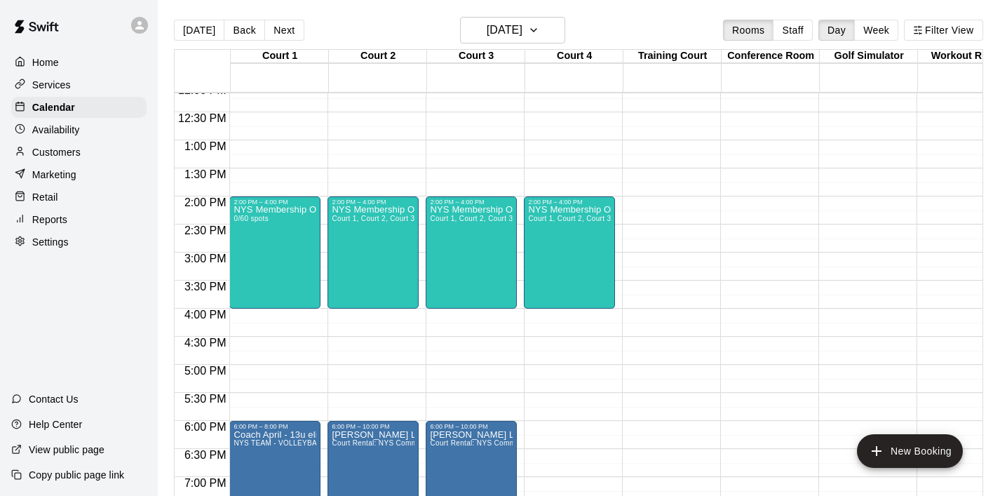
click at [292, 321] on div "12:00 AM – 8:00 AM Closed 8:00 AM – 10:00 AM [PERSON_NAME] NYS TEAM - VOLLEYBAL…" at bounding box center [274, 84] width 91 height 1346
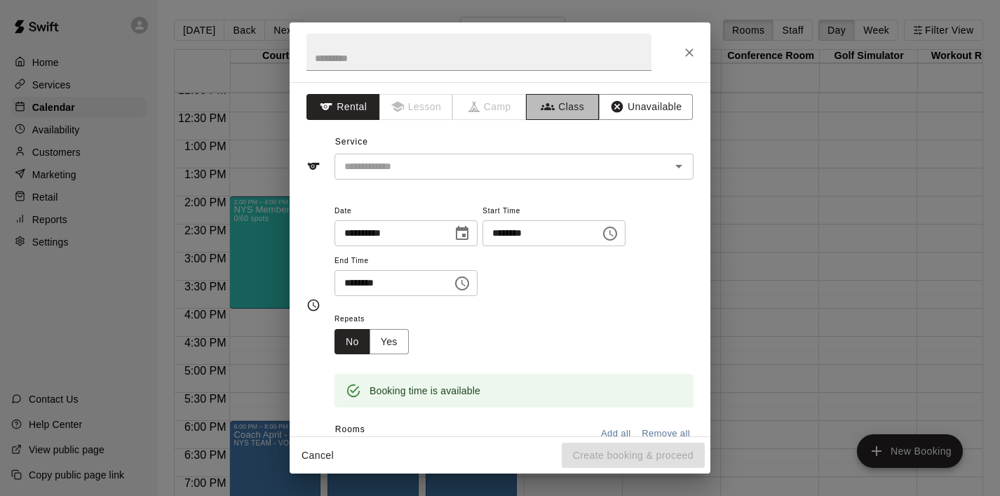
click at [567, 110] on button "Class" at bounding box center [563, 107] width 74 height 26
click at [384, 57] on input "text" at bounding box center [478, 52] width 345 height 37
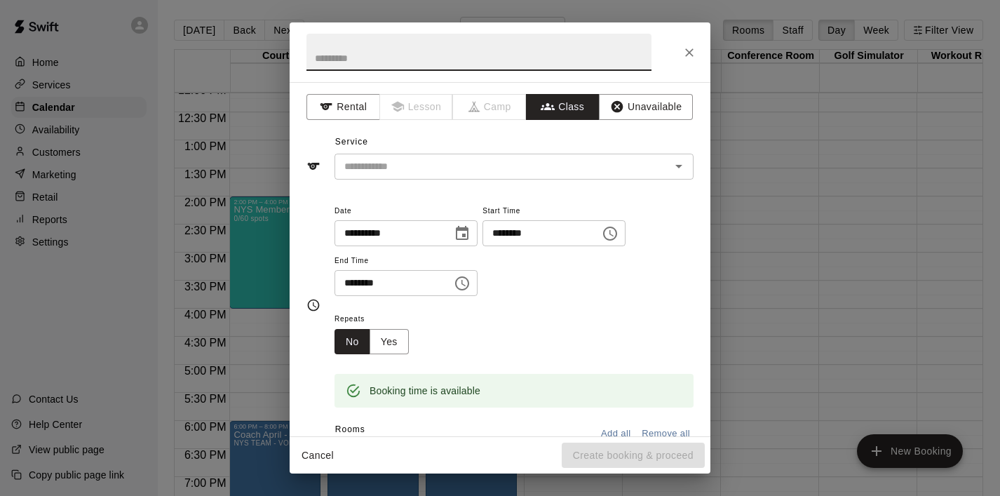
paste input "**********"
type input "**********"
click at [374, 164] on input "text" at bounding box center [502, 167] width 327 height 18
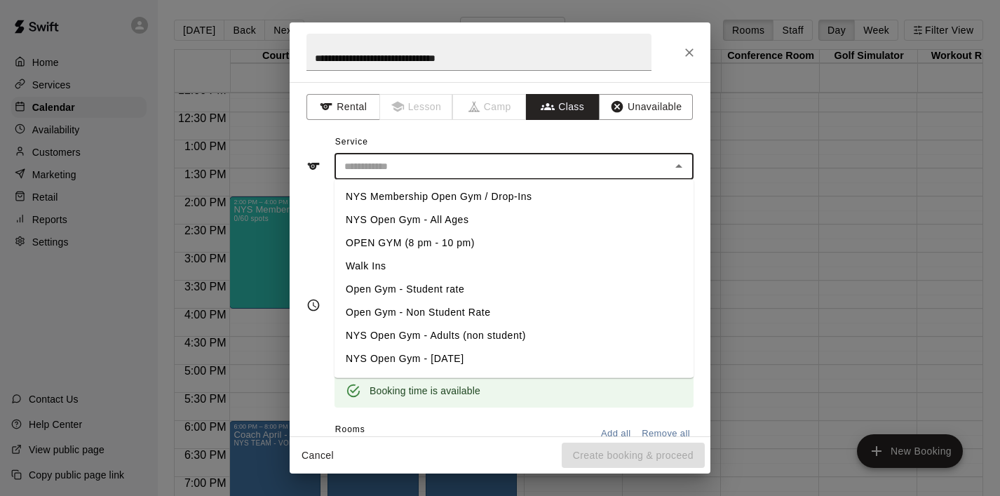
click at [428, 189] on li "NYS Membership Open Gym / Drop-Ins" at bounding box center [513, 196] width 359 height 23
type input "**********"
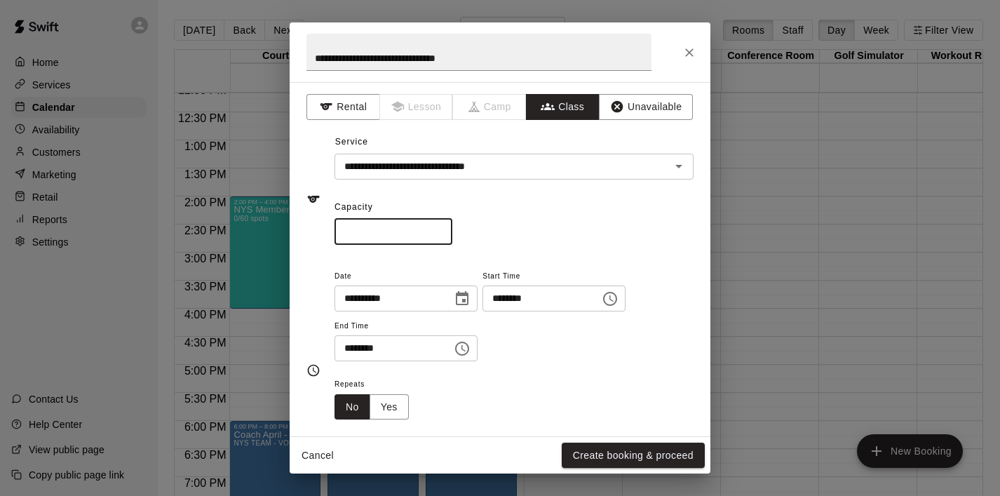
drag, startPoint x: 417, startPoint y: 236, endPoint x: 309, endPoint y: 225, distance: 108.5
click at [309, 225] on div "**********" at bounding box center [499, 199] width 387 height 91
type input "**"
click at [466, 342] on icon "Choose time, selected time is 4:30 PM" at bounding box center [462, 348] width 14 height 14
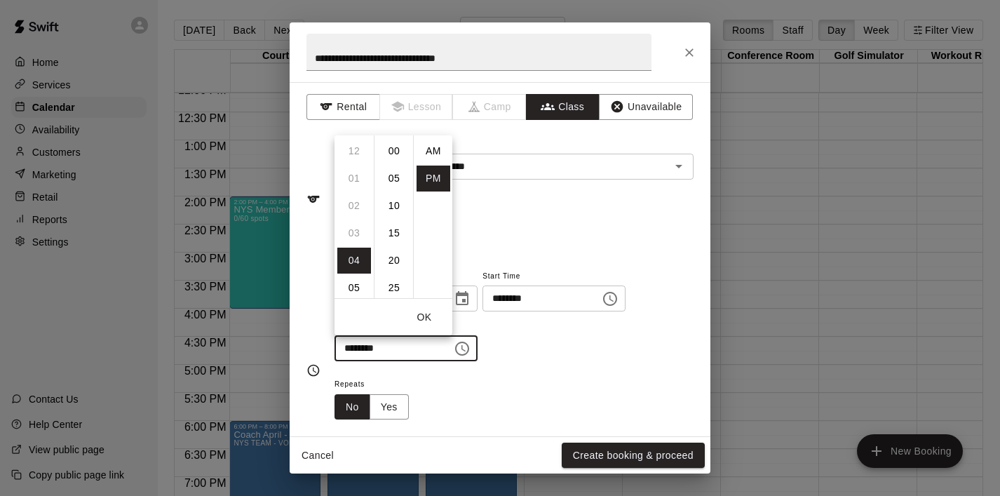
scroll to position [25, 0]
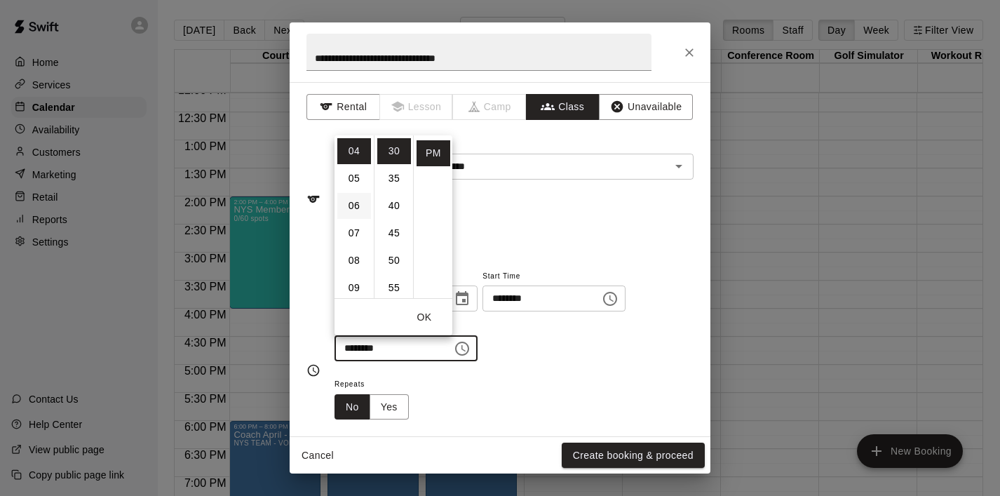
click at [346, 201] on li "06" at bounding box center [354, 206] width 34 height 26
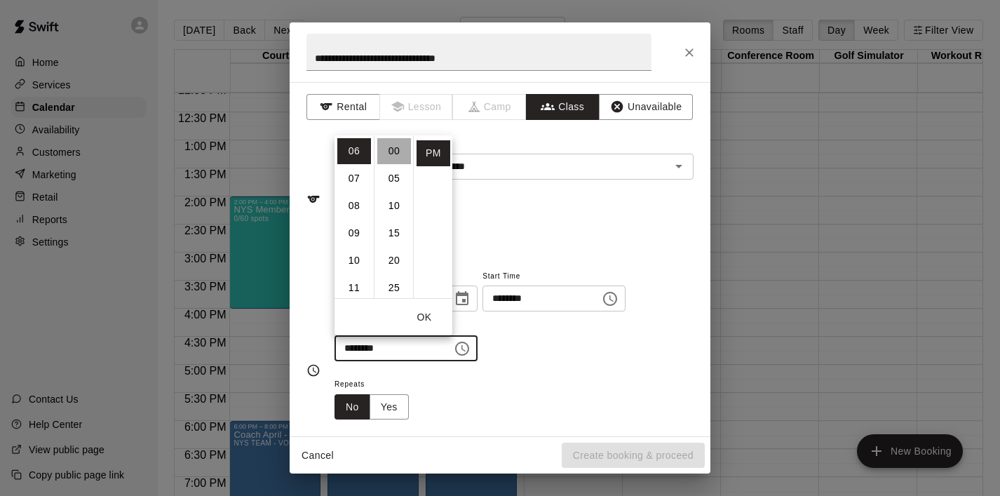
click at [398, 150] on li "00" at bounding box center [394, 151] width 34 height 26
type input "********"
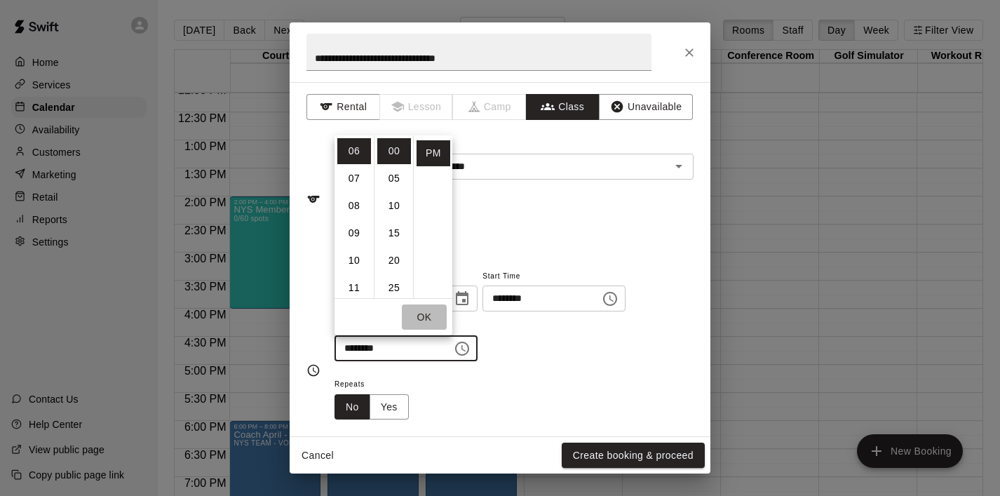
click at [431, 326] on button "OK" at bounding box center [424, 317] width 45 height 26
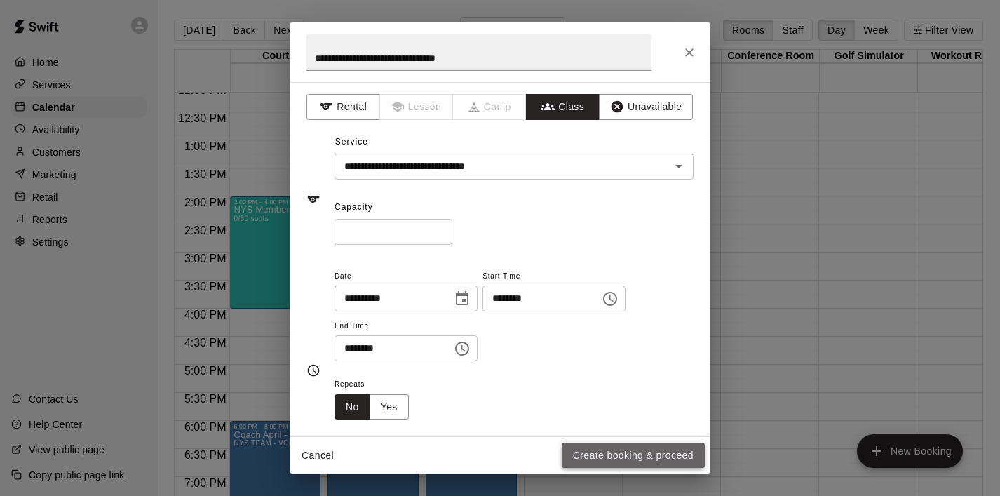
click at [602, 452] on button "Create booking & proceed" at bounding box center [633, 455] width 143 height 26
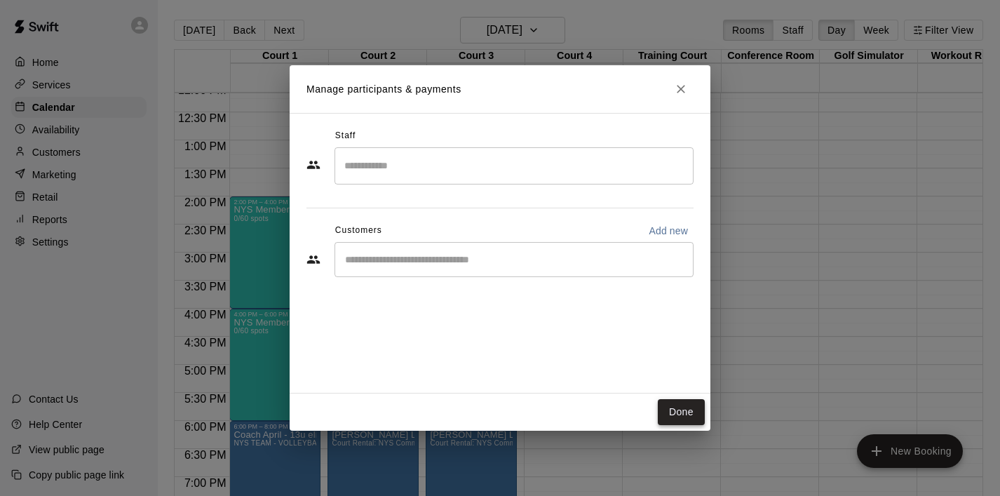
click at [698, 413] on button "Done" at bounding box center [681, 412] width 47 height 26
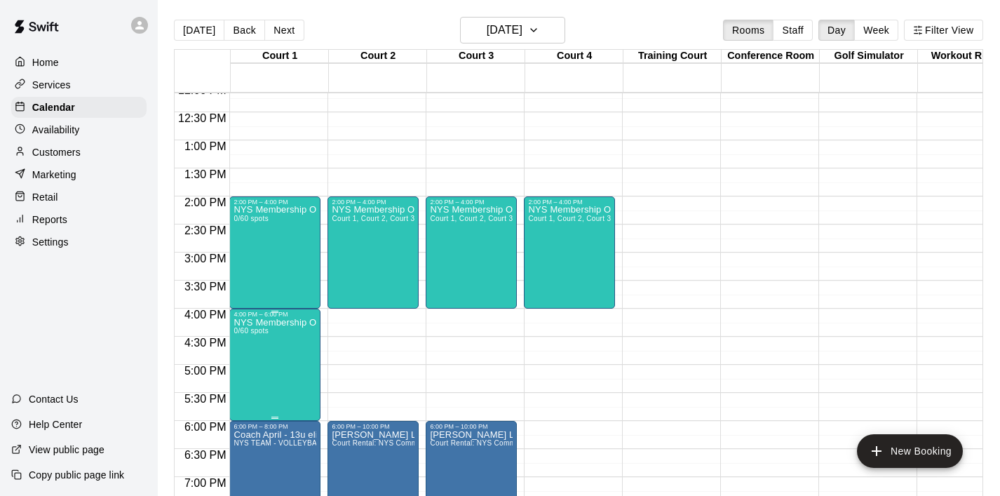
click at [254, 337] on icon "edit" at bounding box center [248, 332] width 17 height 17
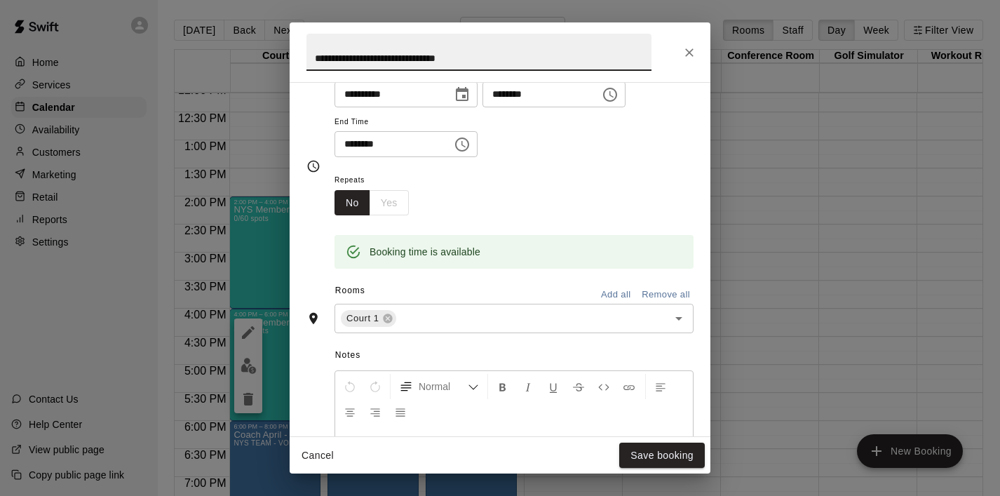
scroll to position [219, 0]
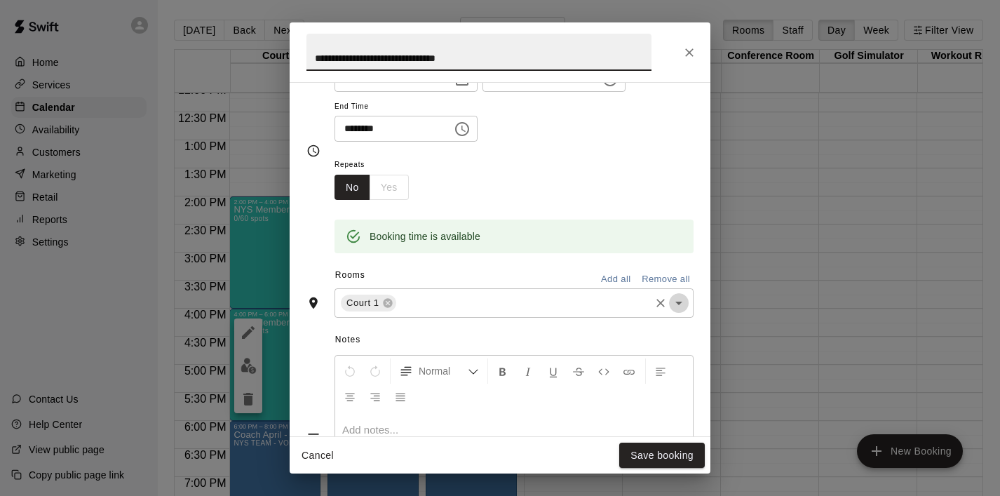
click at [682, 306] on icon "Open" at bounding box center [678, 302] width 17 height 17
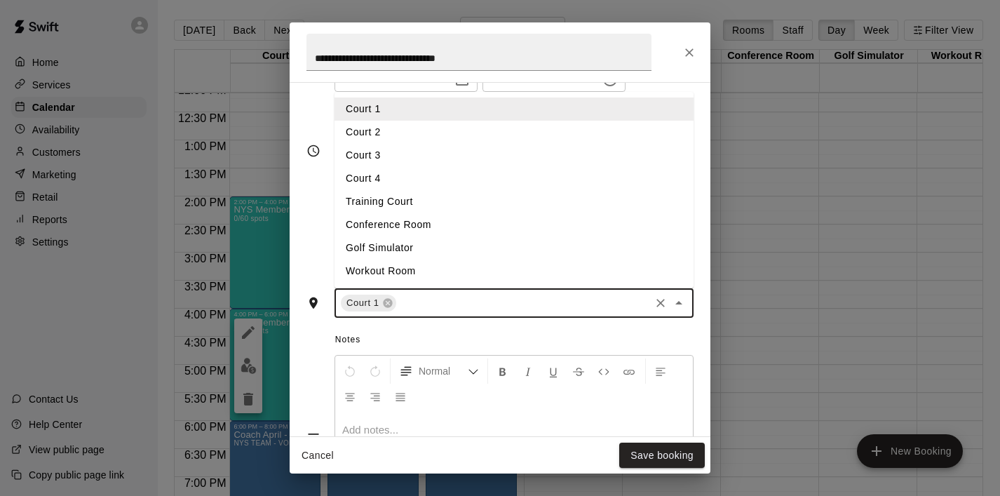
click at [457, 126] on li "Court 2" at bounding box center [513, 132] width 359 height 23
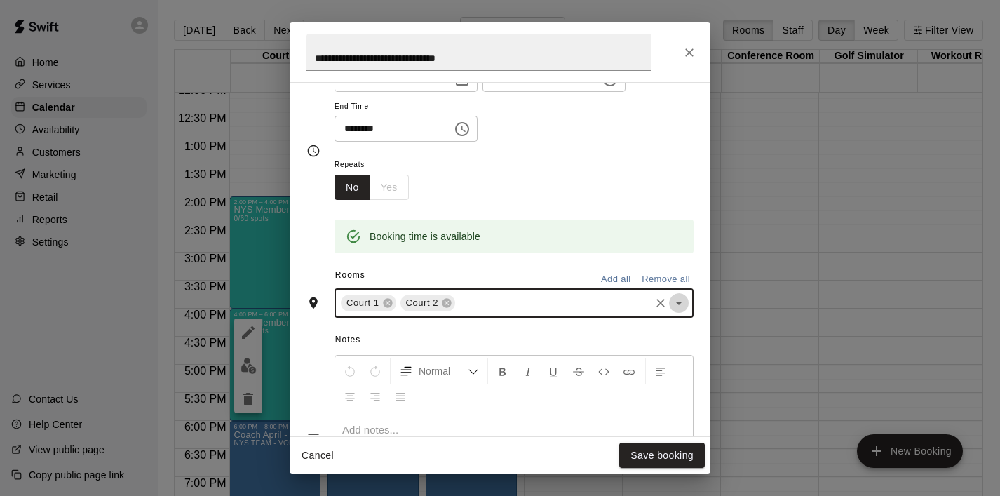
click at [682, 307] on icon "Open" at bounding box center [678, 302] width 17 height 17
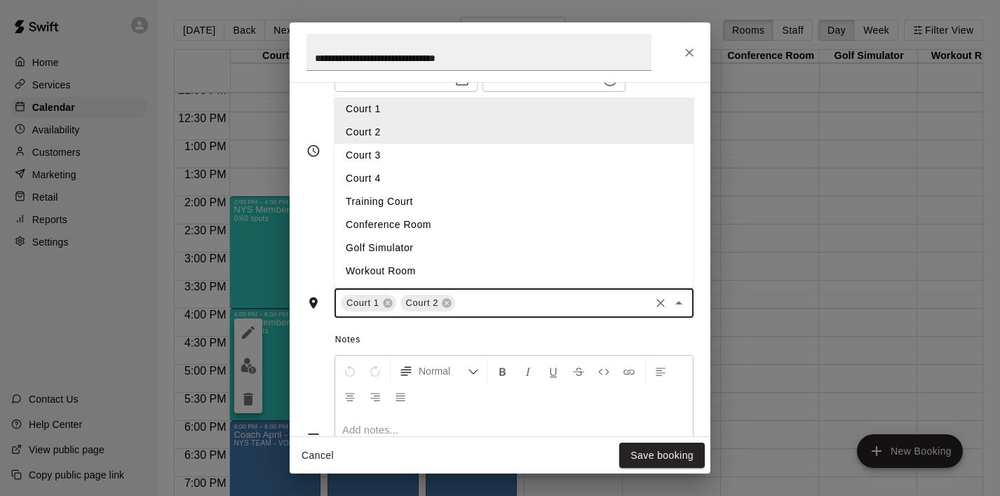
click at [538, 162] on li "Court 3" at bounding box center [513, 155] width 359 height 23
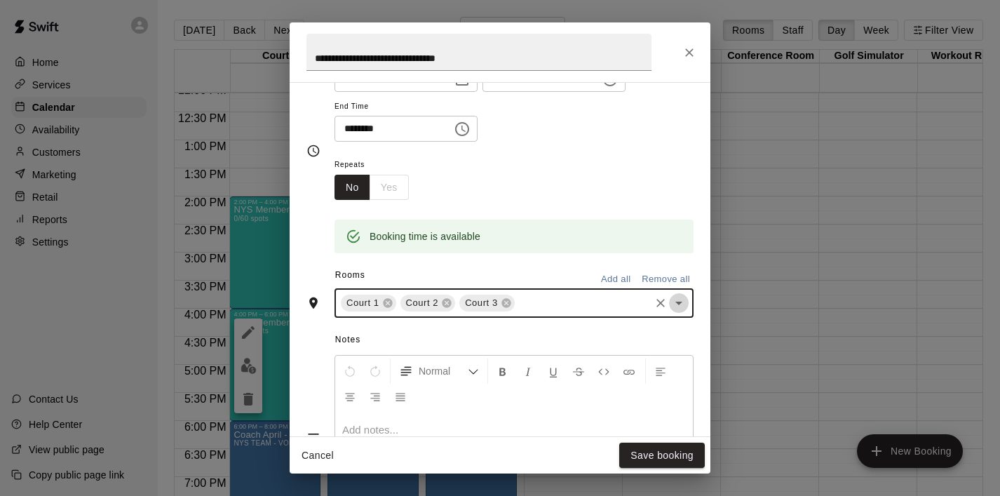
click at [683, 299] on icon "Open" at bounding box center [678, 302] width 17 height 17
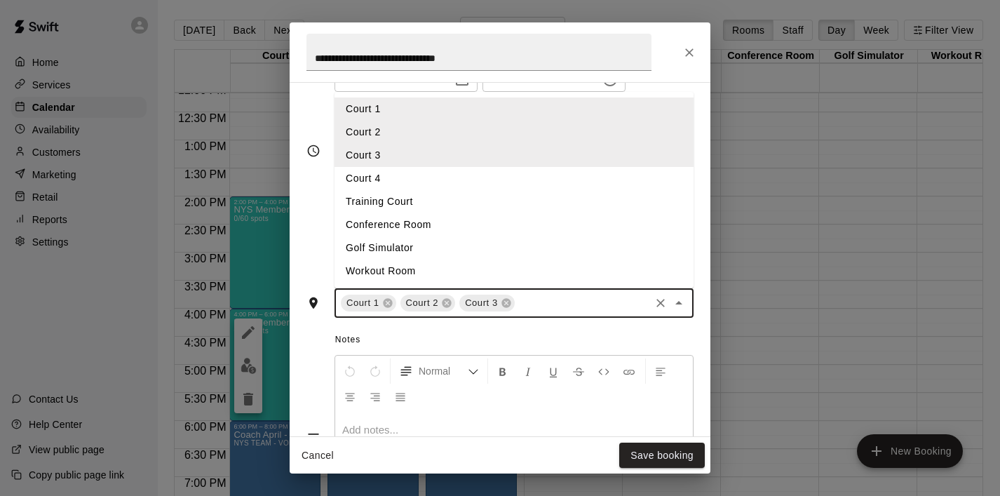
click at [531, 174] on li "Court 4" at bounding box center [513, 178] width 359 height 23
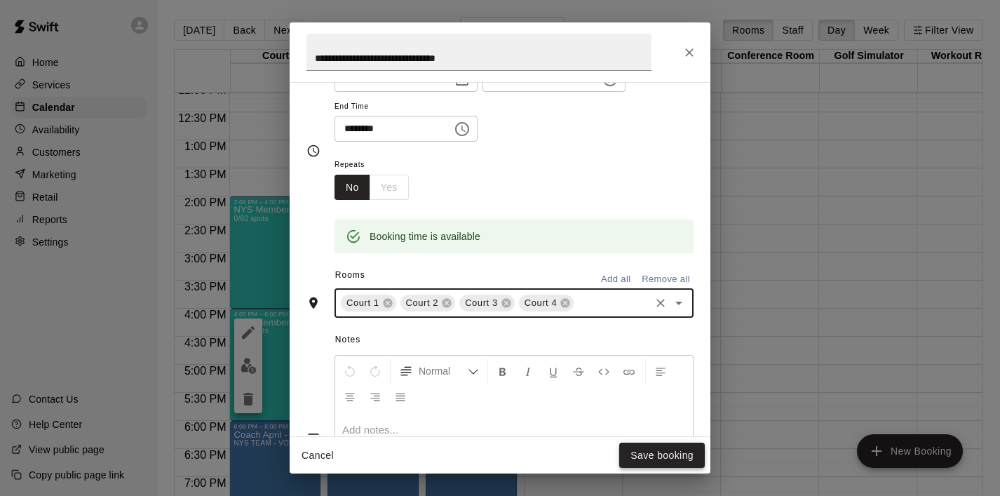
click at [651, 449] on button "Save booking" at bounding box center [662, 455] width 86 height 26
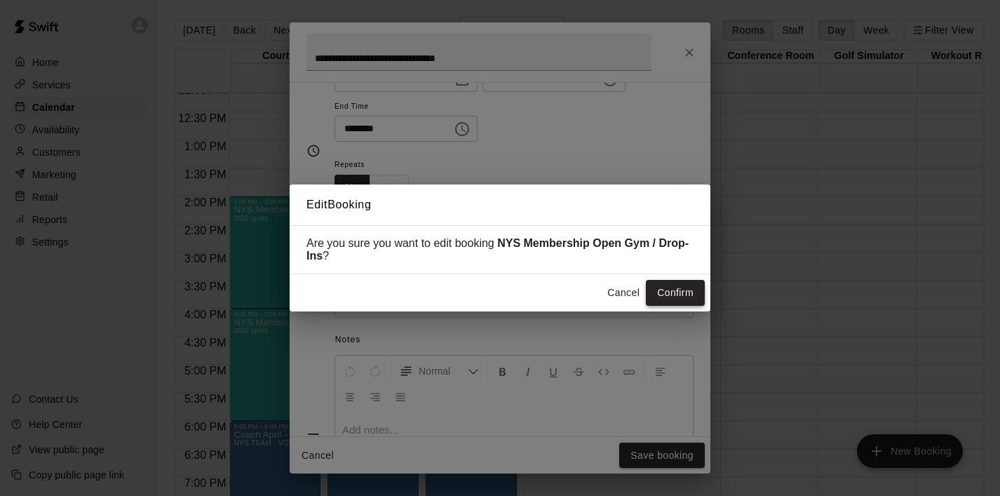
click at [696, 297] on button "Confirm" at bounding box center [675, 293] width 59 height 26
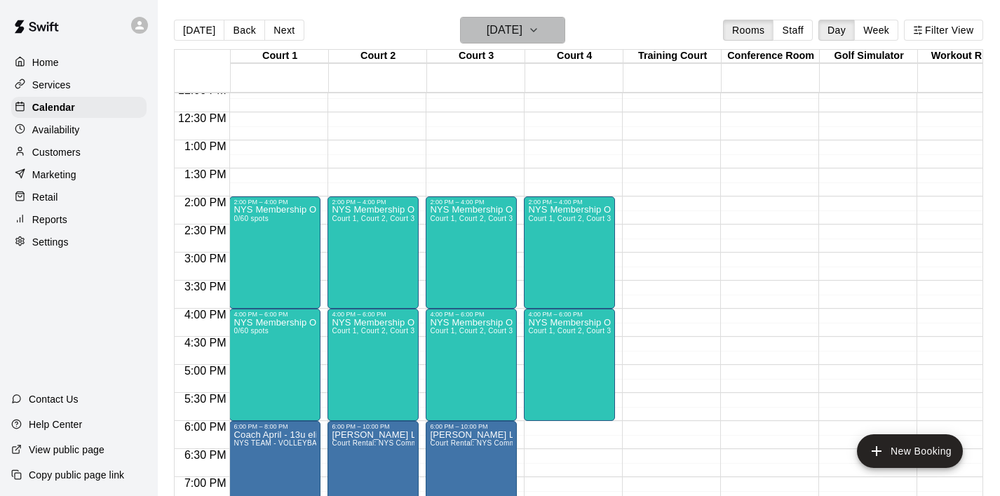
click at [554, 40] on button "[DATE]" at bounding box center [512, 30] width 105 height 27
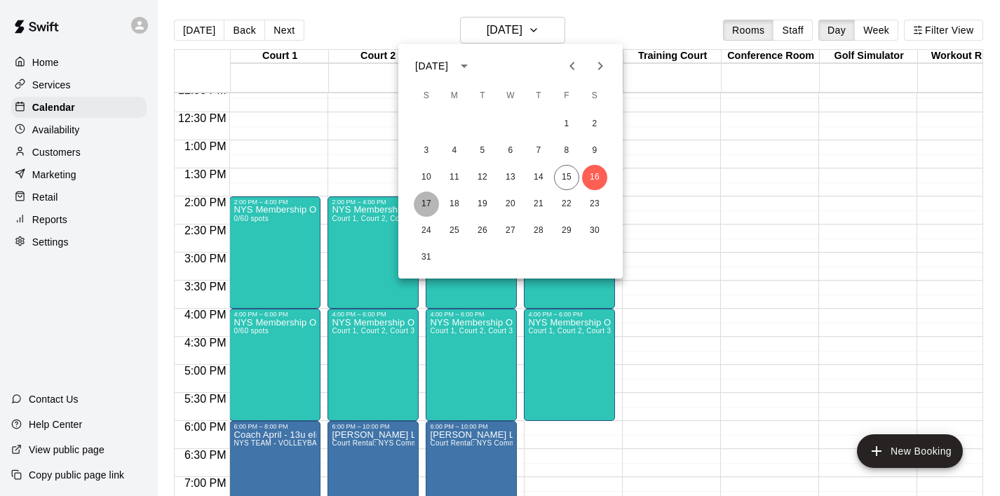
click at [431, 202] on button "17" at bounding box center [426, 203] width 25 height 25
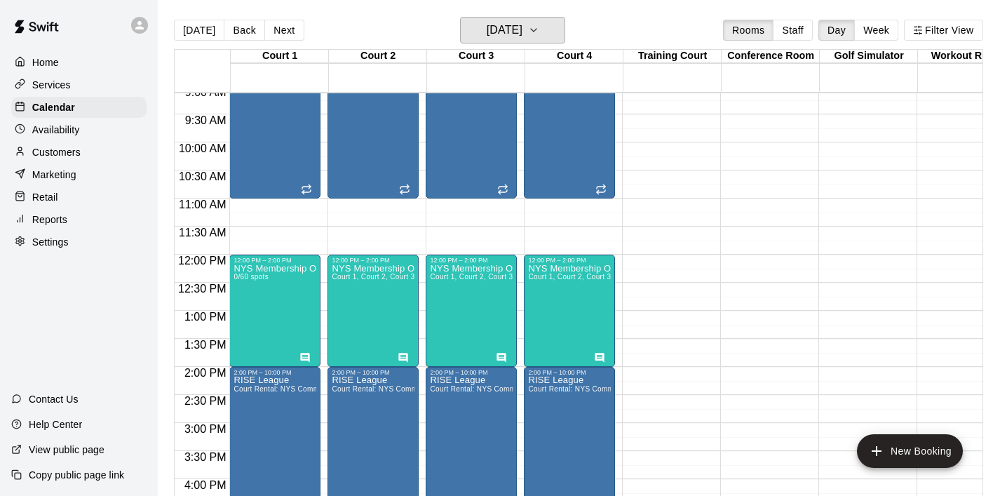
scroll to position [517, 0]
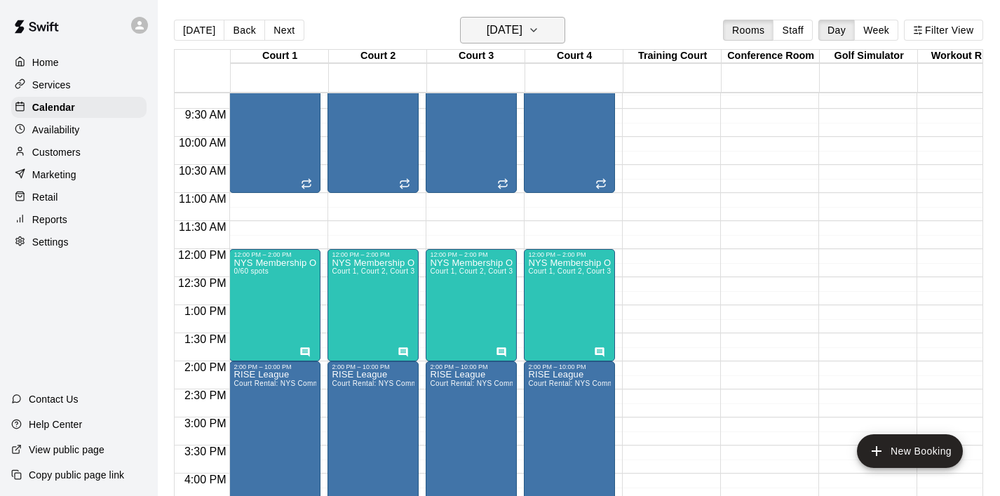
click at [539, 36] on icon "button" at bounding box center [533, 30] width 11 height 17
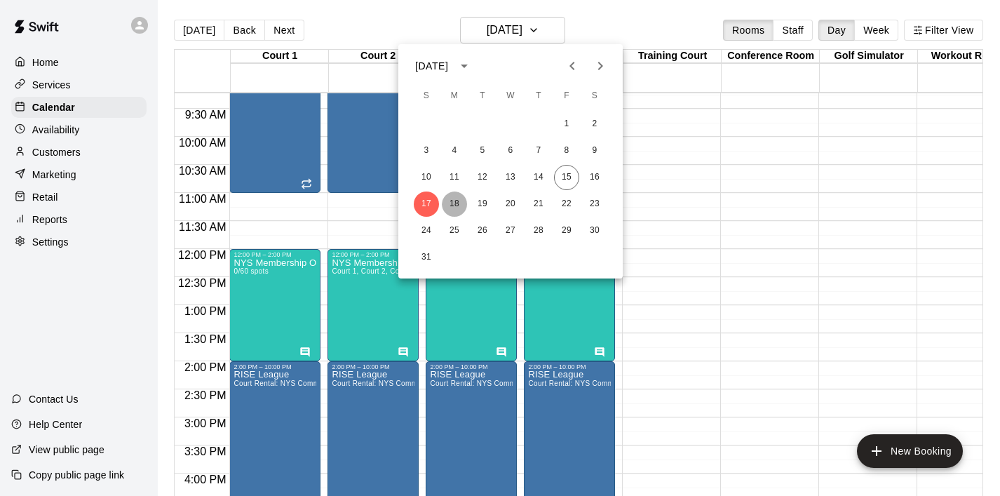
click at [454, 203] on button "18" at bounding box center [454, 203] width 25 height 25
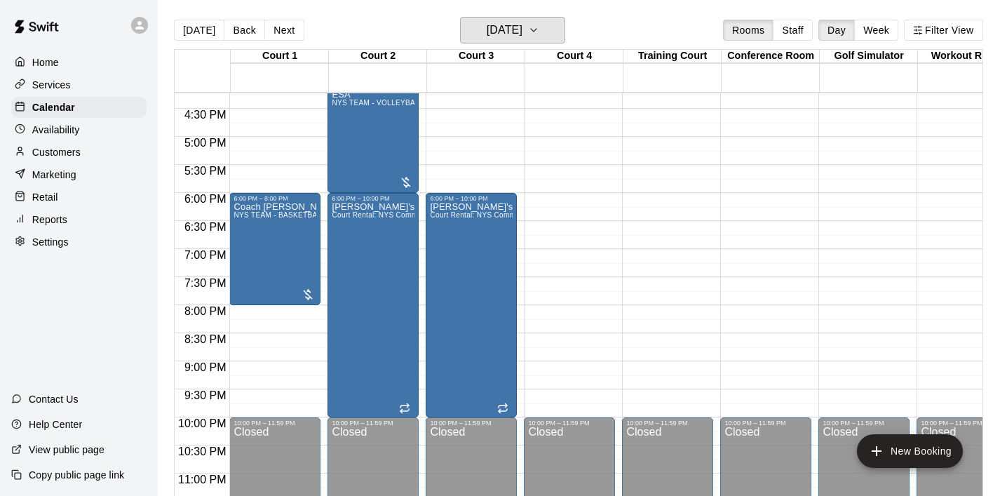
scroll to position [914, 0]
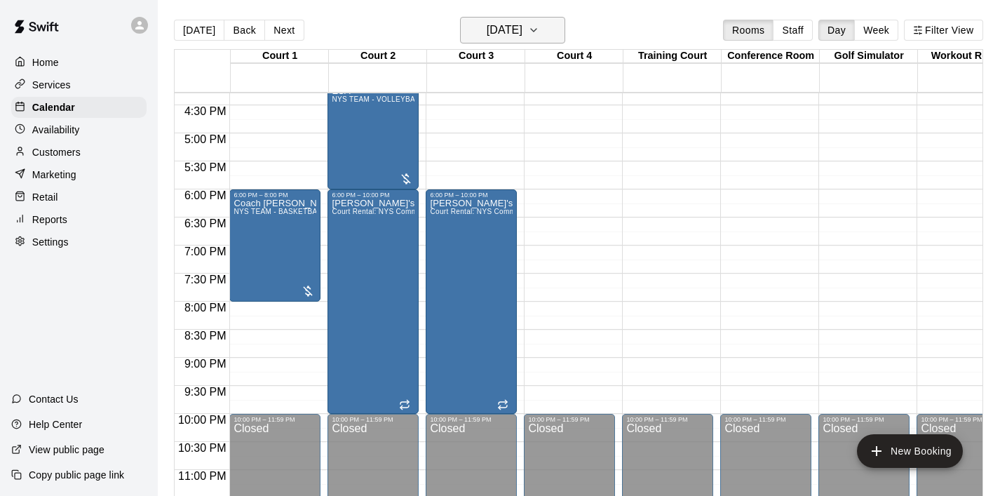
click at [561, 34] on button "[DATE]" at bounding box center [512, 30] width 105 height 27
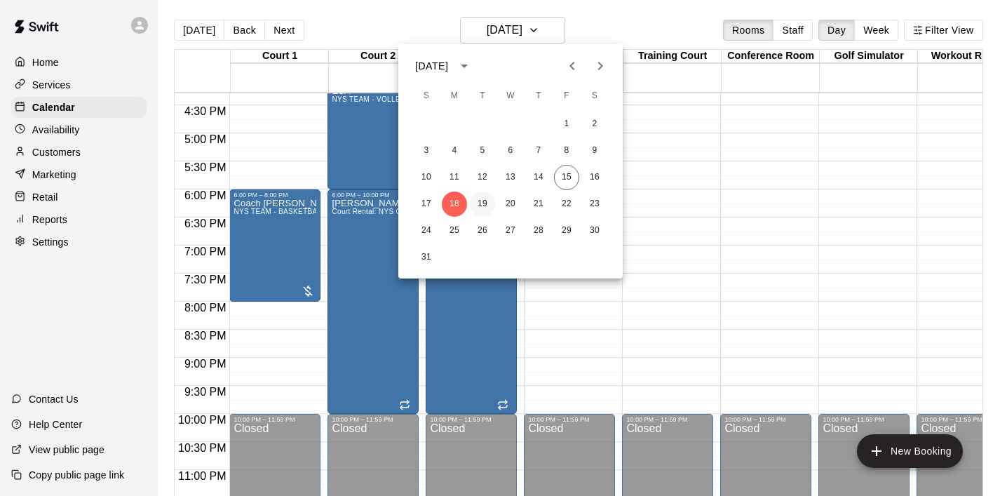
click at [485, 207] on button "19" at bounding box center [482, 203] width 25 height 25
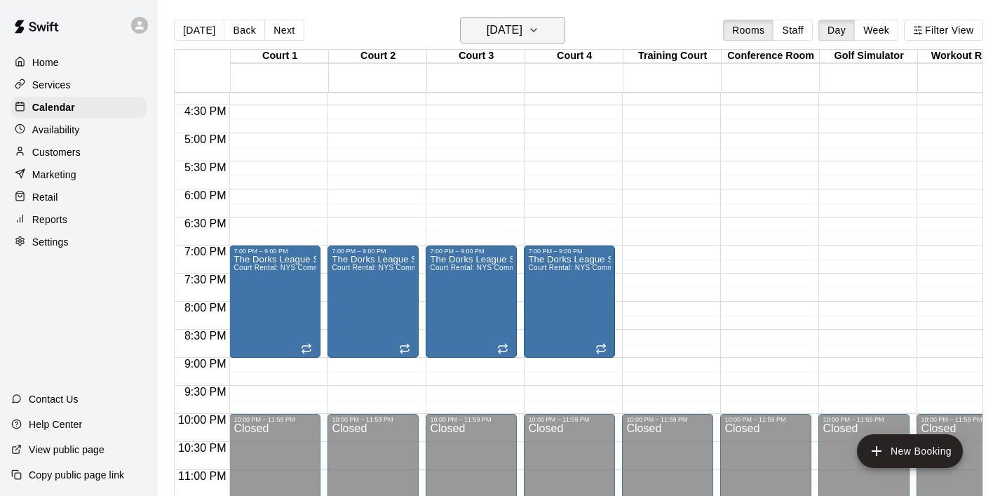
click at [539, 37] on icon "button" at bounding box center [533, 30] width 11 height 17
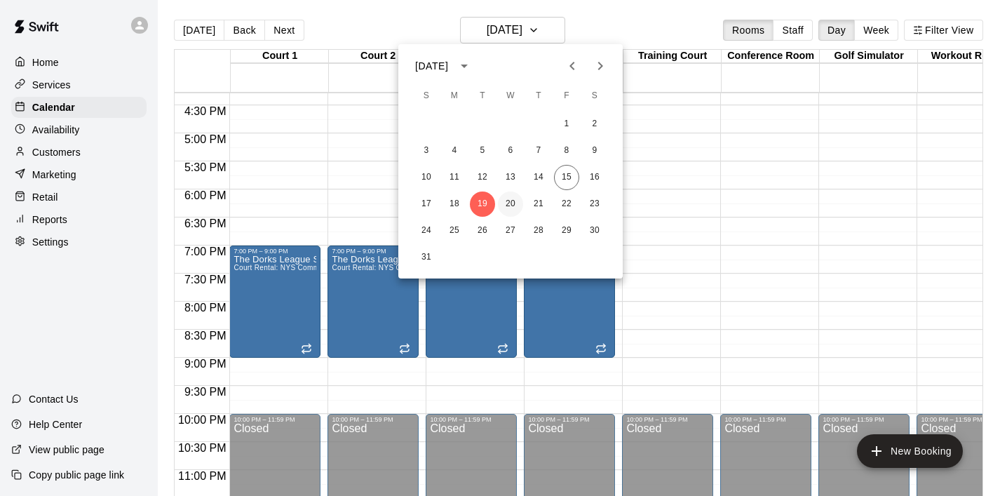
click at [506, 203] on button "20" at bounding box center [510, 203] width 25 height 25
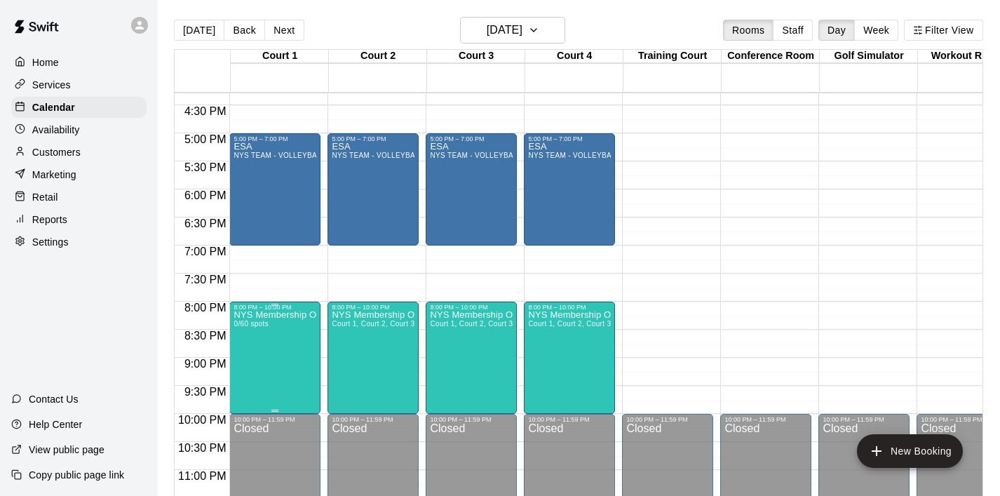
click at [249, 325] on icon "edit" at bounding box center [248, 326] width 13 height 13
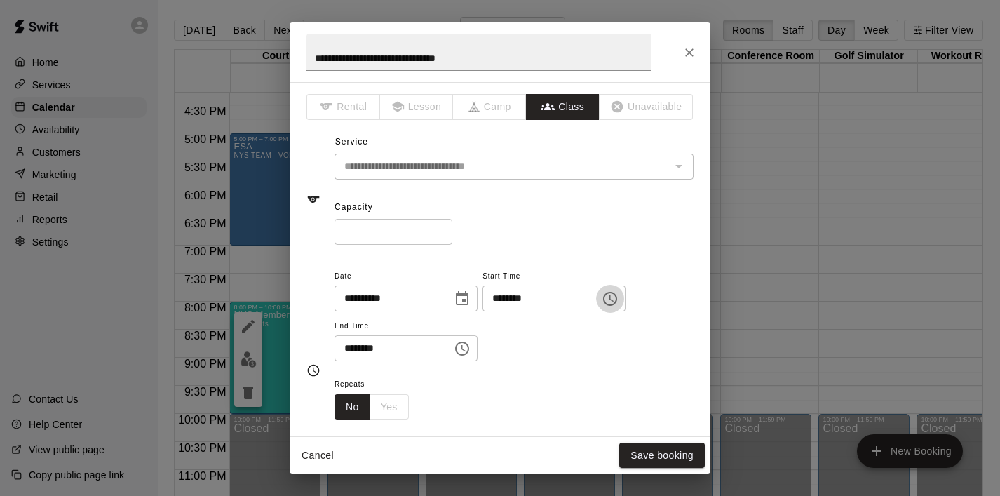
click at [618, 303] on icon "Choose time, selected time is 8:00 PM" at bounding box center [610, 298] width 17 height 17
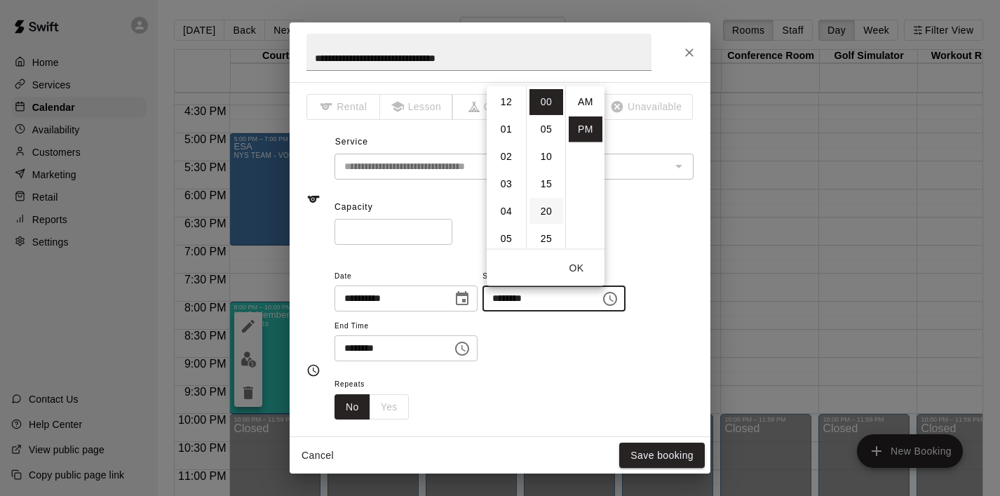
scroll to position [25, 0]
click at [504, 128] on li "07" at bounding box center [506, 127] width 34 height 26
type input "********"
click at [578, 266] on button "OK" at bounding box center [576, 268] width 45 height 26
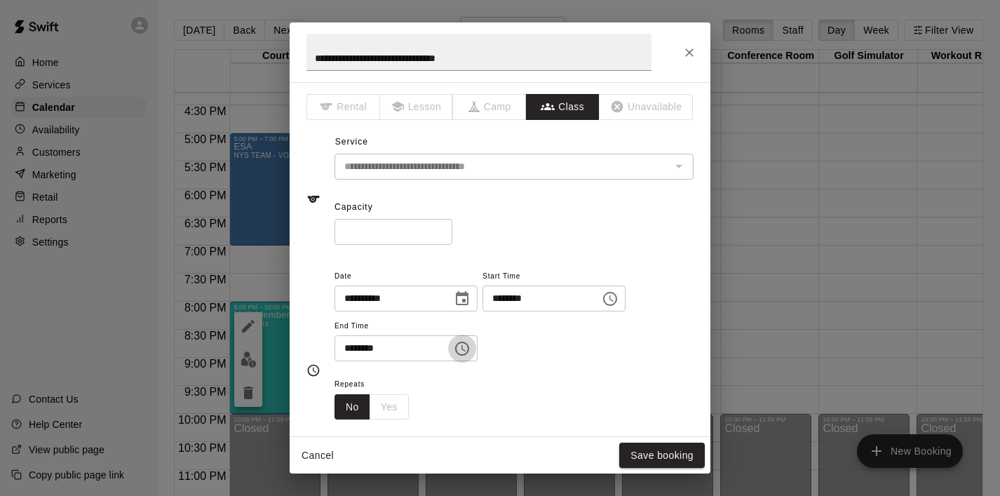
click at [459, 350] on icon "Choose time, selected time is 10:00 PM" at bounding box center [462, 348] width 17 height 17
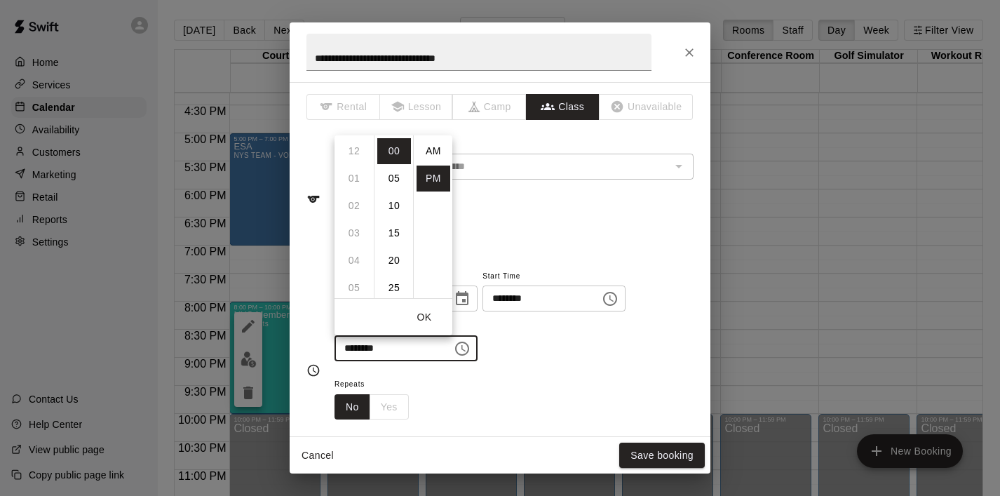
scroll to position [25, 0]
click at [356, 174] on li "09" at bounding box center [354, 178] width 34 height 26
type input "********"
click at [425, 318] on button "OK" at bounding box center [424, 317] width 45 height 26
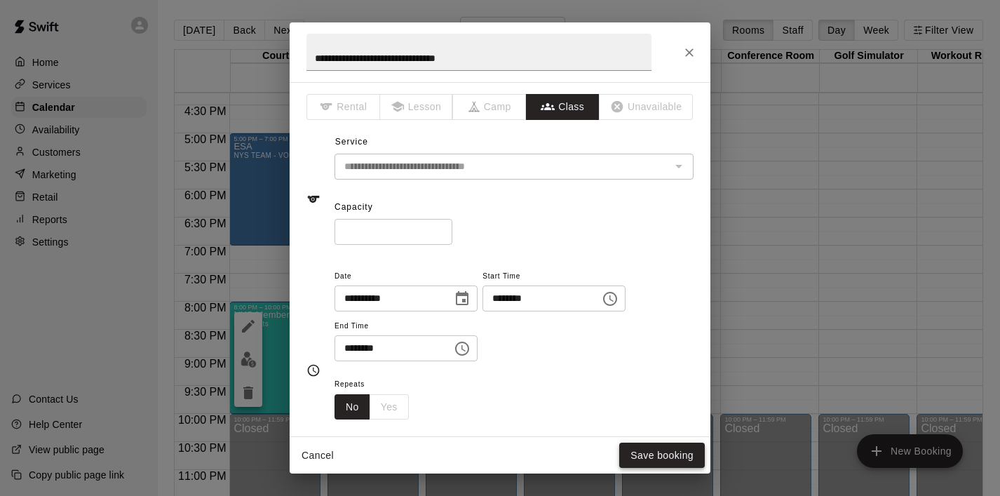
click at [671, 460] on button "Save booking" at bounding box center [662, 455] width 86 height 26
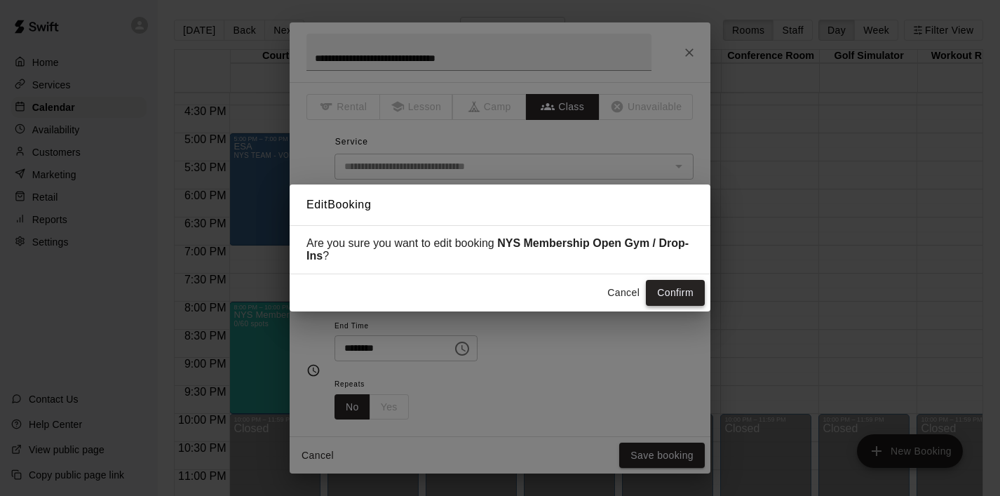
click at [664, 298] on button "Confirm" at bounding box center [675, 293] width 59 height 26
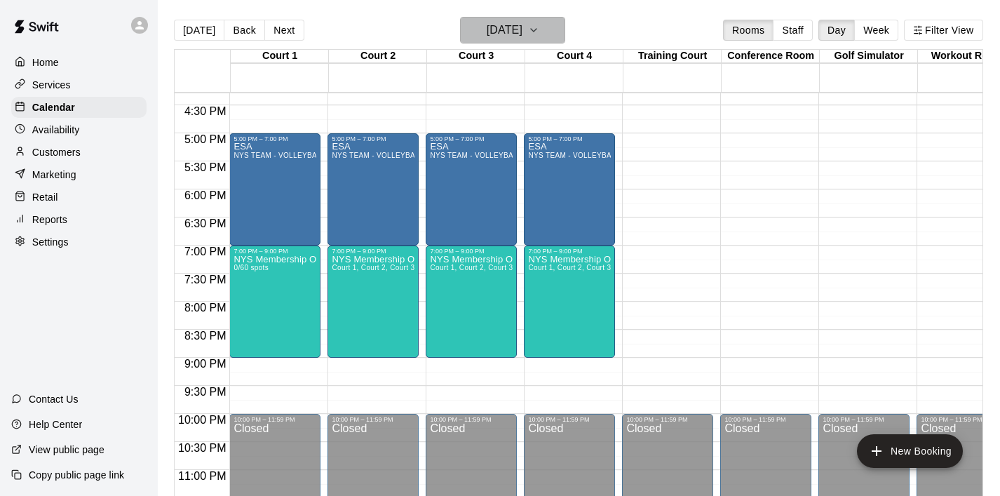
click at [555, 27] on button "[DATE]" at bounding box center [512, 30] width 105 height 27
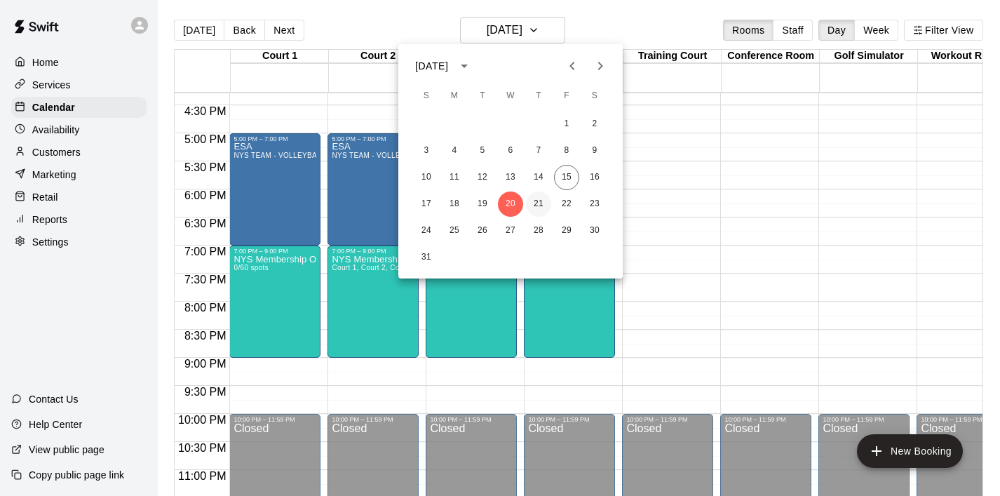
click at [542, 206] on button "21" at bounding box center [538, 203] width 25 height 25
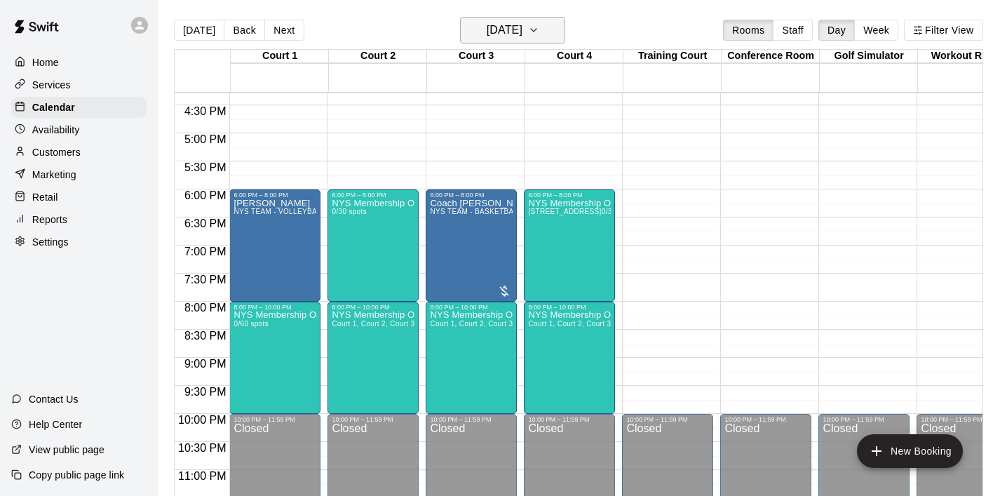
click at [539, 32] on icon "button" at bounding box center [533, 30] width 11 height 17
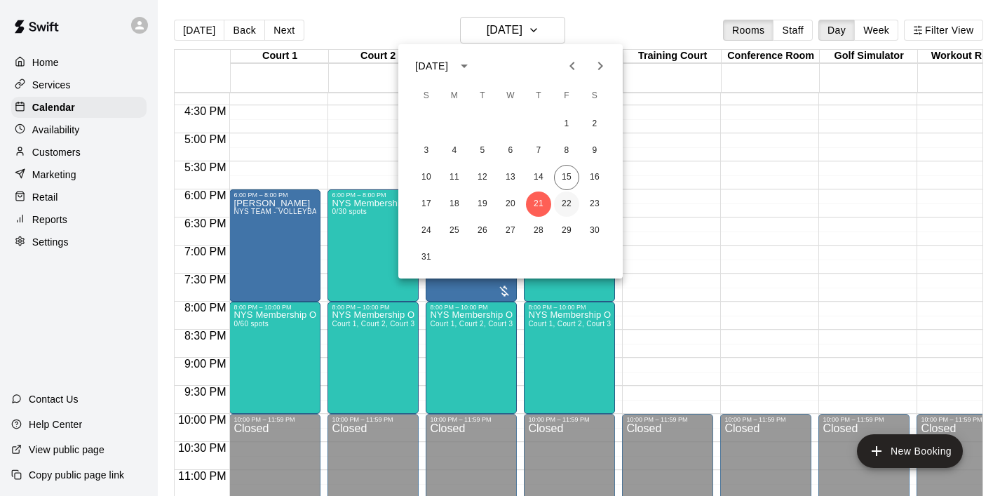
click at [569, 214] on button "22" at bounding box center [566, 203] width 25 height 25
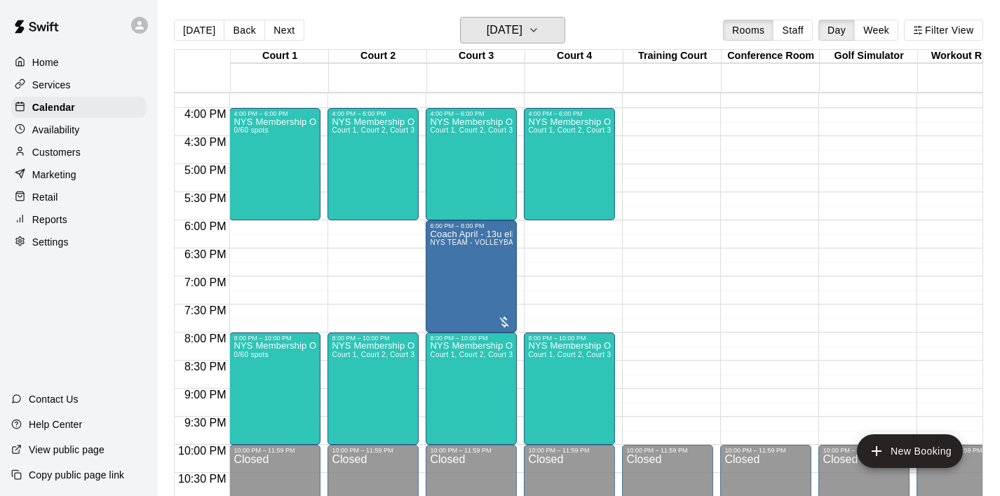
scroll to position [888, 0]
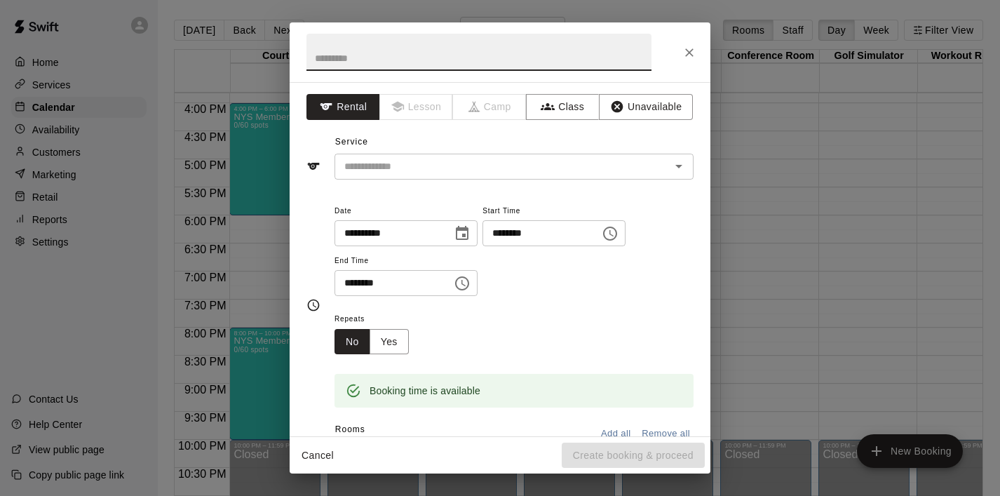
click at [461, 167] on input "text" at bounding box center [493, 167] width 309 height 18
click at [570, 118] on button "Class" at bounding box center [563, 107] width 74 height 26
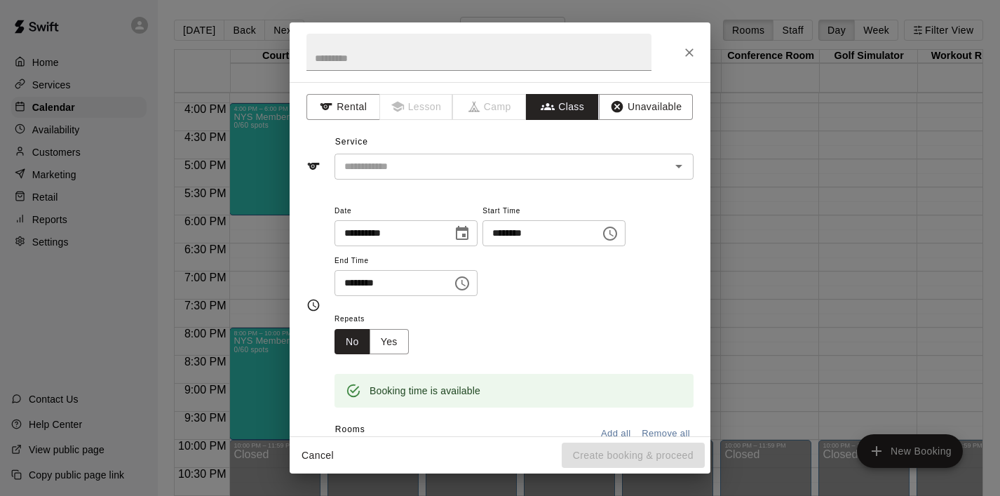
click at [570, 102] on button "Class" at bounding box center [563, 107] width 74 height 26
click at [569, 107] on button "Class" at bounding box center [563, 107] width 74 height 26
click at [473, 168] on input "text" at bounding box center [502, 167] width 327 height 18
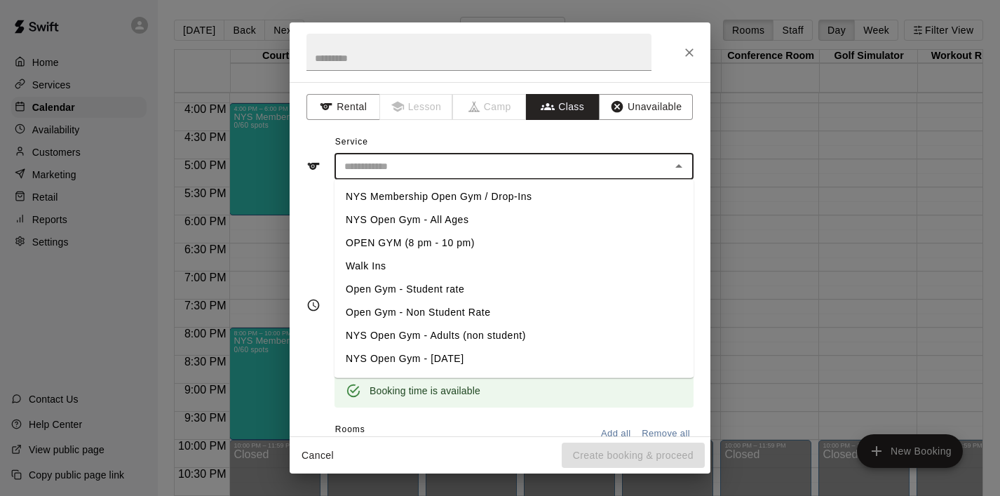
drag, startPoint x: 547, startPoint y: 196, endPoint x: 362, endPoint y: 190, distance: 185.2
click at [362, 190] on li "NYS Membership Open Gym / Drop-Ins" at bounding box center [513, 196] width 359 height 23
type input "**********"
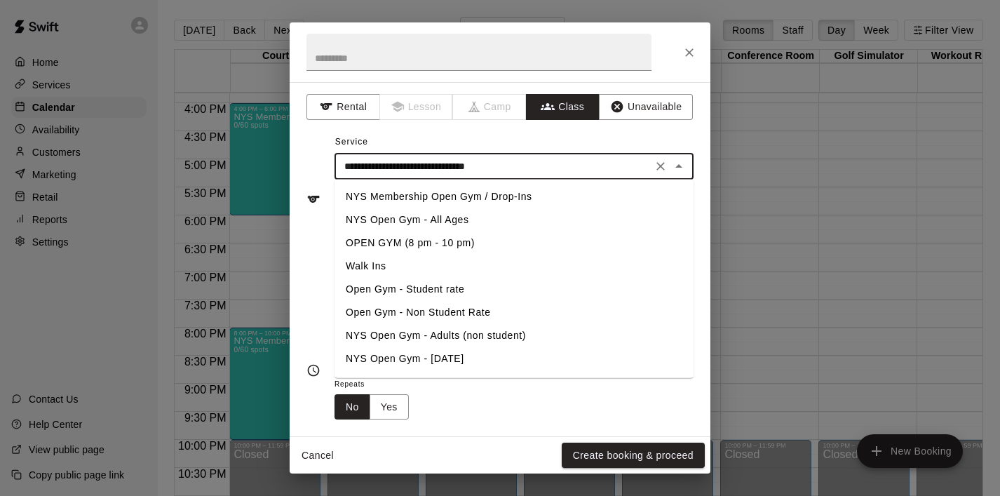
drag, startPoint x: 568, startPoint y: 169, endPoint x: 327, endPoint y: 169, distance: 240.5
click at [327, 169] on div "**********" at bounding box center [499, 199] width 387 height 91
click at [341, 64] on input "text" at bounding box center [478, 52] width 345 height 37
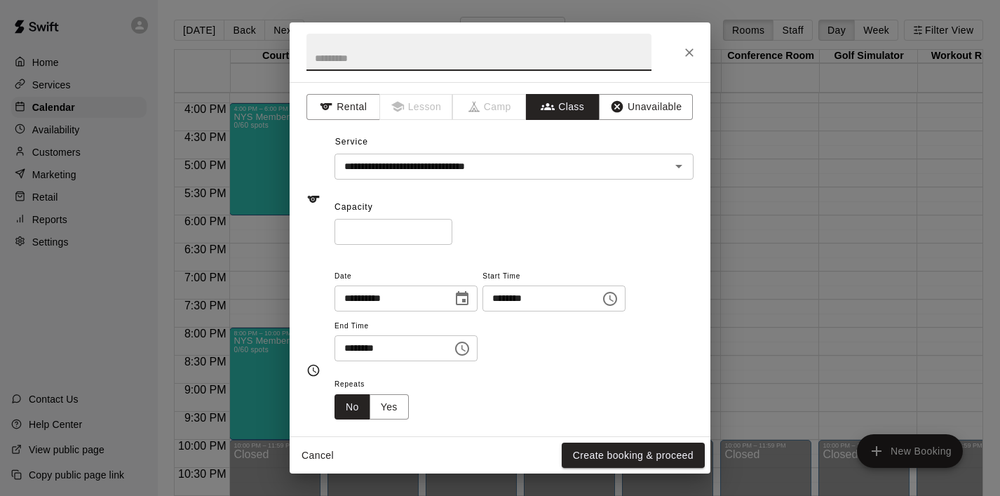
paste input "**********"
type input "**********"
click at [404, 238] on input "*" at bounding box center [393, 232] width 118 height 26
type input "**"
click at [520, 252] on div "**********" at bounding box center [500, 259] width 421 height 354
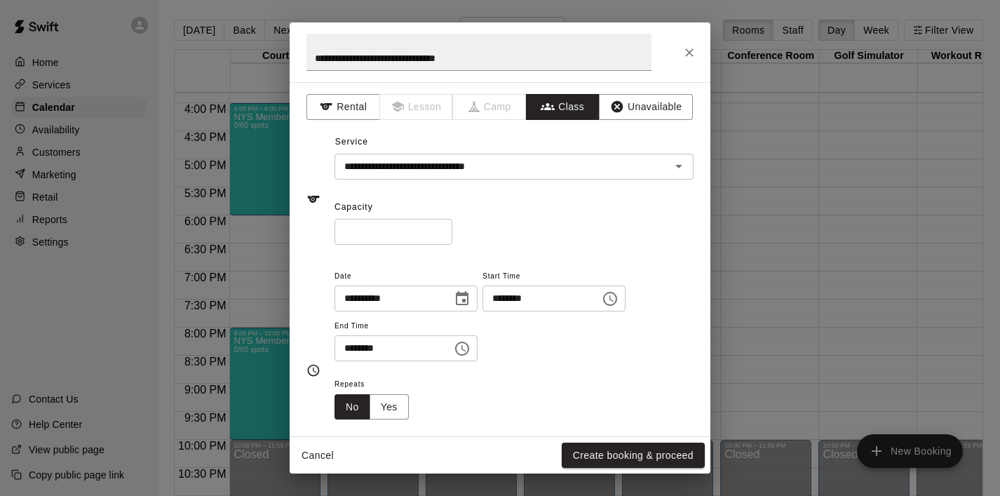
click at [466, 353] on icon "Choose time, selected time is 6:30 PM" at bounding box center [462, 348] width 17 height 17
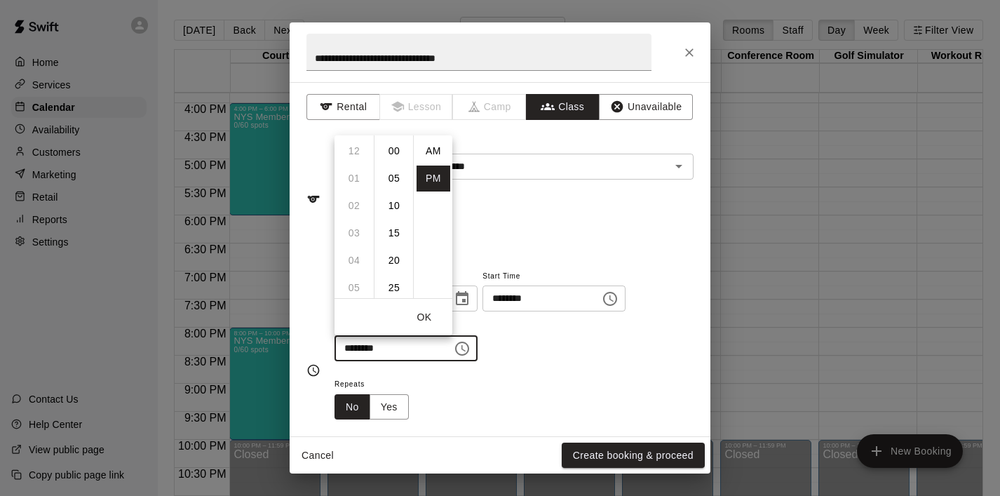
scroll to position [25, 0]
click at [355, 205] on li "08" at bounding box center [354, 206] width 34 height 26
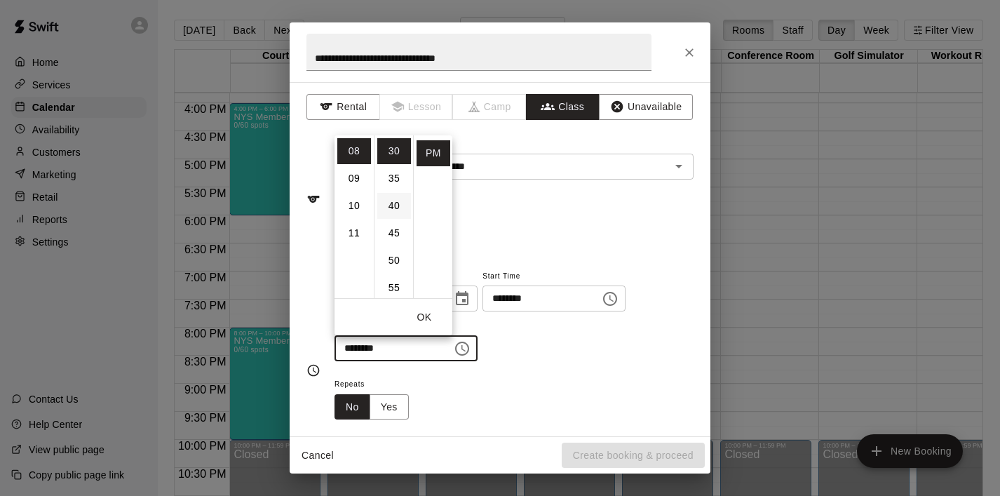
click at [384, 211] on li "40" at bounding box center [394, 206] width 34 height 26
click at [395, 149] on li "00" at bounding box center [394, 151] width 34 height 26
type input "********"
click at [425, 315] on button "OK" at bounding box center [424, 317] width 45 height 26
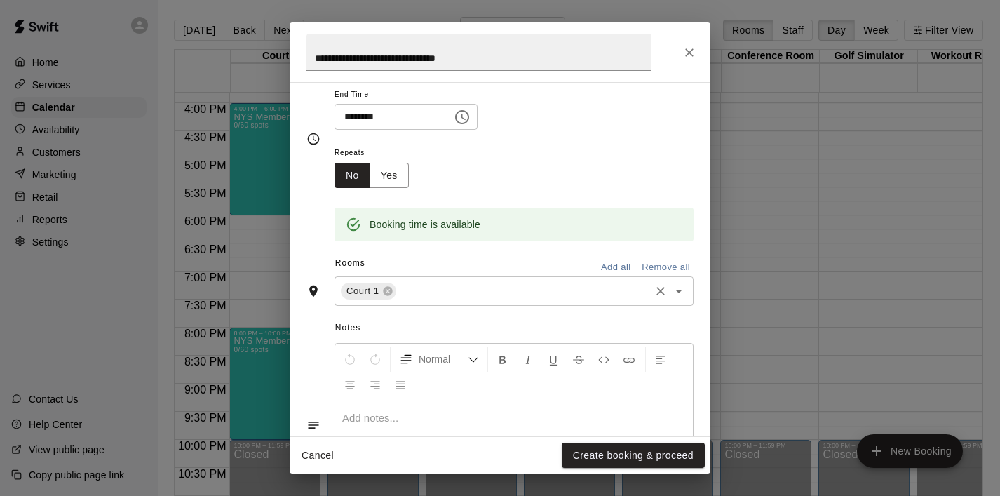
scroll to position [249, 0]
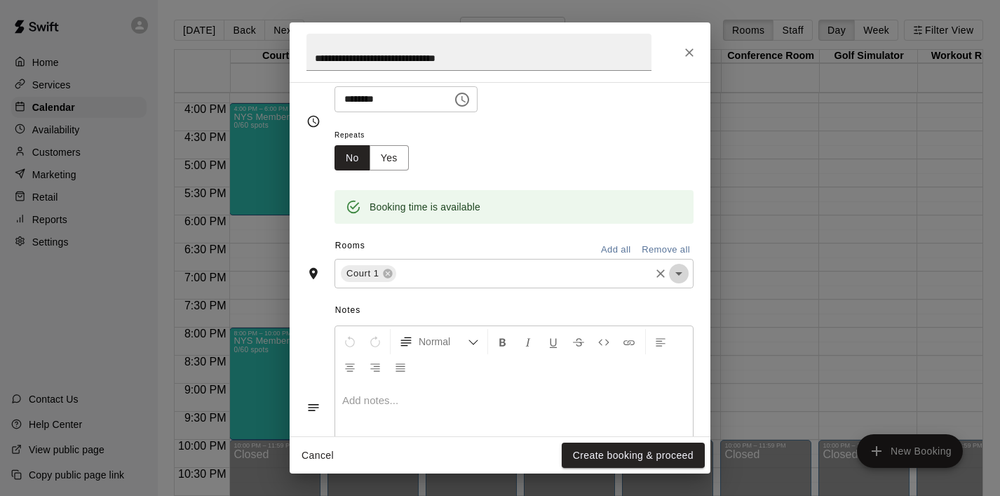
click at [675, 278] on icon "Open" at bounding box center [678, 273] width 17 height 17
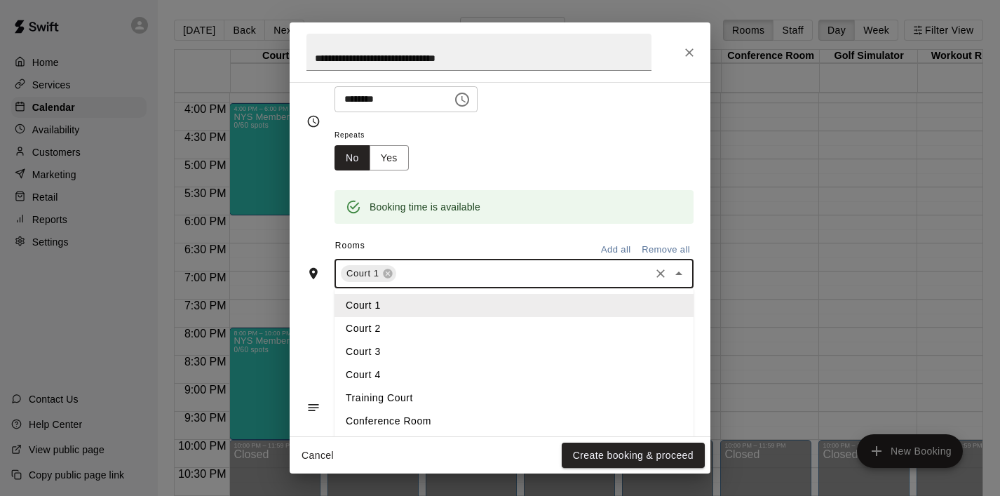
click at [368, 332] on li "Court 2" at bounding box center [513, 328] width 359 height 23
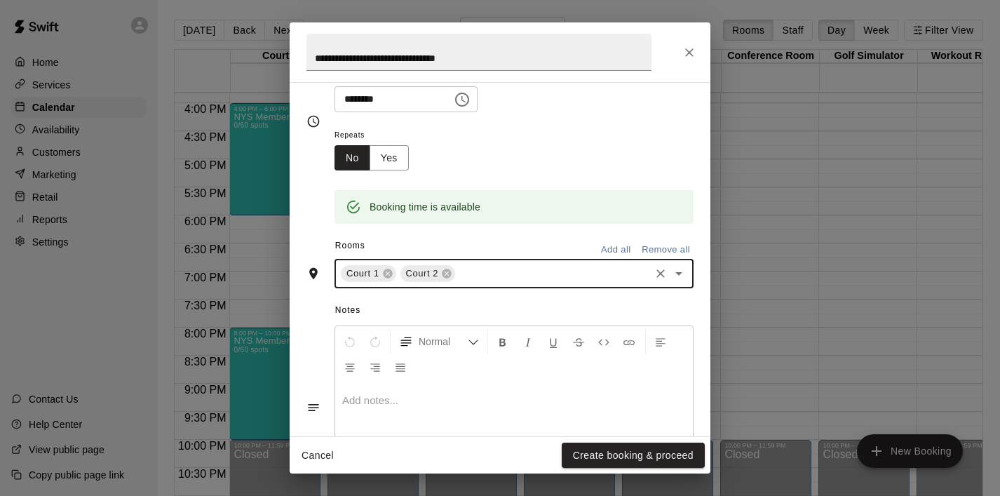
click at [679, 271] on icon "Open" at bounding box center [678, 273] width 17 height 17
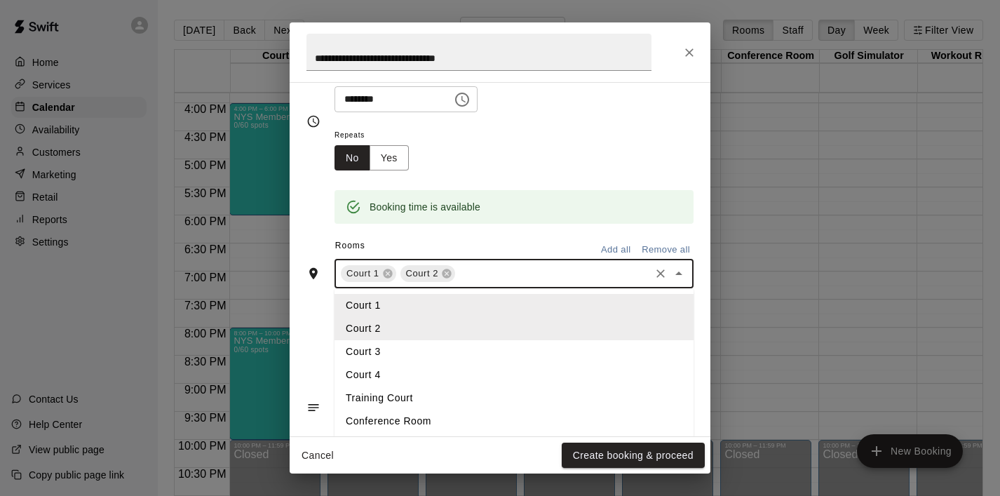
click at [412, 355] on li "Court 3" at bounding box center [513, 351] width 359 height 23
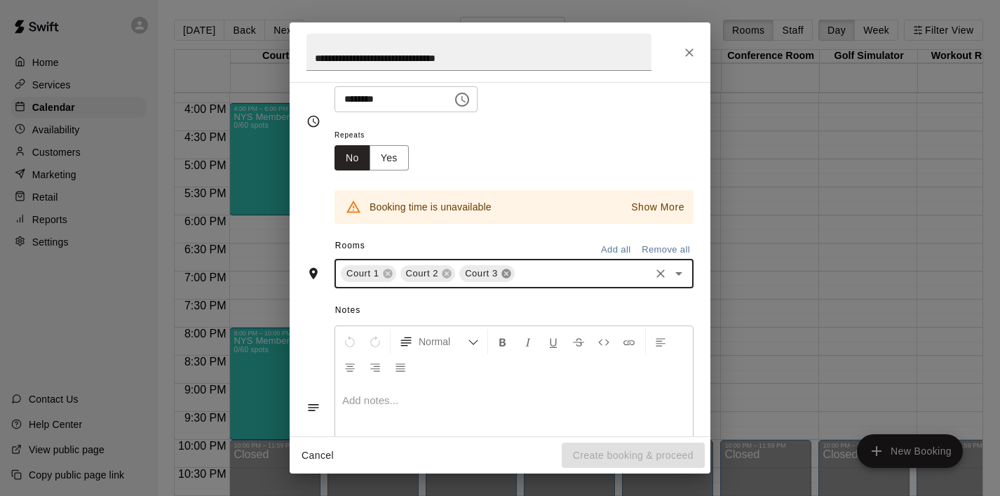
click at [505, 271] on icon at bounding box center [505, 273] width 9 height 9
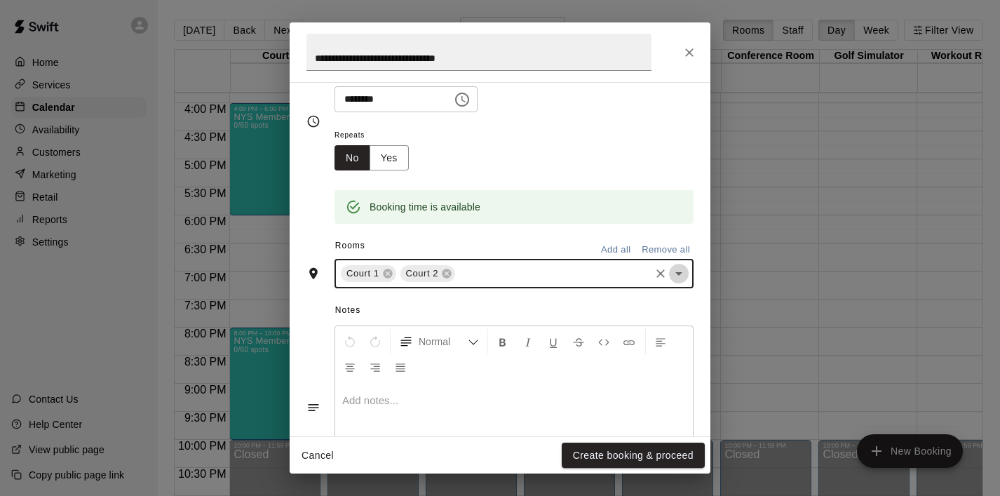
click at [677, 275] on icon "Open" at bounding box center [678, 273] width 17 height 17
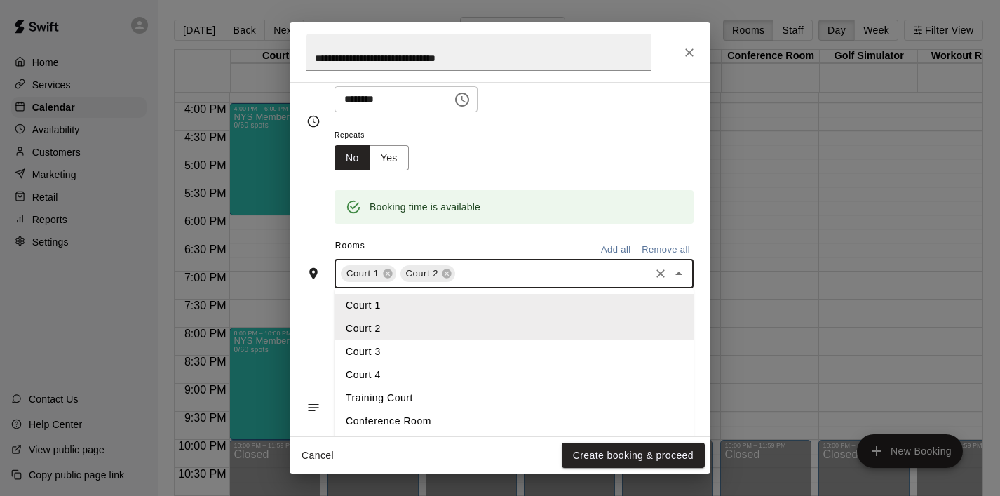
click at [442, 374] on li "Court 4" at bounding box center [513, 374] width 359 height 23
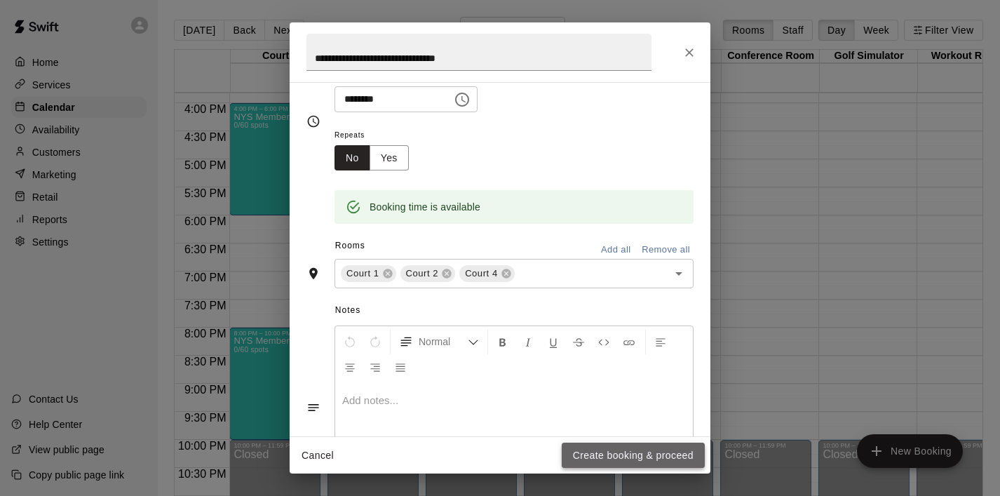
click at [588, 457] on button "Create booking & proceed" at bounding box center [633, 455] width 143 height 26
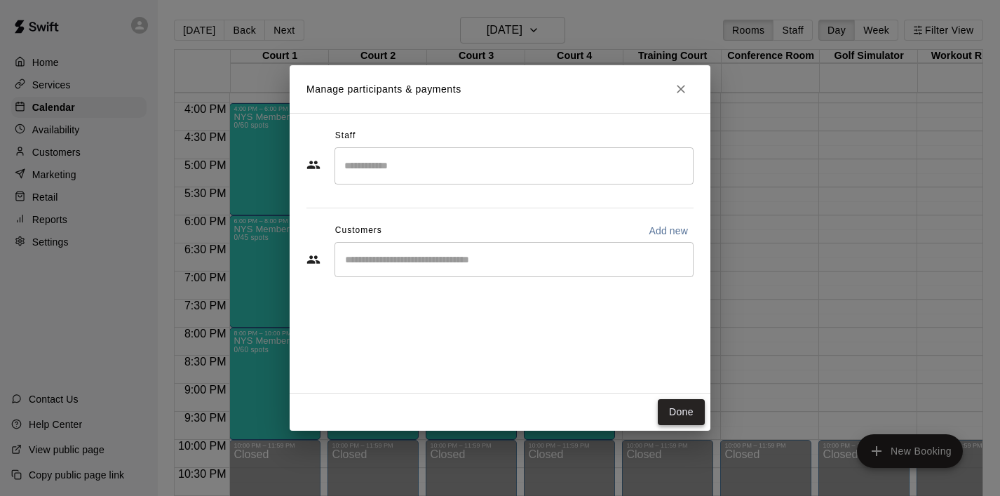
click at [681, 416] on button "Done" at bounding box center [681, 412] width 47 height 26
